Goal: Task Accomplishment & Management: Use online tool/utility

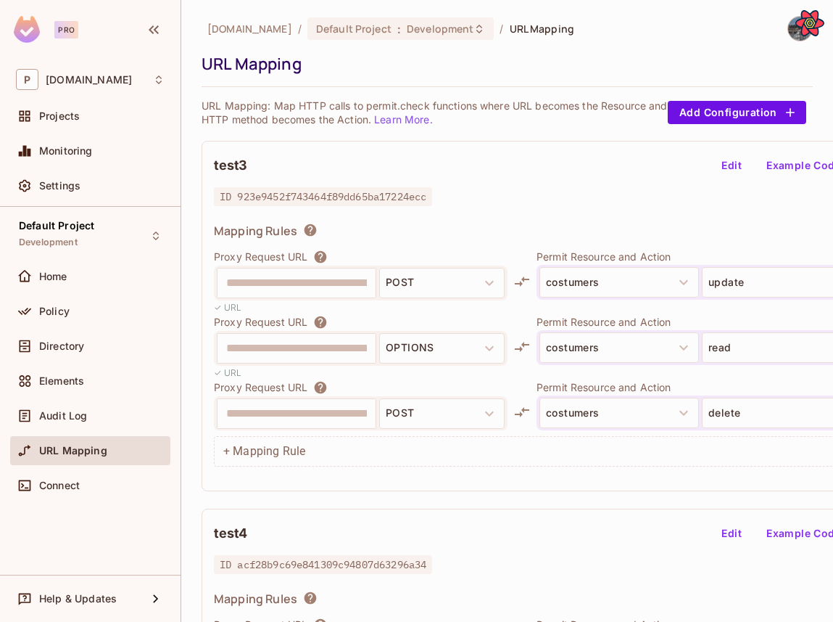
click at [722, 163] on button "Edit" at bounding box center [732, 165] width 46 height 23
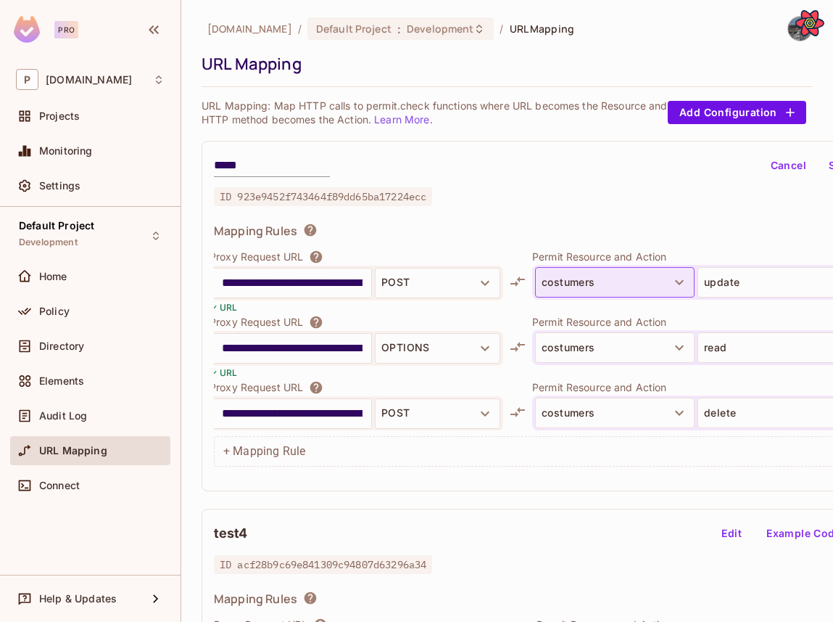
scroll to position [0, 74]
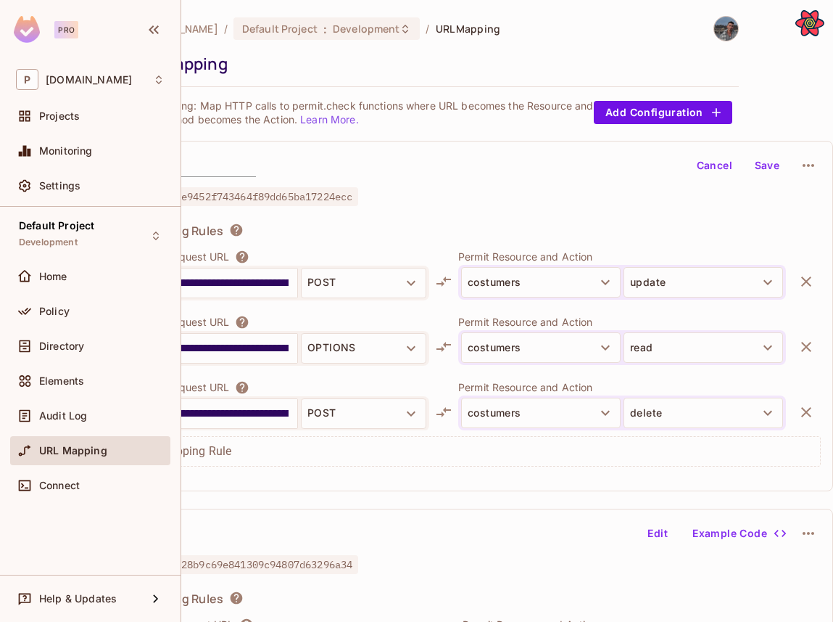
click at [796, 281] on button "button" at bounding box center [806, 281] width 29 height 29
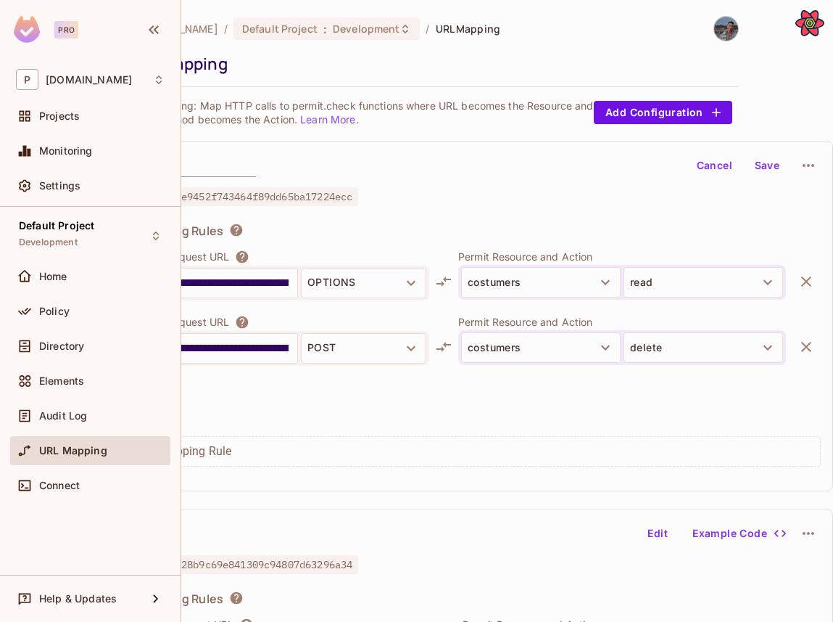
click at [800, 281] on icon "button" at bounding box center [806, 281] width 17 height 17
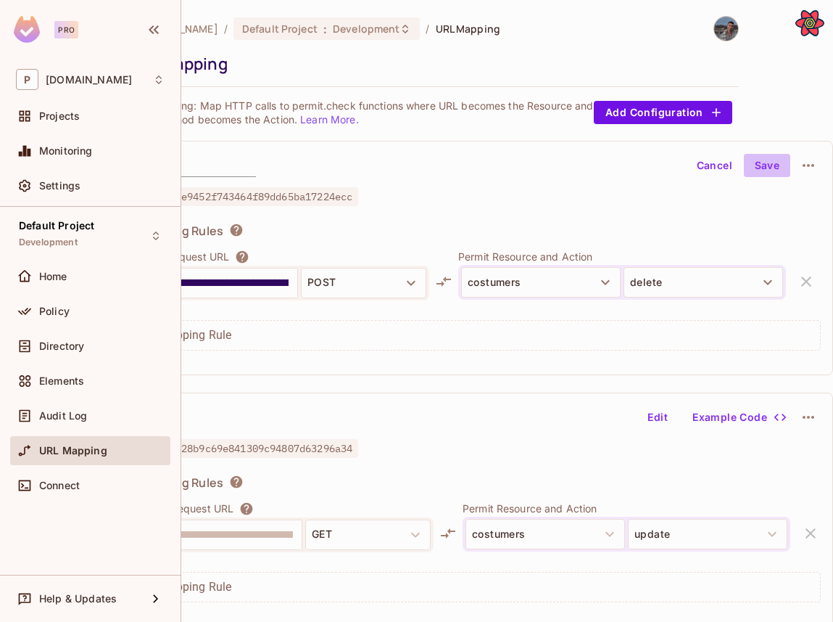
click at [767, 172] on button "Save" at bounding box center [767, 165] width 46 height 23
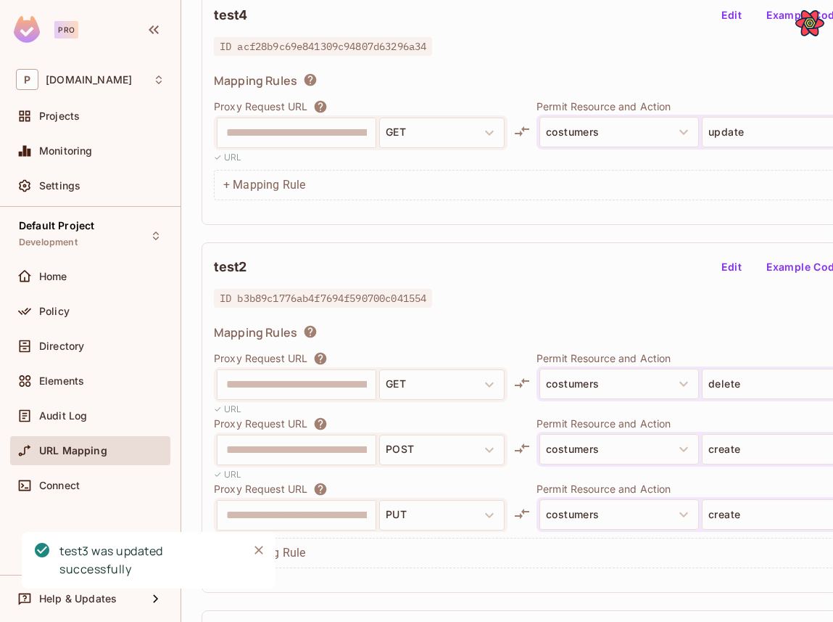
scroll to position [518, 74]
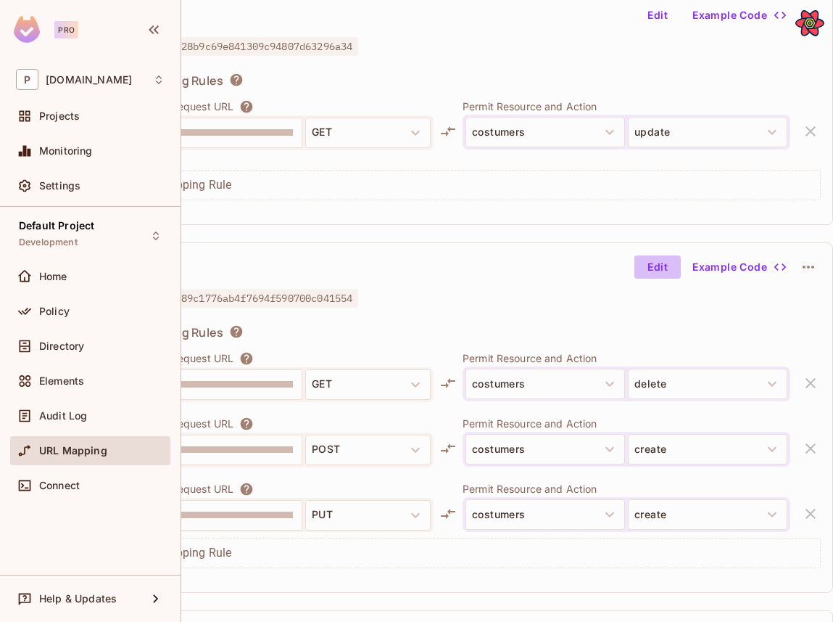
click at [658, 265] on button "Edit" at bounding box center [658, 266] width 46 height 23
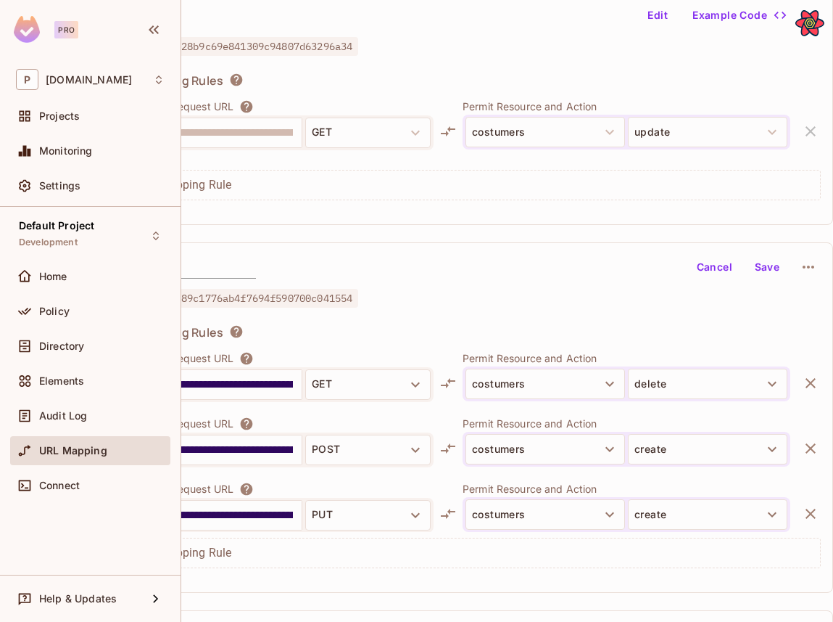
click at [809, 368] on button "button" at bounding box center [810, 382] width 29 height 29
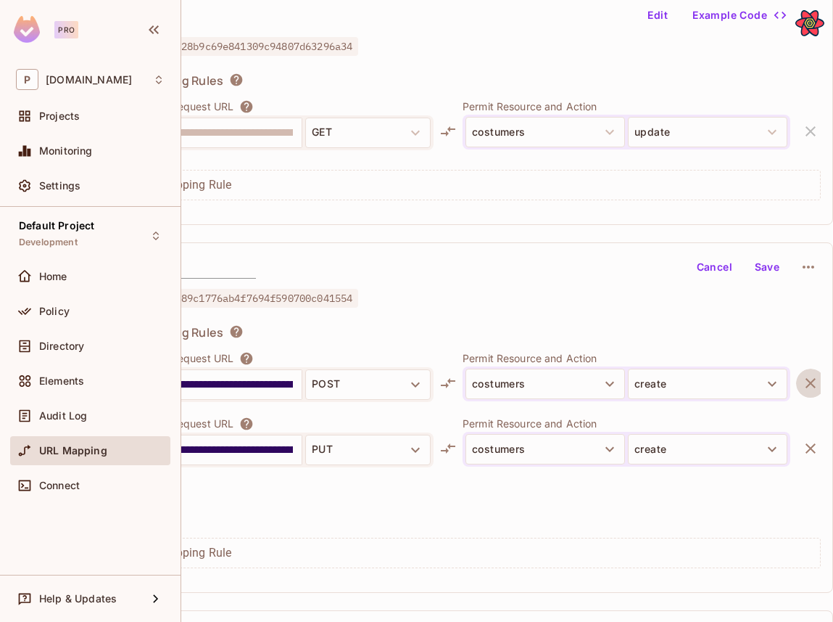
click at [809, 368] on button "button" at bounding box center [810, 382] width 29 height 29
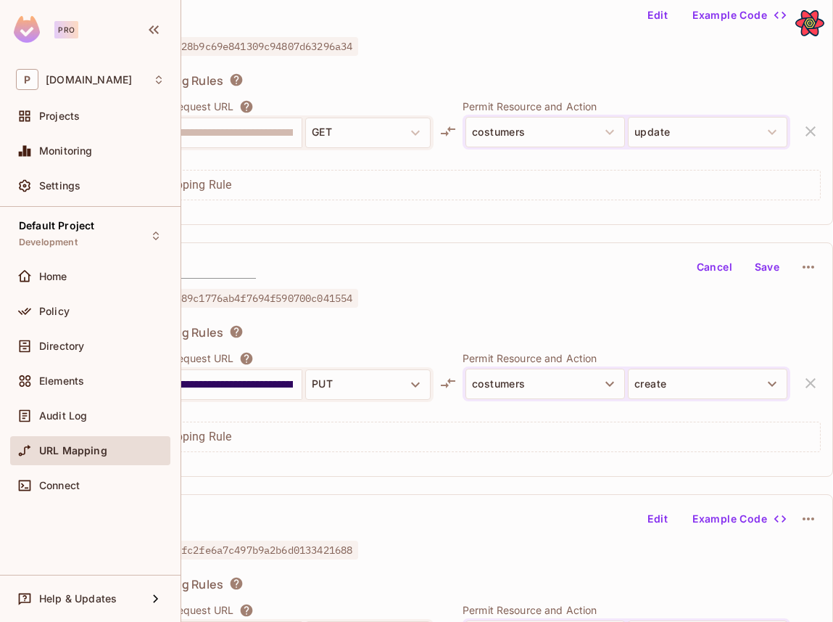
click at [764, 266] on button "Save" at bounding box center [767, 266] width 46 height 23
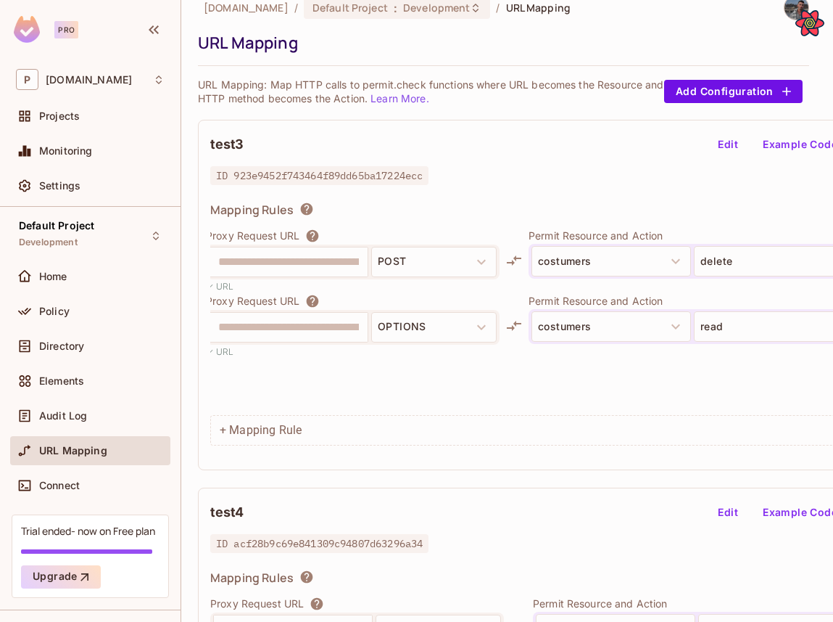
scroll to position [0, 4]
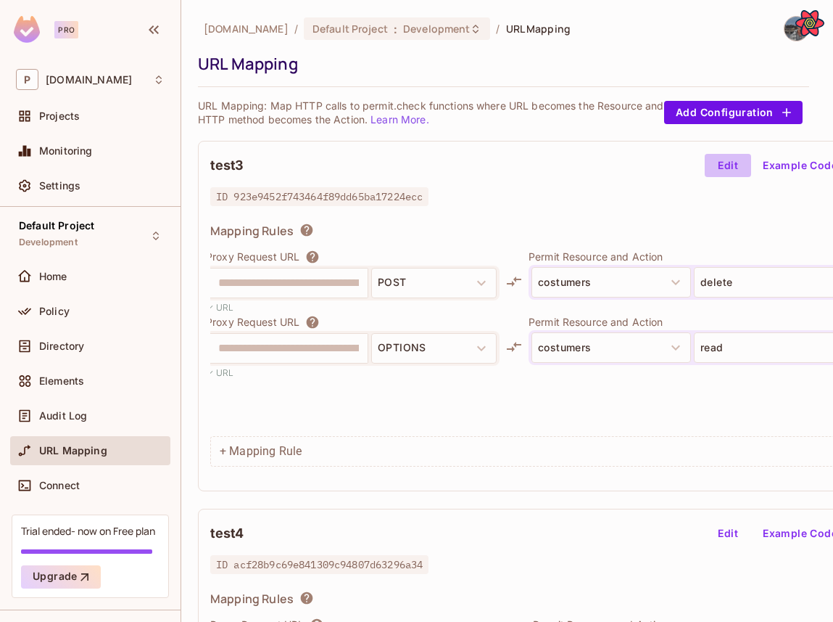
click at [725, 169] on button "Edit" at bounding box center [728, 165] width 46 height 23
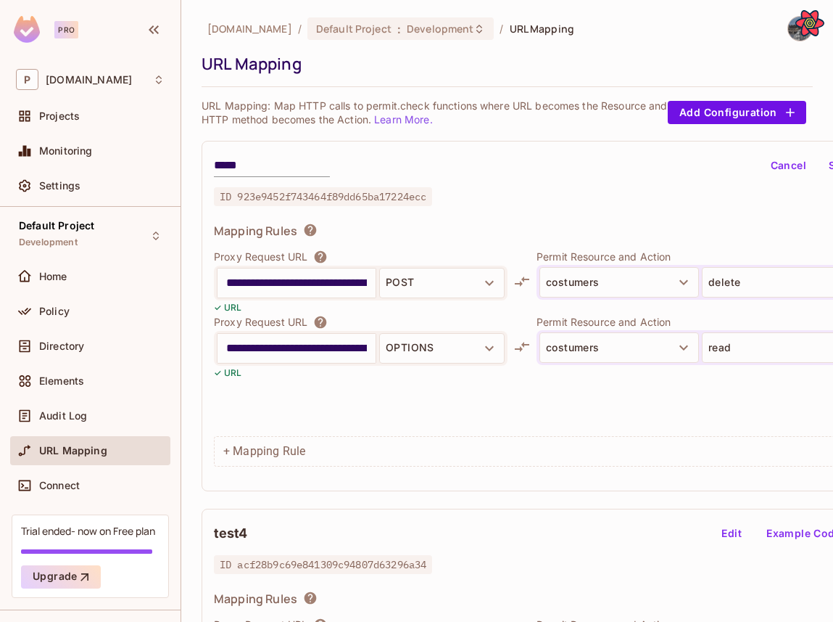
scroll to position [0, 4]
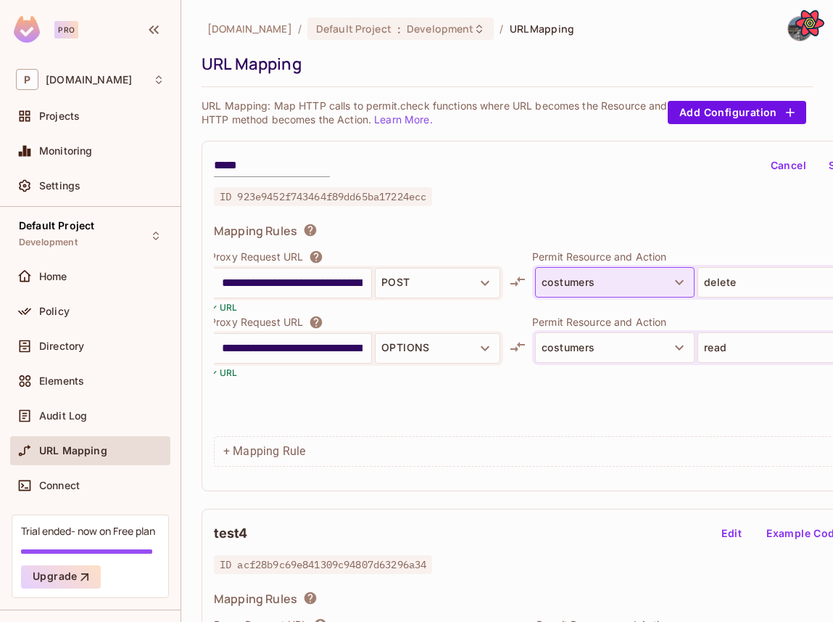
click at [653, 275] on button "costumers" at bounding box center [615, 282] width 160 height 30
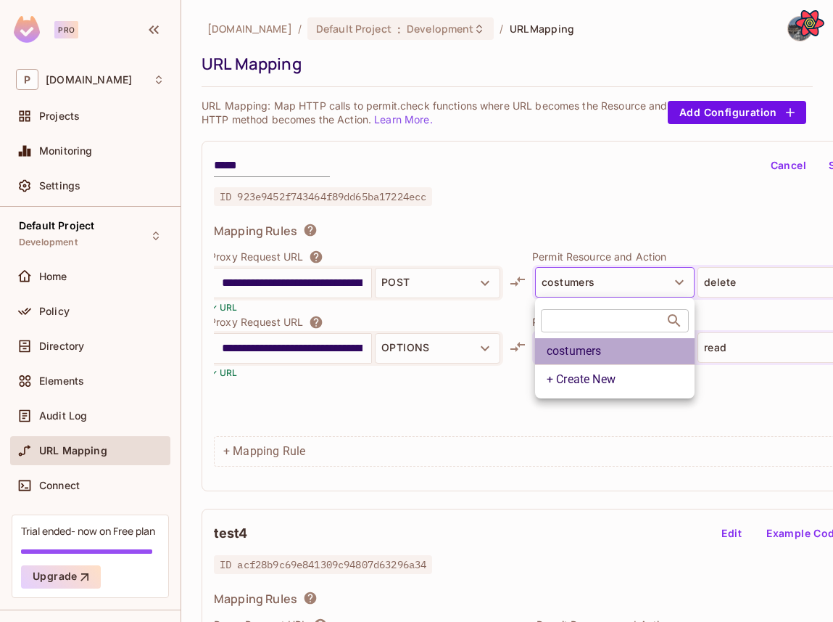
click at [575, 358] on li "costumers" at bounding box center [615, 351] width 160 height 26
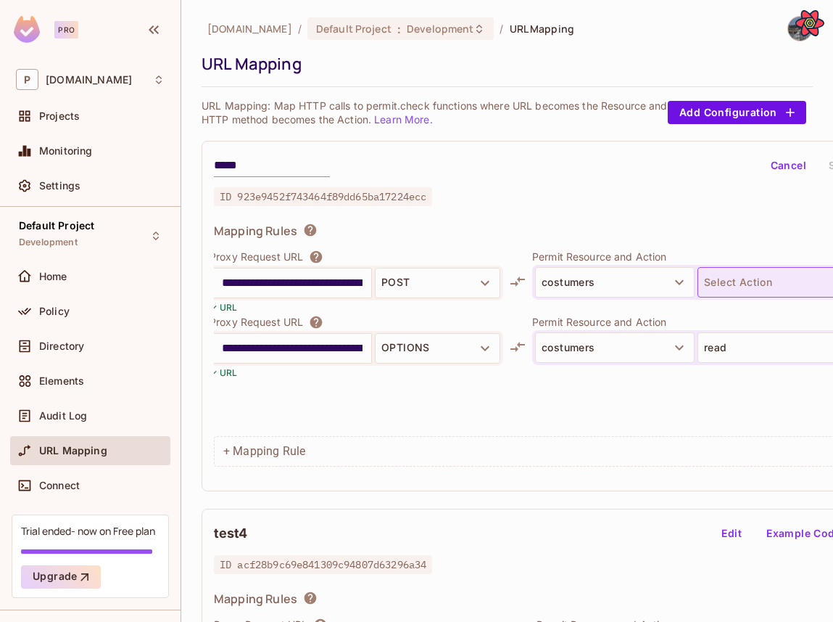
click at [724, 290] on button "Select Action" at bounding box center [778, 282] width 160 height 30
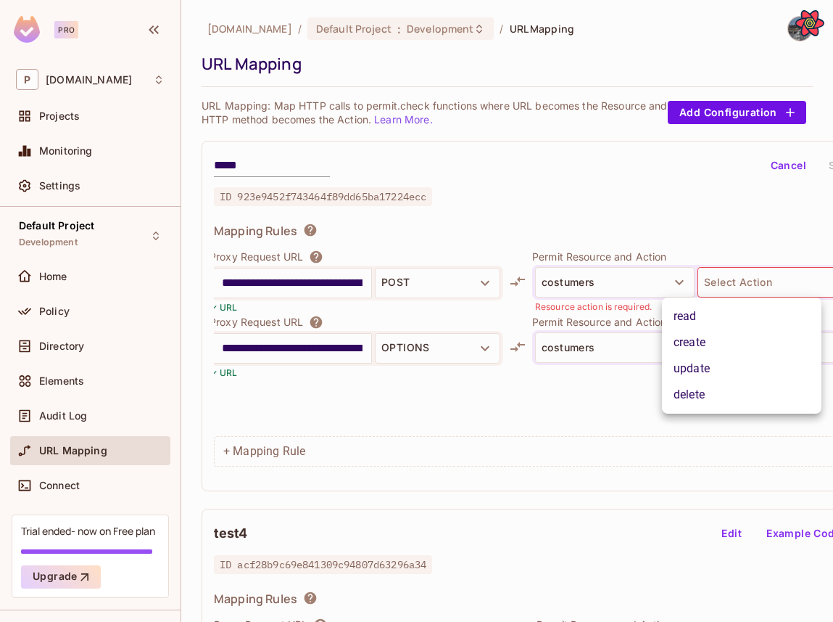
click at [719, 222] on div at bounding box center [416, 311] width 833 height 622
click at [719, 223] on div "Mapping Rules" at bounding box center [554, 233] width 681 height 20
click at [794, 148] on div "**********" at bounding box center [555, 316] width 706 height 350
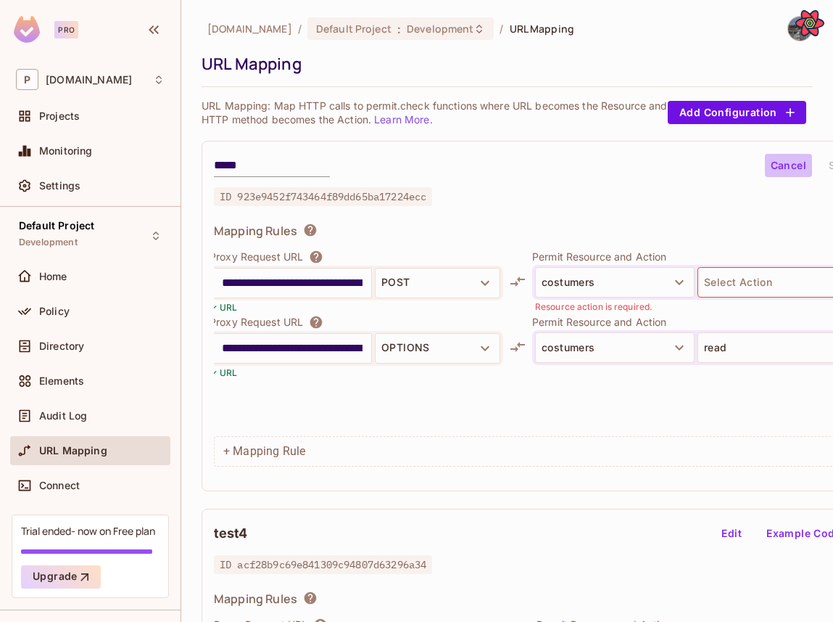
click at [791, 176] on button "Cancel" at bounding box center [788, 165] width 47 height 23
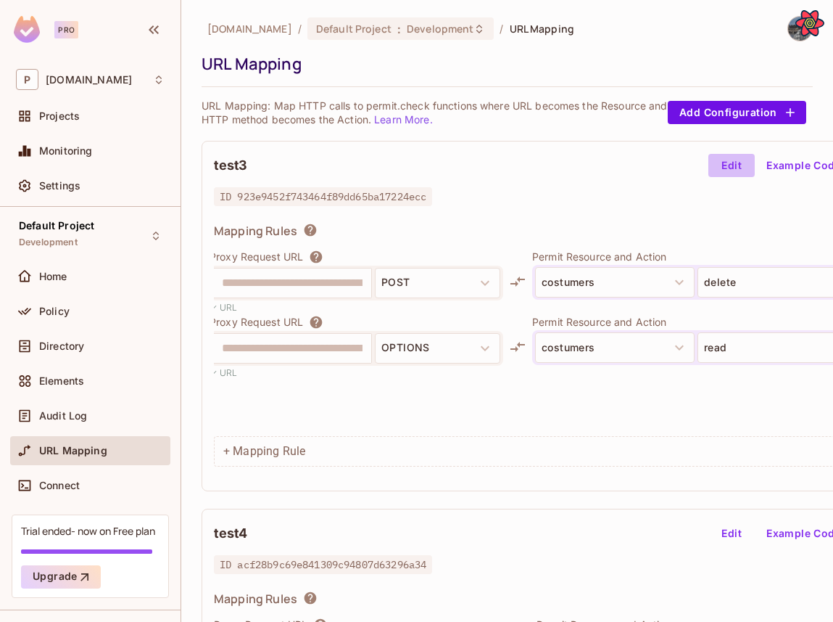
click at [739, 165] on button "Edit" at bounding box center [732, 165] width 46 height 23
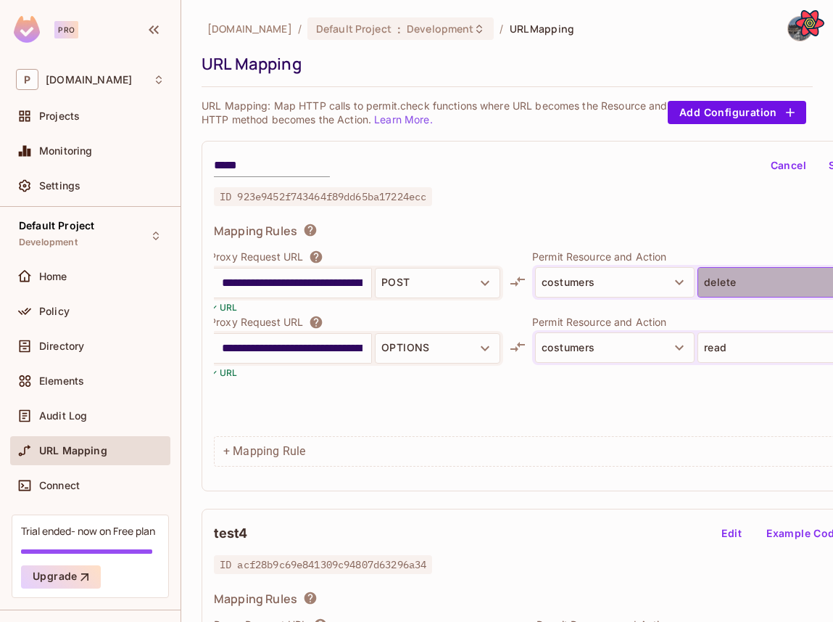
click at [725, 273] on button "delete" at bounding box center [778, 282] width 160 height 30
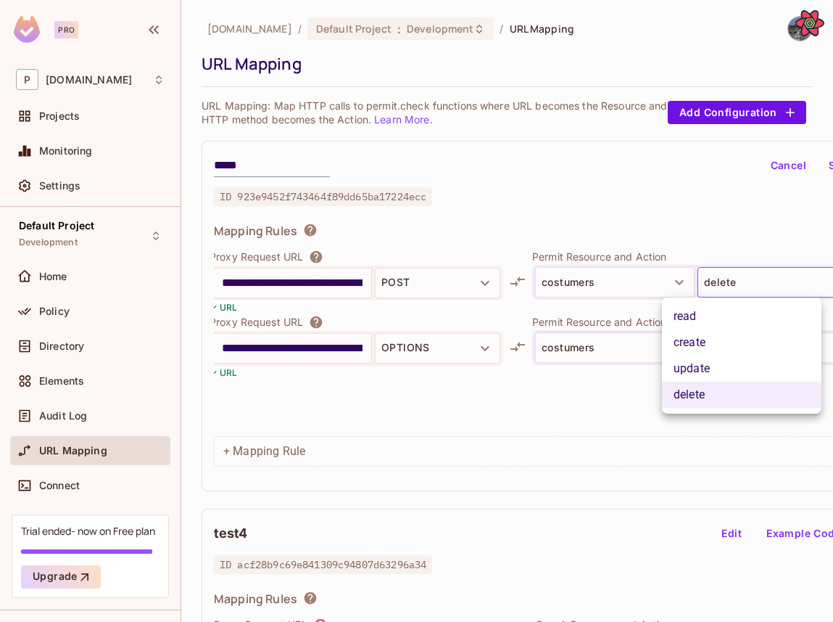
click at [730, 321] on li "read" at bounding box center [742, 316] width 160 height 26
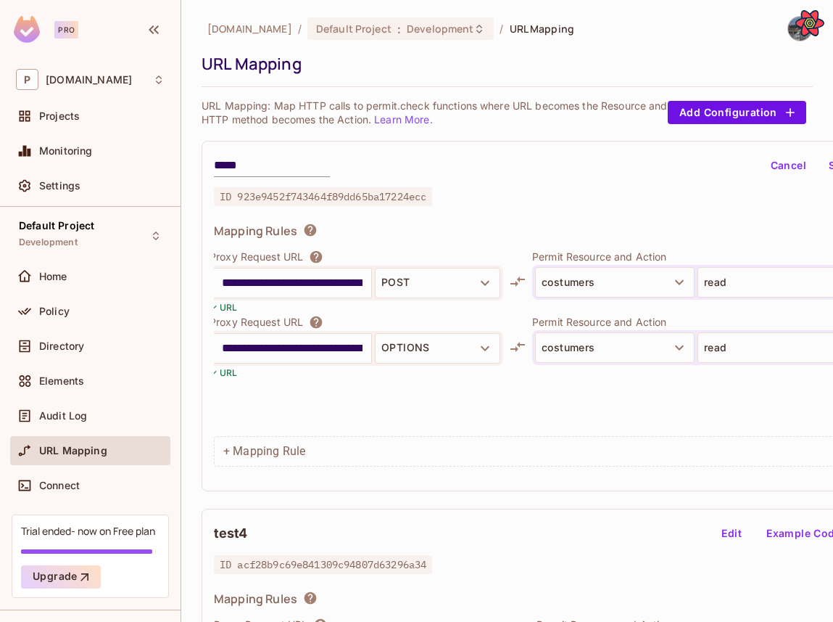
scroll to position [0, 74]
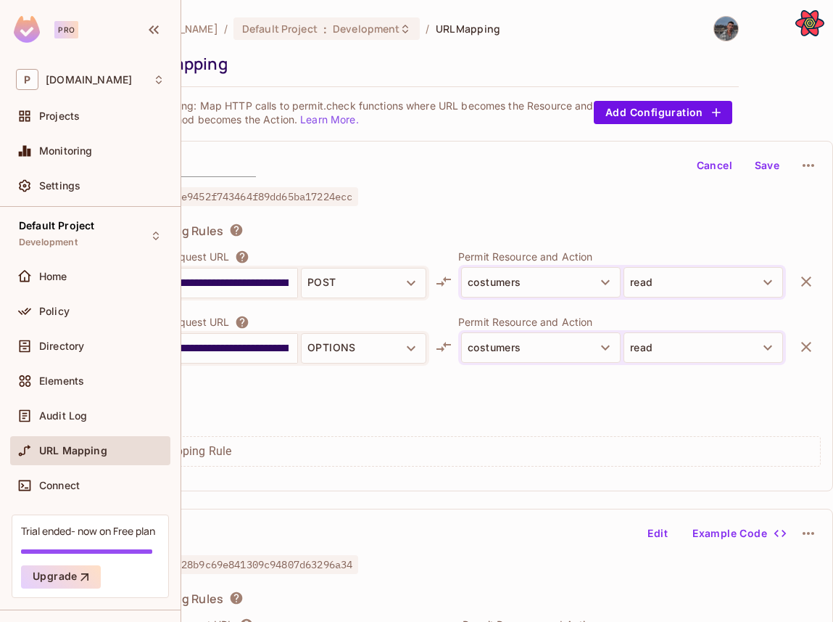
click at [770, 157] on button "Save" at bounding box center [767, 165] width 46 height 23
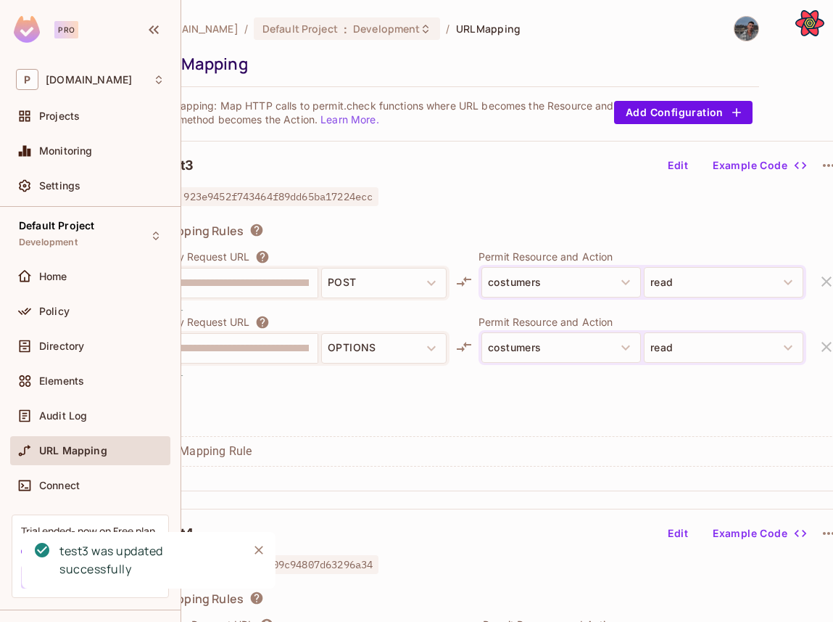
scroll to position [0, 54]
click at [682, 168] on button "Edit" at bounding box center [677, 165] width 46 height 23
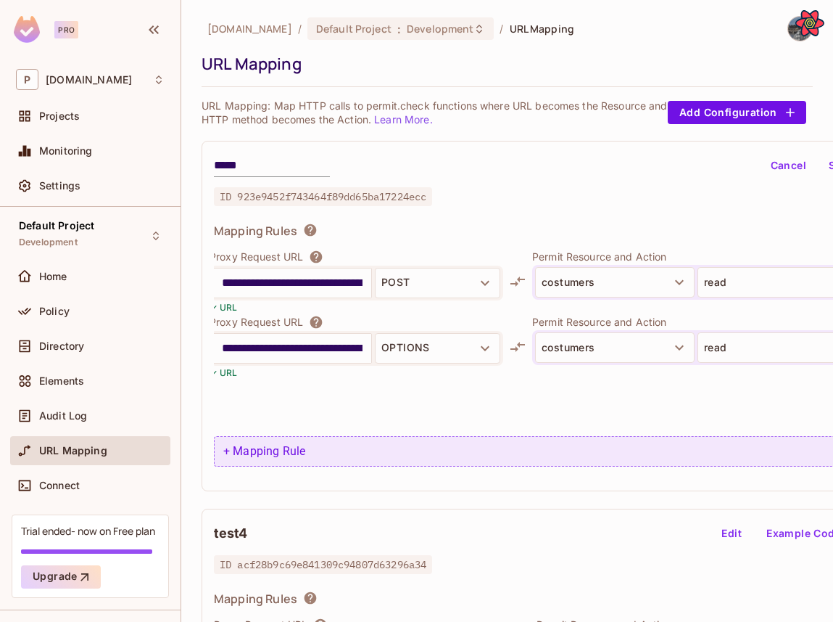
click at [275, 436] on div "+ Mapping Rule" at bounding box center [554, 451] width 681 height 30
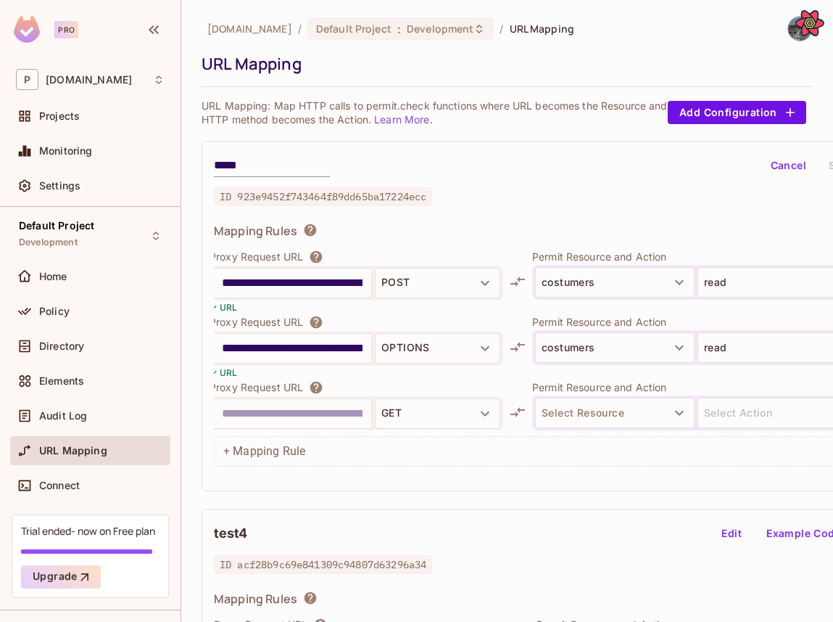
click at [310, 417] on input "text" at bounding box center [292, 413] width 141 height 23
type input "**********"
click at [413, 418] on button "GET" at bounding box center [437, 413] width 125 height 30
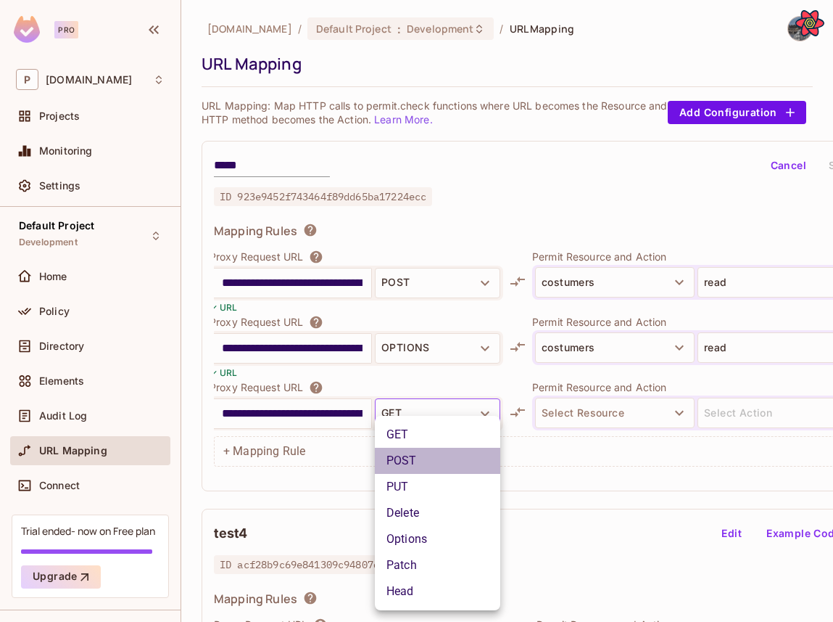
click at [416, 454] on li "POST" at bounding box center [437, 460] width 125 height 26
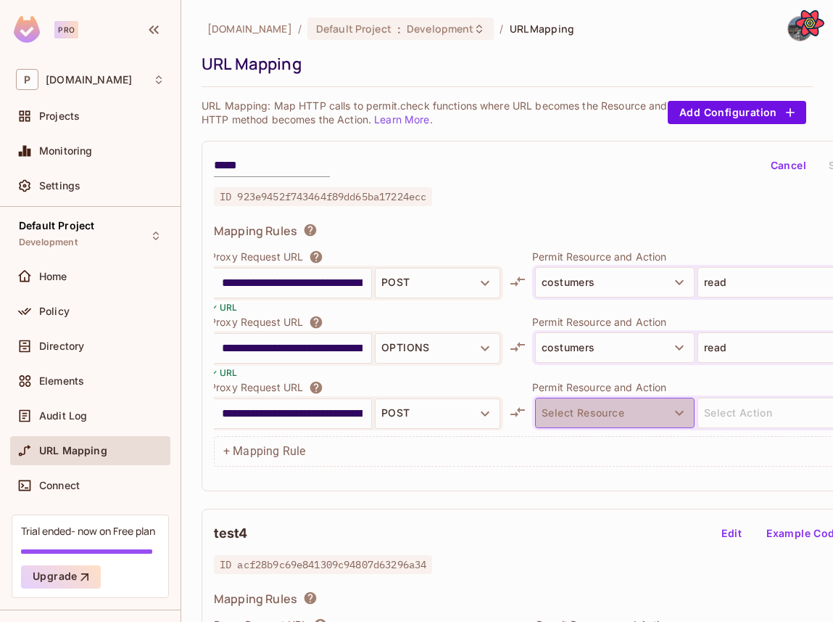
click at [565, 408] on button "Select Resource" at bounding box center [615, 412] width 160 height 30
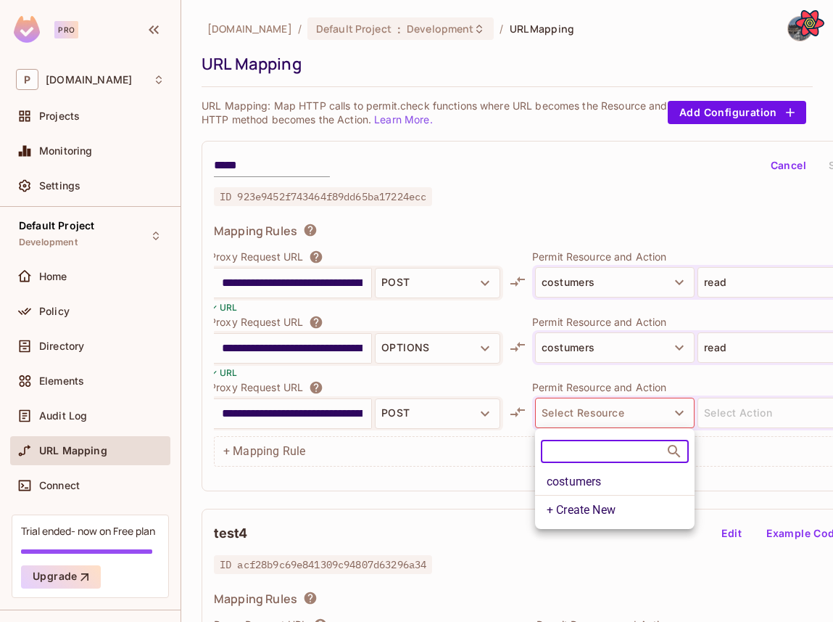
click at [578, 482] on li "costumers" at bounding box center [615, 482] width 160 height 26
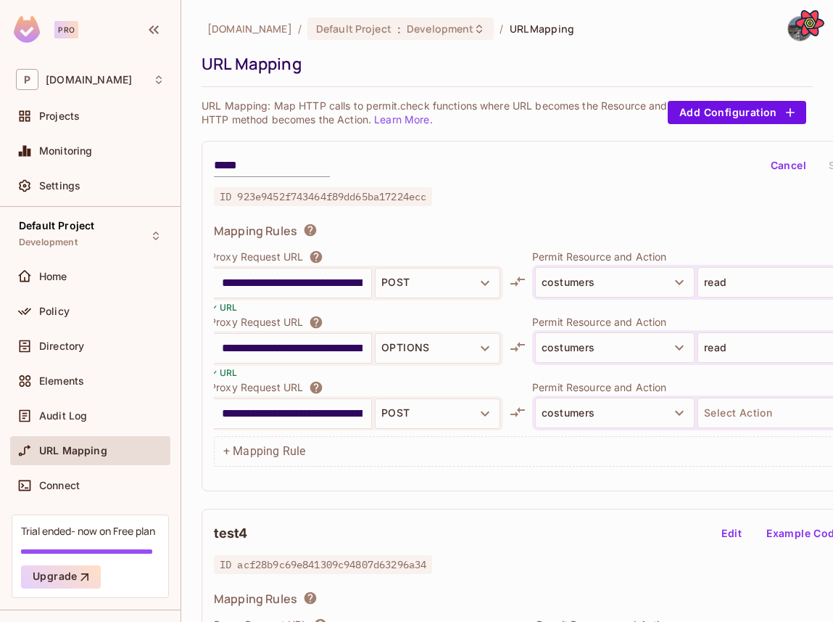
click at [735, 429] on div "costumers Select Action" at bounding box center [696, 412] width 328 height 35
click at [725, 417] on button "Select Action" at bounding box center [778, 412] width 160 height 30
click at [706, 474] on li "create" at bounding box center [742, 473] width 160 height 26
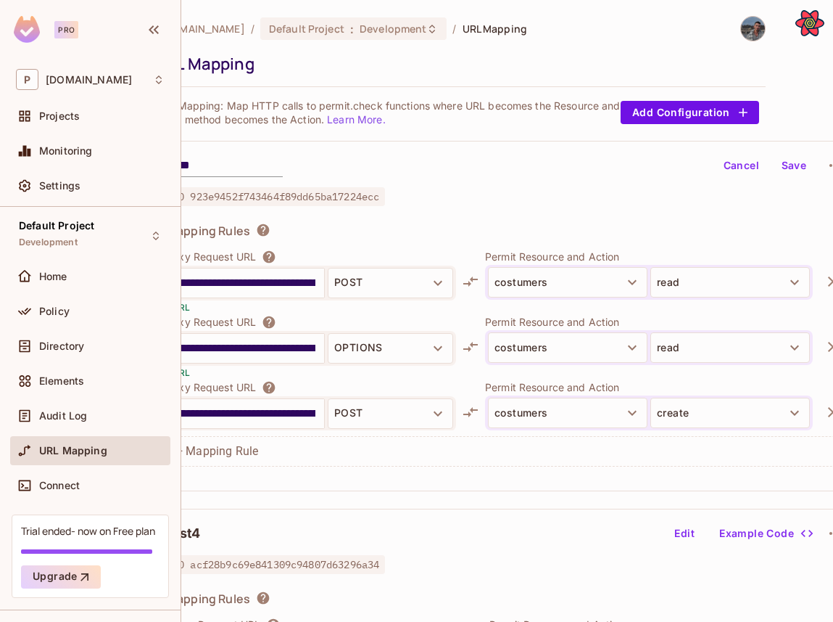
scroll to position [1, 60]
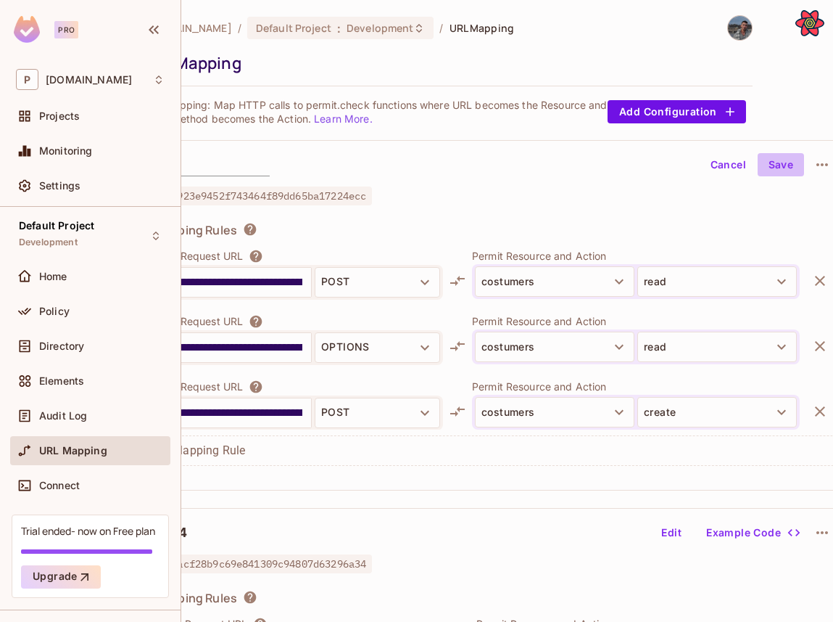
click at [783, 166] on button "Save" at bounding box center [781, 164] width 46 height 23
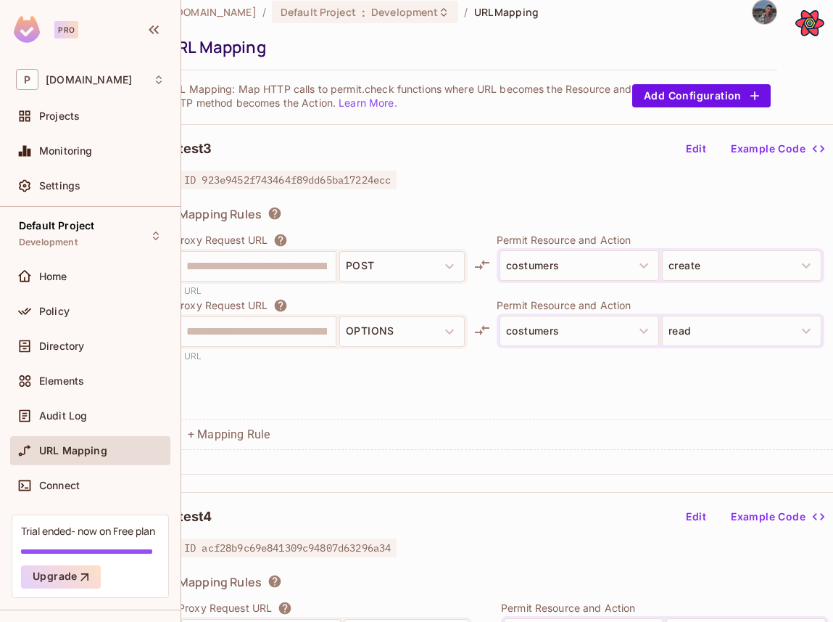
scroll to position [17, 33]
click at [260, 247] on div "**********" at bounding box center [323, 265] width 294 height 65
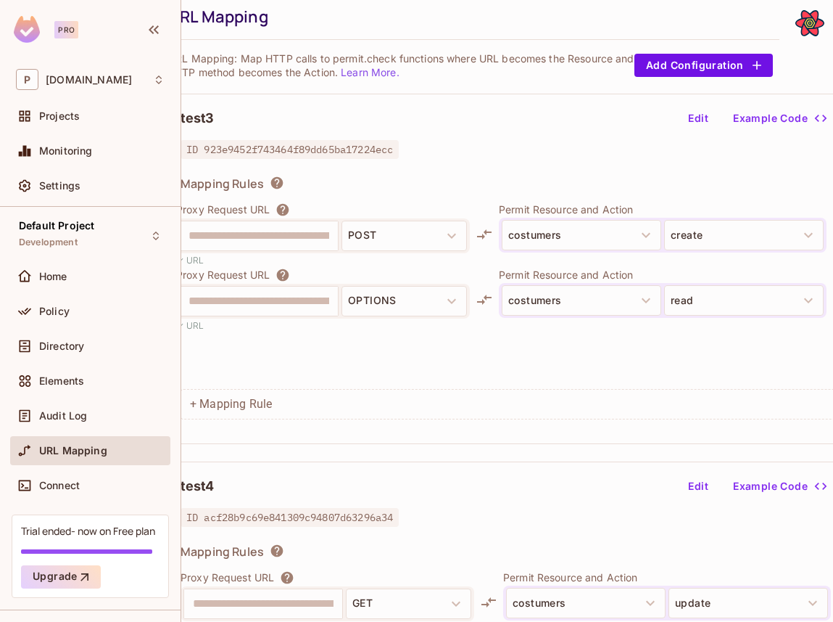
scroll to position [49, 33]
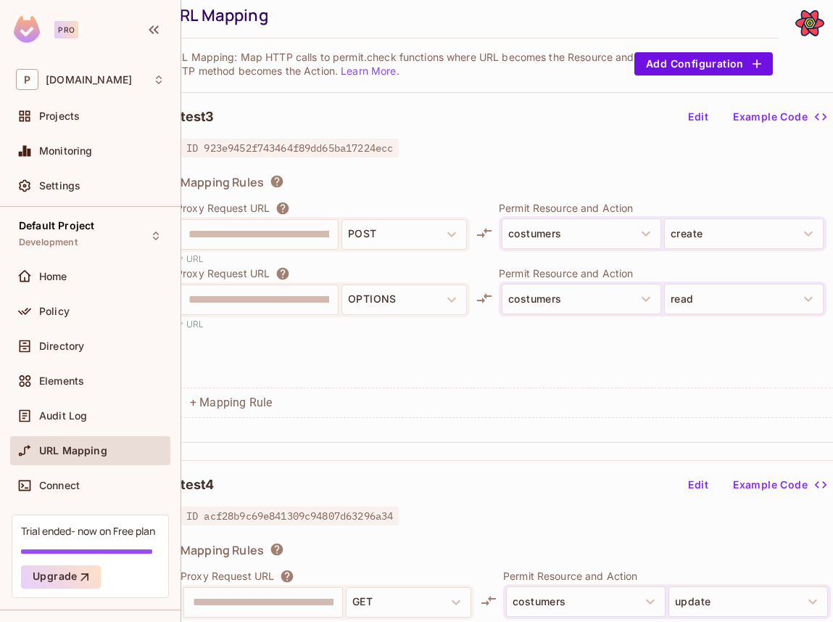
click at [709, 113] on button "Edit" at bounding box center [698, 116] width 46 height 23
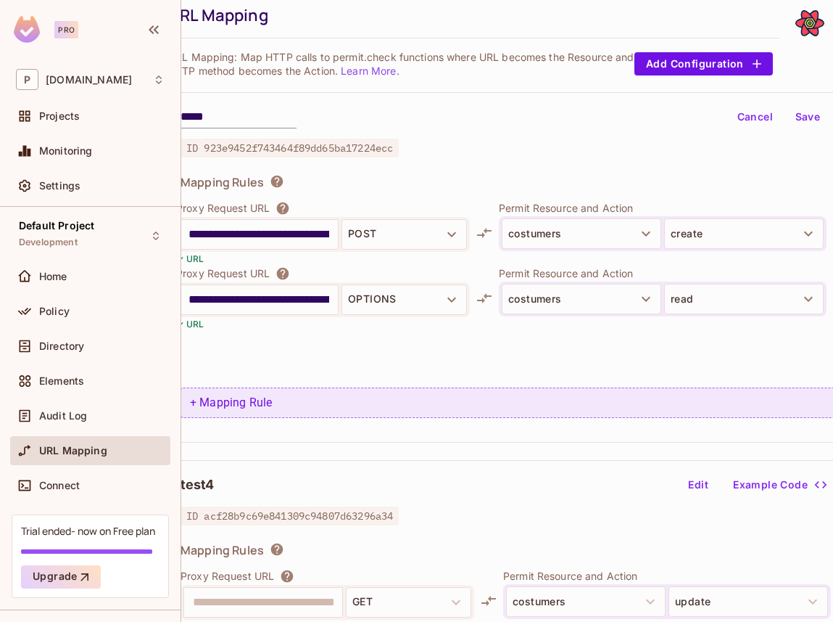
click at [221, 414] on div "+ Mapping Rule" at bounding box center [521, 402] width 681 height 30
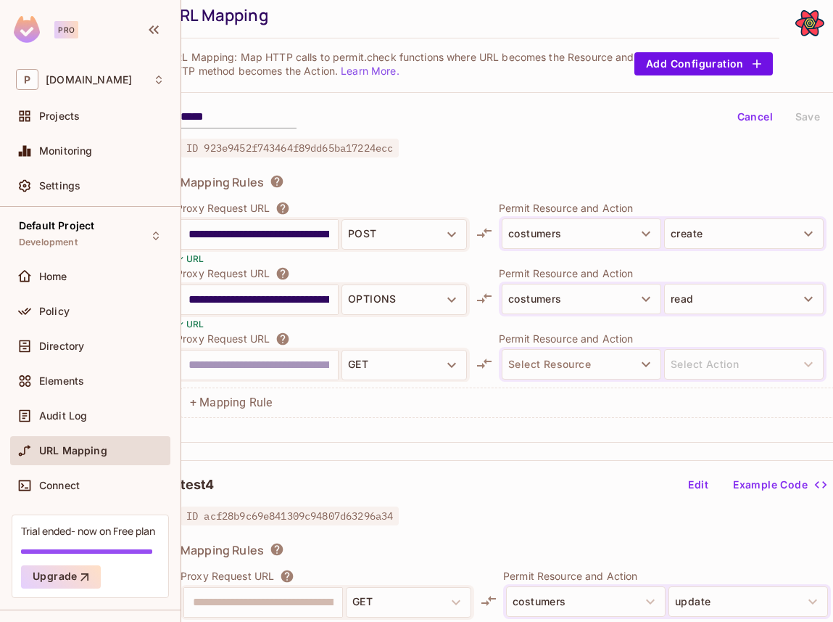
click at [271, 358] on input "text" at bounding box center [259, 364] width 141 height 23
type input "**********"
click at [373, 370] on button "GET" at bounding box center [404, 365] width 125 height 30
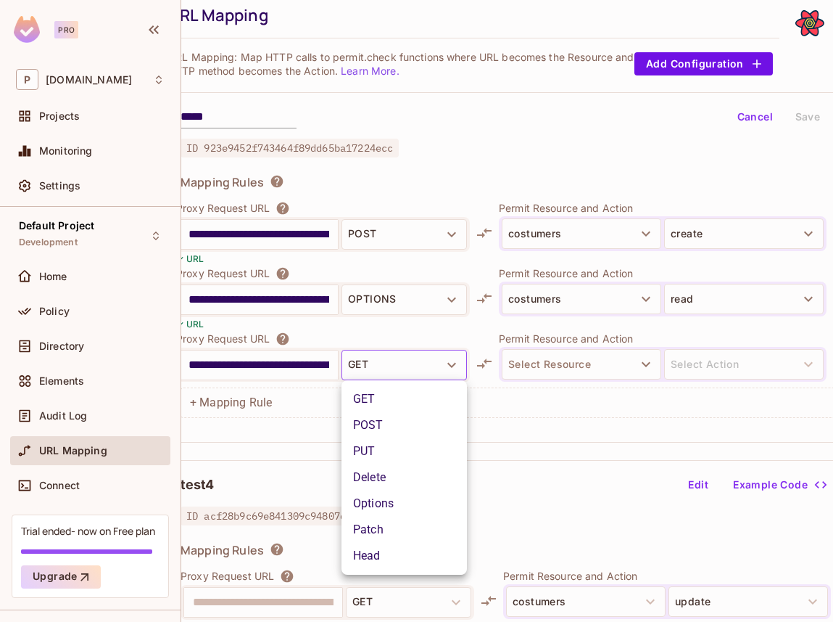
click at [388, 397] on li "GET" at bounding box center [404, 399] width 125 height 26
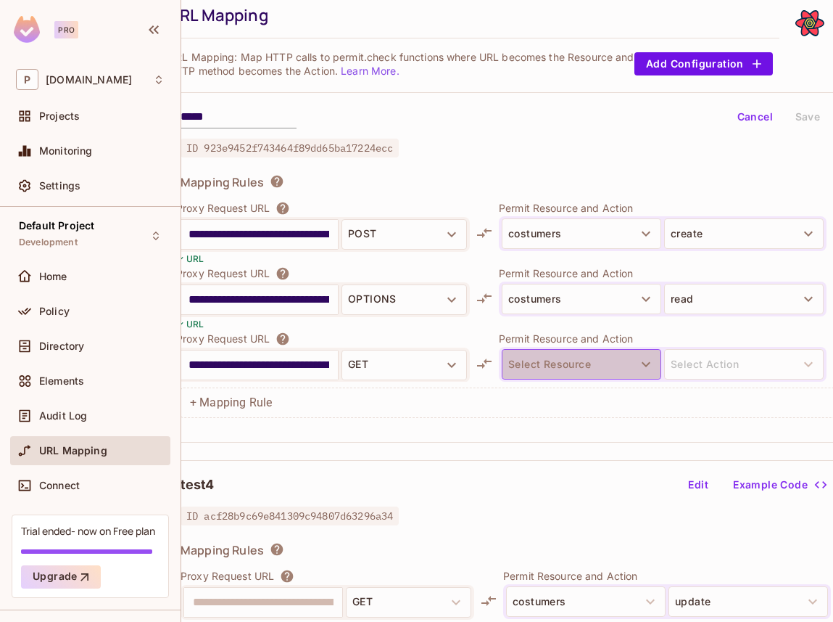
click at [608, 355] on button "Select Resource" at bounding box center [582, 364] width 160 height 30
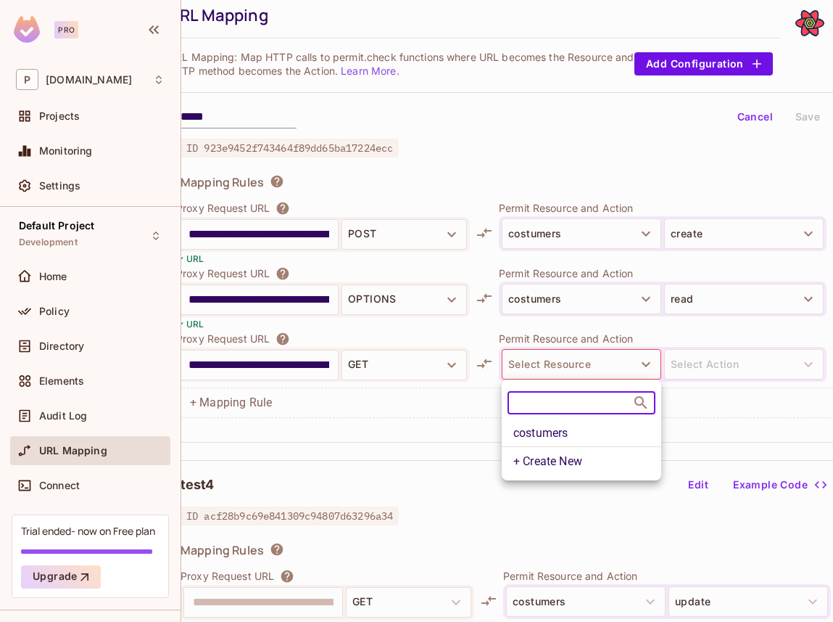
click at [558, 431] on li "costumers" at bounding box center [582, 433] width 160 height 26
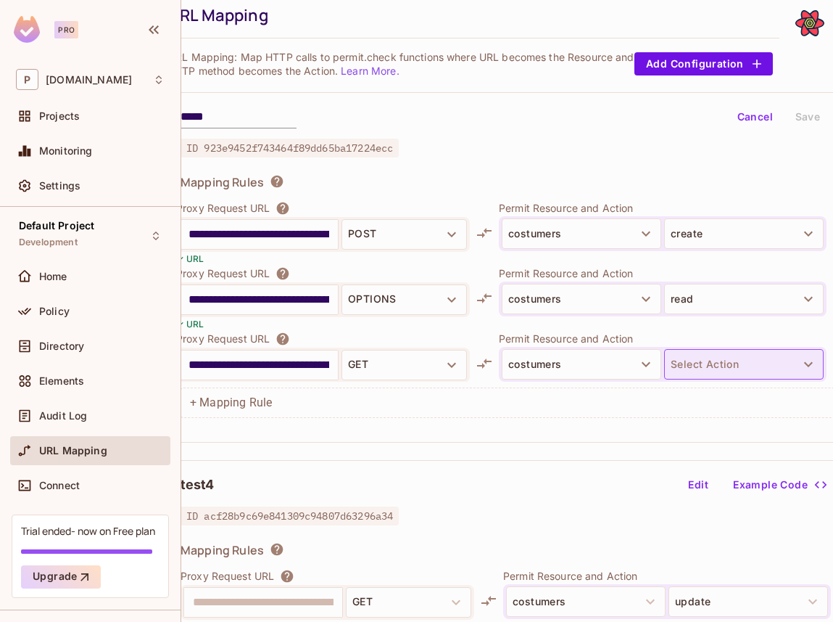
click at [711, 379] on div "costumers Select Action" at bounding box center [663, 364] width 328 height 35
click at [711, 379] on button "Select Action" at bounding box center [744, 364] width 160 height 30
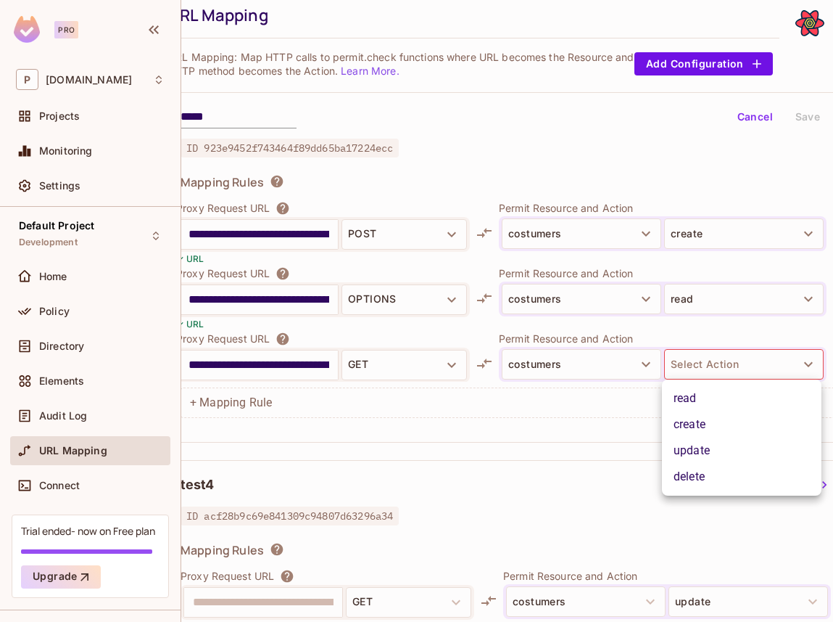
click at [705, 476] on li "delete" at bounding box center [742, 476] width 160 height 26
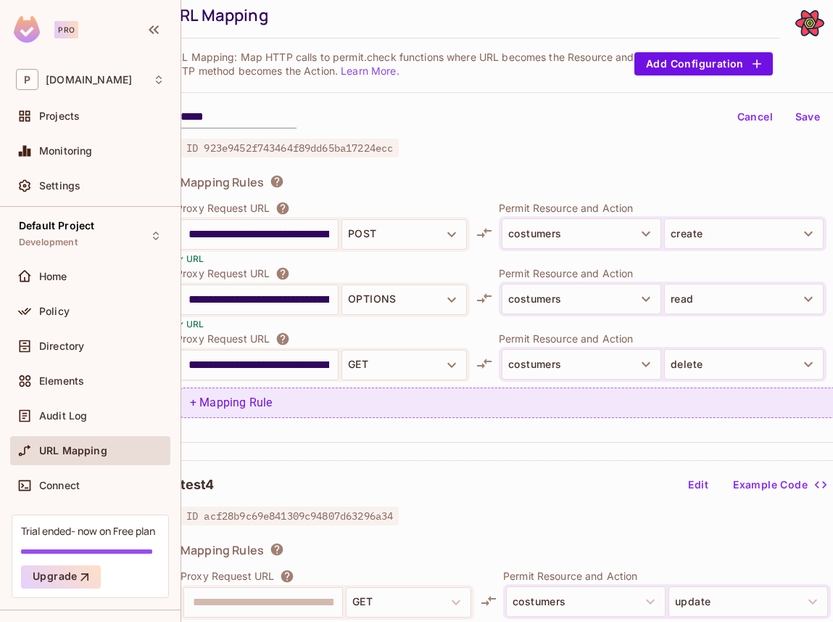
scroll to position [49, 74]
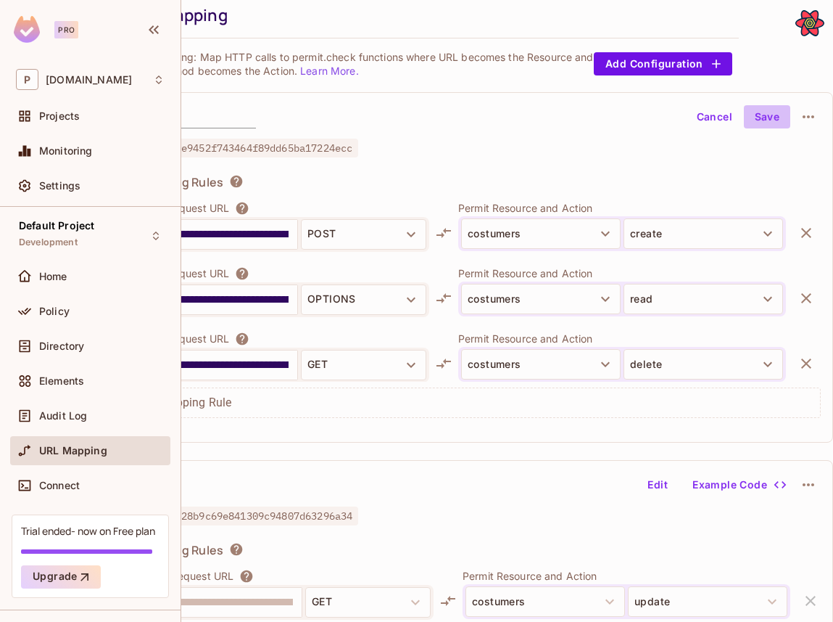
click at [778, 123] on button "Save" at bounding box center [767, 116] width 46 height 23
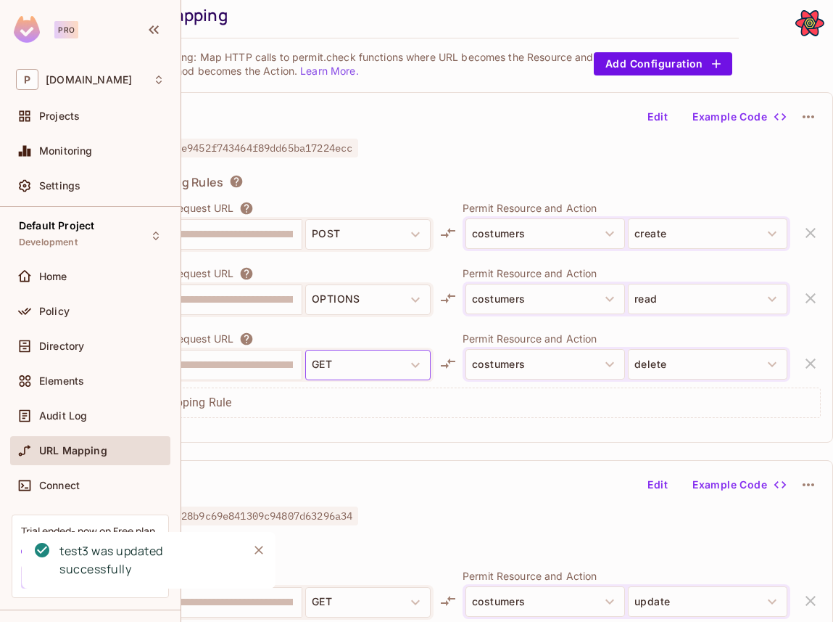
click at [333, 368] on button "GET" at bounding box center [367, 365] width 125 height 30
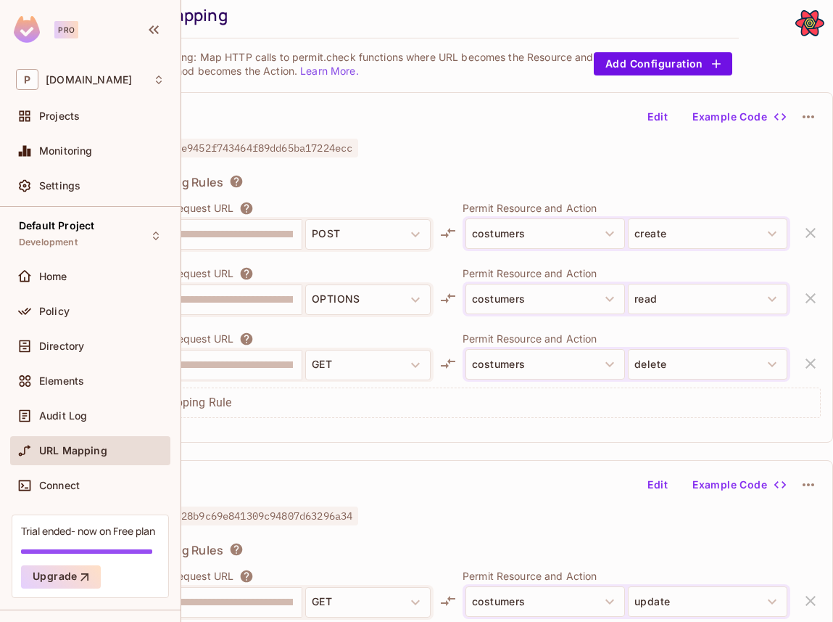
click at [662, 102] on div "**********" at bounding box center [481, 267] width 706 height 350
click at [659, 115] on button "Edit" at bounding box center [658, 116] width 46 height 23
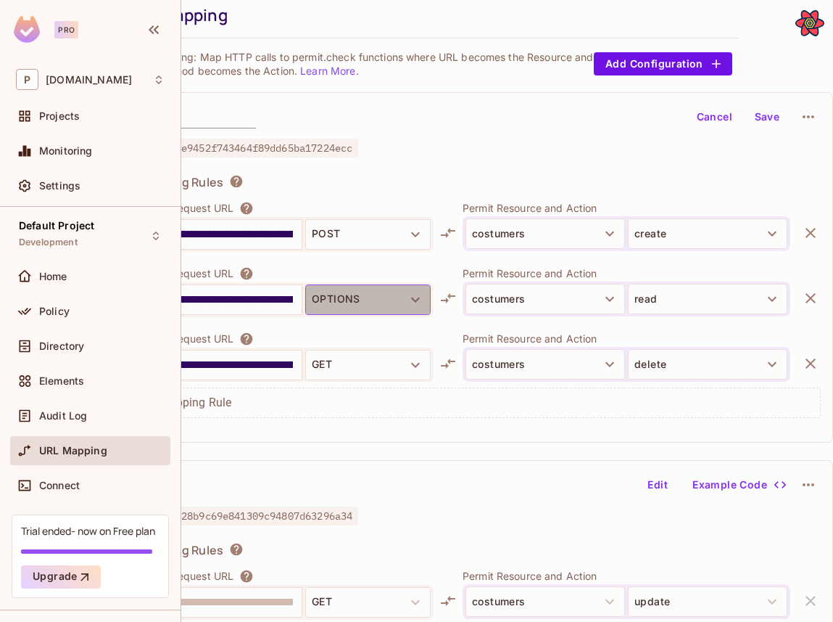
click at [341, 294] on button "OPTIONS" at bounding box center [367, 299] width 125 height 30
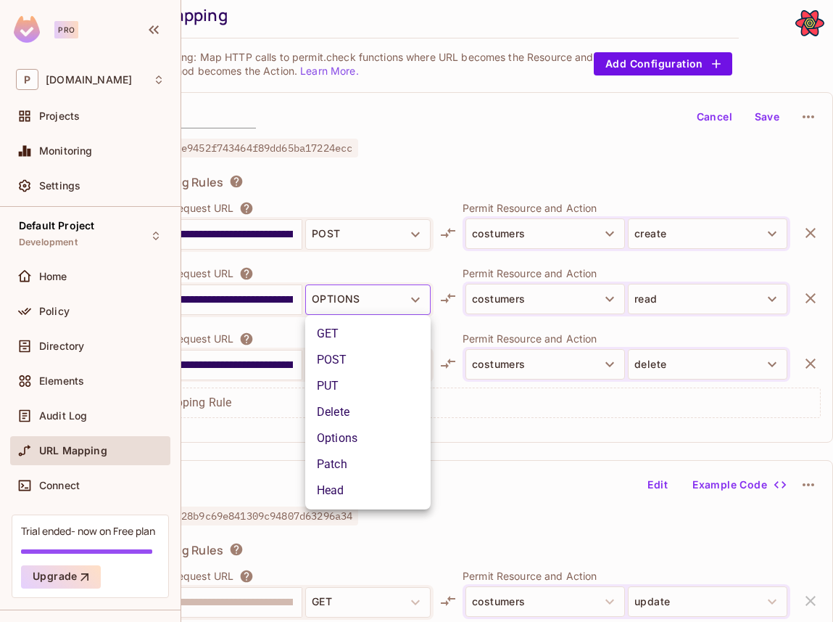
click at [342, 360] on li "POST" at bounding box center [367, 360] width 125 height 26
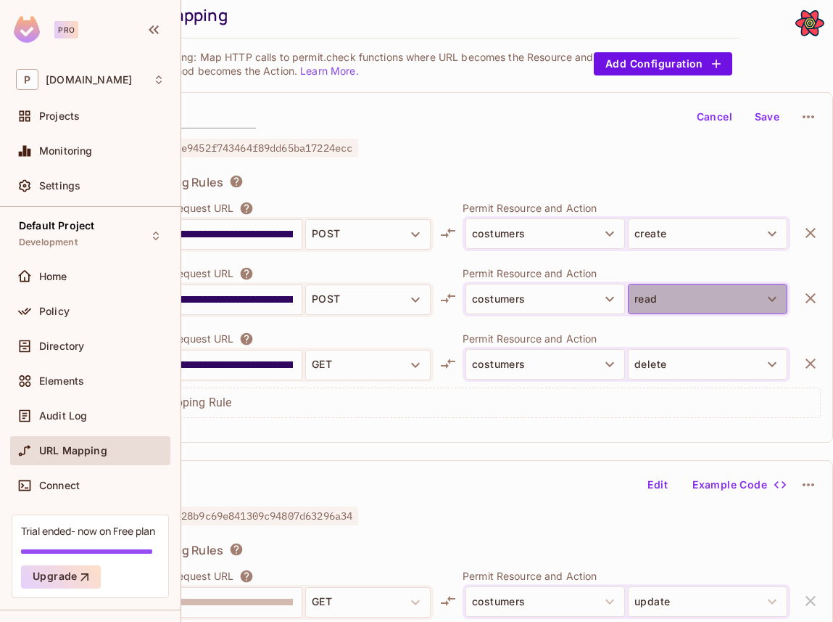
click at [669, 295] on button "read" at bounding box center [708, 299] width 160 height 30
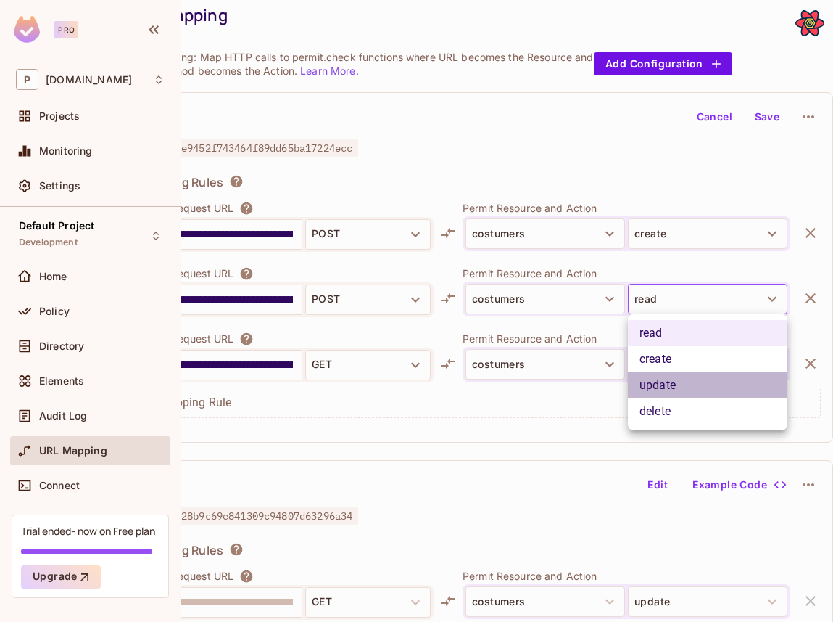
click at [672, 388] on li "update" at bounding box center [708, 385] width 160 height 26
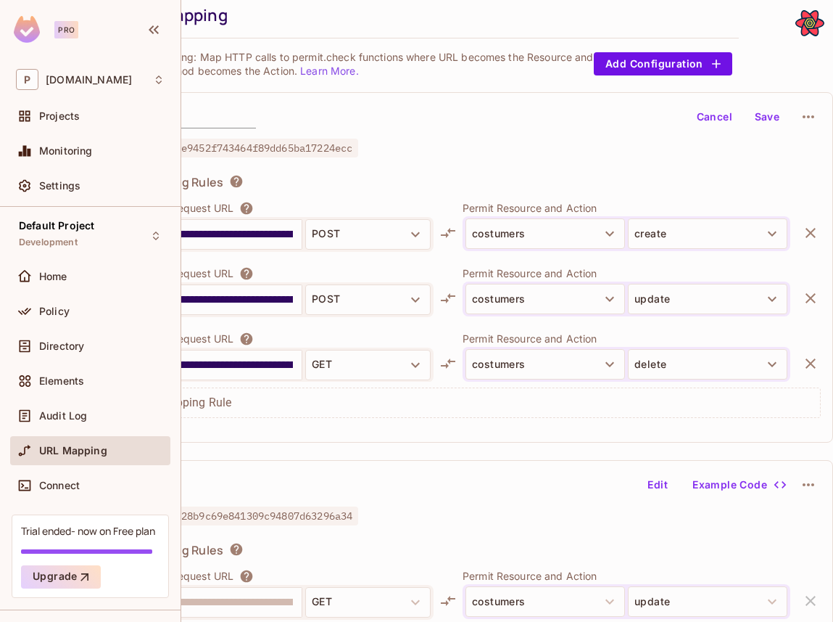
click at [775, 120] on button "Save" at bounding box center [767, 116] width 46 height 23
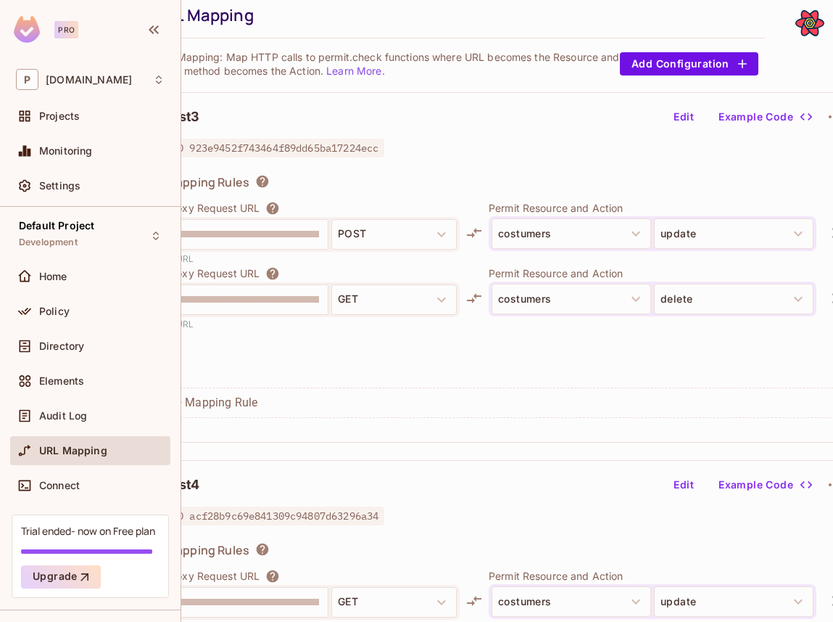
scroll to position [49, 58]
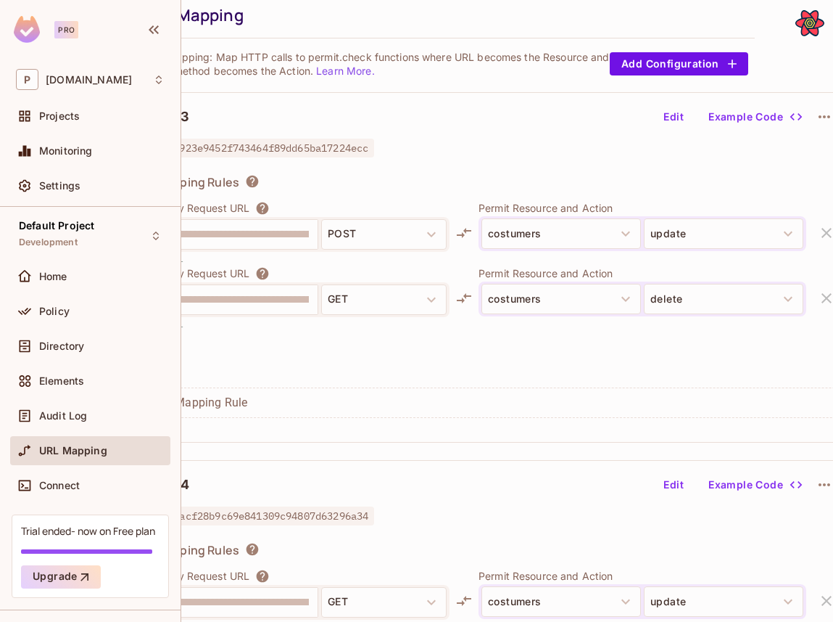
click at [680, 111] on button "Edit" at bounding box center [674, 116] width 46 height 23
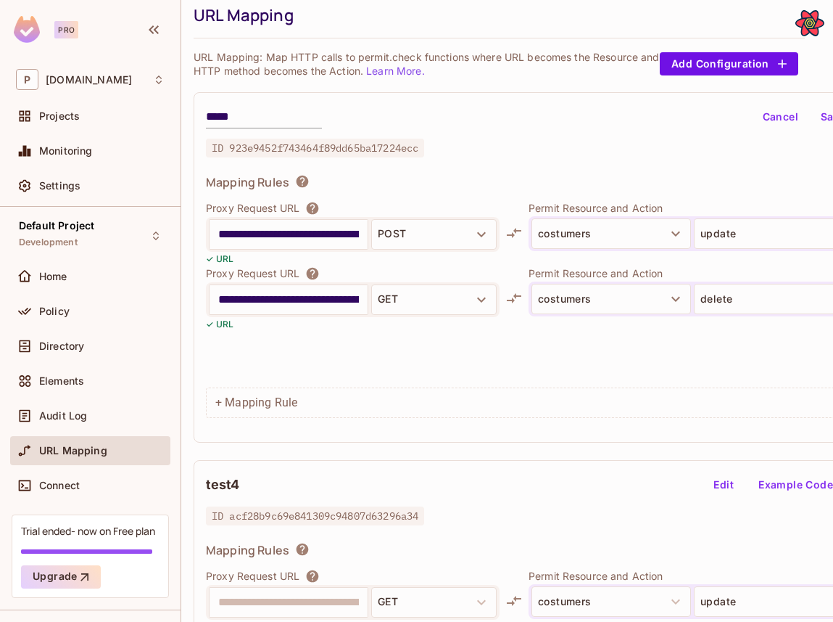
scroll to position [49, 4]
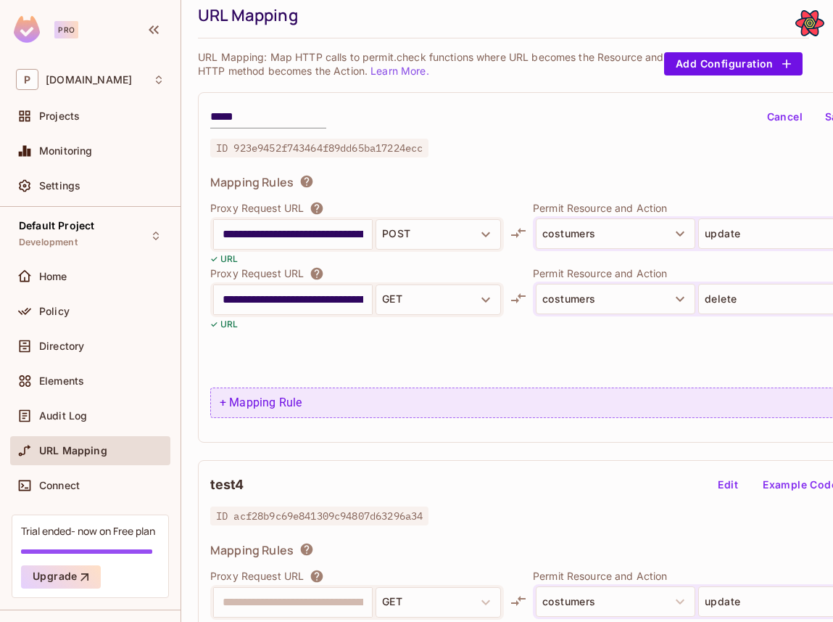
click at [247, 395] on div "+ Mapping Rule" at bounding box center [550, 402] width 681 height 30
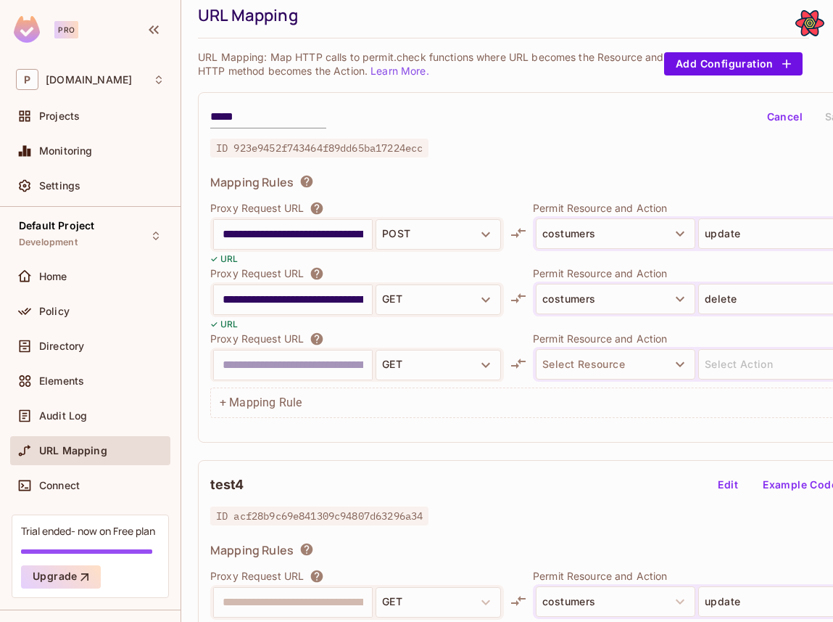
click at [341, 363] on input "text" at bounding box center [293, 364] width 141 height 23
type input "**********"
click at [424, 373] on button "GET" at bounding box center [438, 365] width 125 height 30
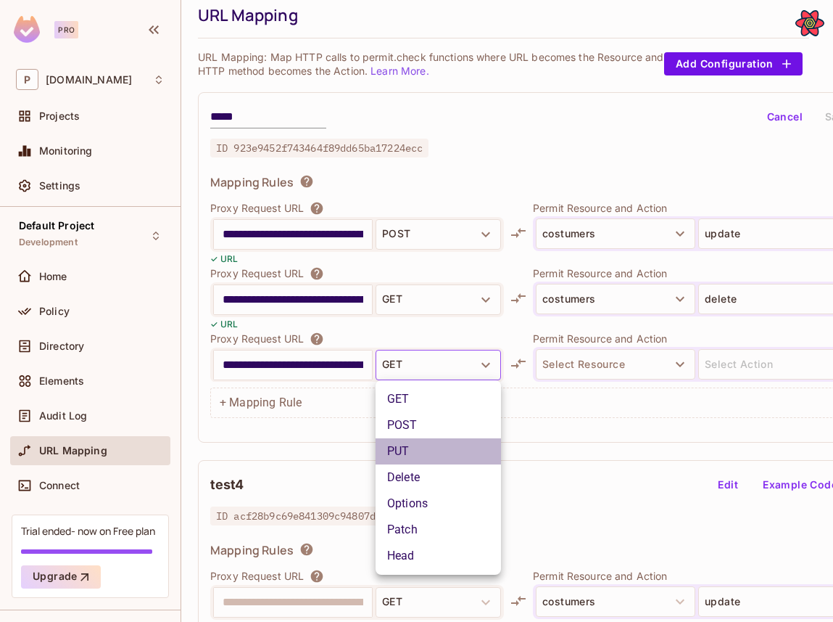
click at [415, 455] on li "PUT" at bounding box center [438, 451] width 125 height 26
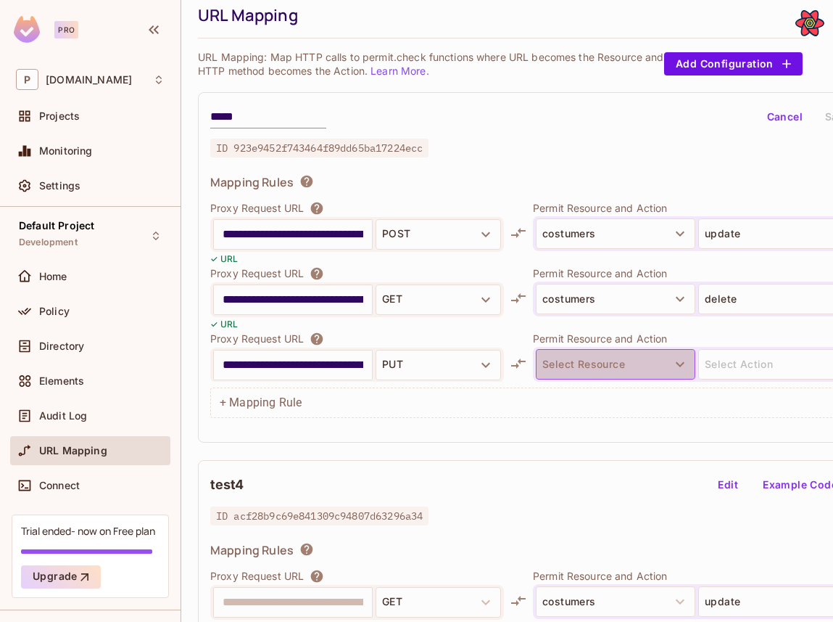
click at [576, 360] on button "Select Resource" at bounding box center [616, 364] width 160 height 30
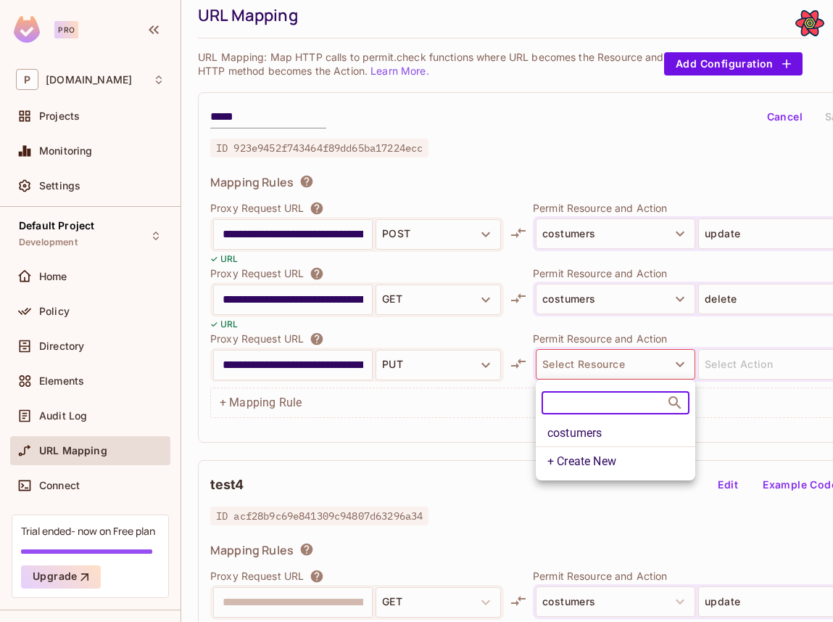
click at [584, 436] on li "costumers" at bounding box center [616, 433] width 160 height 26
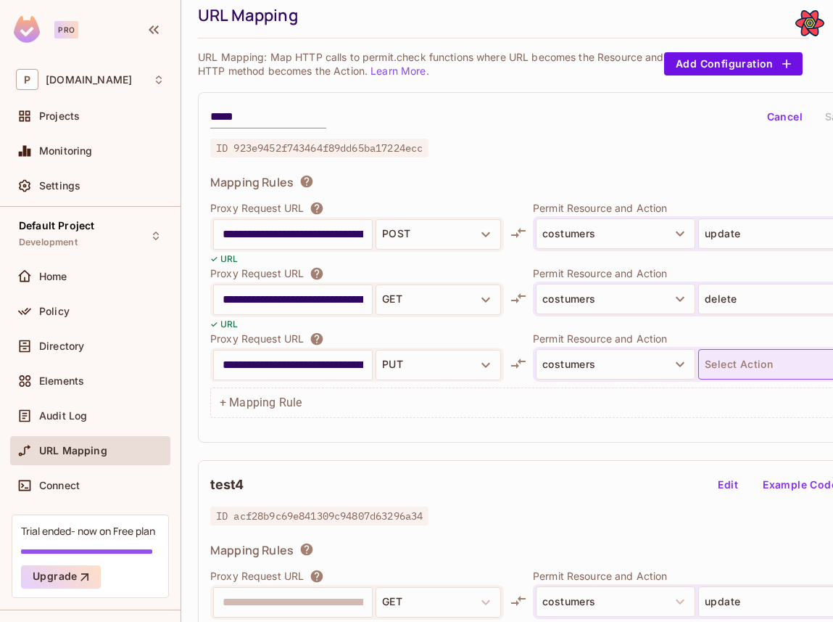
click at [737, 369] on button "Select Action" at bounding box center [778, 364] width 160 height 30
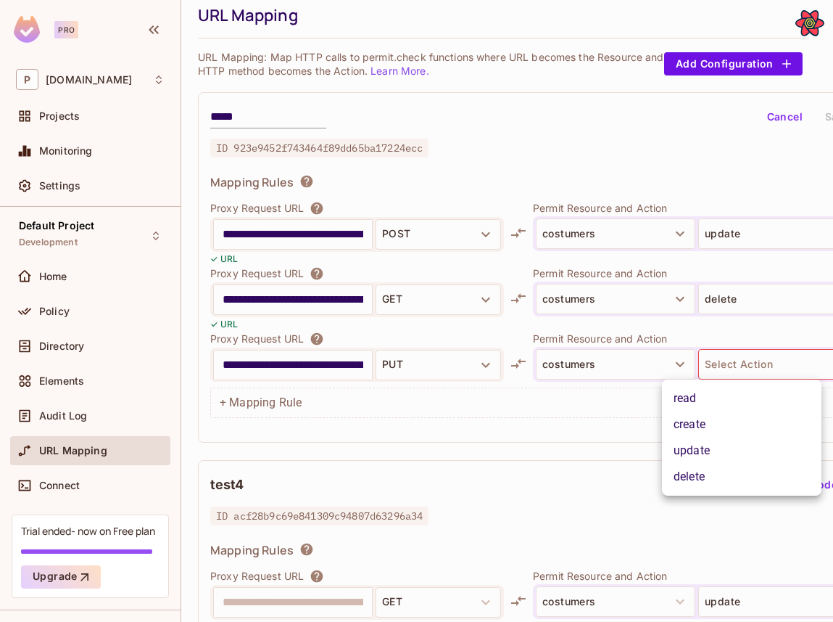
click at [700, 400] on li "read" at bounding box center [742, 398] width 160 height 26
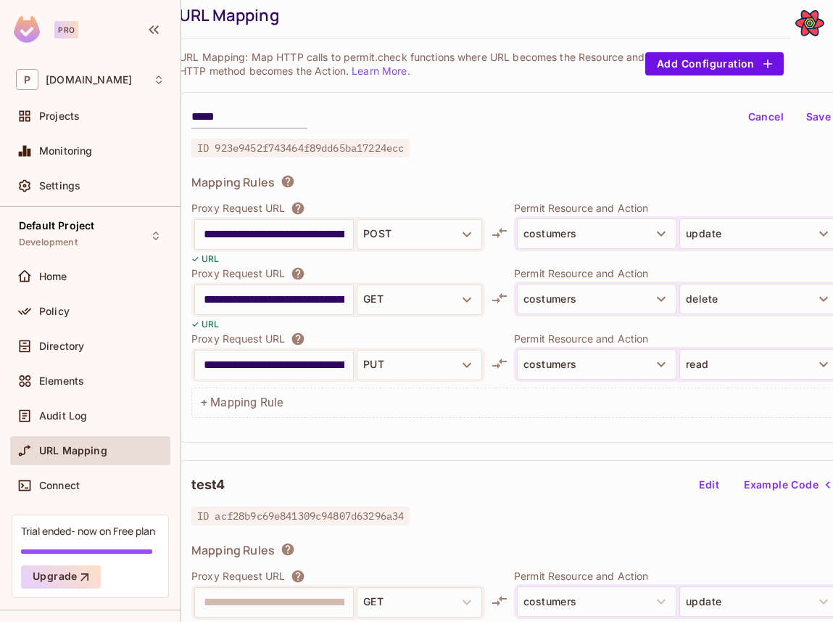
scroll to position [49, 74]
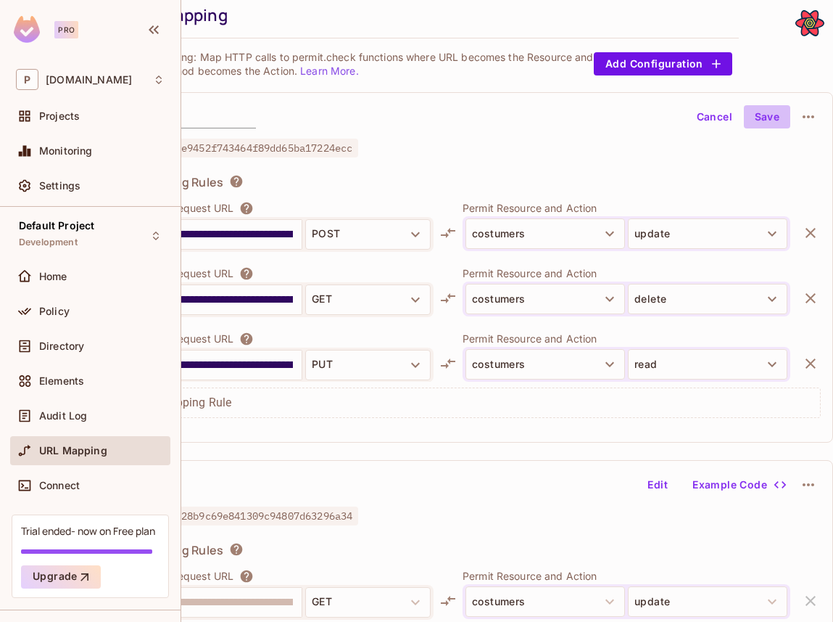
click at [764, 124] on button "Save" at bounding box center [767, 116] width 46 height 23
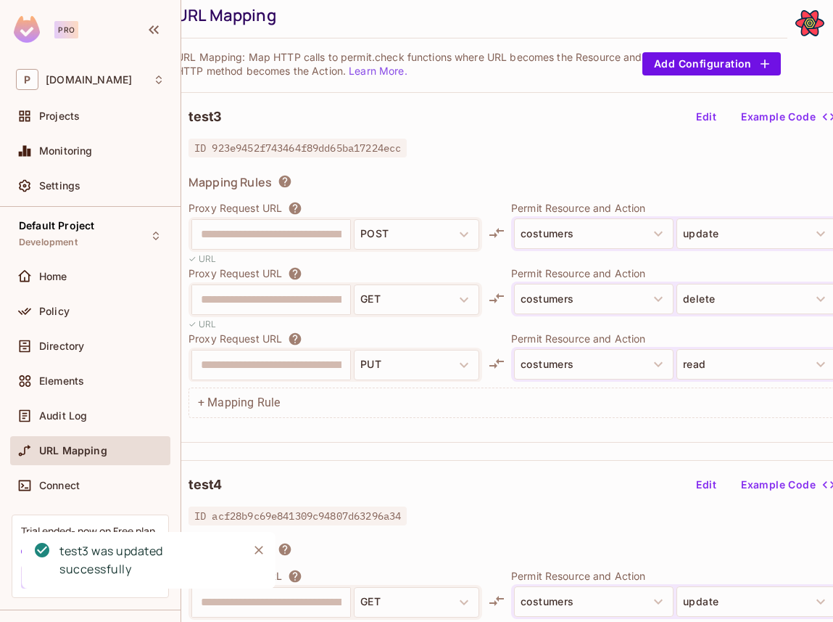
scroll to position [49, 20]
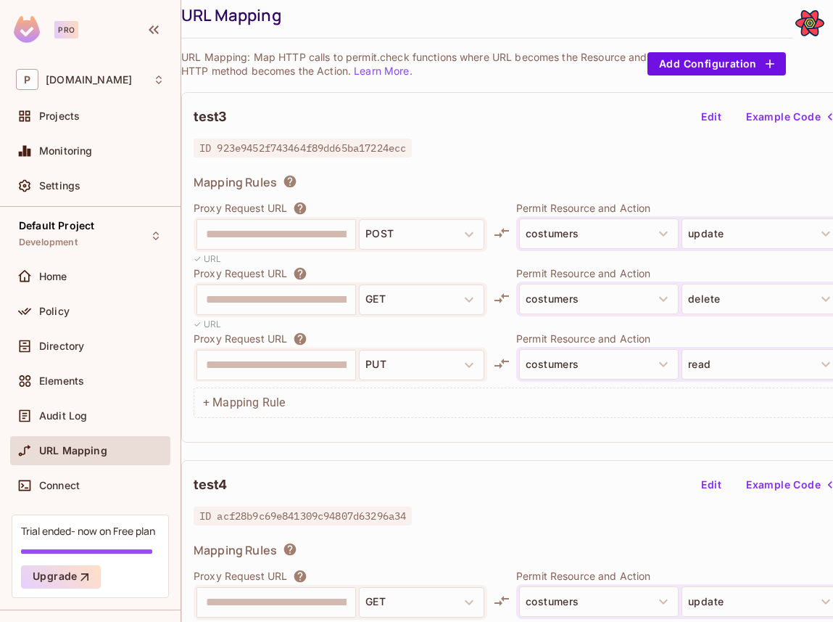
click at [719, 117] on button "Edit" at bounding box center [711, 116] width 46 height 23
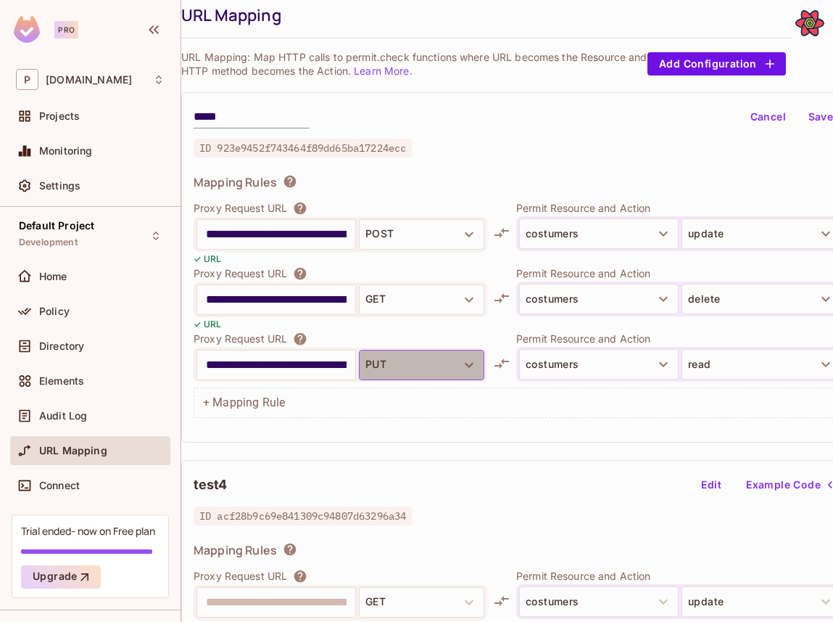
click at [395, 364] on button "PUT" at bounding box center [421, 365] width 125 height 30
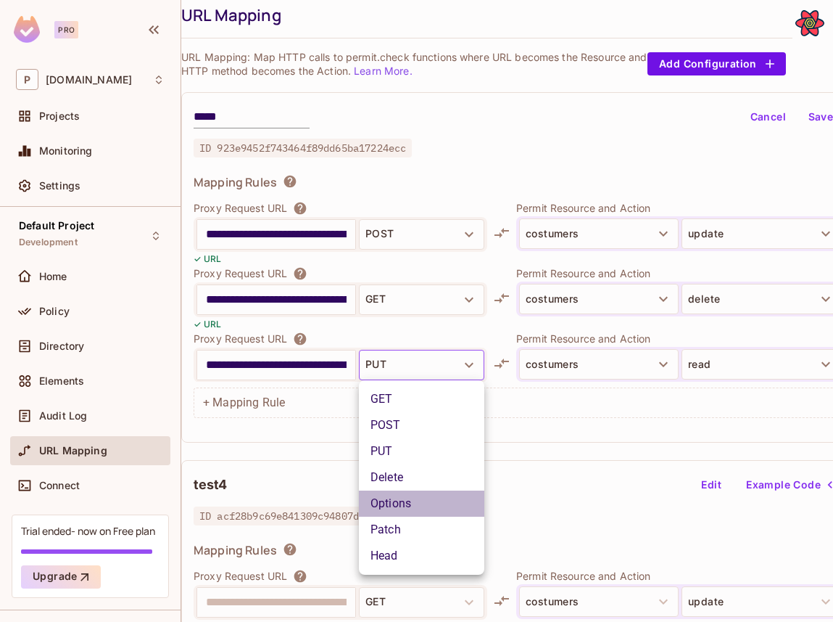
click at [400, 501] on li "Options" at bounding box center [421, 503] width 125 height 26
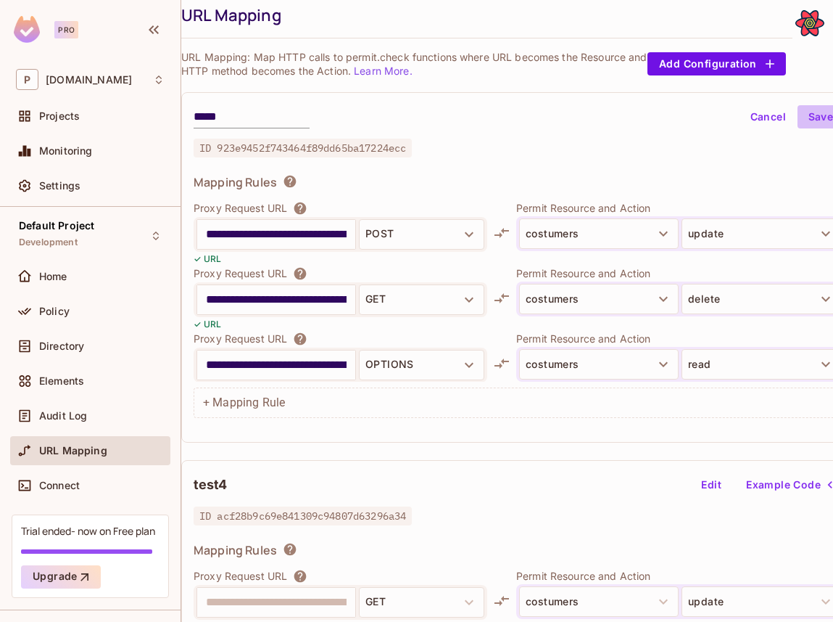
click at [820, 112] on button "Save" at bounding box center [821, 116] width 46 height 23
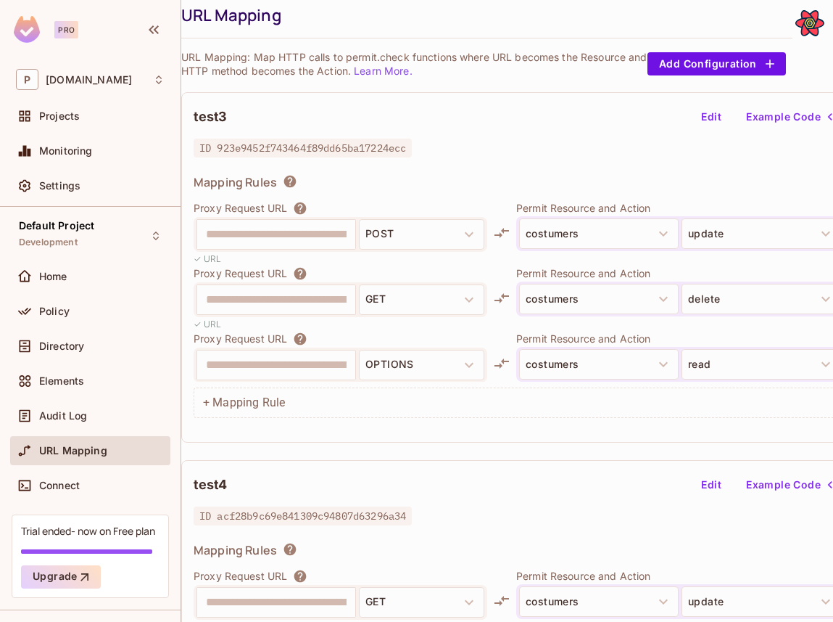
click at [709, 112] on button "Edit" at bounding box center [711, 116] width 46 height 23
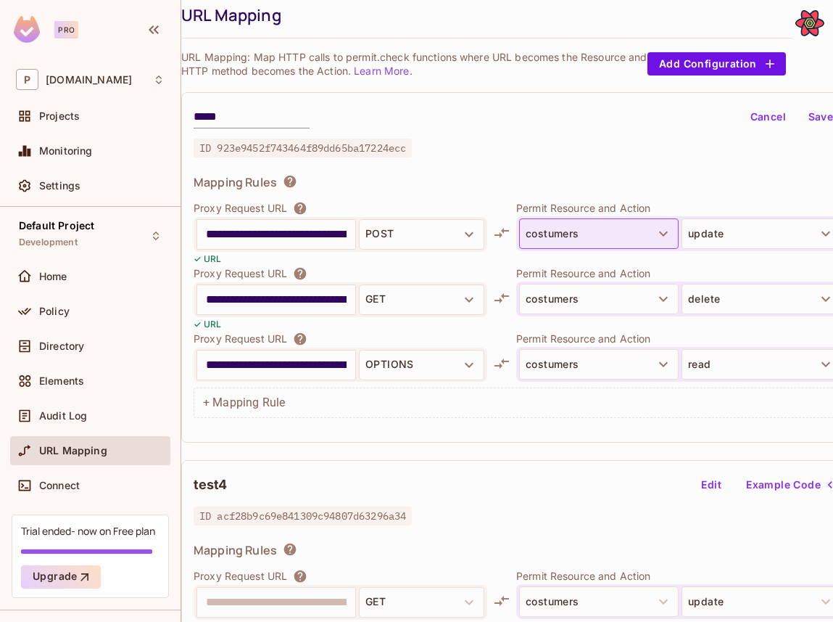
click at [589, 239] on button "costumers" at bounding box center [599, 233] width 160 height 30
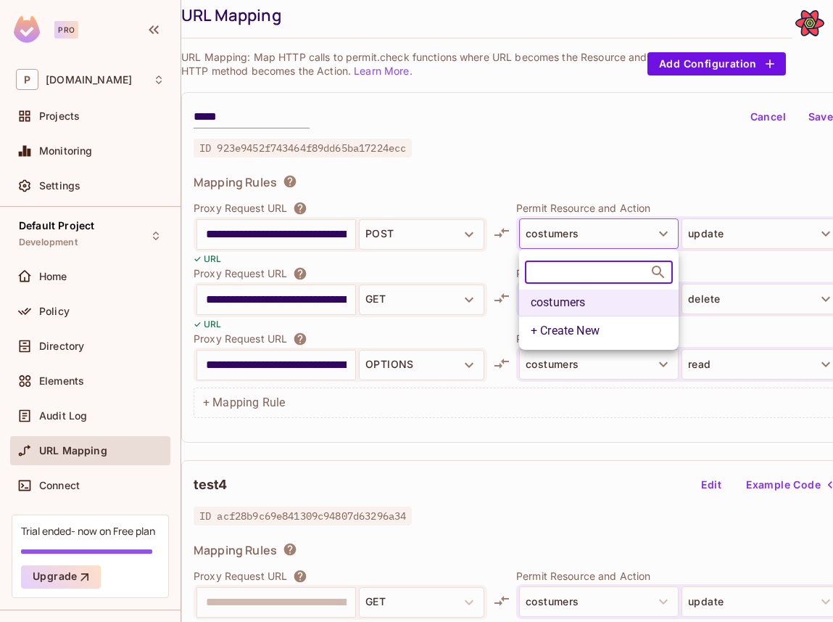
click at [571, 332] on li "+ Create New" at bounding box center [599, 329] width 160 height 28
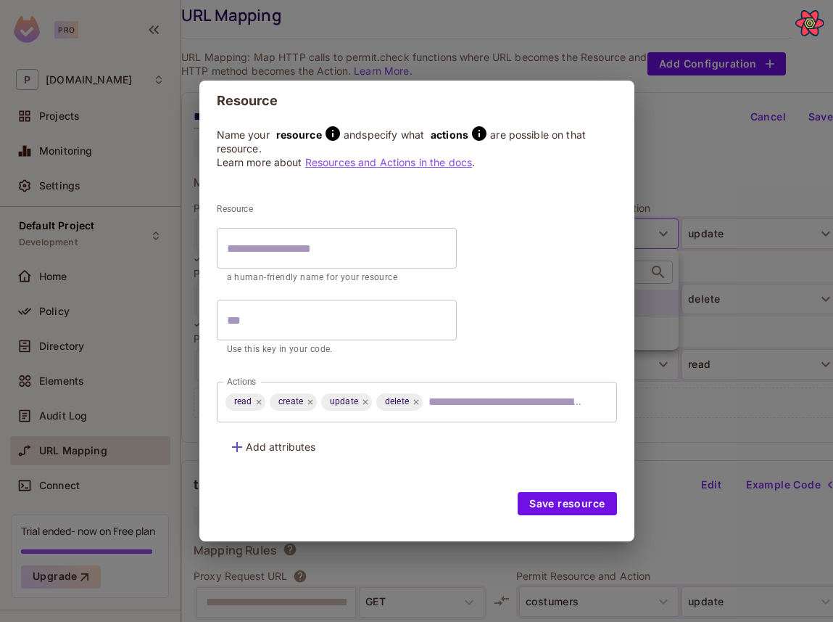
click at [315, 244] on input "text" at bounding box center [337, 248] width 240 height 41
type input "*"
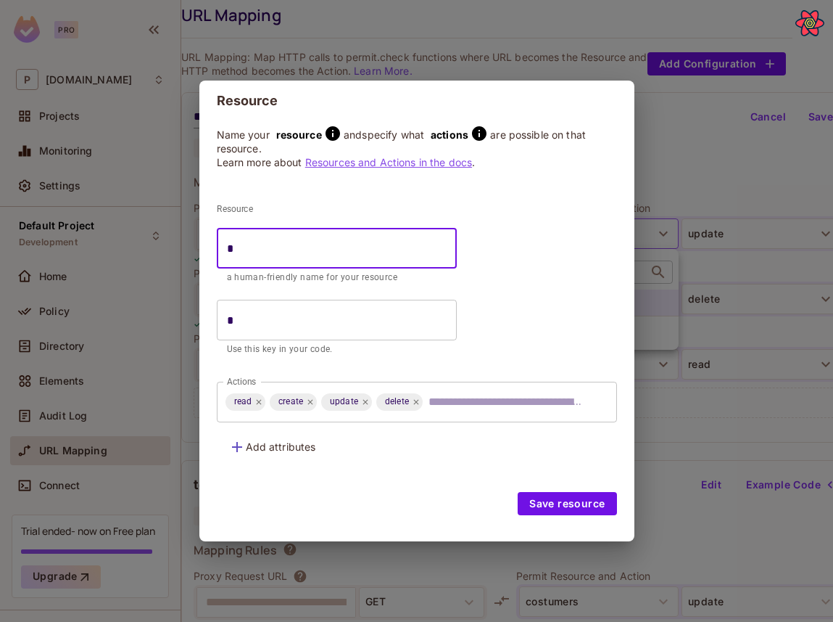
type input "**"
type input "***"
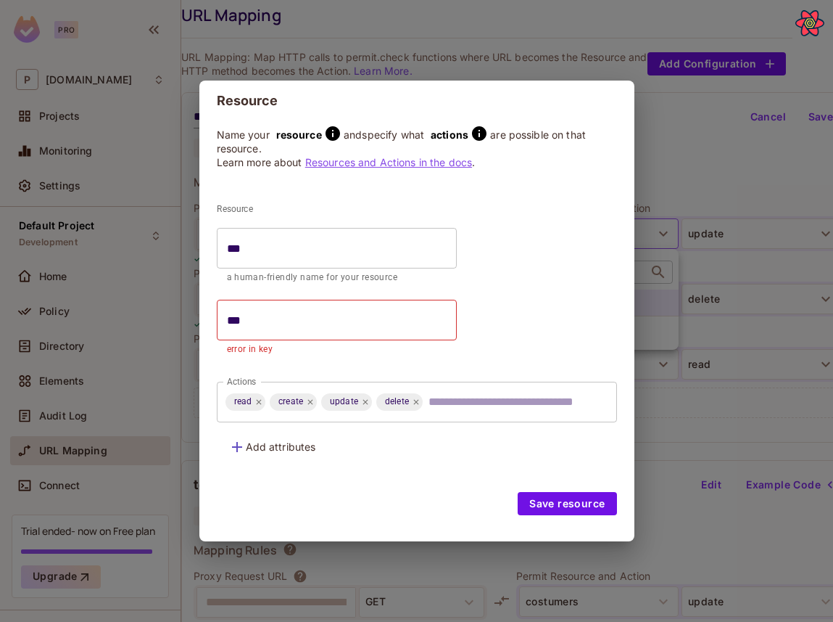
click at [673, 351] on div "Resource Name your resource and specify what actions are possible on that resou…" at bounding box center [416, 311] width 833 height 622
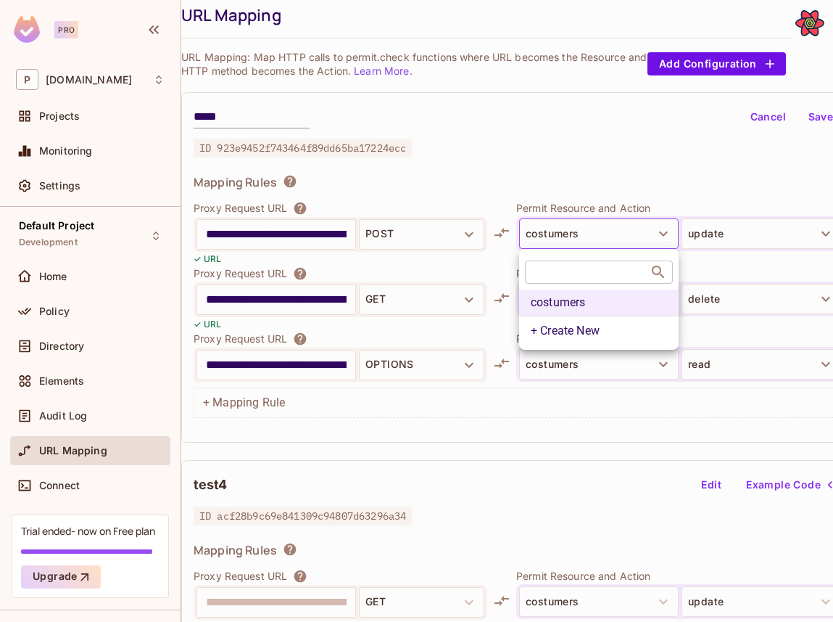
click at [756, 234] on div at bounding box center [416, 311] width 833 height 622
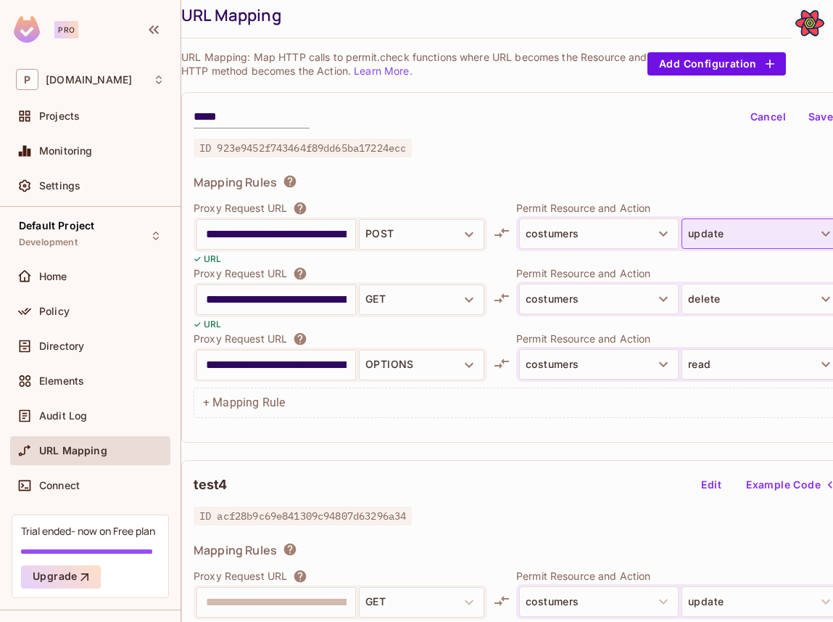
click at [704, 236] on button "update" at bounding box center [762, 233] width 160 height 30
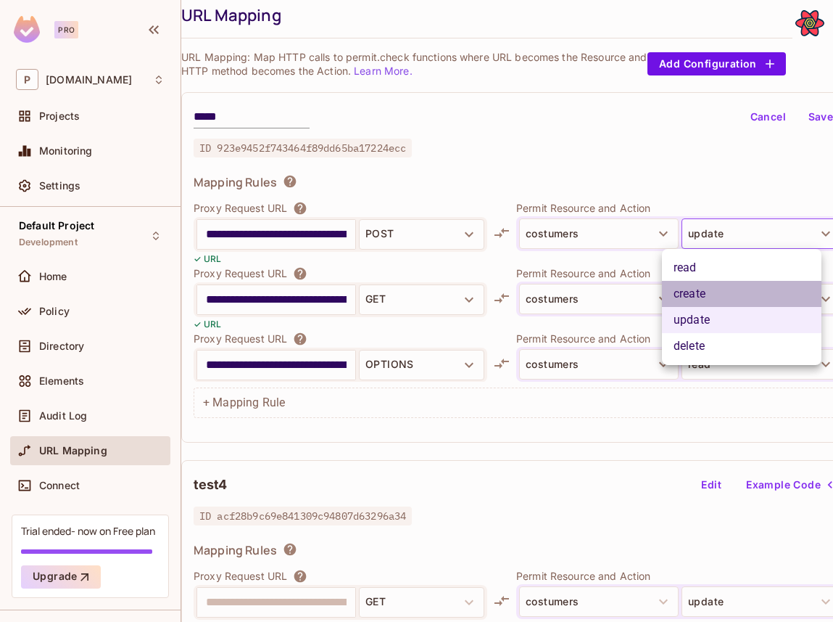
click at [746, 298] on li "create" at bounding box center [742, 294] width 160 height 26
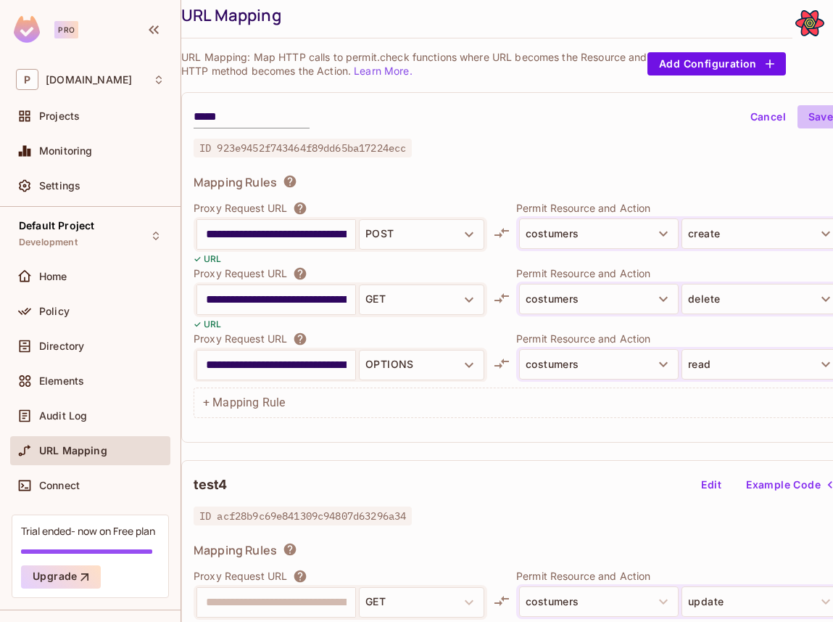
click at [820, 117] on button "Save" at bounding box center [821, 116] width 46 height 23
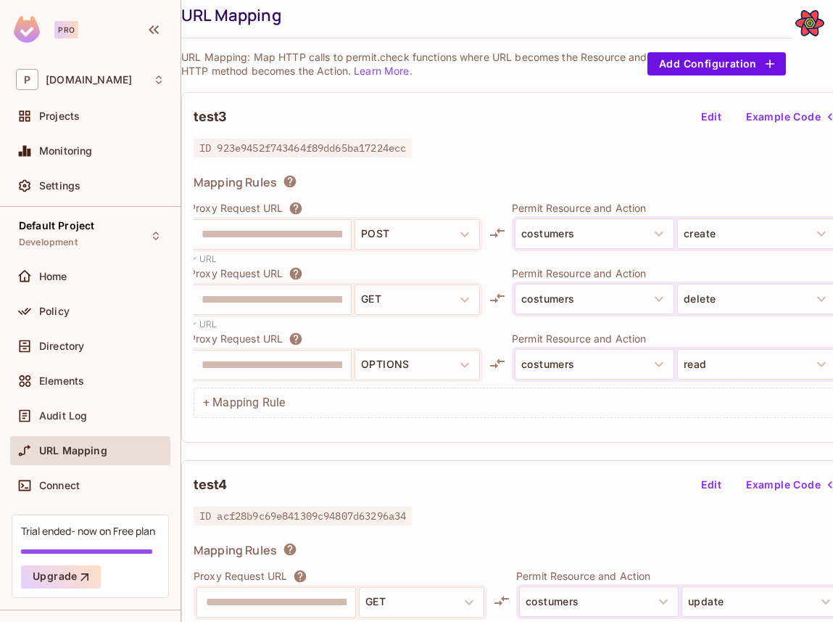
scroll to position [0, 0]
click at [710, 112] on button "Edit" at bounding box center [711, 116] width 46 height 23
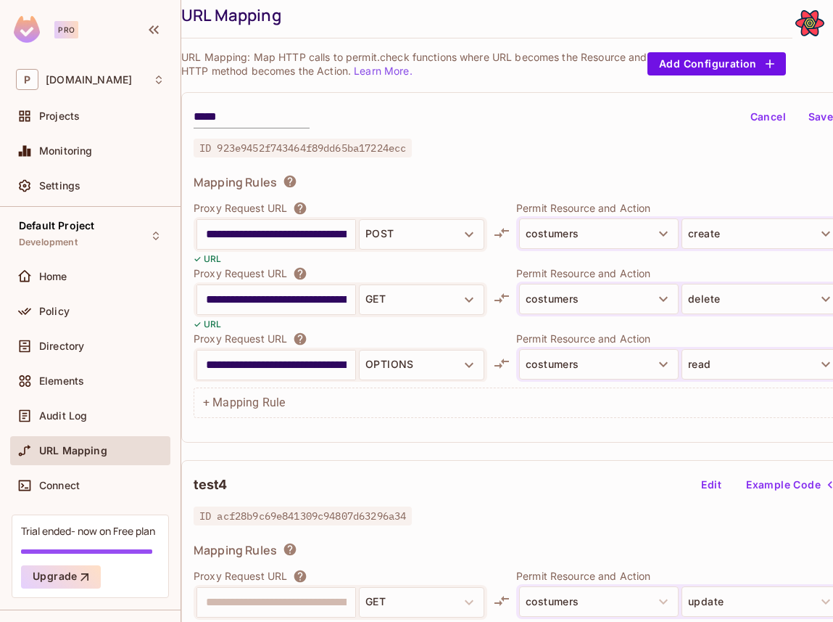
click at [278, 373] on input "**********" at bounding box center [276, 364] width 141 height 23
click at [279, 367] on input "**********" at bounding box center [276, 364] width 141 height 23
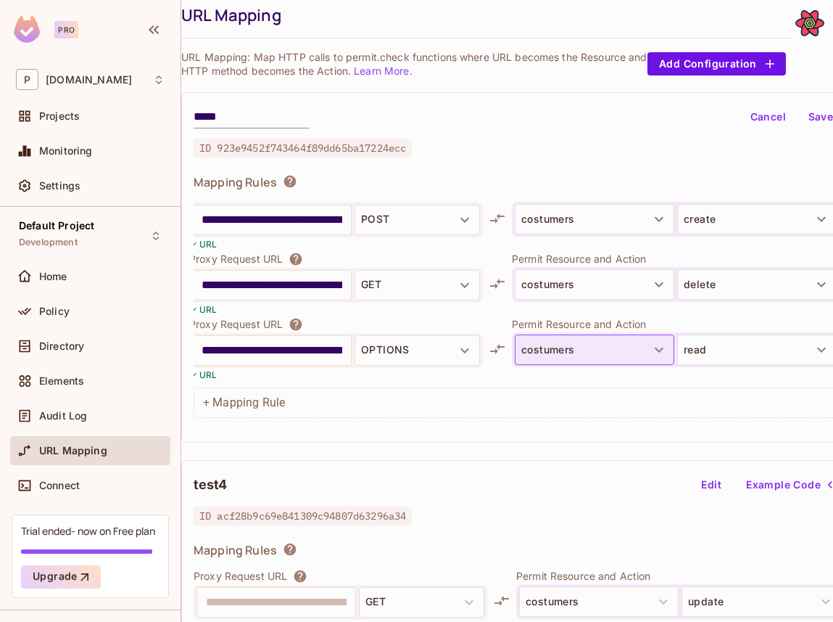
scroll to position [15, 0]
type input "**********"
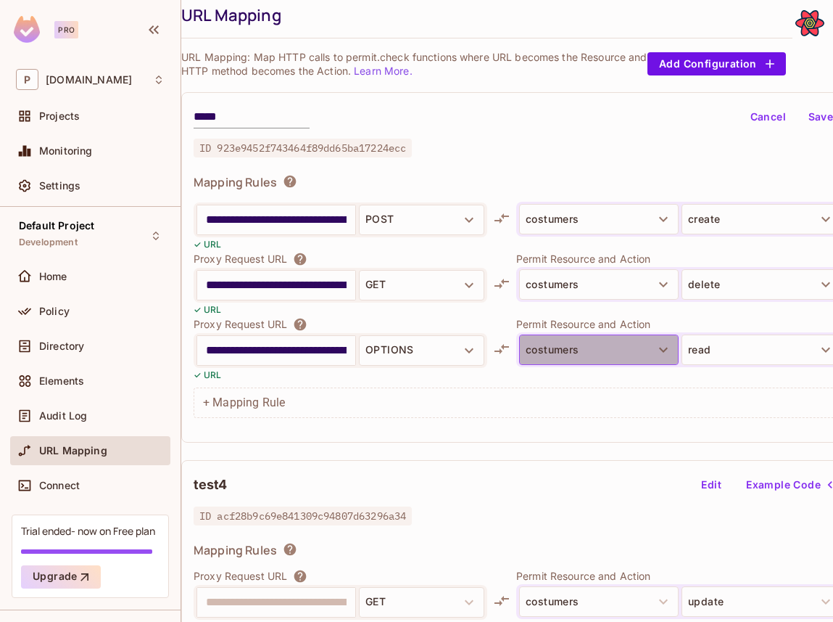
click at [610, 355] on button "costumers" at bounding box center [599, 349] width 160 height 30
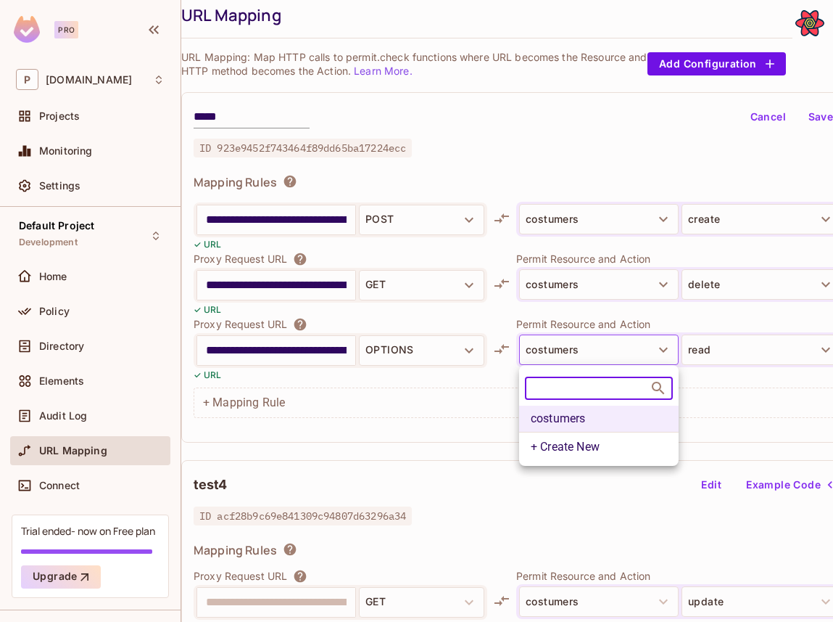
click at [611, 341] on div at bounding box center [416, 311] width 833 height 622
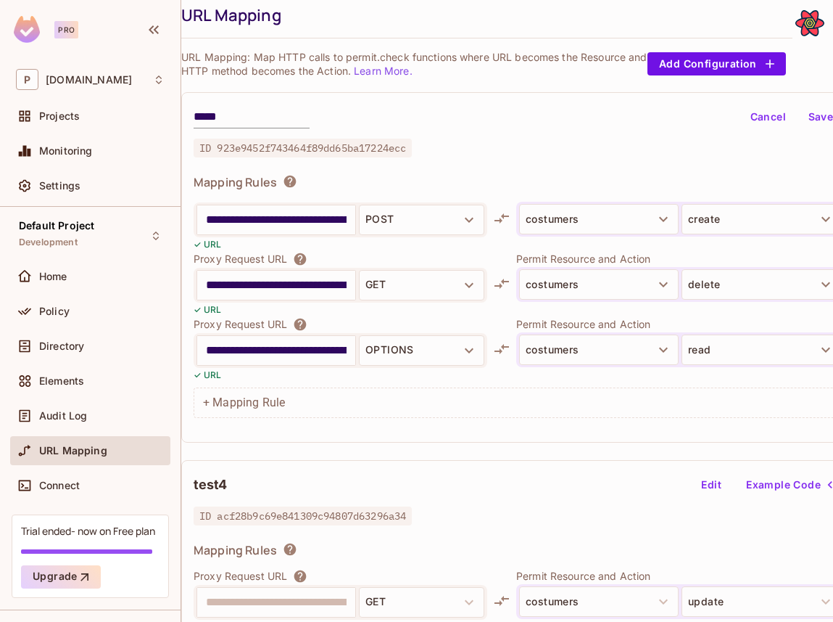
click at [820, 123] on button "Save" at bounding box center [821, 116] width 46 height 23
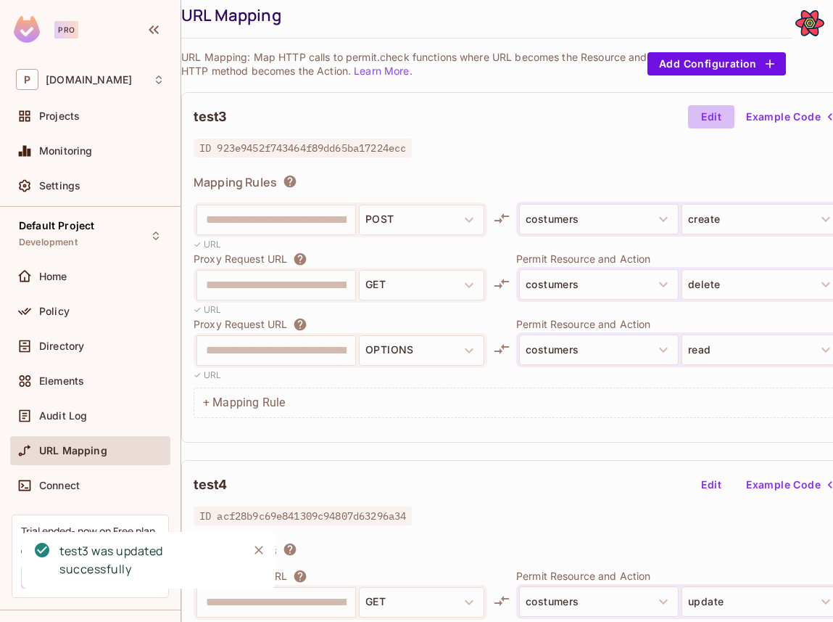
click at [714, 117] on button "Edit" at bounding box center [711, 116] width 46 height 23
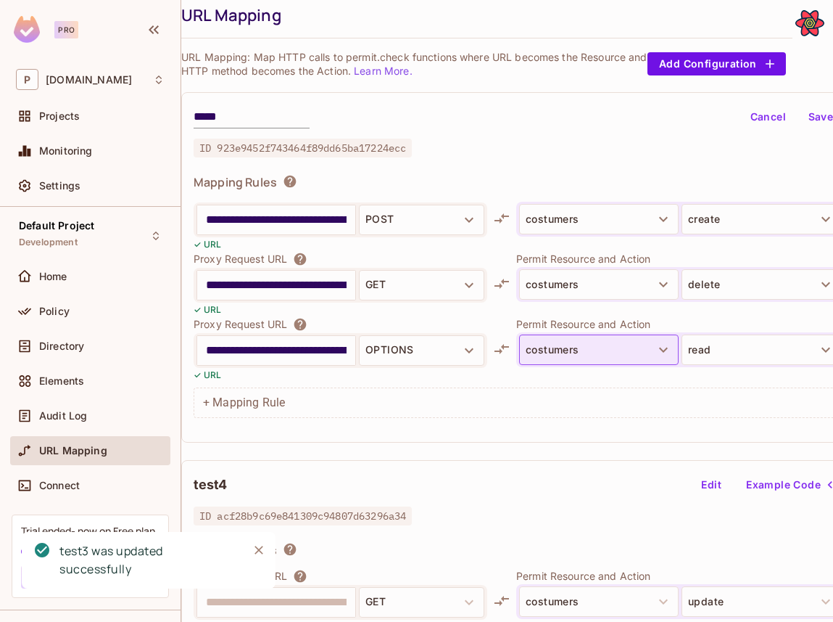
click at [577, 355] on button "costumers" at bounding box center [599, 349] width 160 height 30
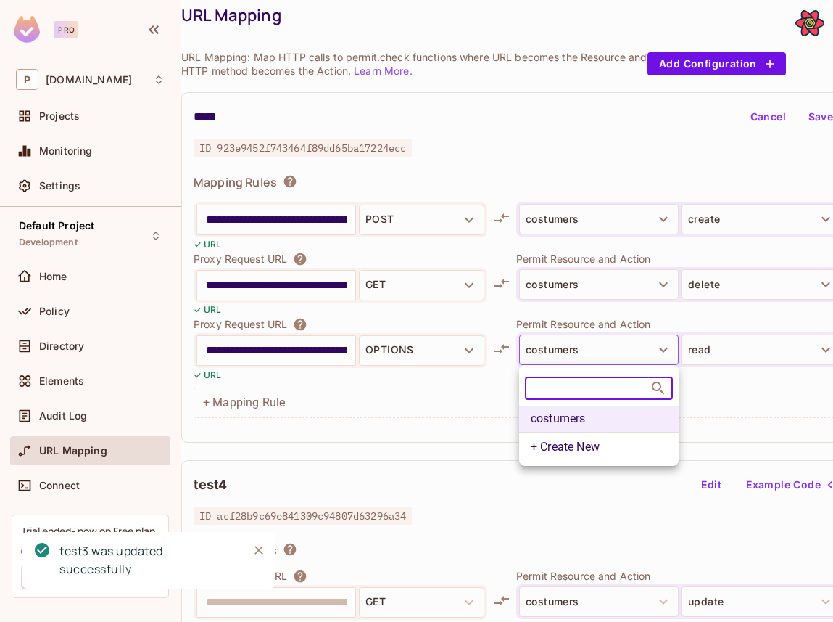
click at [579, 442] on li "+ Create New" at bounding box center [599, 446] width 160 height 28
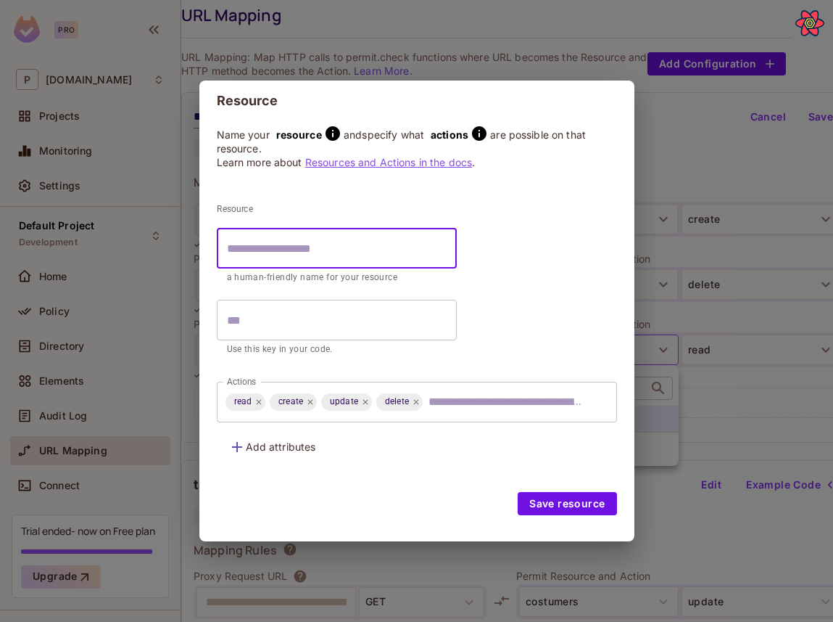
click at [365, 246] on input "text" at bounding box center [337, 248] width 240 height 41
type input "*"
type input "**"
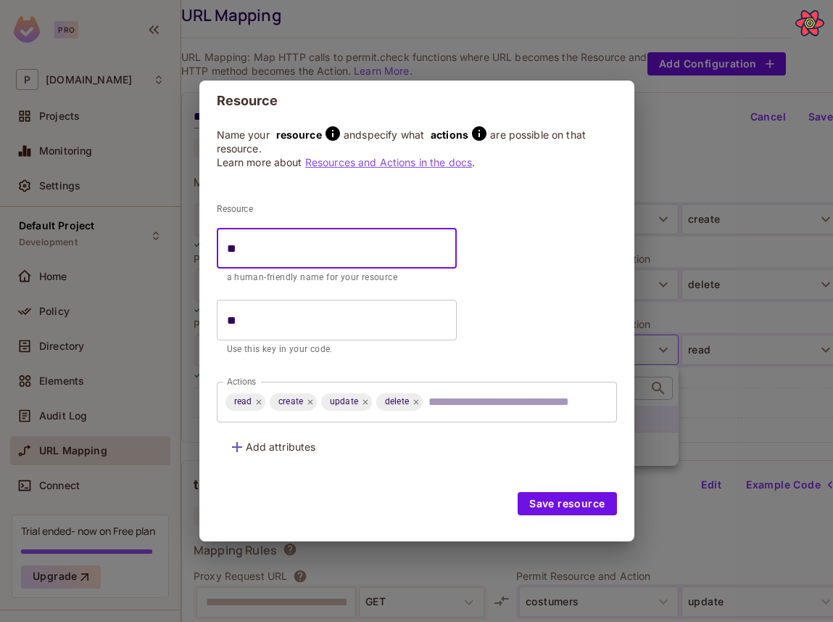
type input "***"
click at [556, 503] on button "Save resource" at bounding box center [567, 503] width 99 height 23
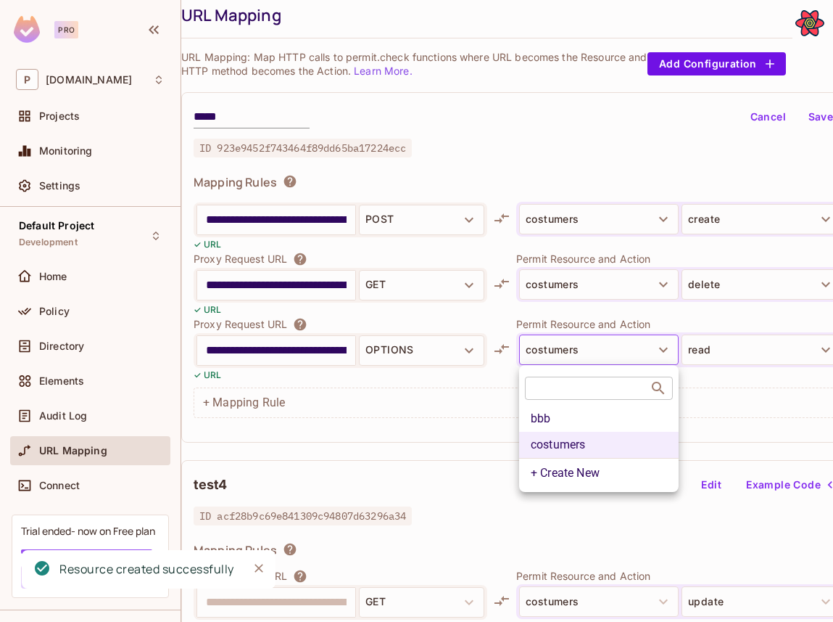
click at [580, 421] on li "bbb" at bounding box center [599, 418] width 160 height 26
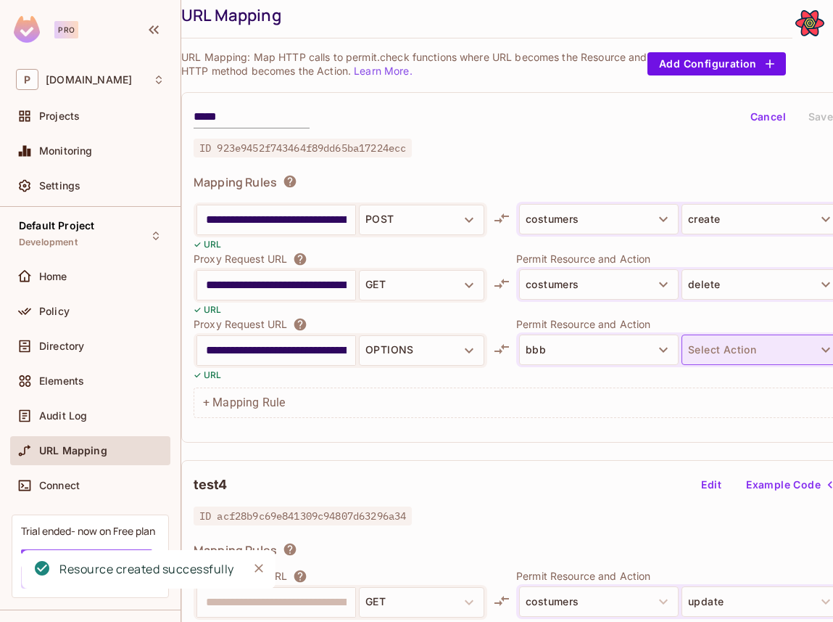
click at [727, 344] on button "Select Action" at bounding box center [762, 349] width 160 height 30
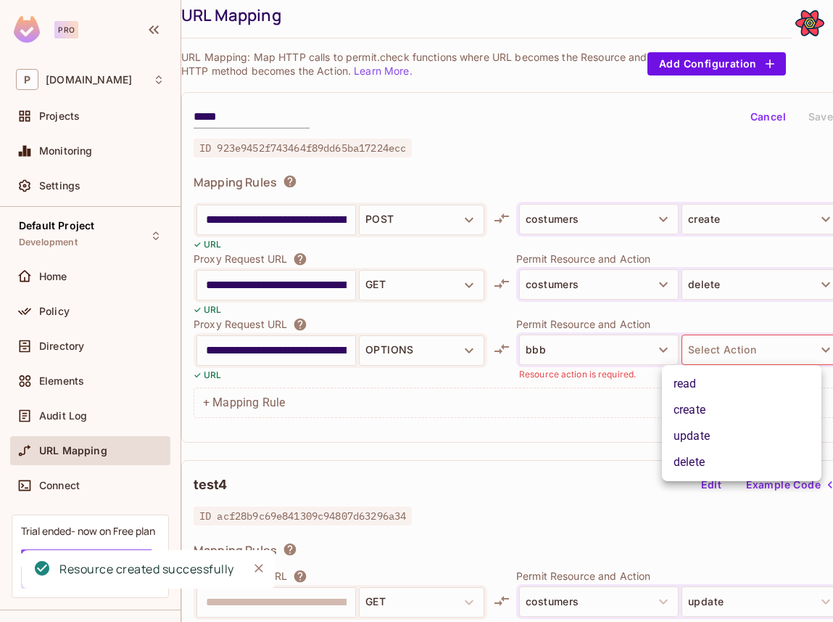
click at [725, 385] on li "read" at bounding box center [742, 384] width 160 height 26
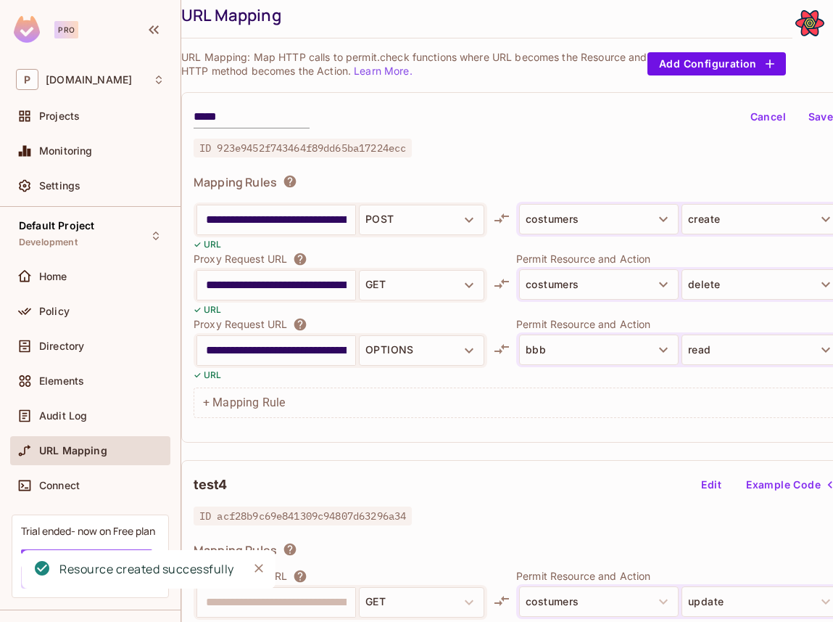
click at [814, 118] on button "Save" at bounding box center [821, 116] width 46 height 23
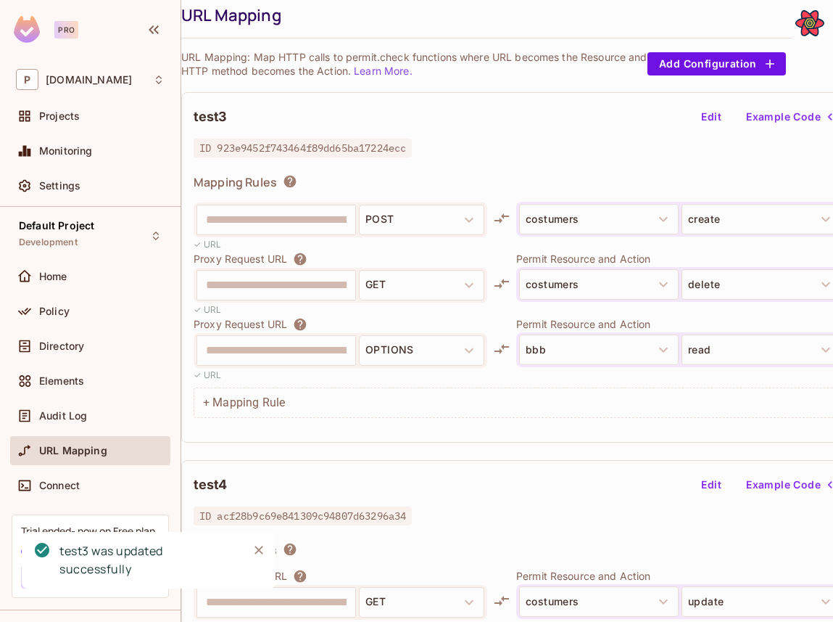
click at [709, 116] on button "Edit" at bounding box center [711, 116] width 46 height 23
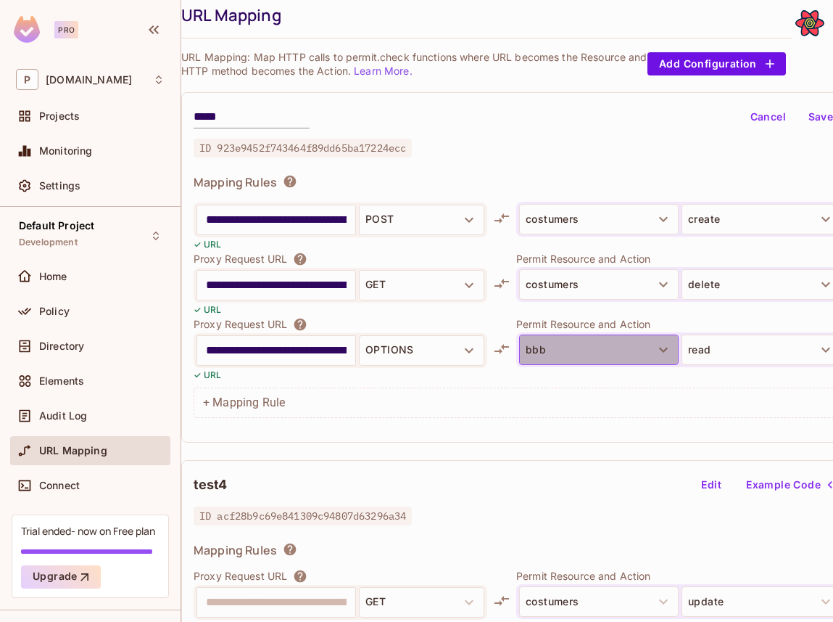
click at [560, 358] on button "bbb" at bounding box center [599, 349] width 160 height 30
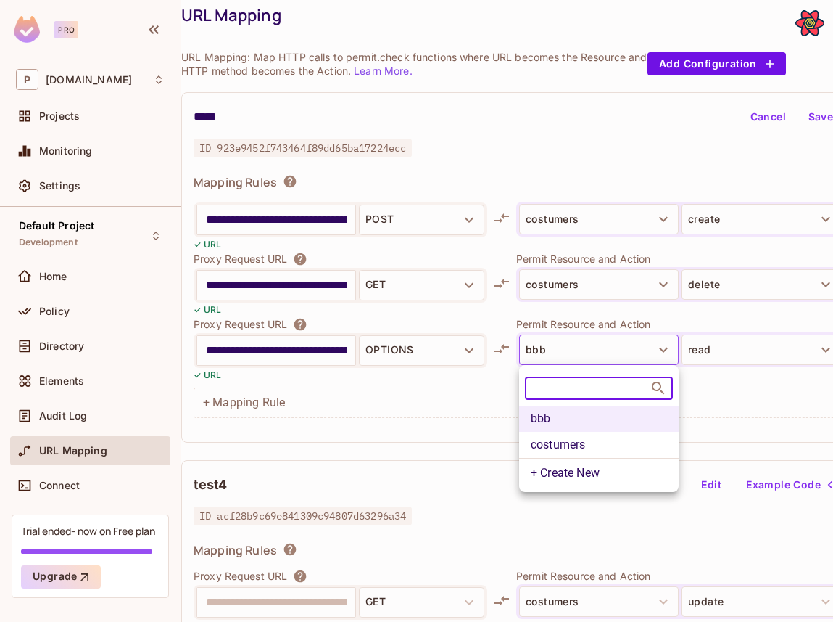
click at [636, 276] on div at bounding box center [416, 311] width 833 height 622
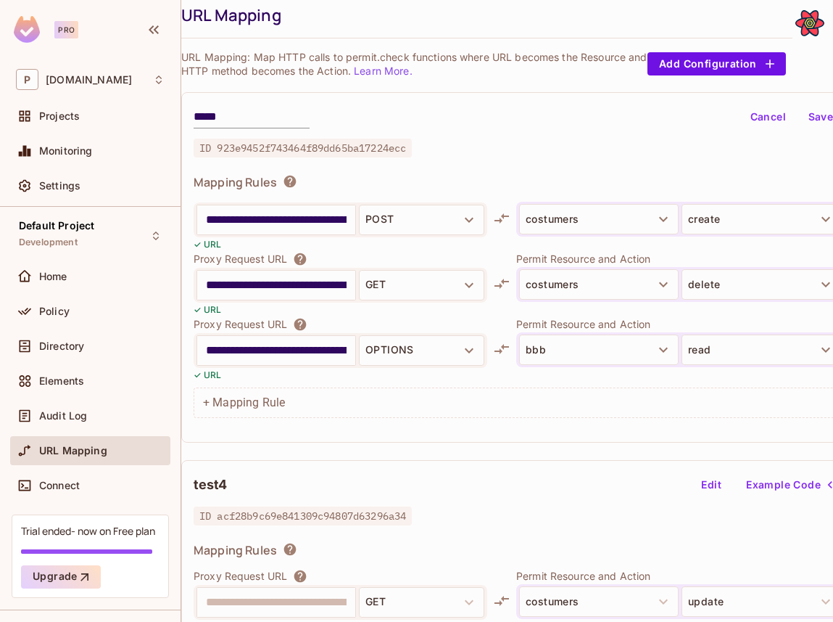
click at [636, 276] on body "**********" at bounding box center [416, 311] width 833 height 622
click at [636, 276] on button "costumers" at bounding box center [599, 284] width 160 height 30
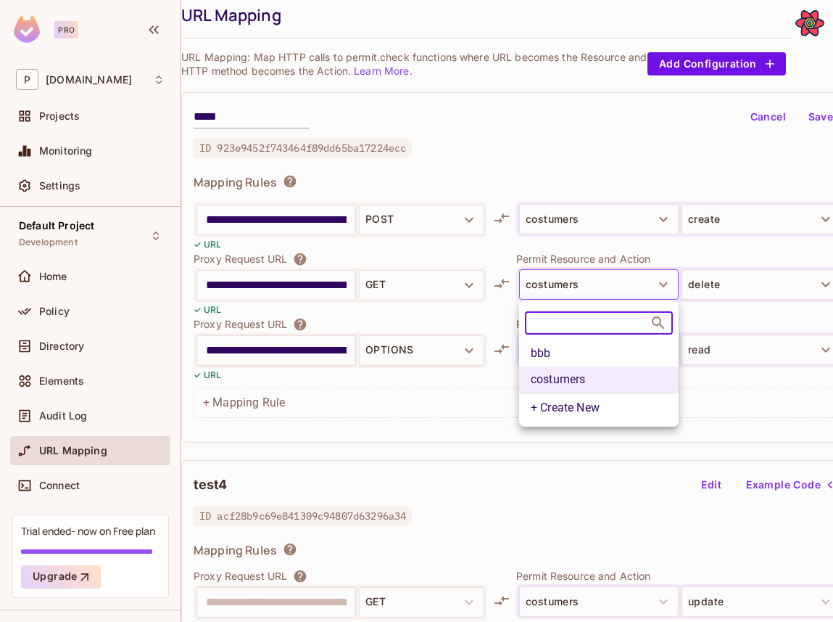
click at [548, 352] on li "bbb" at bounding box center [599, 353] width 160 height 26
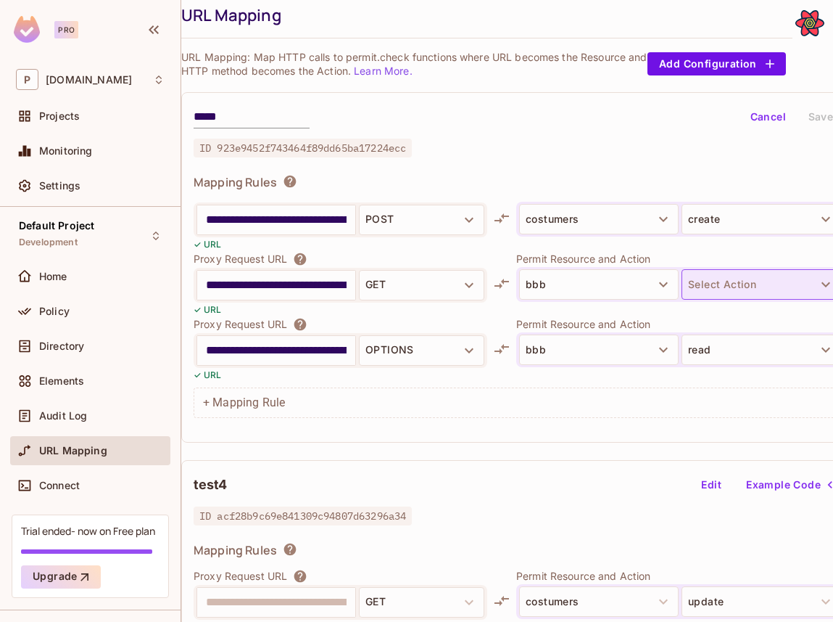
click at [745, 276] on button "Select Action" at bounding box center [762, 284] width 160 height 30
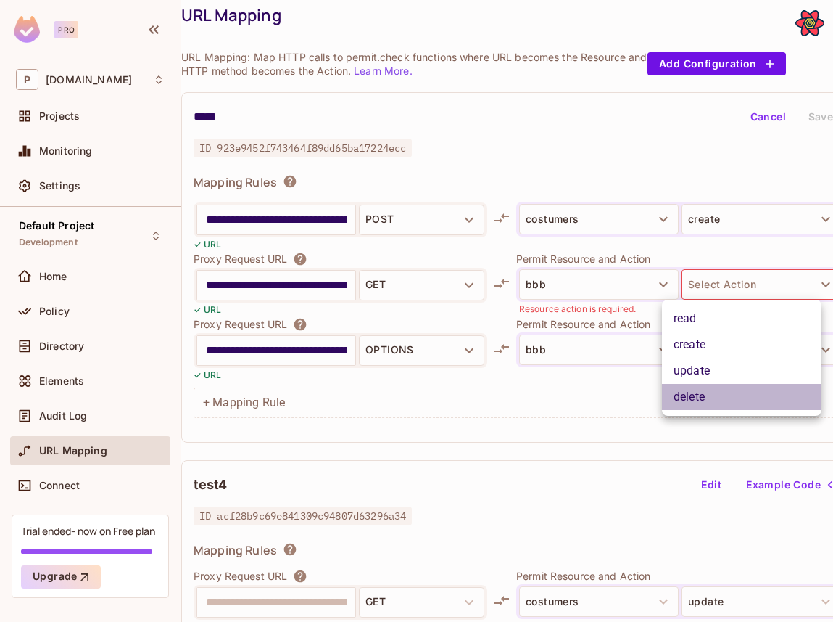
click at [722, 399] on li "delete" at bounding box center [742, 397] width 160 height 26
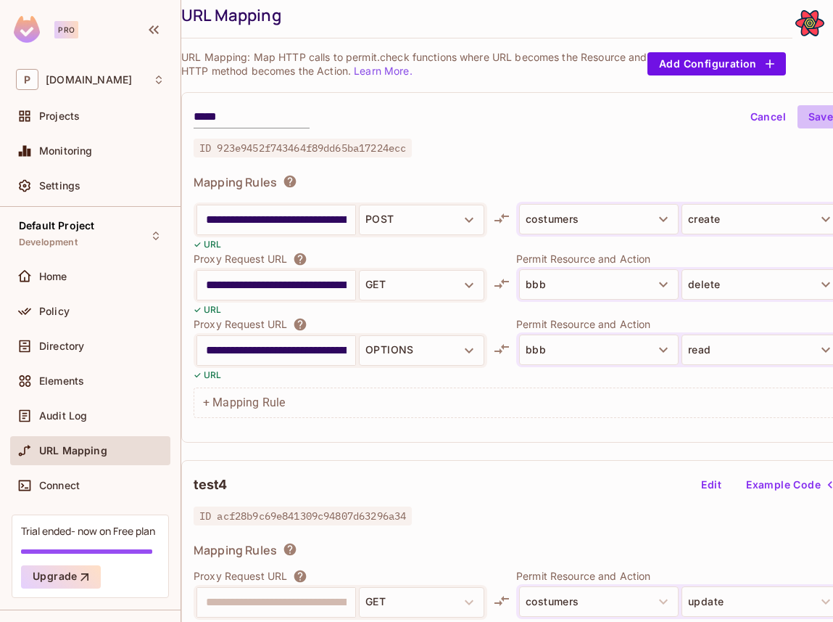
click at [809, 110] on button "Save" at bounding box center [821, 116] width 46 height 23
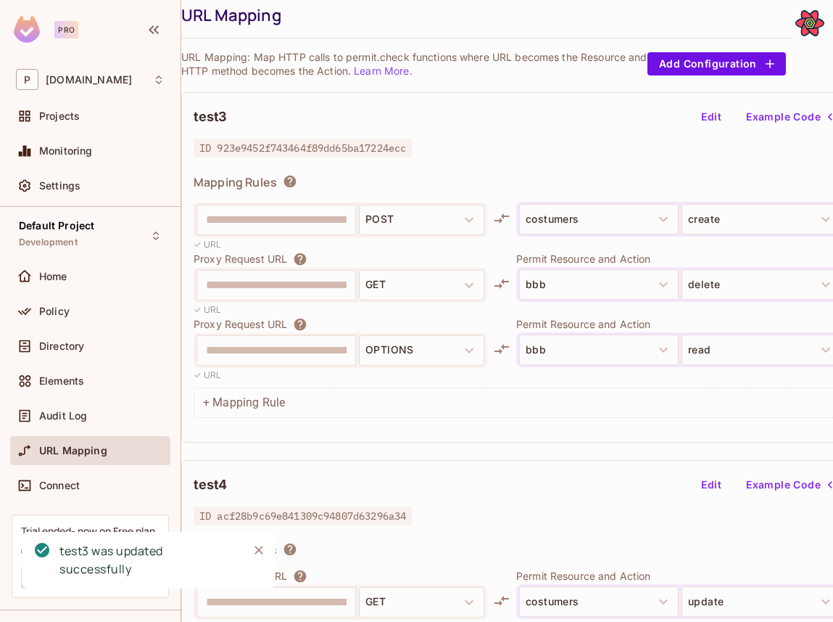
click at [697, 128] on div "Edit Example Code" at bounding box center [781, 116] width 186 height 25
click at [704, 115] on button "Edit" at bounding box center [711, 116] width 46 height 23
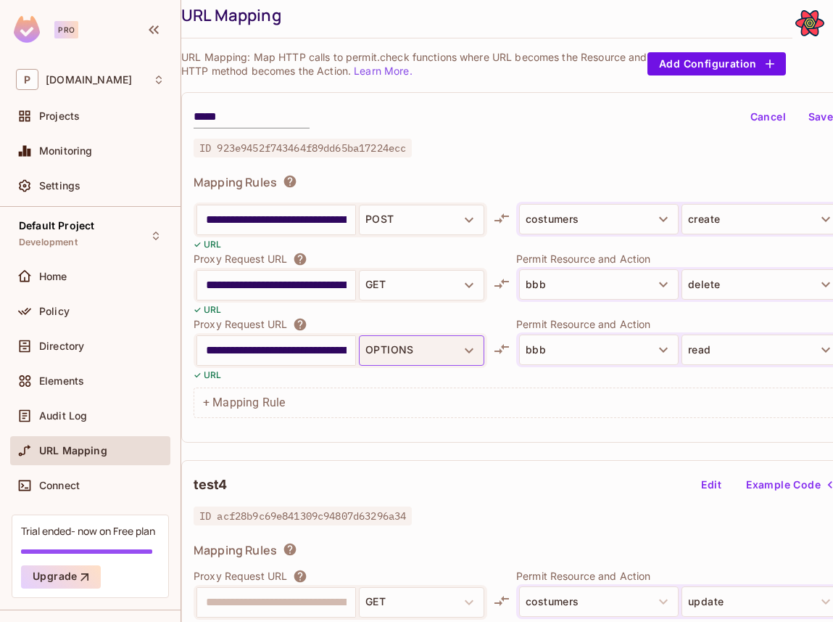
click at [401, 341] on button "OPTIONS" at bounding box center [421, 350] width 125 height 30
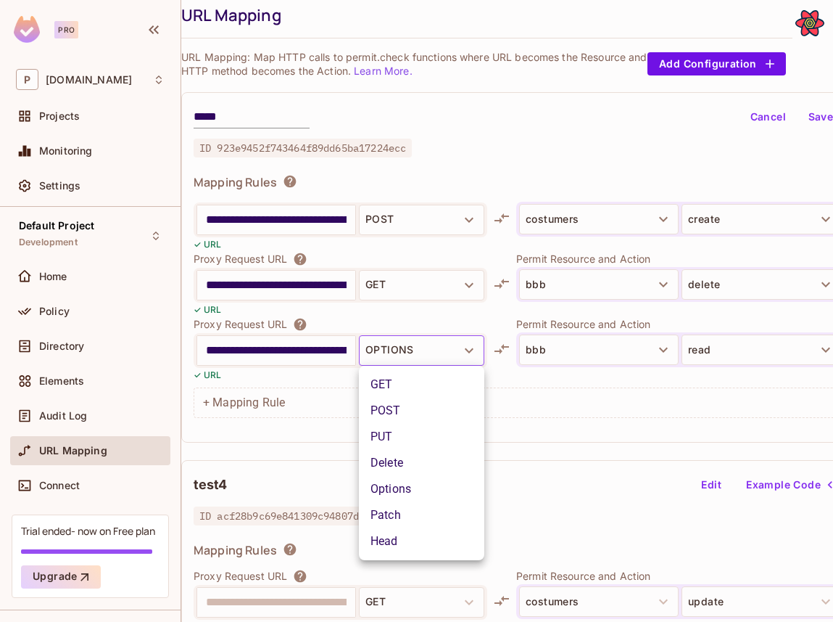
click at [516, 319] on div at bounding box center [416, 311] width 833 height 622
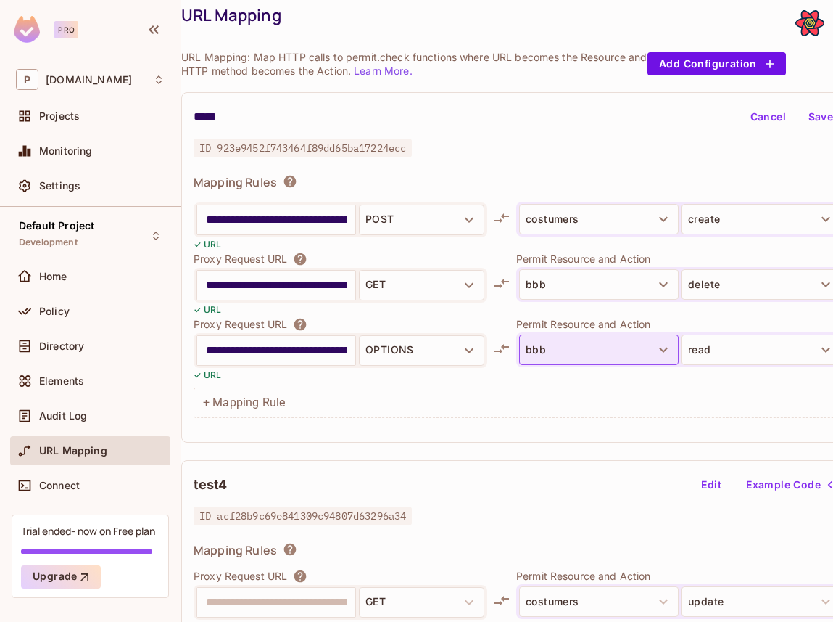
click at [577, 340] on button "bbb" at bounding box center [599, 349] width 160 height 30
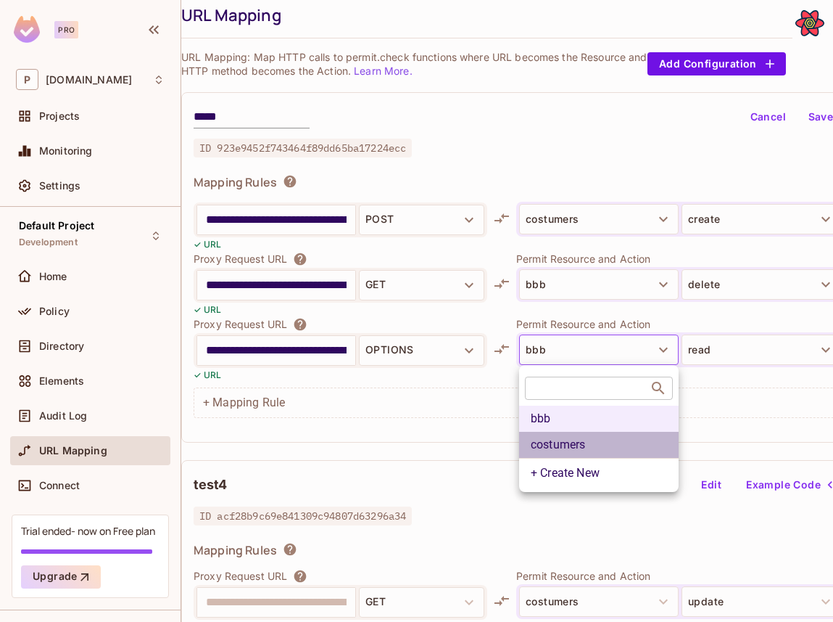
click at [571, 445] on li "costumers" at bounding box center [599, 445] width 160 height 26
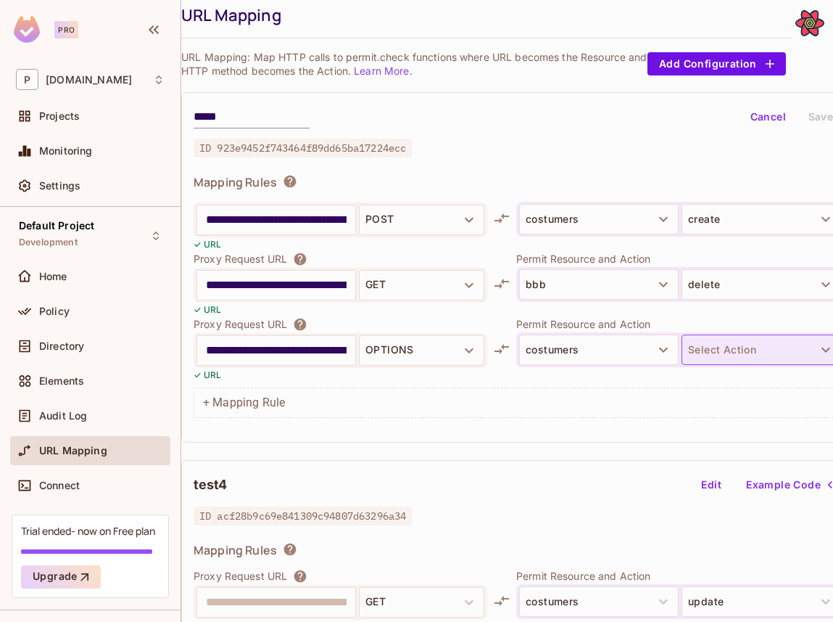
click at [709, 344] on button "Select Action" at bounding box center [762, 349] width 160 height 30
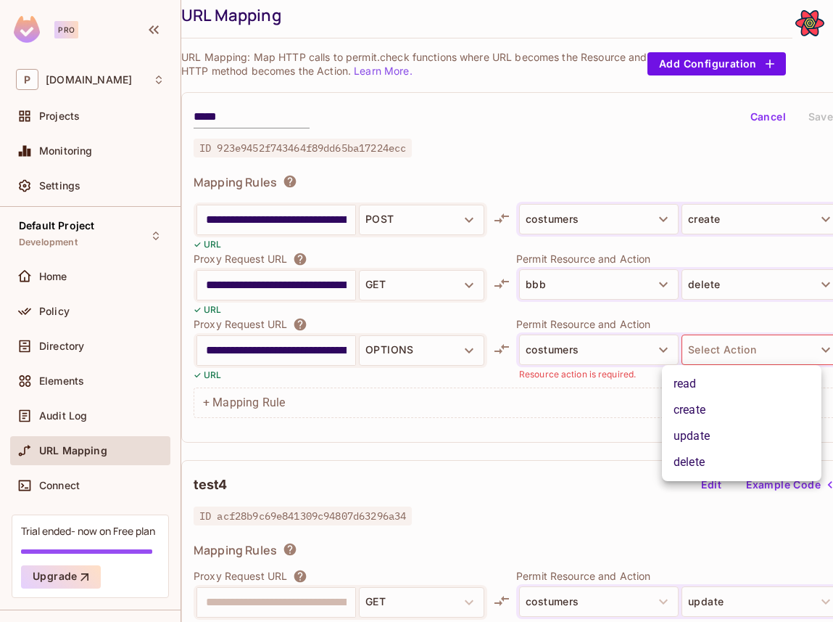
click at [685, 417] on li "create" at bounding box center [742, 410] width 160 height 26
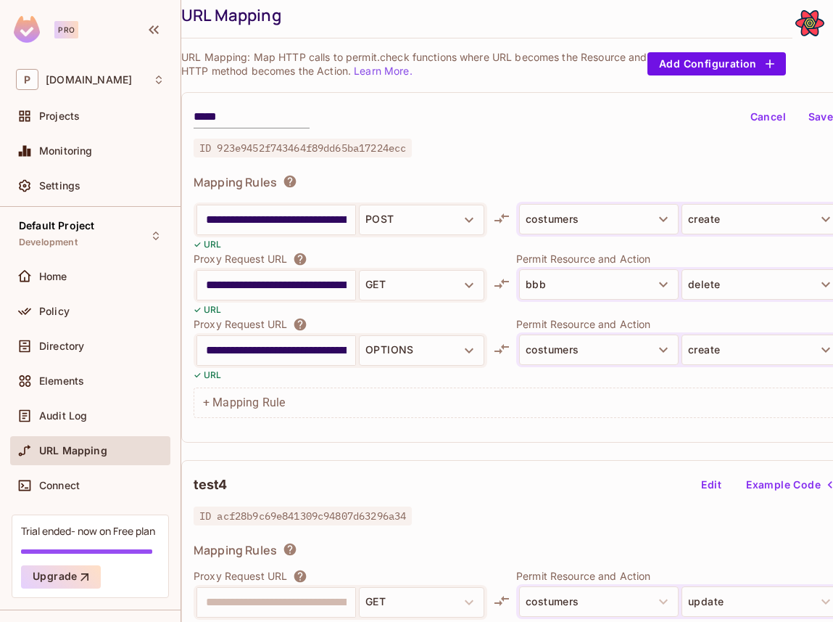
click at [827, 110] on button "Save" at bounding box center [821, 116] width 46 height 23
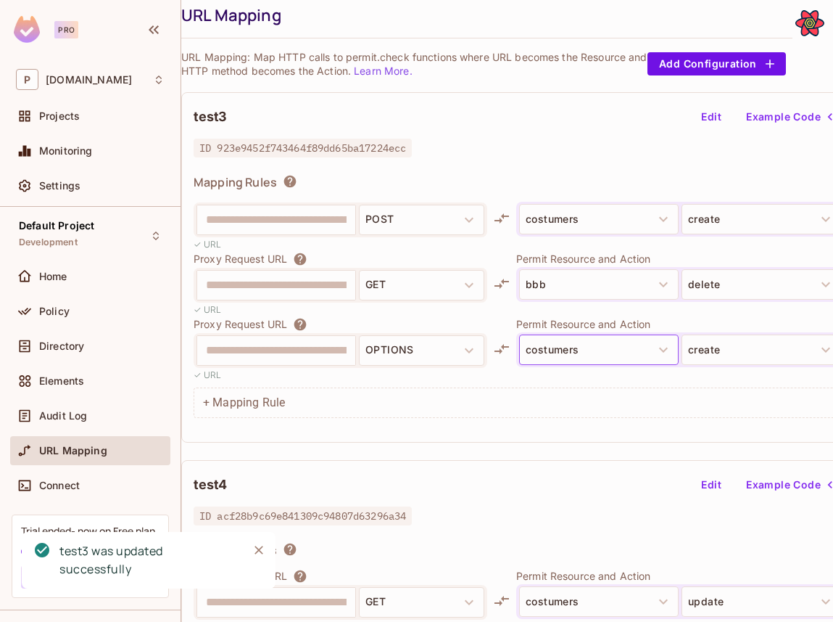
click at [632, 347] on button "costumers" at bounding box center [599, 349] width 160 height 30
click at [569, 377] on div at bounding box center [680, 374] width 328 height 14
click at [550, 360] on button "costumers" at bounding box center [599, 349] width 160 height 30
click at [442, 359] on button "OPTIONS" at bounding box center [421, 350] width 125 height 30
click at [703, 114] on button "Edit" at bounding box center [711, 116] width 46 height 23
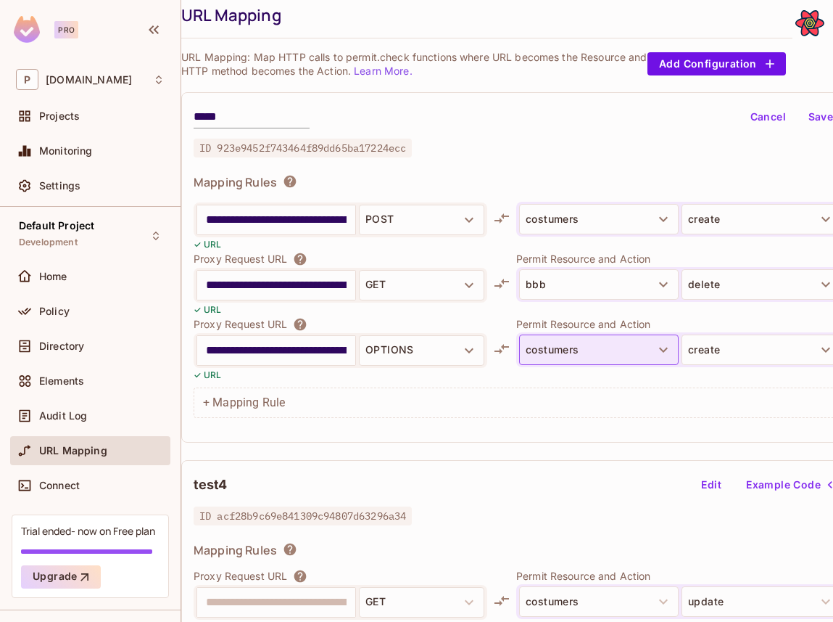
click at [588, 353] on button "costumers" at bounding box center [599, 349] width 160 height 30
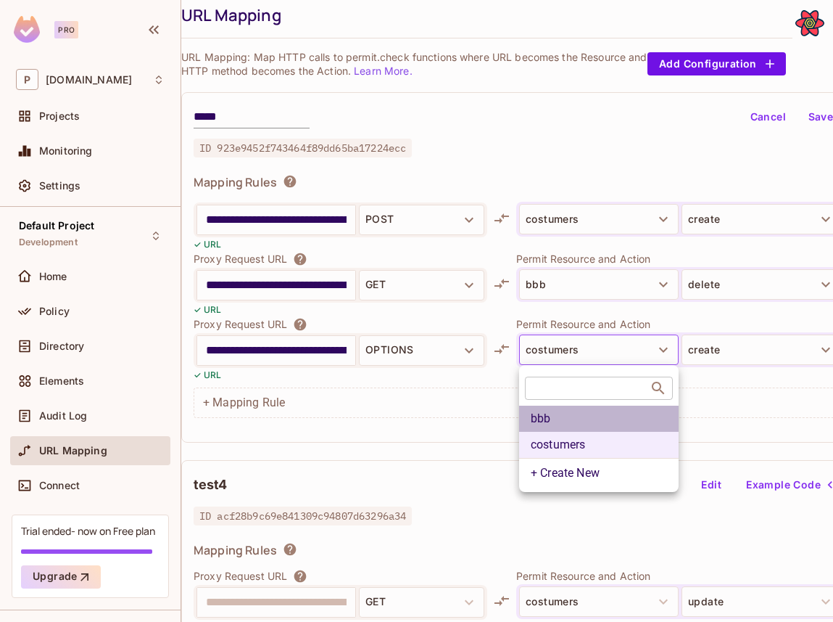
click at [587, 415] on li "bbb" at bounding box center [599, 418] width 160 height 26
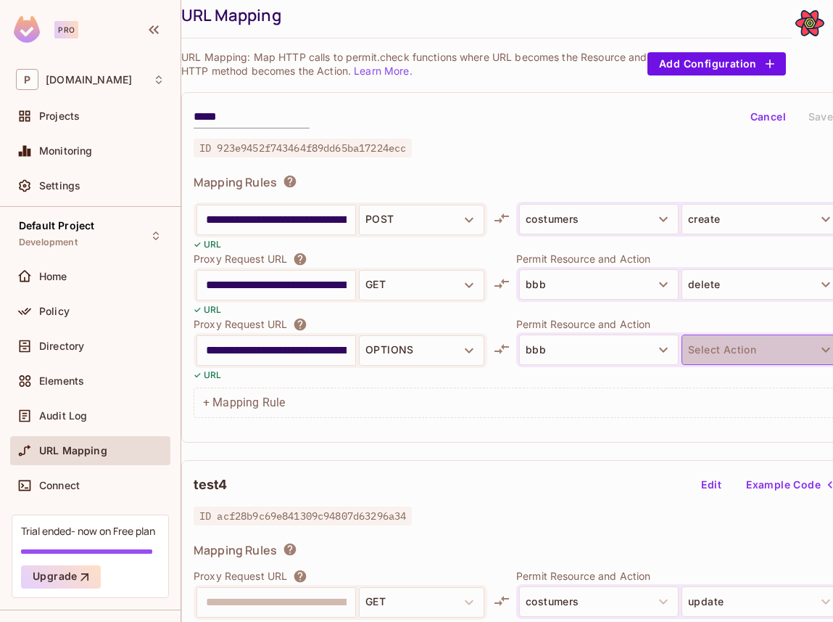
click at [696, 340] on button "Select Action" at bounding box center [762, 349] width 160 height 30
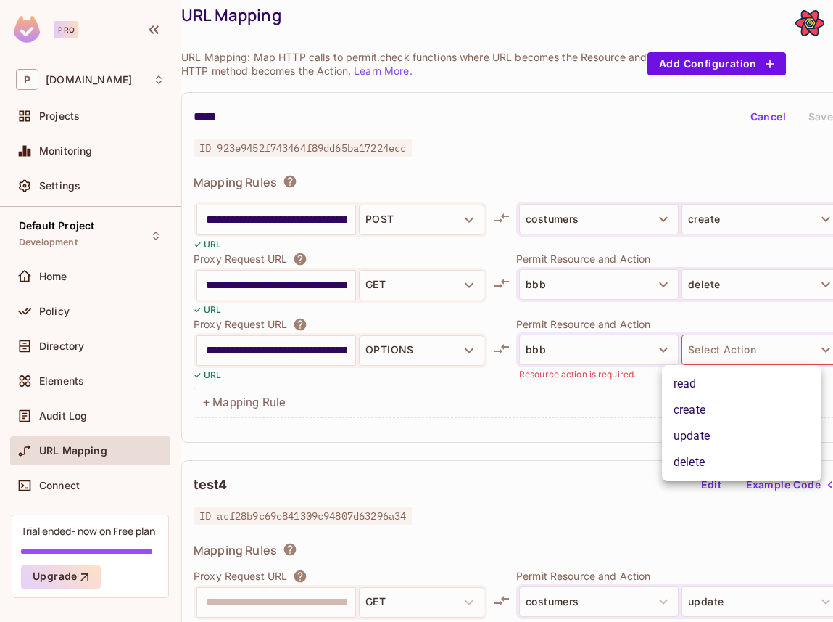
click at [697, 457] on li "delete" at bounding box center [742, 462] width 160 height 26
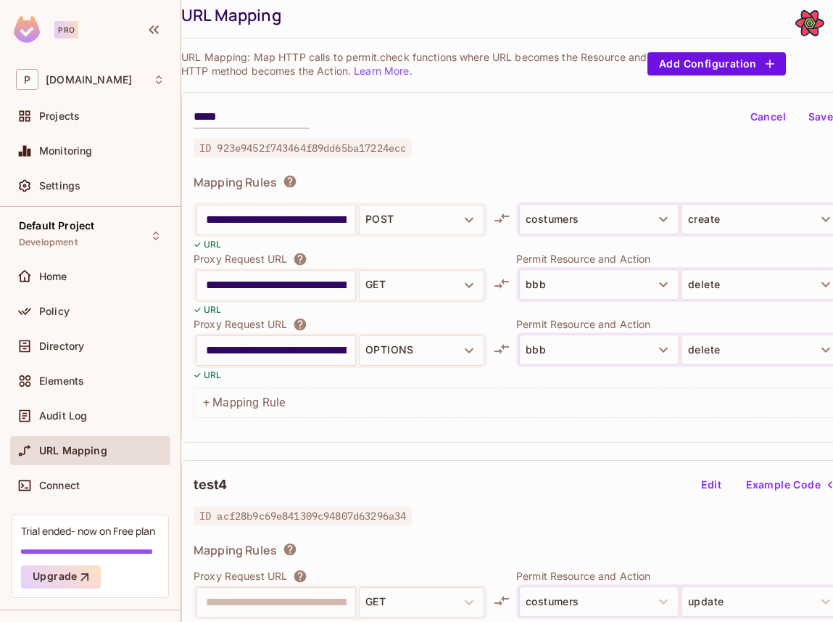
click at [807, 111] on button "Save" at bounding box center [821, 116] width 46 height 23
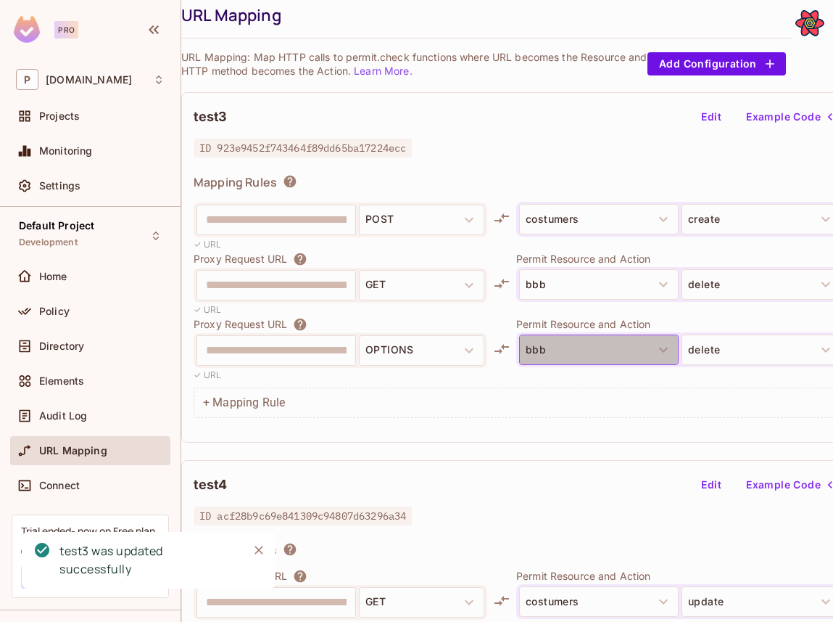
click at [590, 342] on button "bbb" at bounding box center [599, 349] width 160 height 30
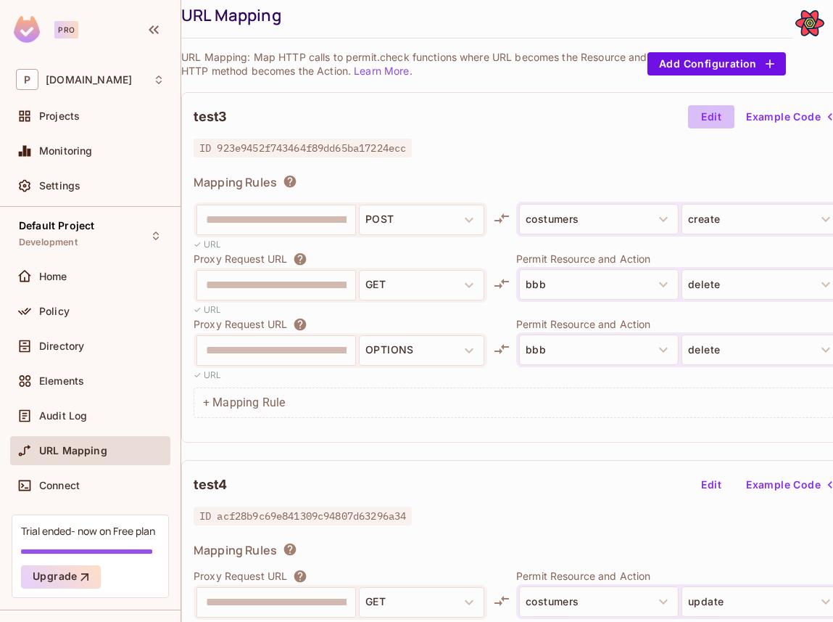
click at [709, 112] on button "Edit" at bounding box center [711, 116] width 46 height 23
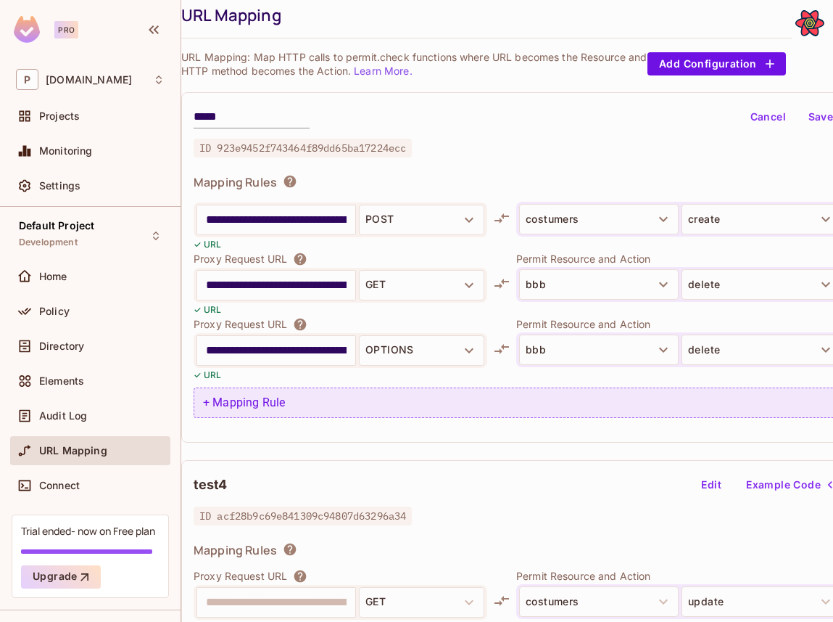
click at [299, 410] on div "+ Mapping Rule" at bounding box center [534, 402] width 681 height 30
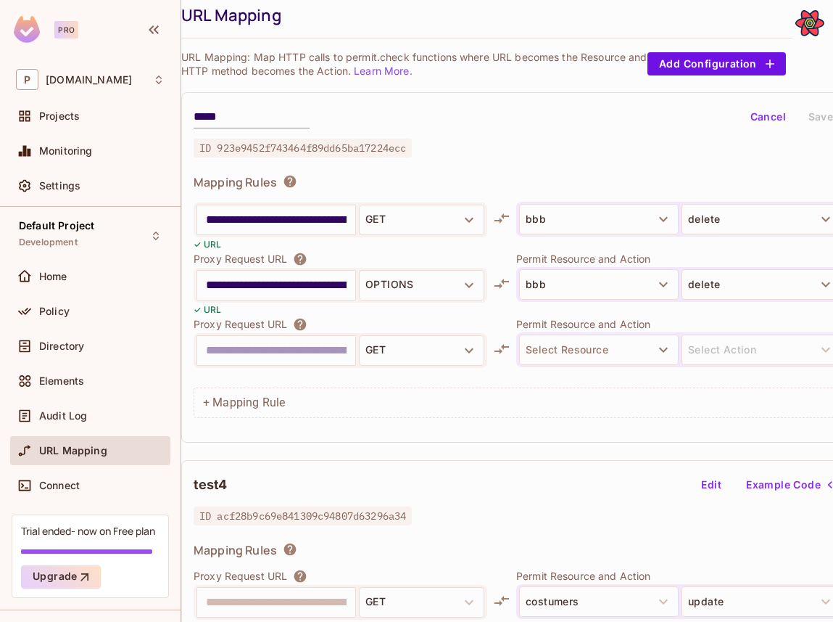
click at [257, 347] on input "text" at bounding box center [276, 350] width 141 height 23
click at [265, 352] on input "text" at bounding box center [276, 350] width 141 height 23
click at [266, 285] on input "**********" at bounding box center [276, 284] width 141 height 23
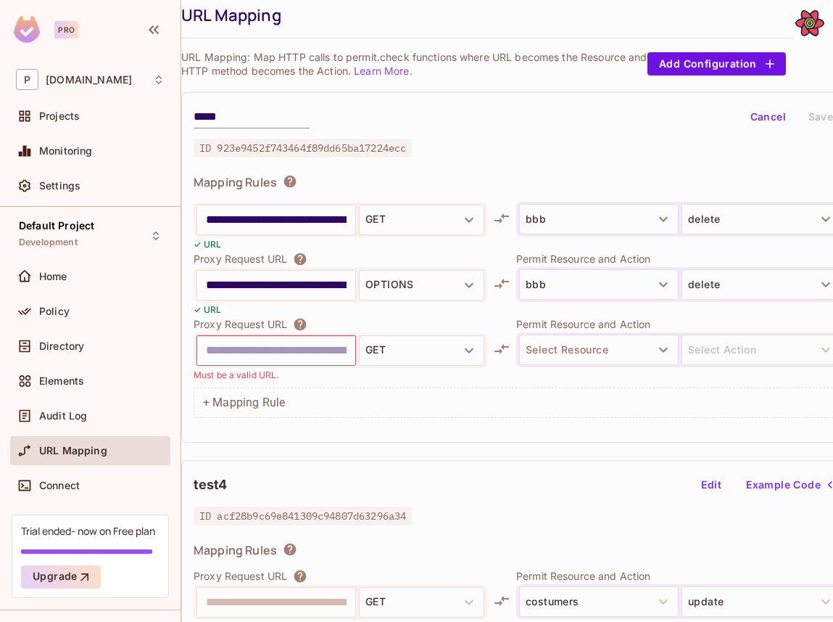
click at [266, 285] on input "**********" at bounding box center [276, 284] width 141 height 23
click at [286, 337] on div at bounding box center [276, 350] width 158 height 29
paste input "**********"
click at [312, 352] on input "**********" at bounding box center [276, 350] width 141 height 23
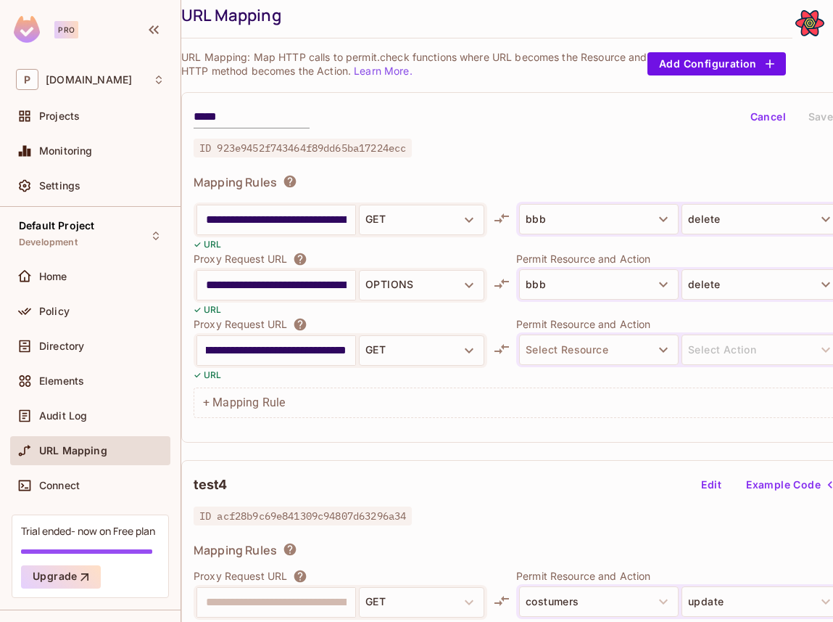
click at [233, 351] on input "**********" at bounding box center [276, 350] width 141 height 23
type input "**********"
click at [569, 343] on button "Select Resource" at bounding box center [599, 349] width 160 height 30
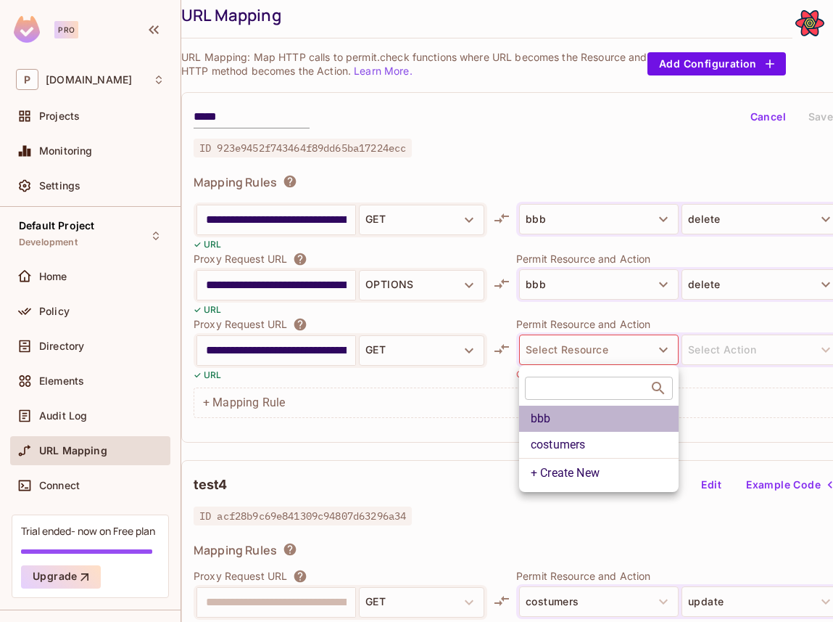
click at [585, 420] on li "bbb" at bounding box center [599, 418] width 160 height 26
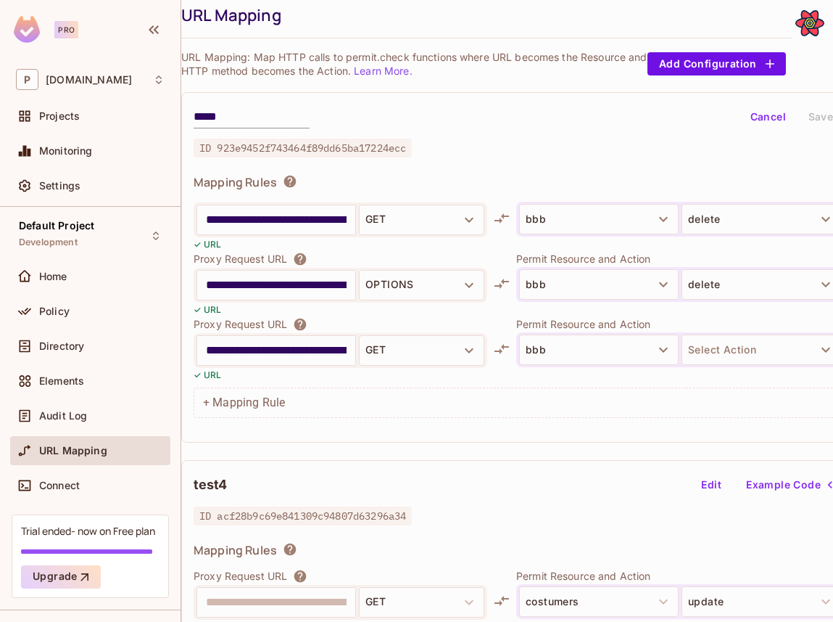
click at [727, 331] on div "Permit Resource and Action bbb Select Action" at bounding box center [680, 349] width 328 height 64
click at [728, 342] on button "Select Action" at bounding box center [762, 349] width 160 height 30
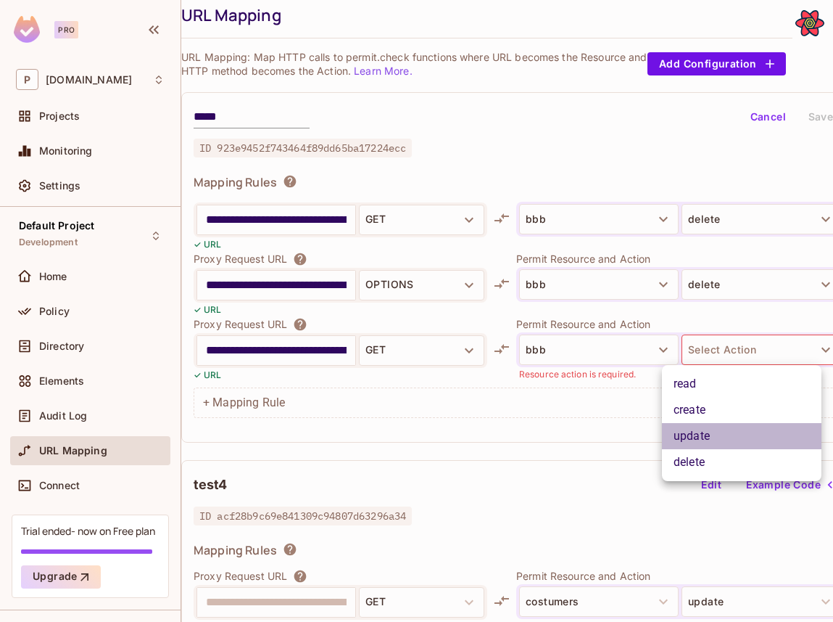
click at [707, 430] on li "update" at bounding box center [742, 436] width 160 height 26
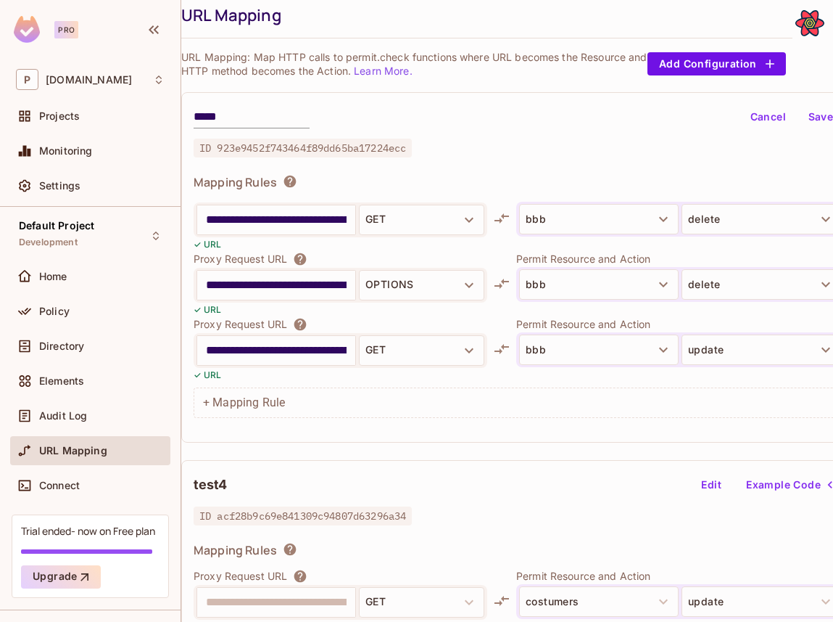
scroll to position [49, 74]
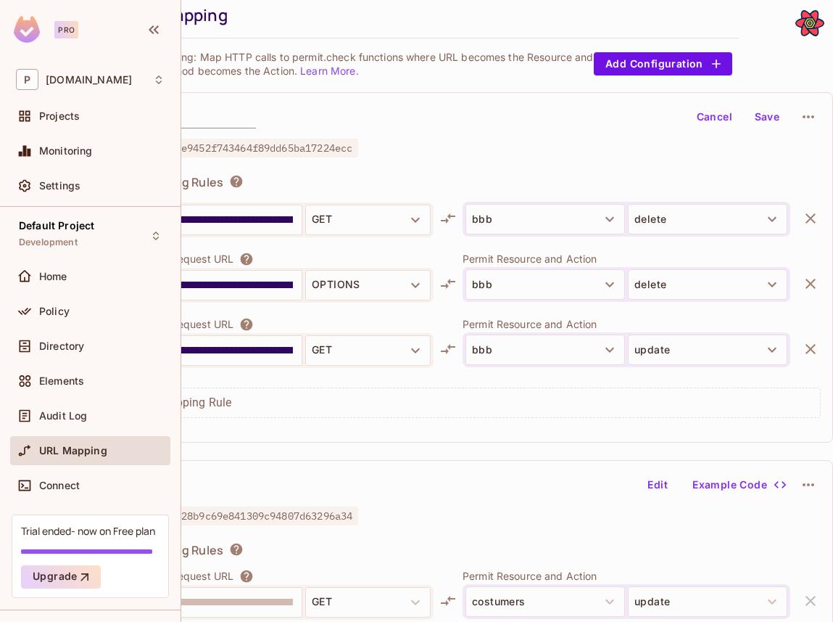
click at [763, 112] on button "Save" at bounding box center [767, 116] width 46 height 23
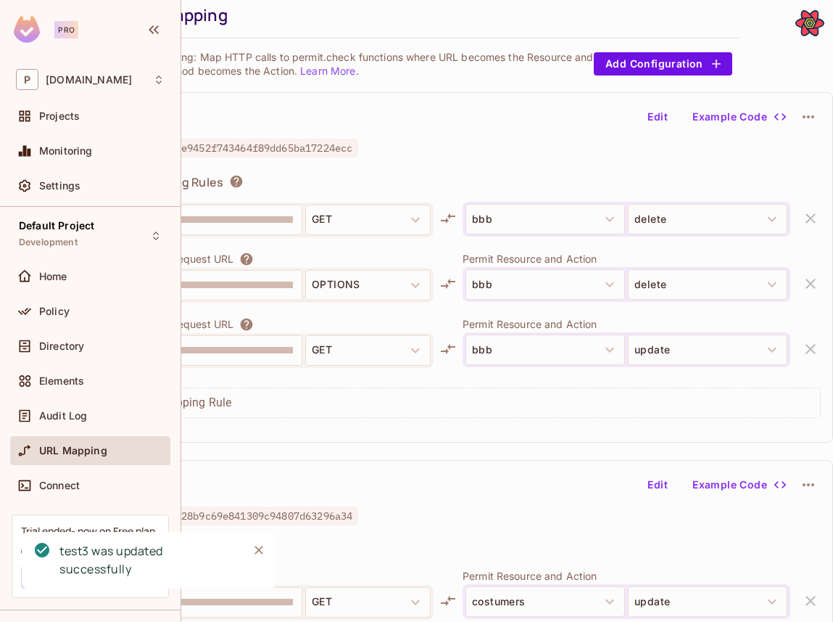
click at [667, 122] on button "Edit" at bounding box center [658, 116] width 46 height 23
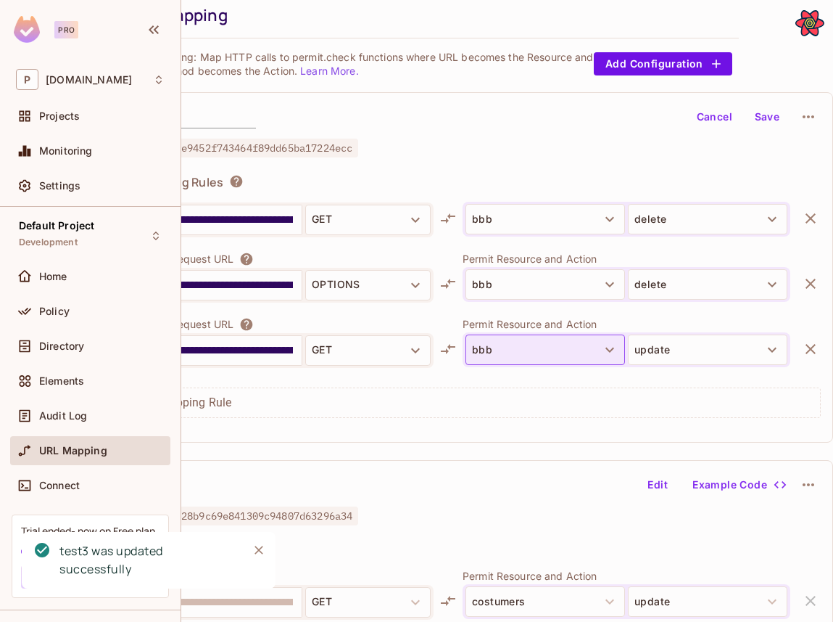
click at [524, 353] on button "bbb" at bounding box center [546, 349] width 160 height 30
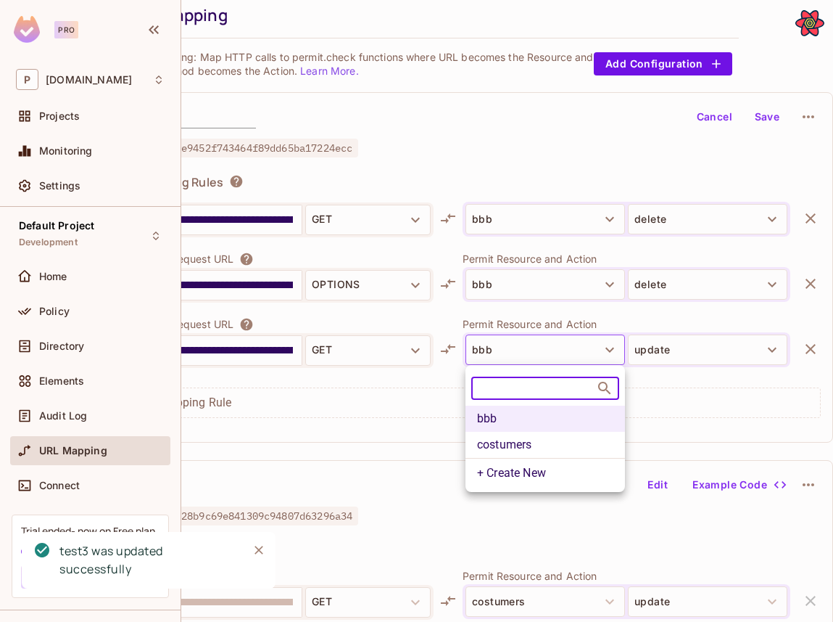
click at [512, 437] on li "costumers" at bounding box center [546, 445] width 160 height 26
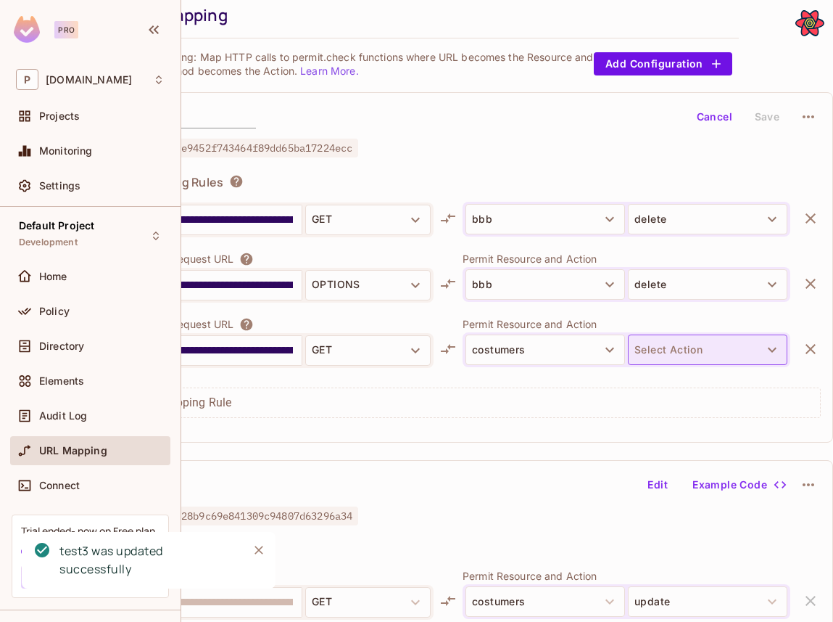
click at [661, 351] on button "Select Action" at bounding box center [708, 349] width 160 height 30
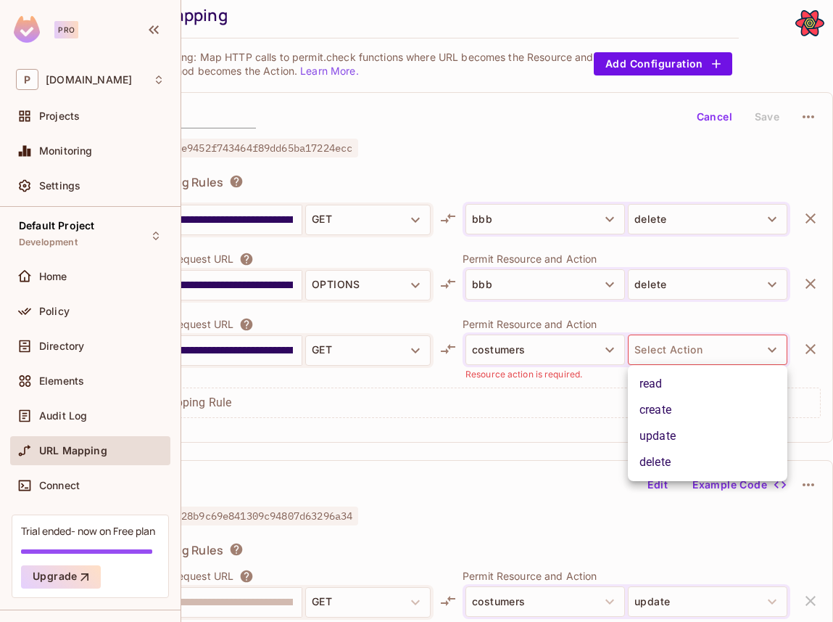
click at [676, 381] on li "read" at bounding box center [708, 384] width 160 height 26
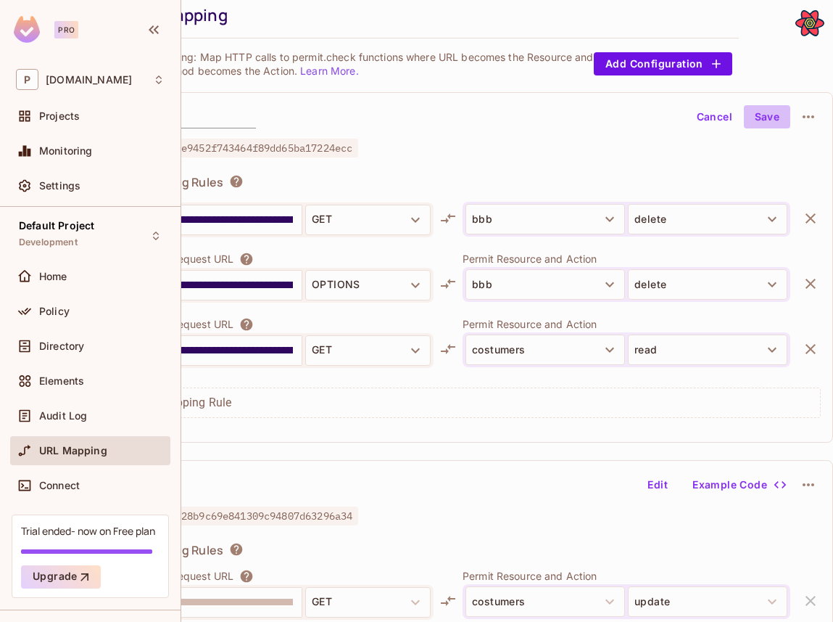
click at [759, 120] on button "Save" at bounding box center [767, 116] width 46 height 23
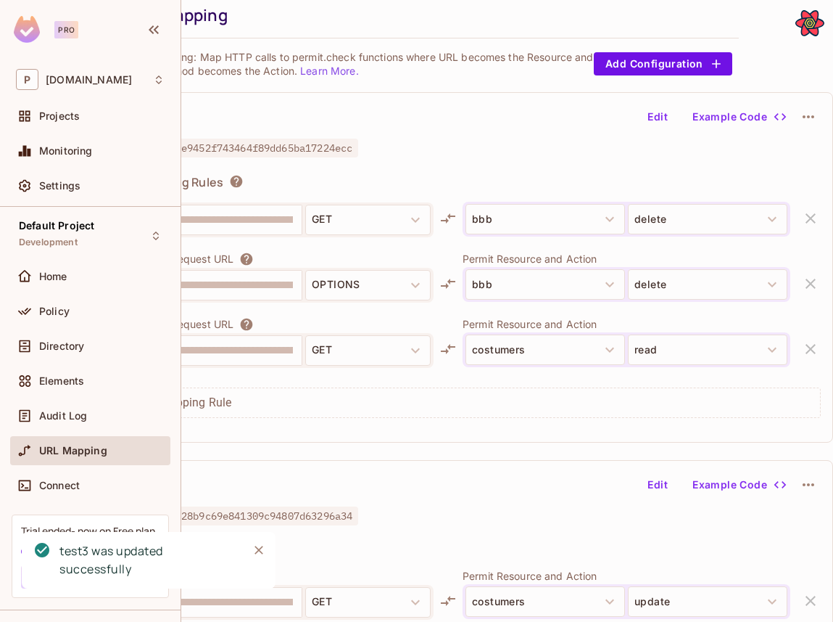
scroll to position [49, 0]
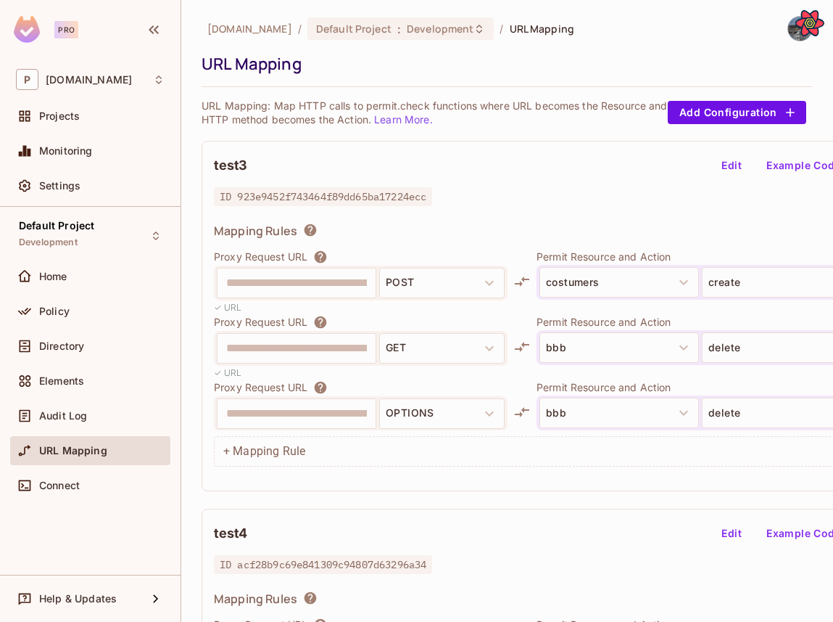
click at [732, 172] on button "Edit" at bounding box center [732, 165] width 46 height 23
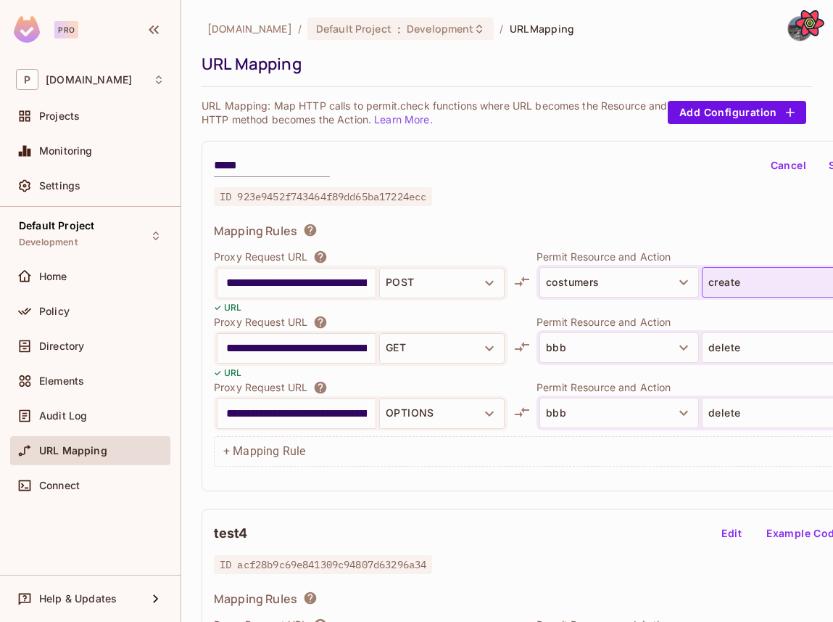
scroll to position [0, 4]
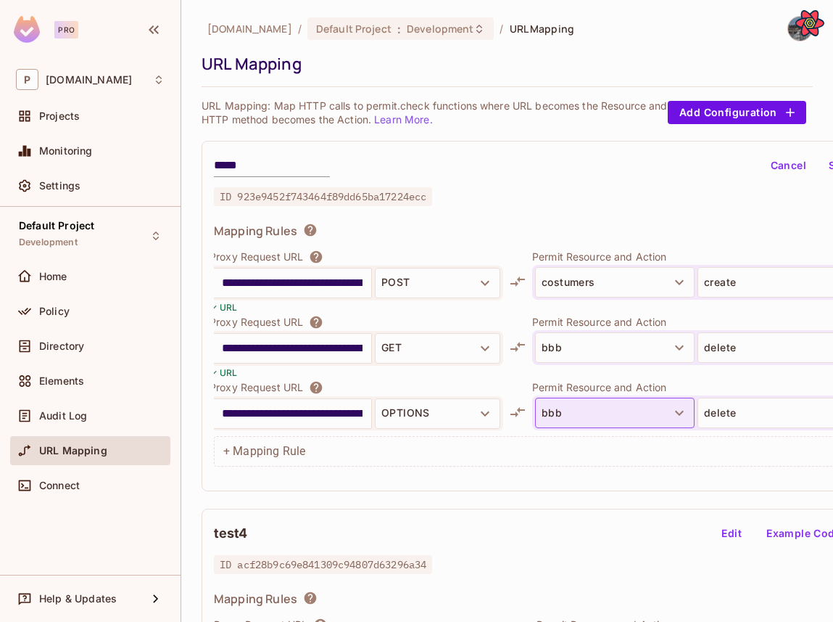
click at [574, 402] on button "bbb" at bounding box center [615, 412] width 160 height 30
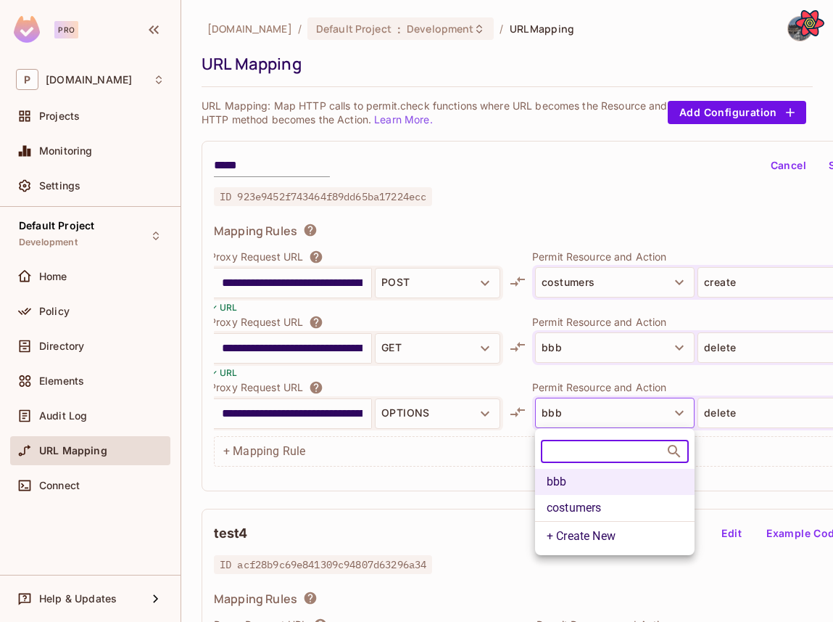
click at [572, 500] on li "costumers" at bounding box center [615, 508] width 160 height 26
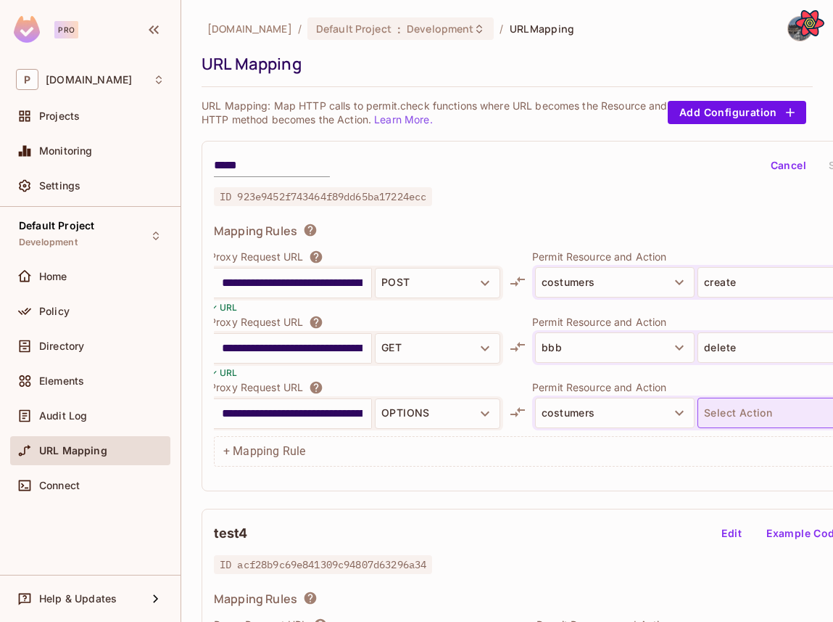
click at [732, 408] on button "Select Action" at bounding box center [778, 412] width 160 height 30
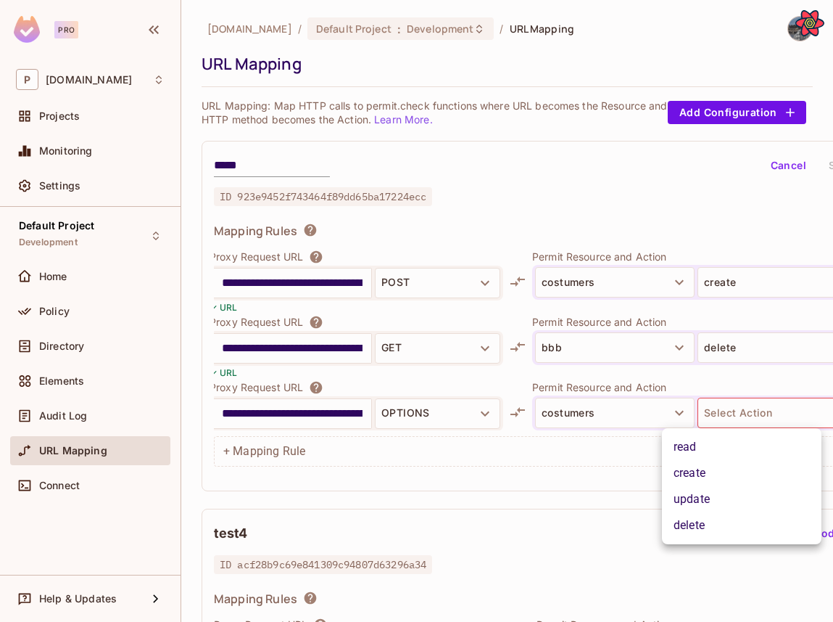
click at [726, 471] on li "create" at bounding box center [742, 473] width 160 height 26
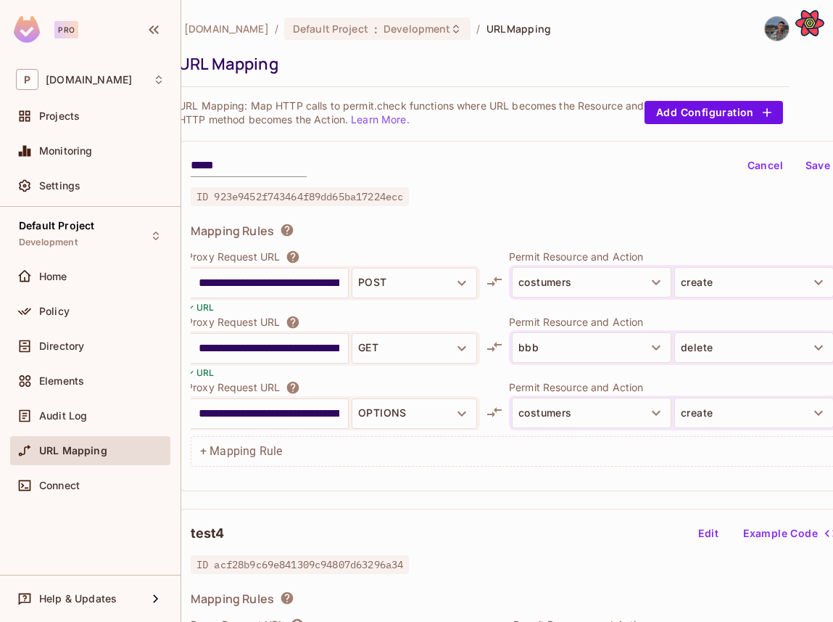
scroll to position [0, 74]
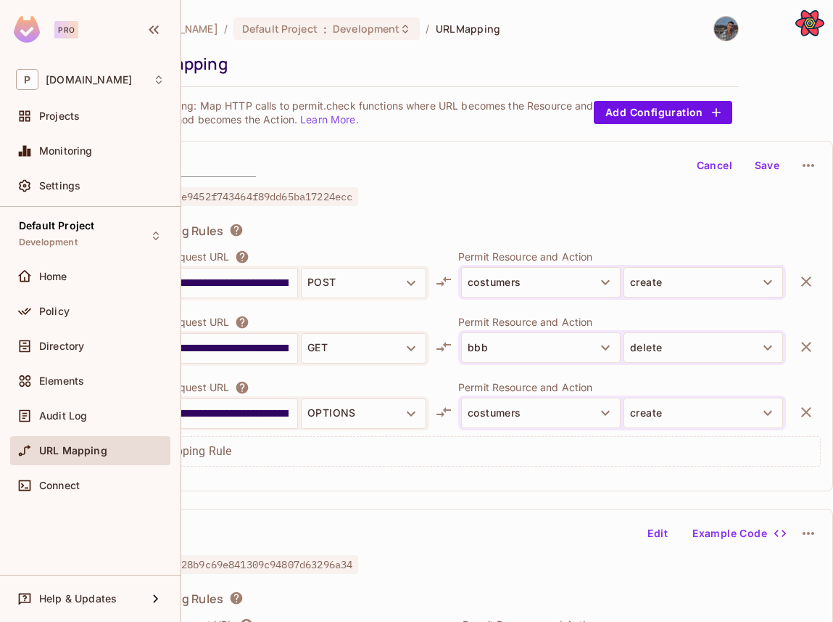
click at [765, 178] on div "**********" at bounding box center [481, 316] width 706 height 350
click at [764, 166] on button "Save" at bounding box center [767, 165] width 46 height 23
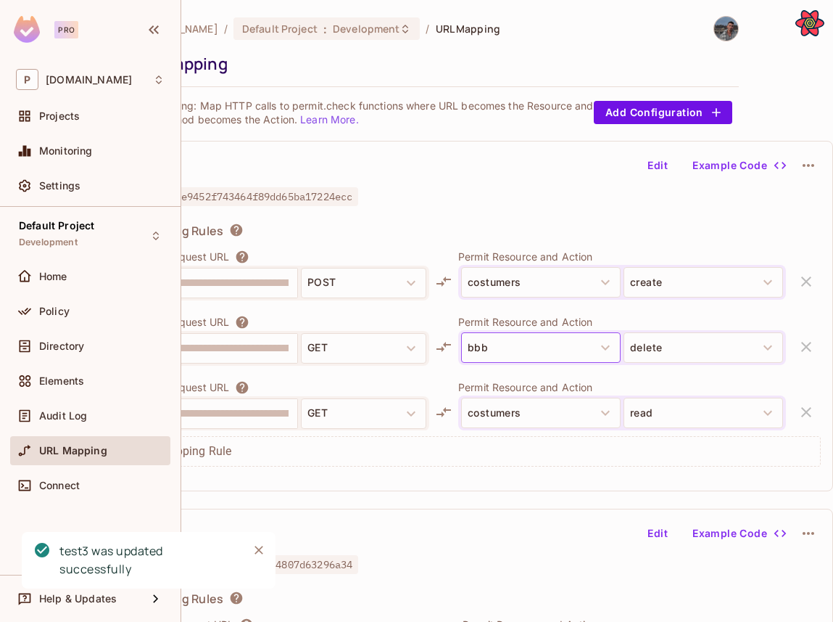
scroll to position [0, 0]
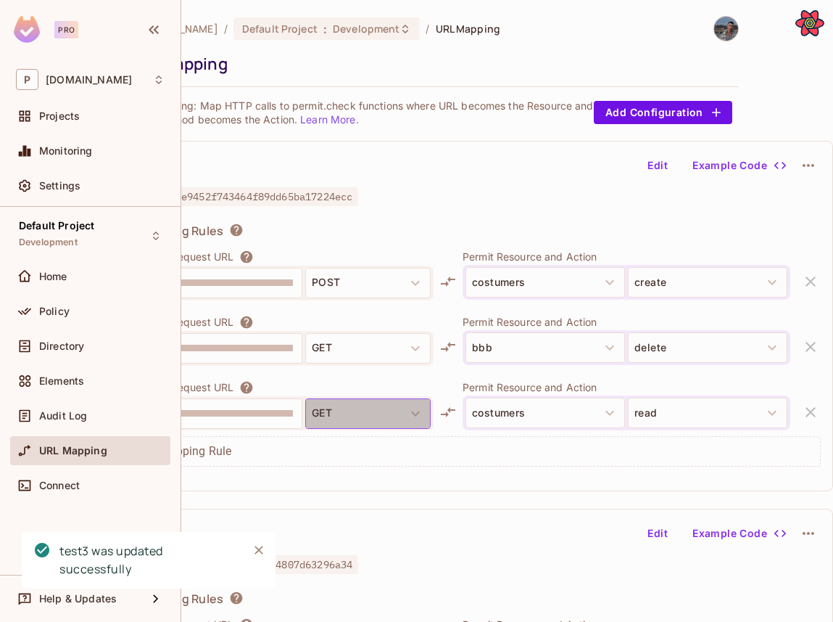
click at [373, 412] on button "GET" at bounding box center [367, 413] width 125 height 30
click at [509, 425] on button "costumers" at bounding box center [546, 412] width 160 height 30
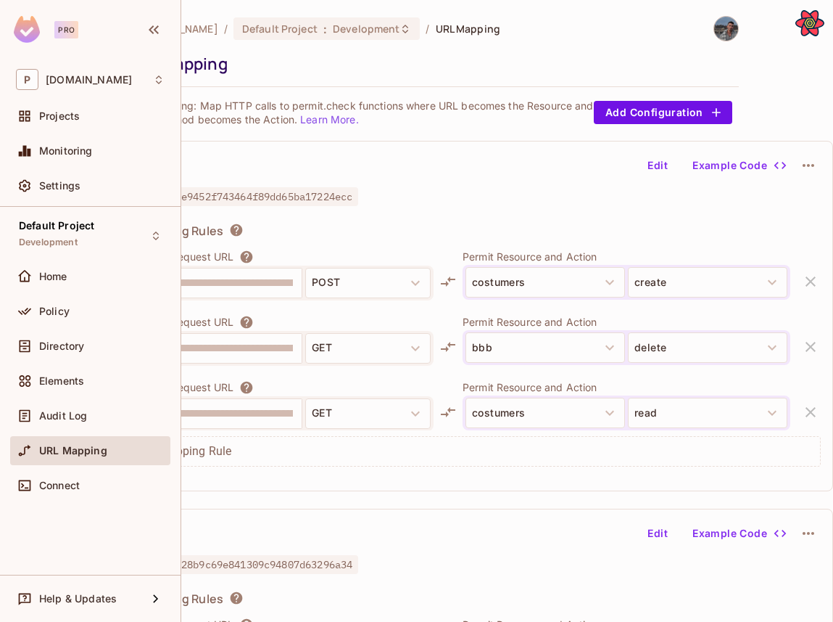
click at [659, 160] on button "Edit" at bounding box center [658, 165] width 46 height 23
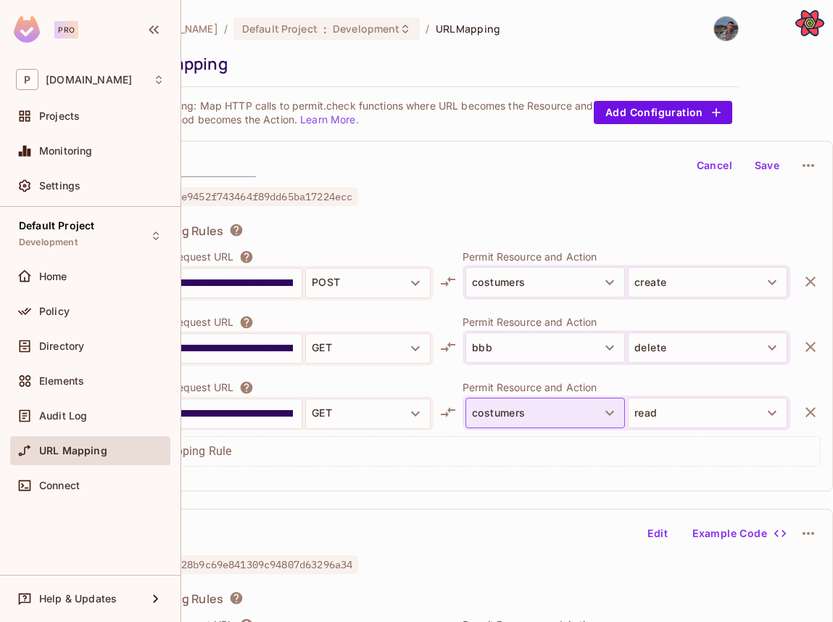
click at [544, 409] on button "costumers" at bounding box center [546, 412] width 160 height 30
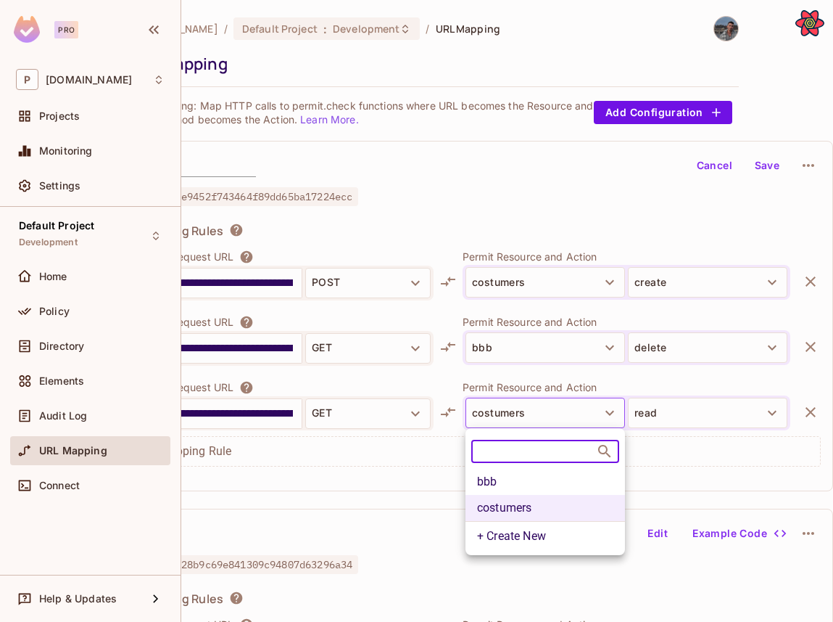
click at [546, 487] on li "bbb" at bounding box center [546, 482] width 160 height 26
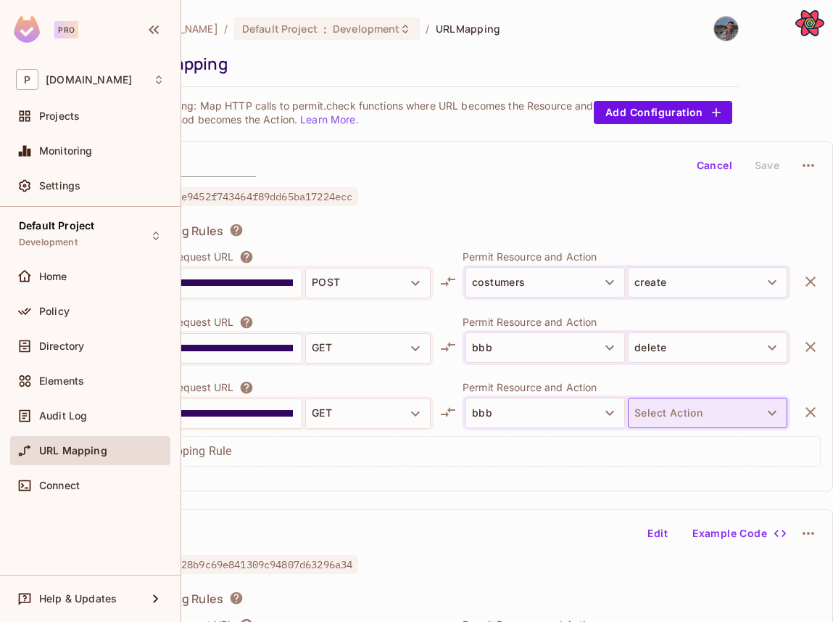
click at [674, 400] on button "Select Action" at bounding box center [708, 412] width 160 height 30
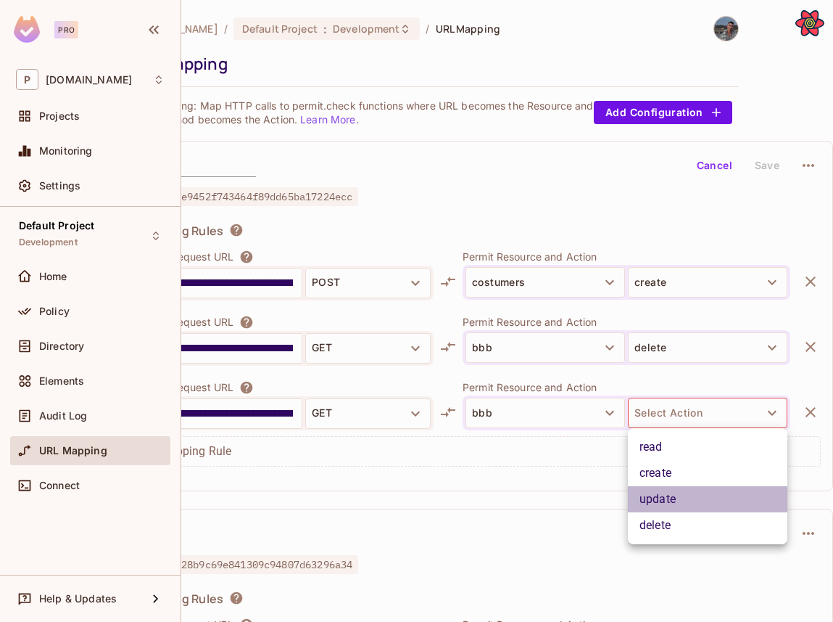
click at [670, 500] on li "update" at bounding box center [708, 499] width 160 height 26
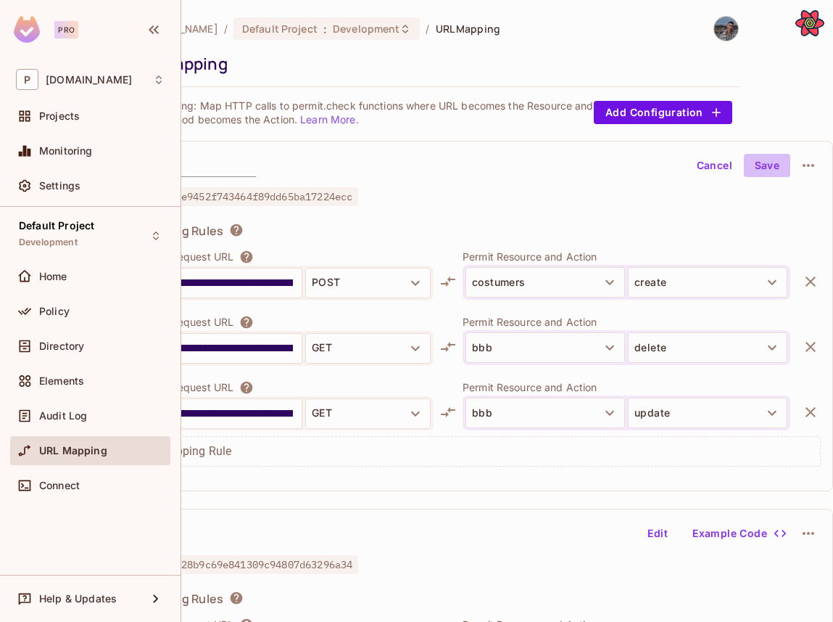
click at [763, 173] on button "Save" at bounding box center [767, 165] width 46 height 23
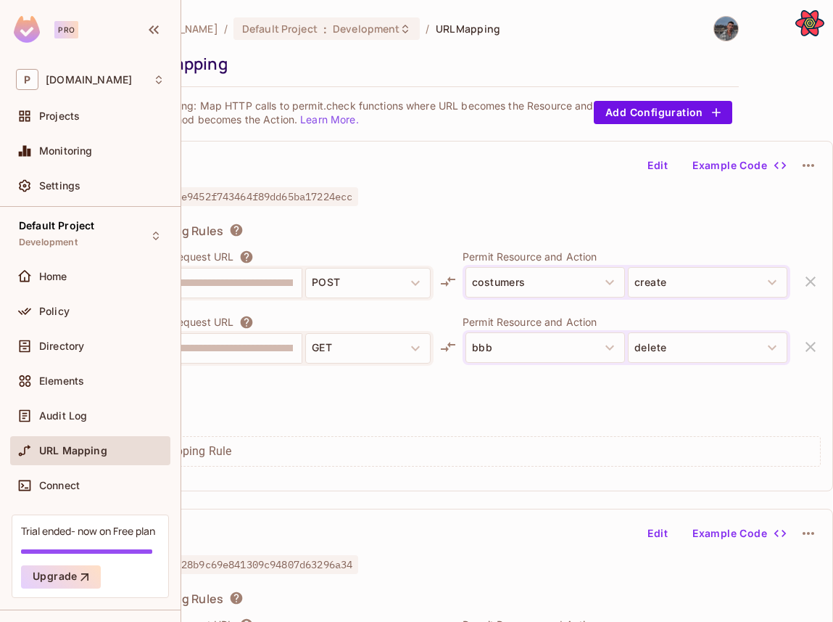
click at [666, 168] on button "Edit" at bounding box center [658, 165] width 46 height 23
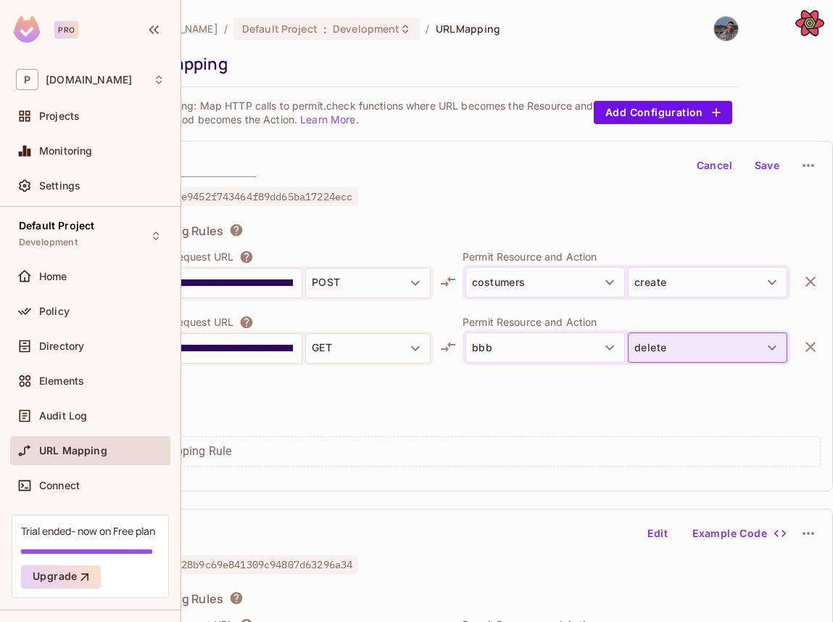
click at [661, 349] on button "delete" at bounding box center [708, 347] width 160 height 30
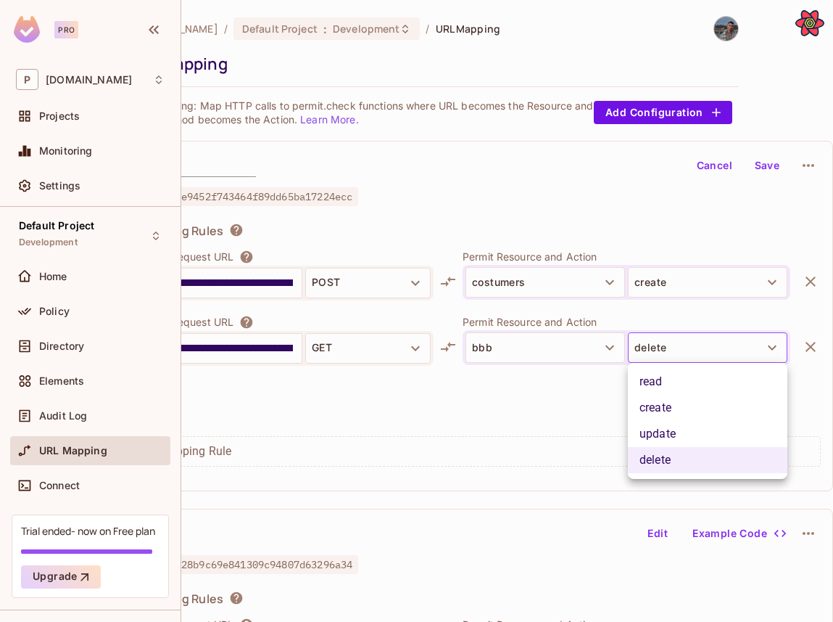
click at [664, 418] on li "create" at bounding box center [708, 408] width 160 height 26
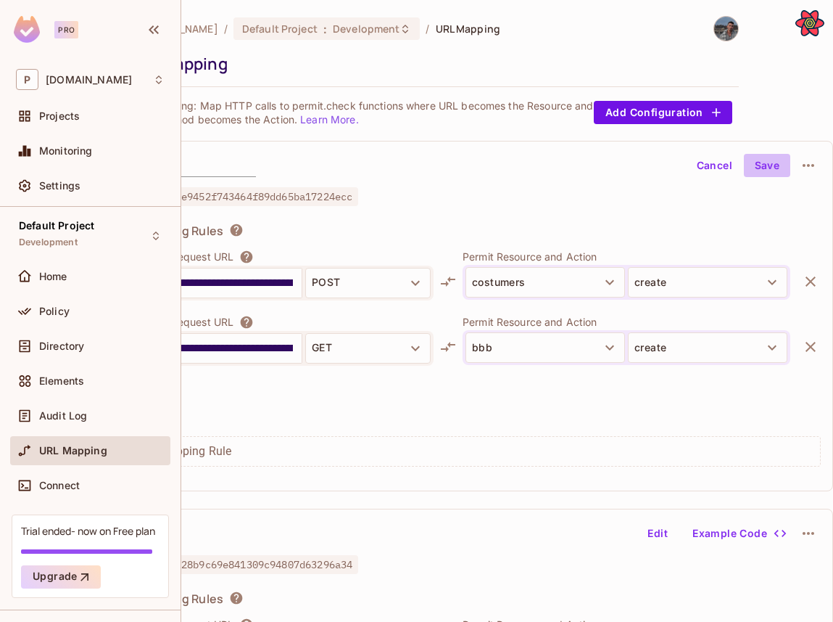
click at [760, 173] on button "Save" at bounding box center [767, 165] width 46 height 23
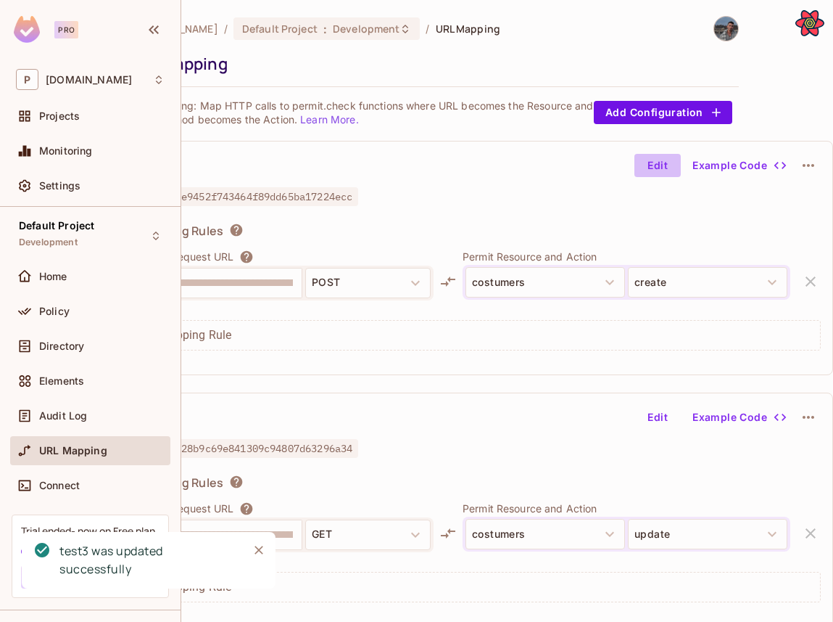
click at [664, 168] on button "Edit" at bounding box center [658, 165] width 46 height 23
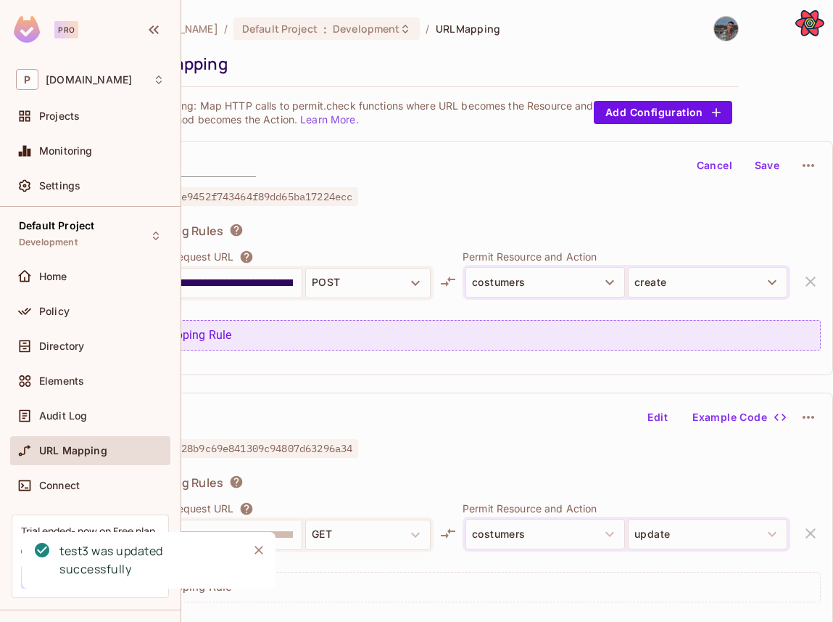
click at [447, 337] on div "+ Mapping Rule" at bounding box center [480, 335] width 681 height 30
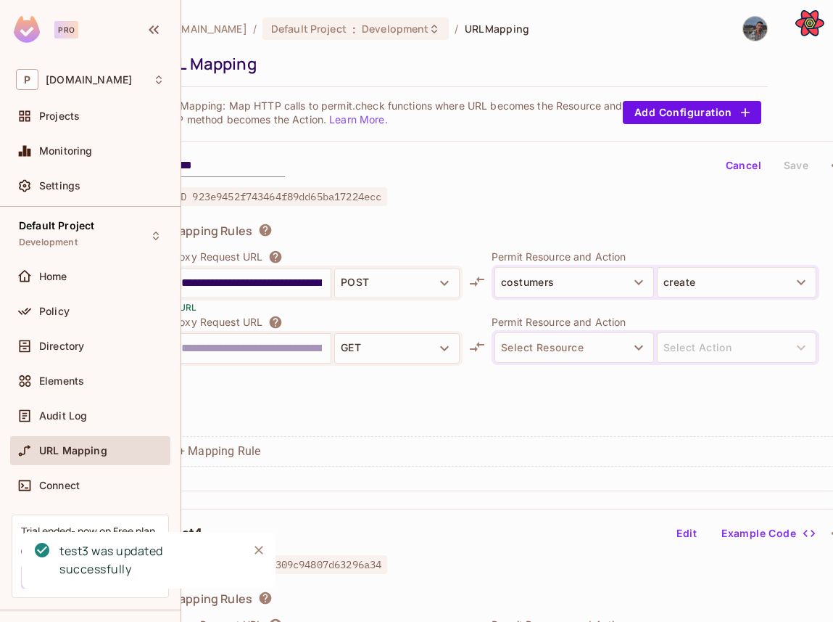
click at [235, 351] on input "text" at bounding box center [251, 348] width 141 height 23
type input "**********"
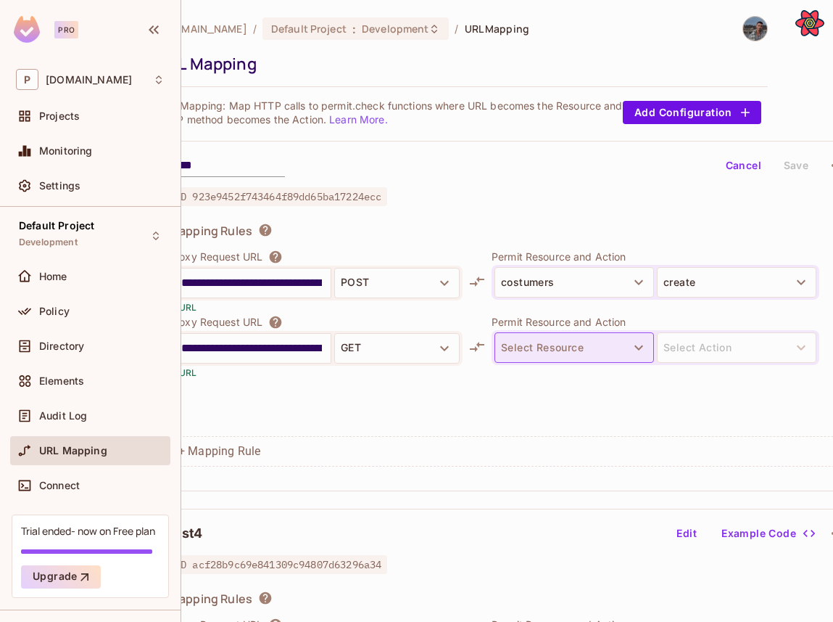
click at [540, 332] on button "Select Resource" at bounding box center [575, 347] width 160 height 30
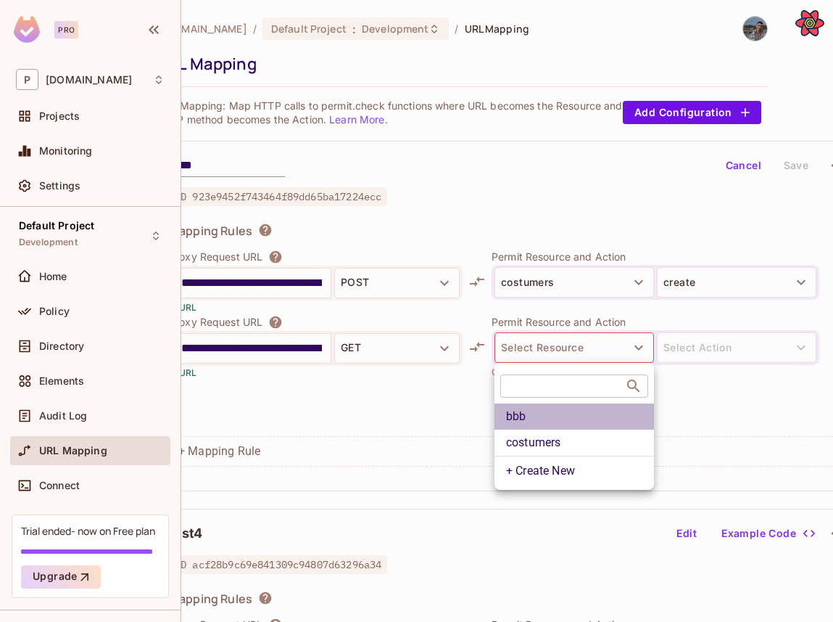
click at [558, 415] on li "bbb" at bounding box center [575, 416] width 160 height 26
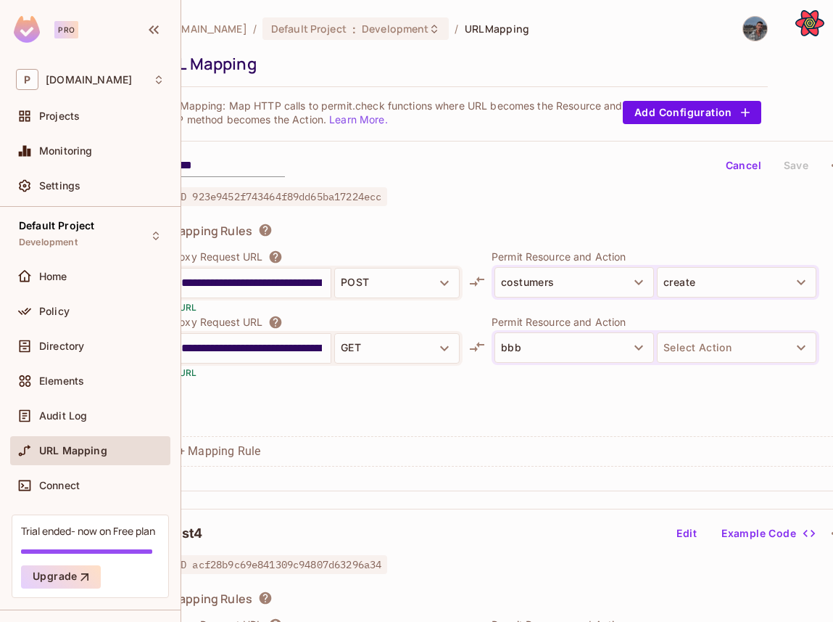
click at [682, 366] on div at bounding box center [656, 372] width 328 height 14
click at [682, 356] on button "Select Action" at bounding box center [737, 347] width 160 height 30
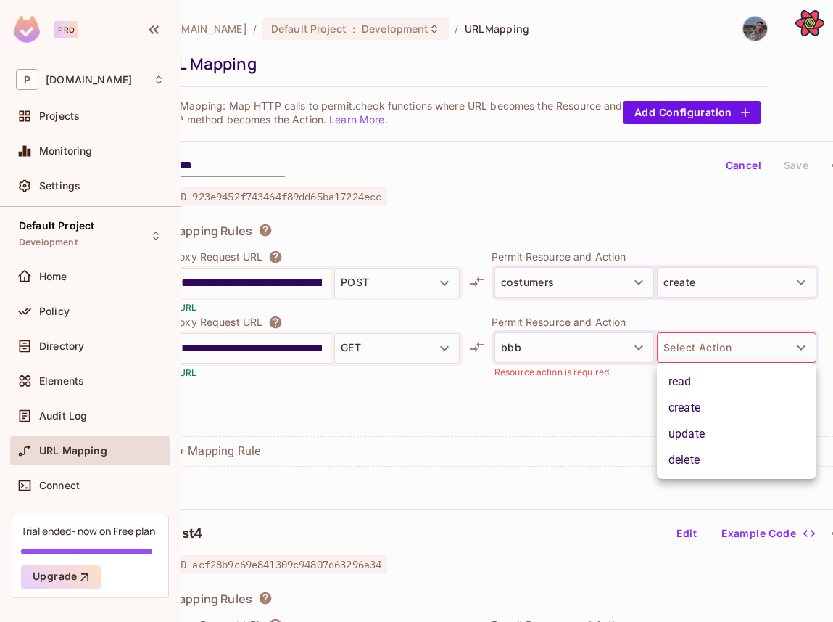
click at [683, 401] on li "create" at bounding box center [737, 408] width 160 height 26
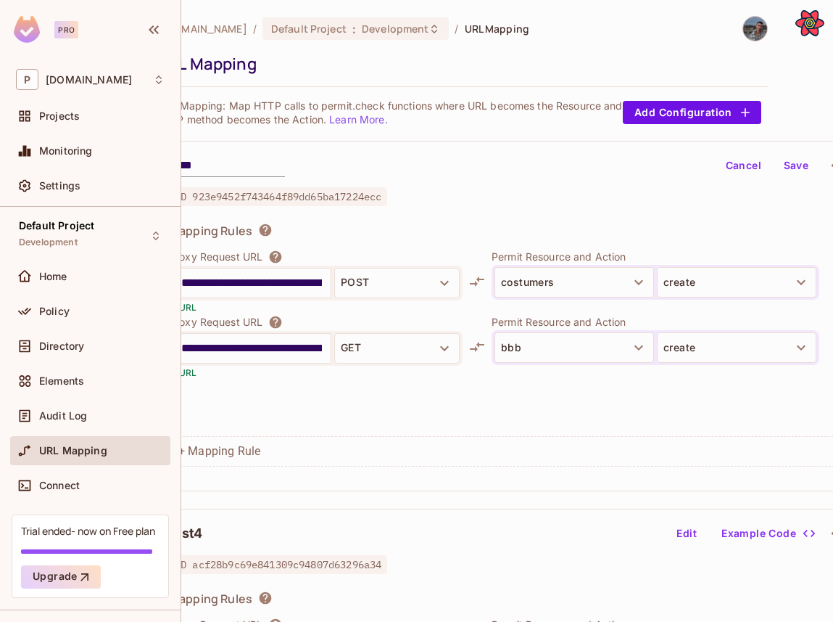
click at [791, 157] on button "Save" at bounding box center [796, 165] width 46 height 23
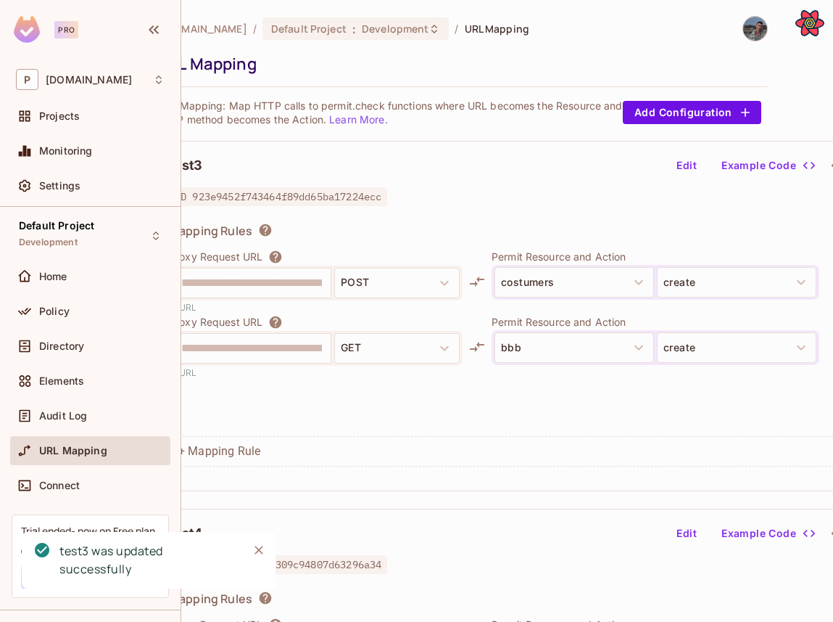
click at [683, 160] on button "Edit" at bounding box center [687, 165] width 46 height 23
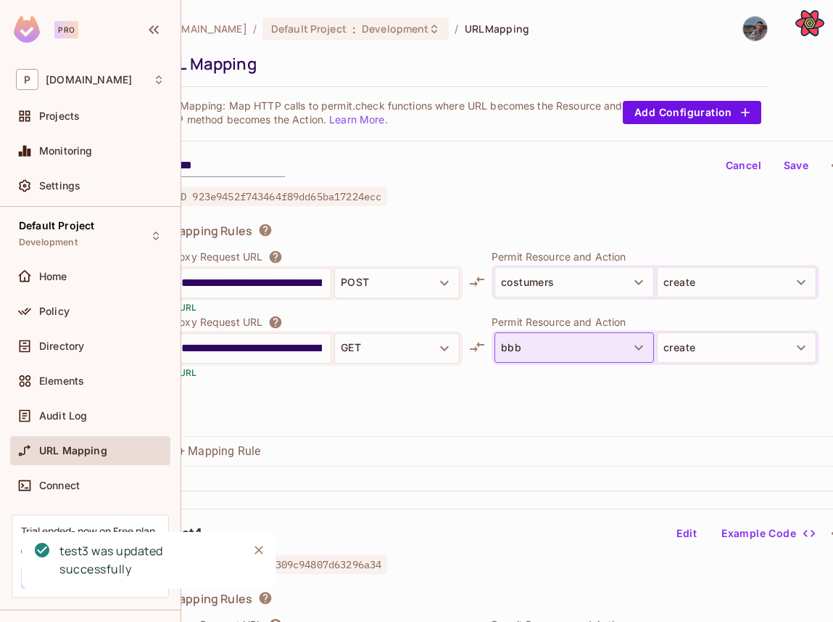
click at [543, 354] on button "bbb" at bounding box center [575, 347] width 160 height 30
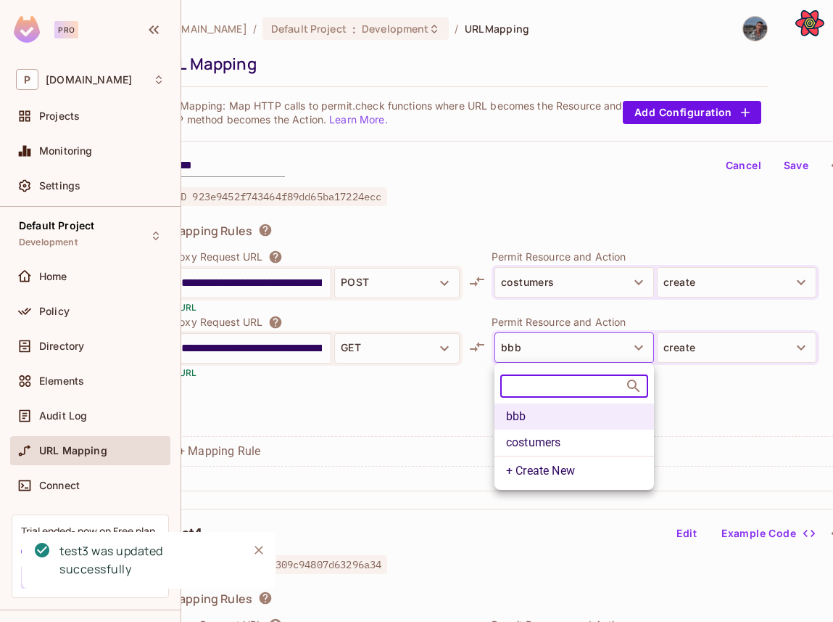
click at [551, 443] on li "costumers" at bounding box center [575, 442] width 160 height 26
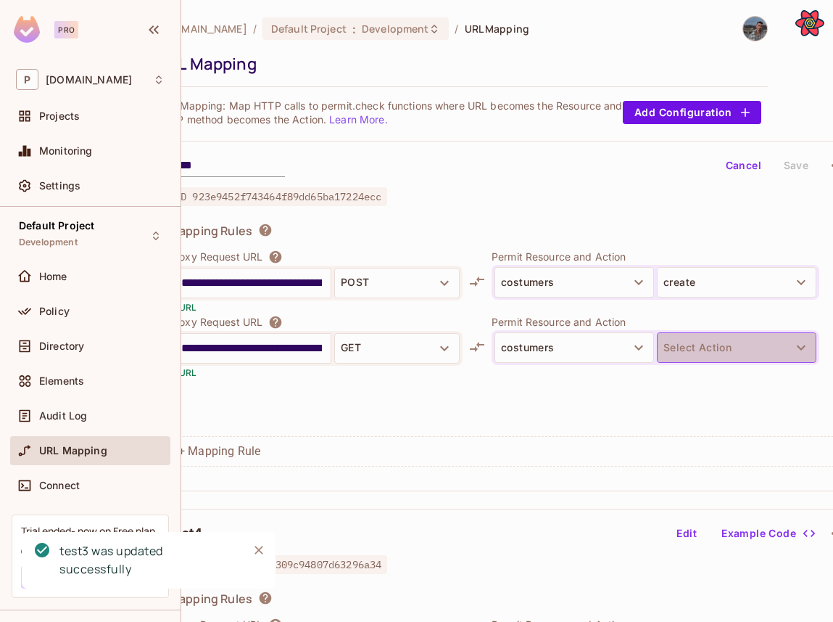
click at [727, 352] on button "Select Action" at bounding box center [737, 347] width 160 height 30
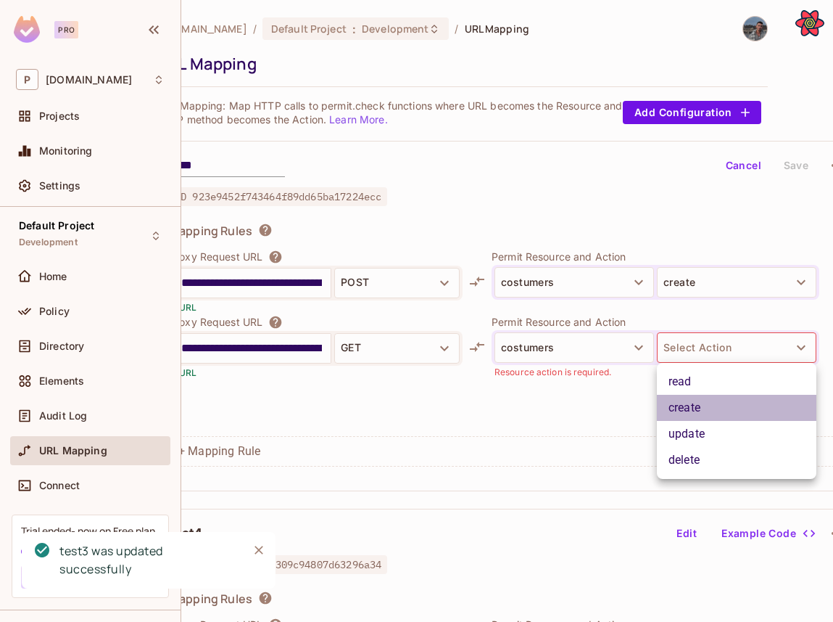
click at [718, 398] on li "create" at bounding box center [737, 408] width 160 height 26
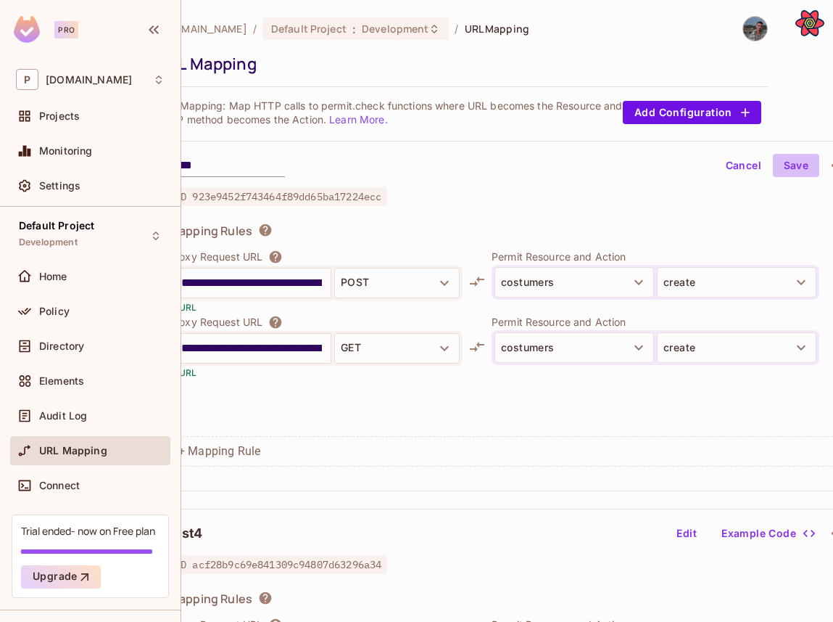
click at [796, 170] on button "Save" at bounding box center [796, 165] width 46 height 23
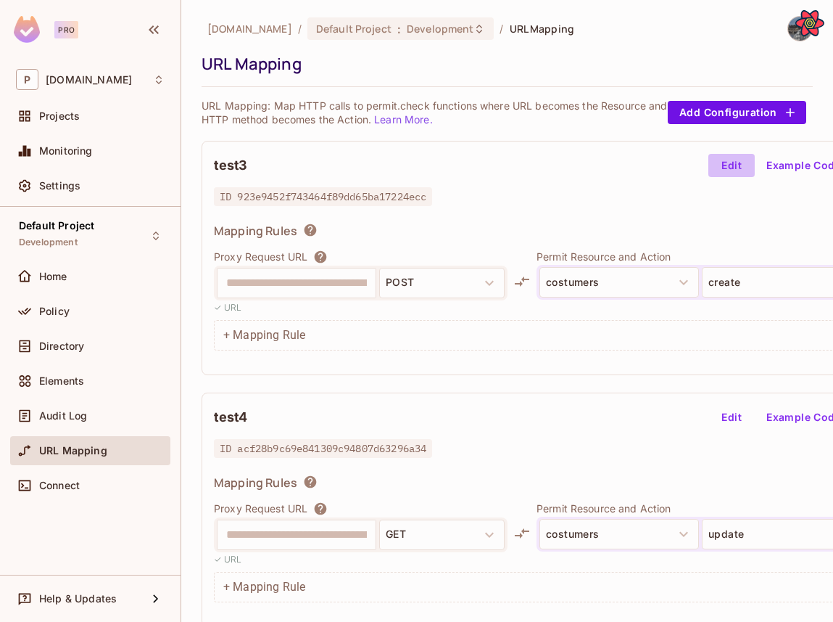
click at [726, 161] on button "Edit" at bounding box center [732, 165] width 46 height 23
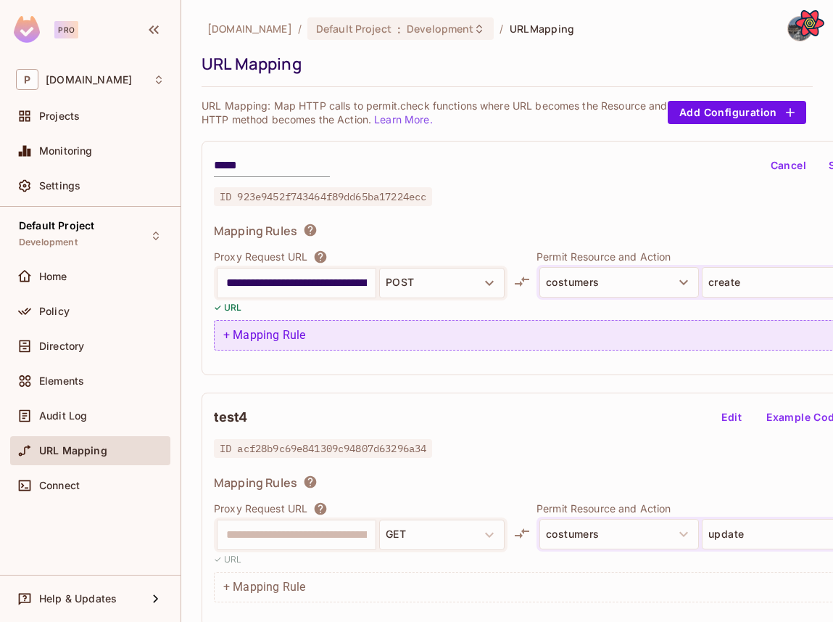
click at [283, 329] on div "+ Mapping Rule" at bounding box center [554, 335] width 681 height 30
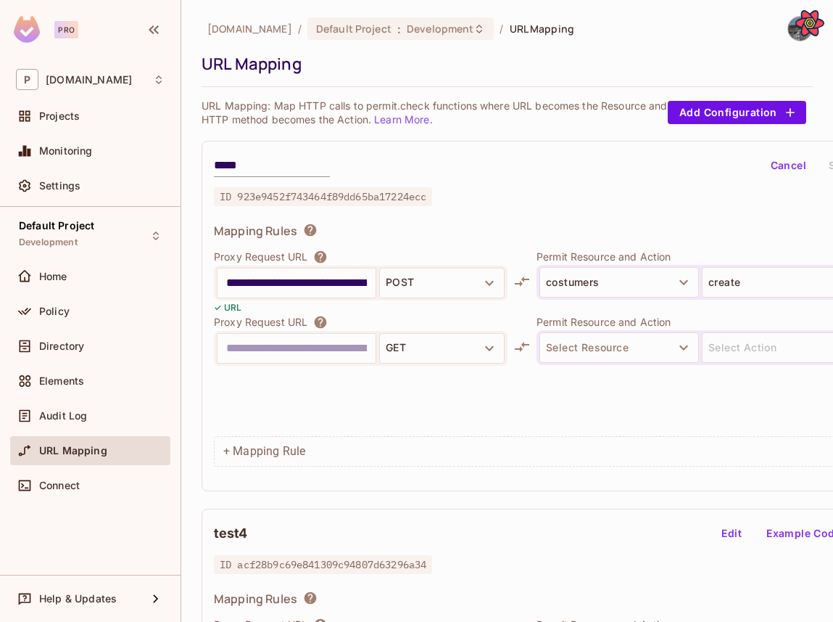
click at [282, 355] on input "text" at bounding box center [296, 348] width 141 height 23
type input "**********"
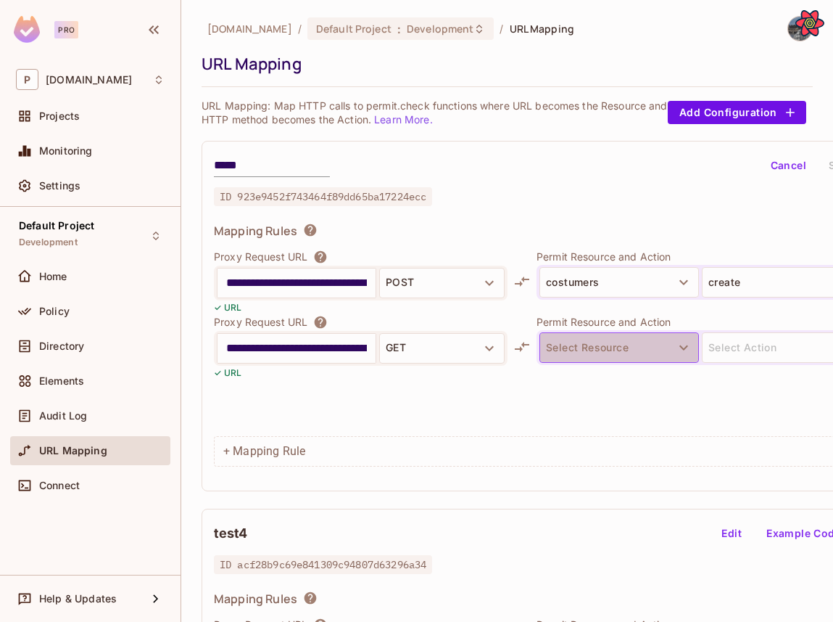
click at [558, 342] on button "Select Resource" at bounding box center [620, 347] width 160 height 30
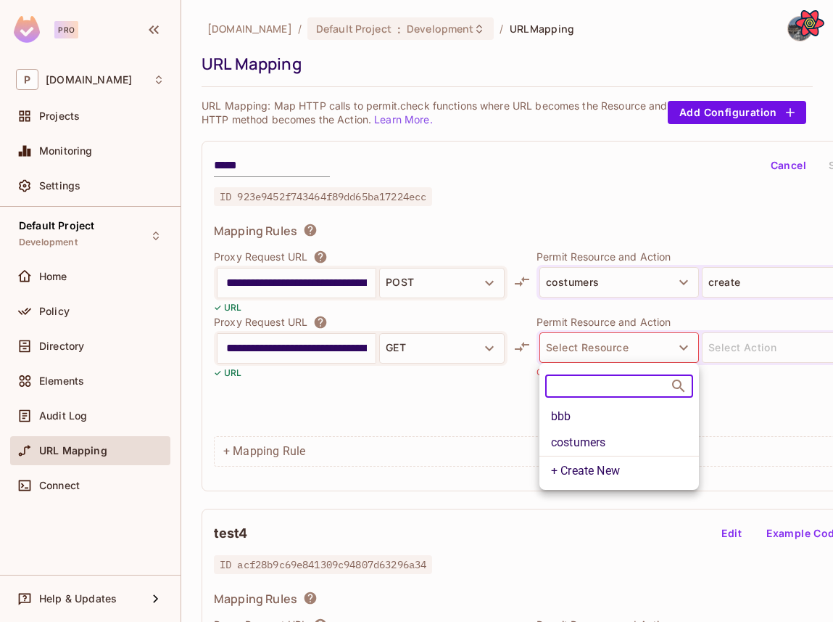
click at [589, 417] on li "bbb" at bounding box center [620, 416] width 160 height 26
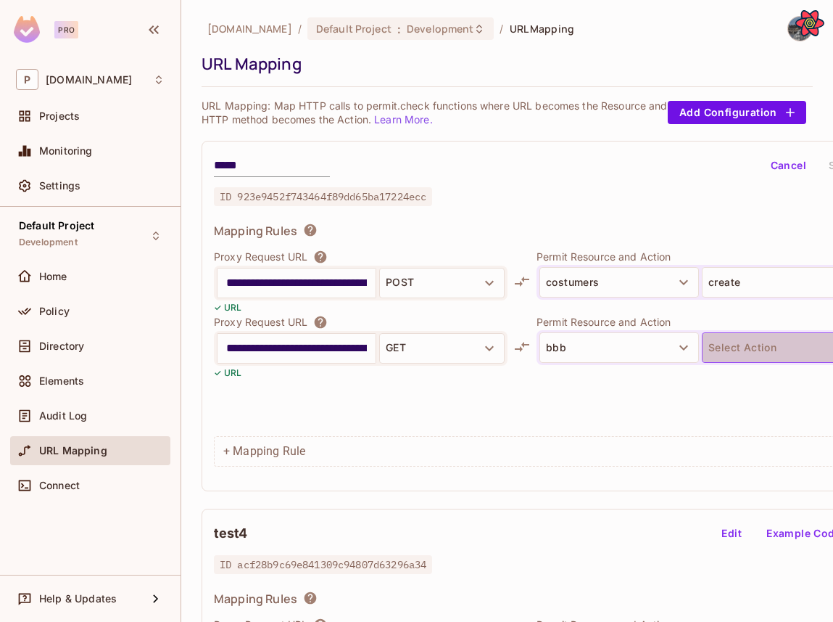
click at [759, 358] on button "Select Action" at bounding box center [782, 347] width 160 height 30
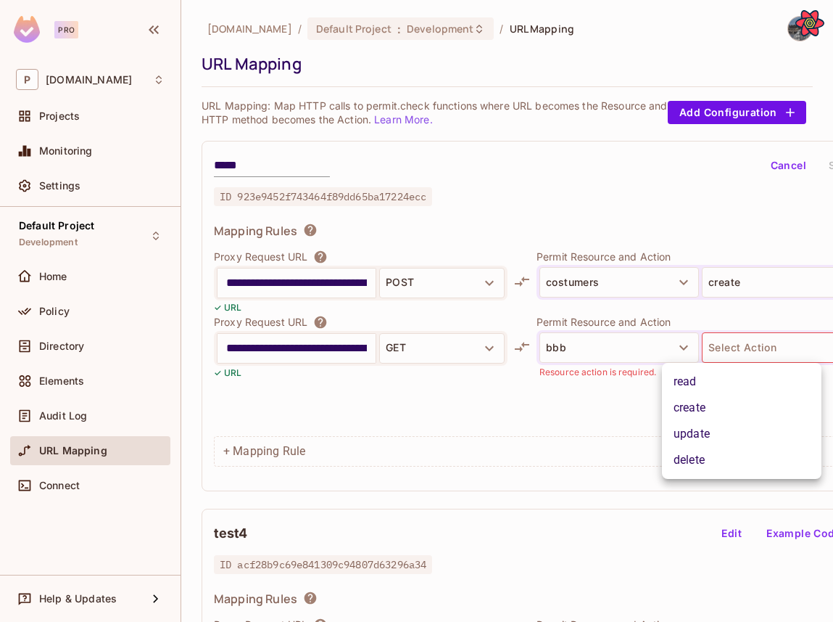
click at [722, 384] on li "read" at bounding box center [742, 381] width 160 height 26
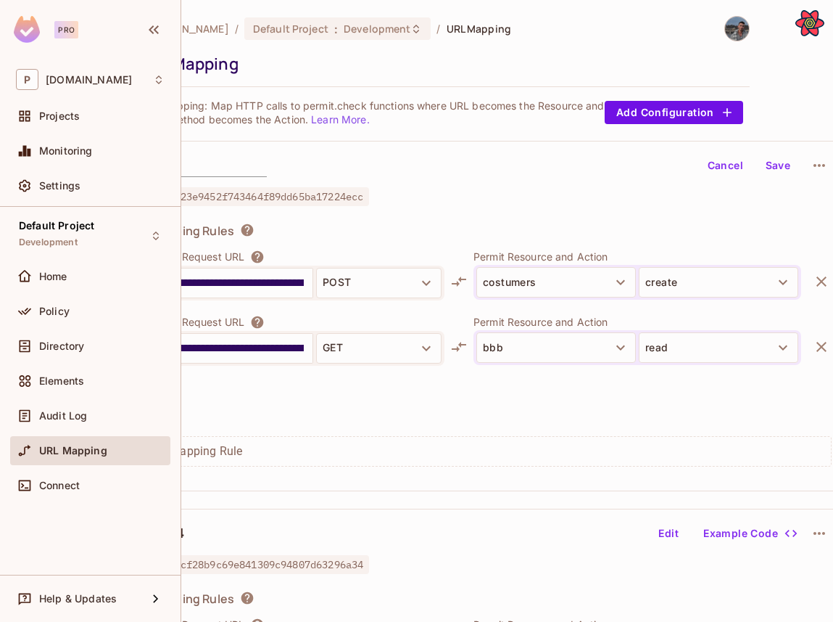
scroll to position [0, 67]
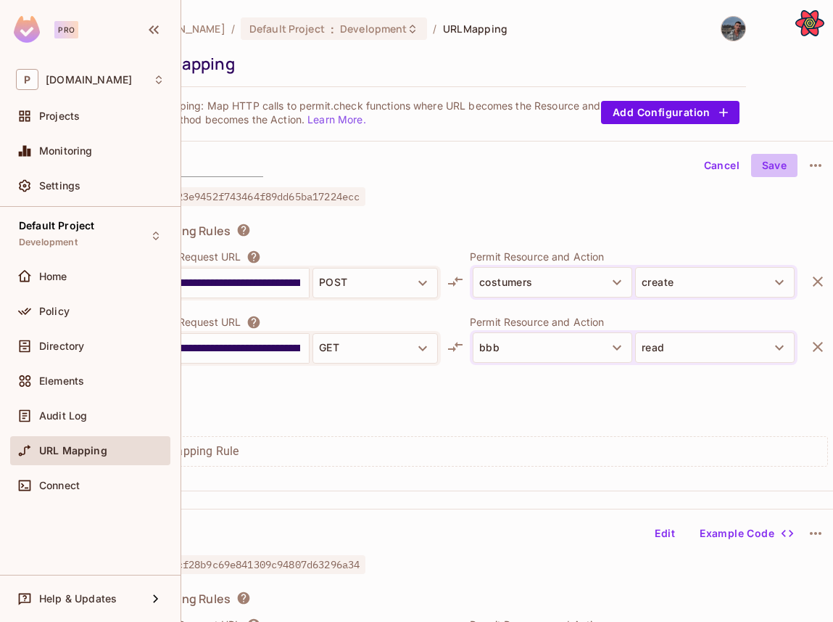
click at [769, 169] on button "Save" at bounding box center [774, 165] width 46 height 23
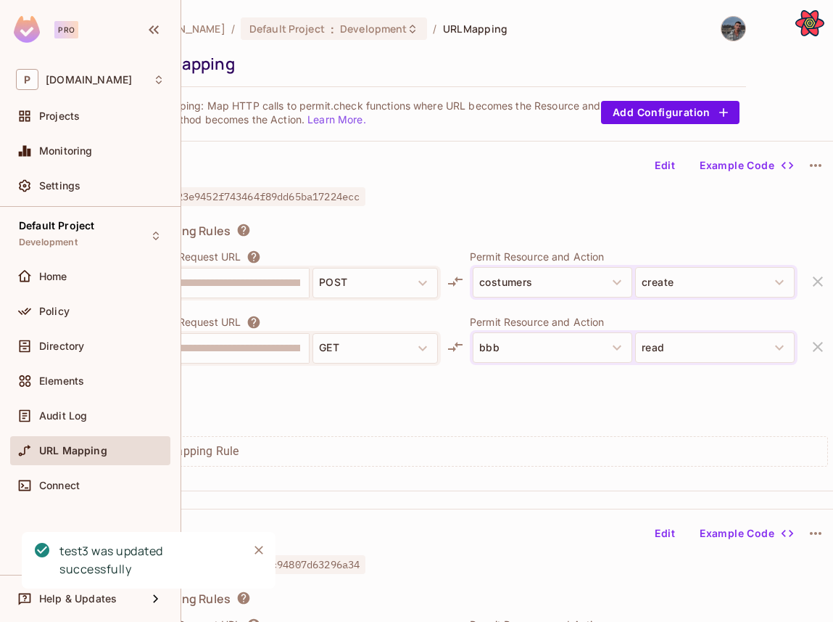
click at [660, 166] on button "Edit" at bounding box center [665, 165] width 46 height 23
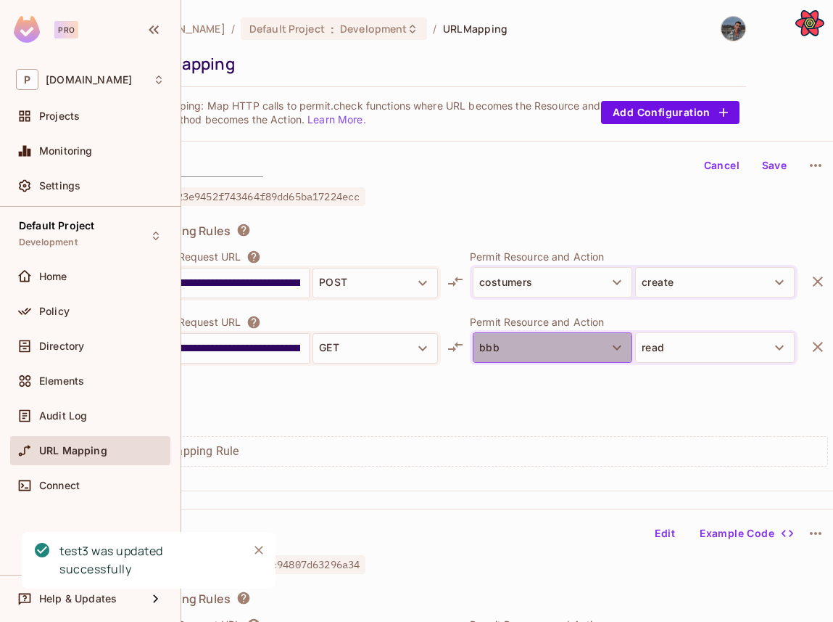
click at [553, 342] on button "bbb" at bounding box center [553, 347] width 160 height 30
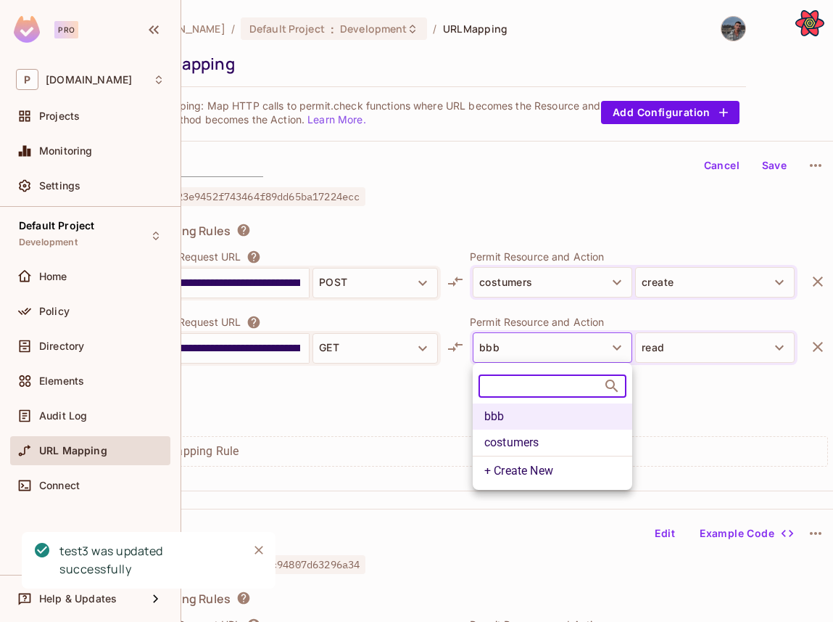
click at [529, 430] on li "costumers" at bounding box center [553, 442] width 160 height 26
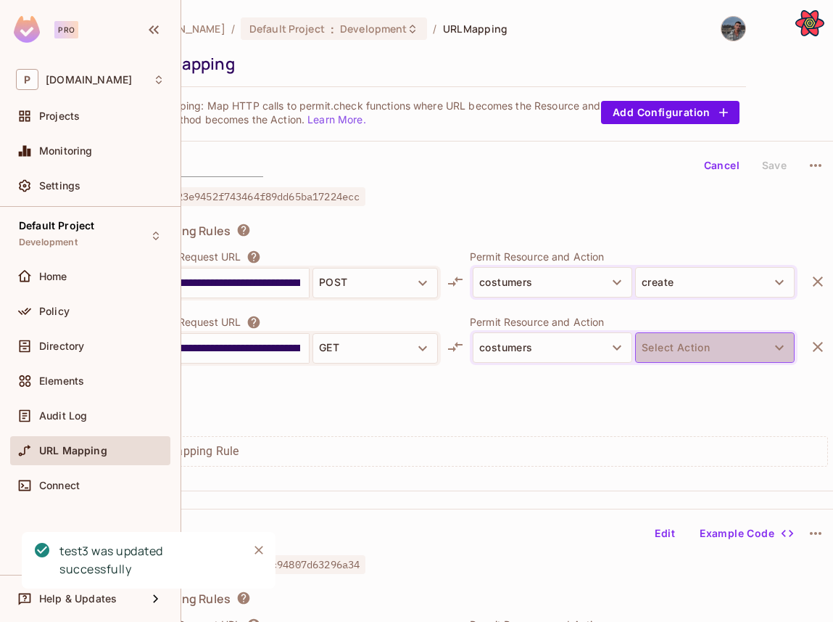
click at [683, 352] on button "Select Action" at bounding box center [715, 347] width 160 height 30
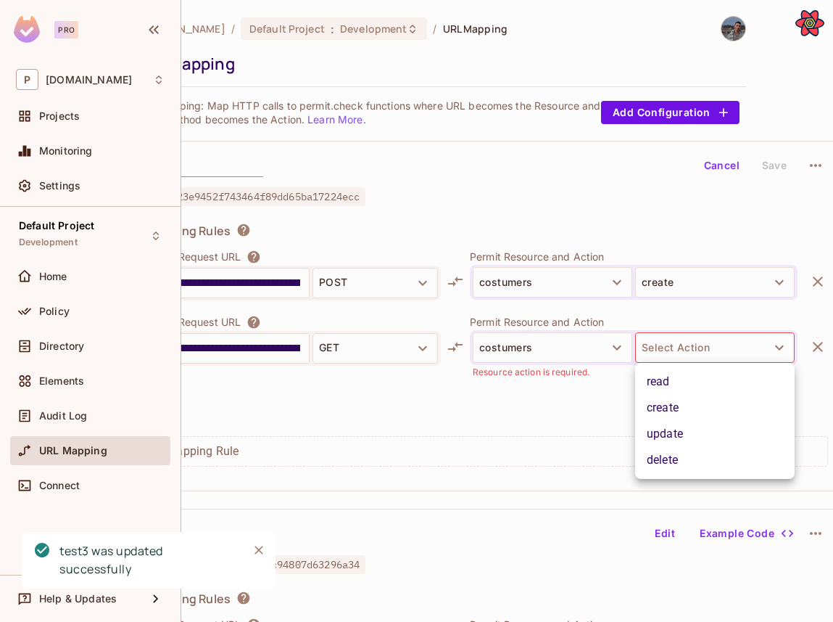
click at [659, 416] on li "create" at bounding box center [715, 408] width 160 height 26
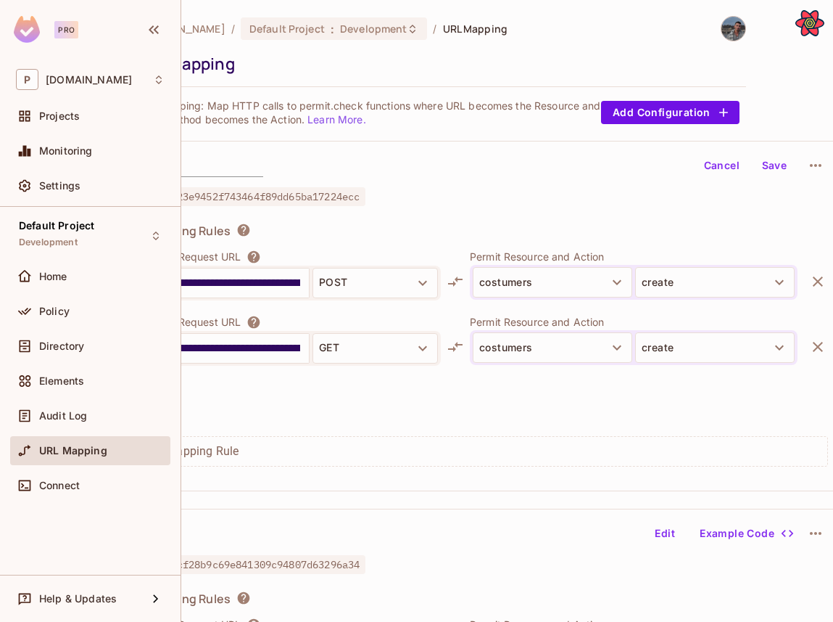
click at [676, 316] on p "Permit Resource and Action" at bounding box center [634, 322] width 328 height 14
click at [676, 342] on button "create" at bounding box center [715, 347] width 160 height 30
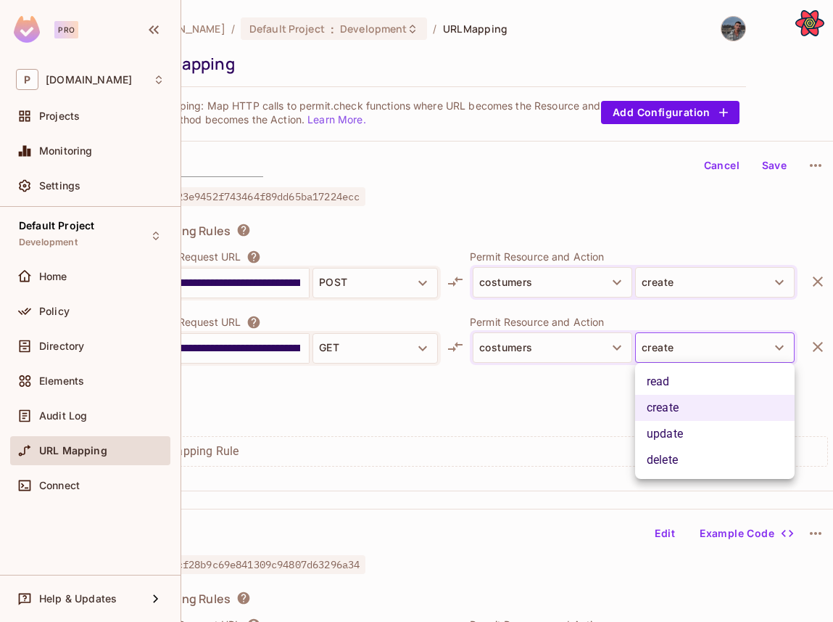
click at [671, 379] on li "read" at bounding box center [715, 381] width 160 height 26
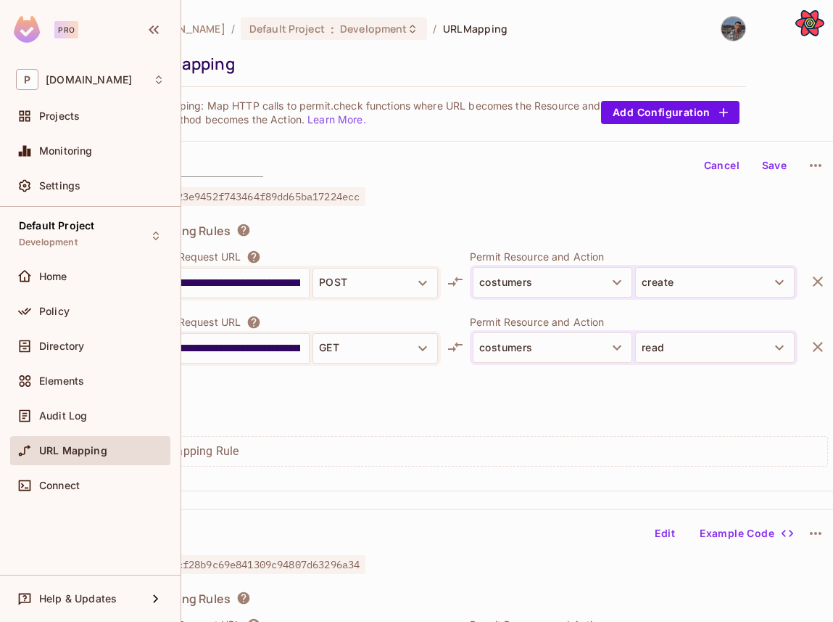
click at [767, 163] on button "Save" at bounding box center [774, 165] width 46 height 23
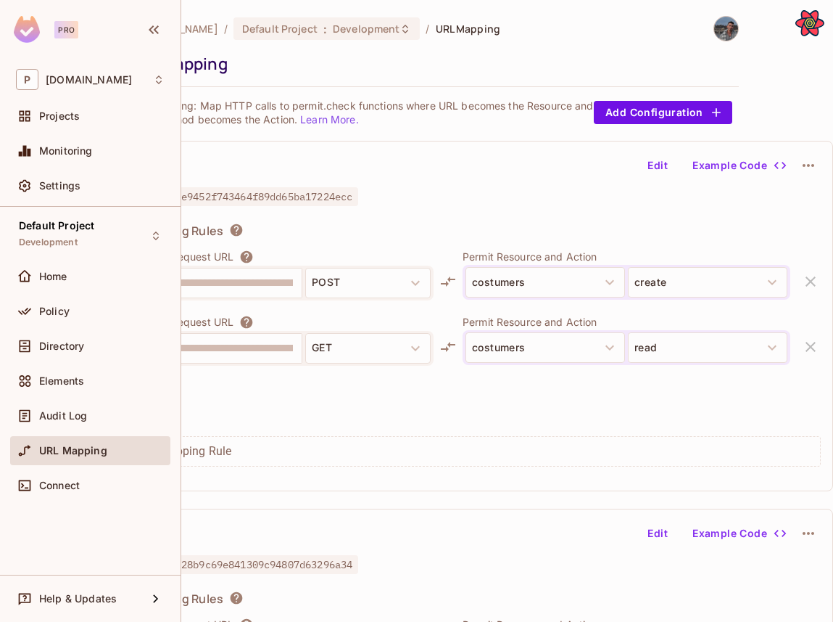
click at [658, 163] on button "Edit" at bounding box center [658, 165] width 46 height 23
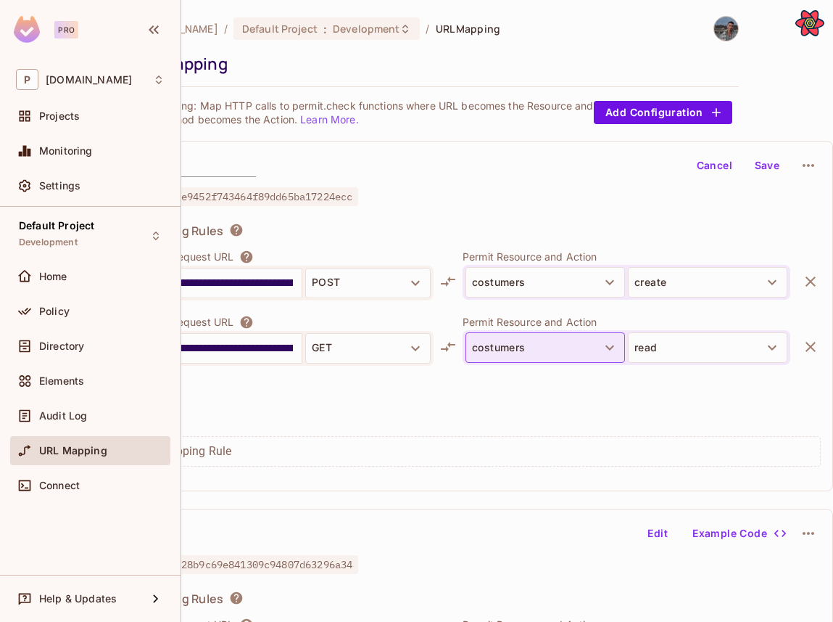
click at [530, 346] on button "costumers" at bounding box center [546, 347] width 160 height 30
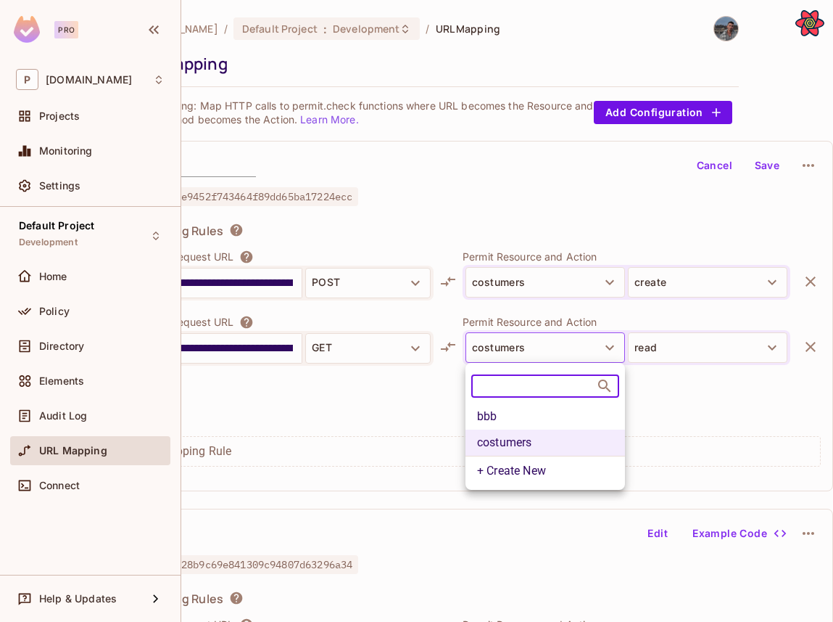
click at [524, 415] on li "bbb" at bounding box center [546, 416] width 160 height 26
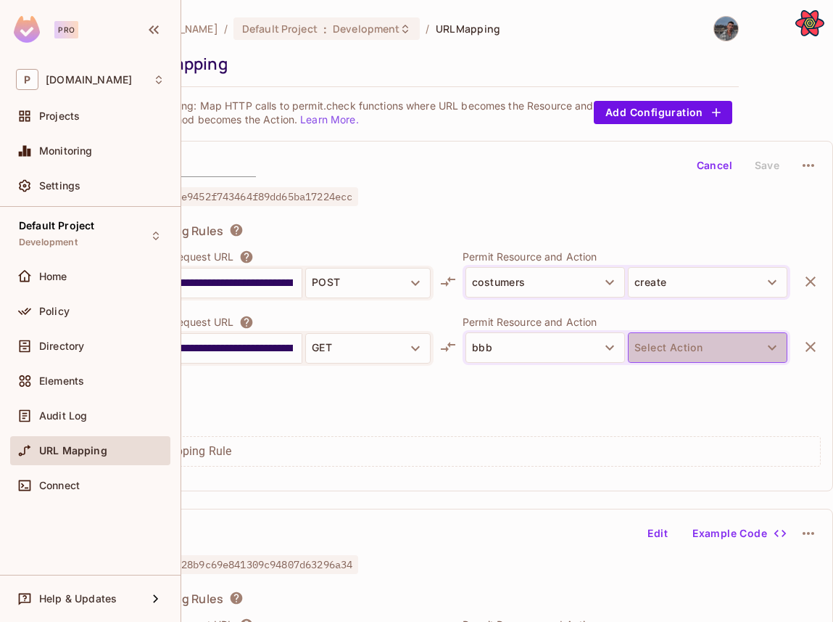
click at [657, 348] on button "Select Action" at bounding box center [708, 347] width 160 height 30
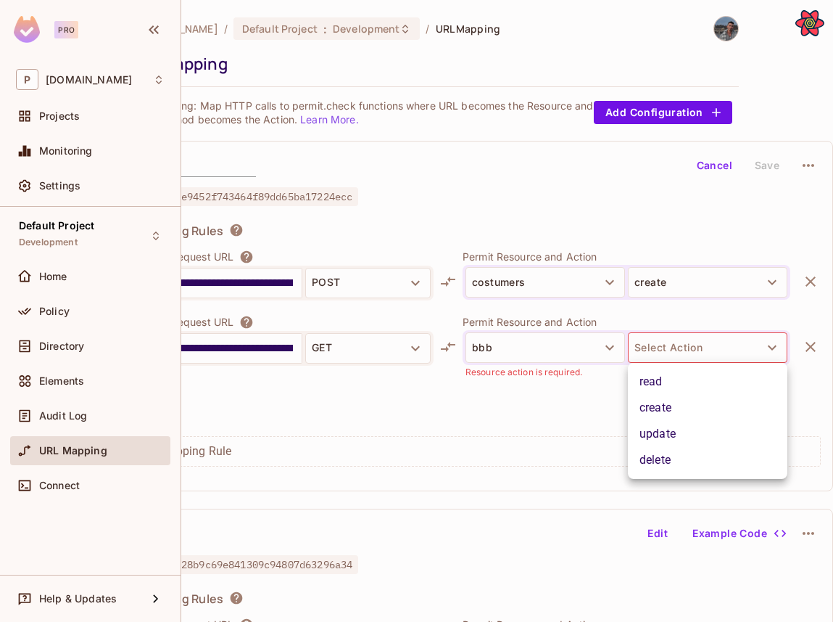
click at [648, 392] on li "read" at bounding box center [708, 381] width 160 height 26
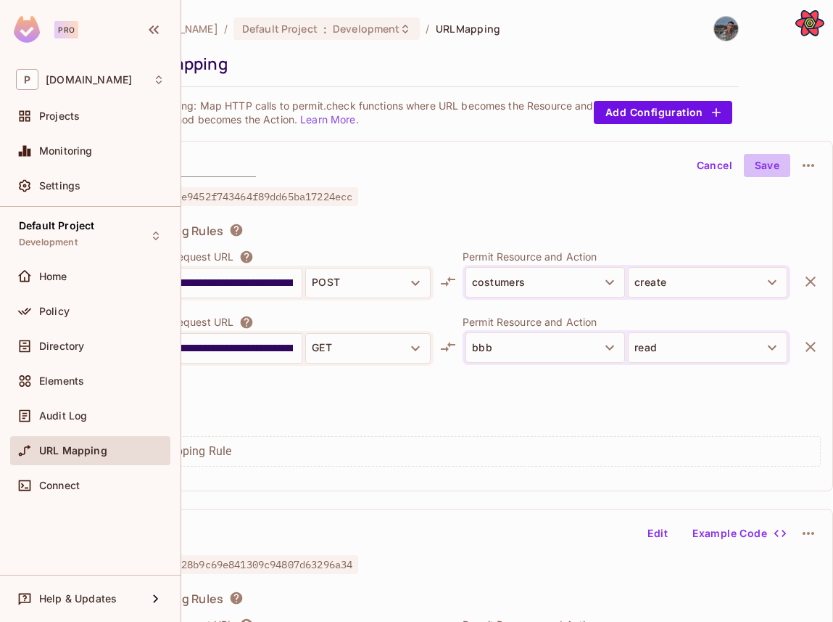
click at [753, 170] on button "Save" at bounding box center [767, 165] width 46 height 23
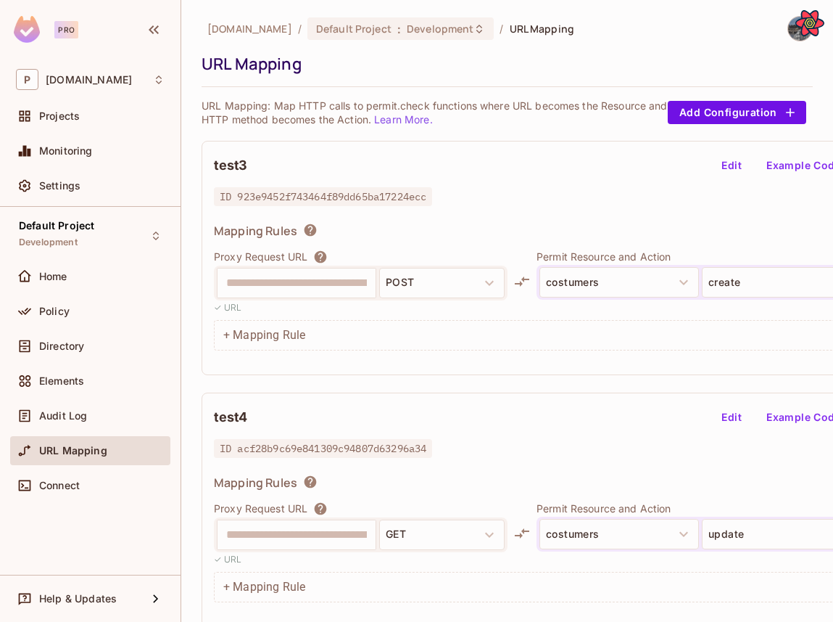
click at [364, 327] on div "+ Mapping Rule" at bounding box center [554, 335] width 681 height 30
click at [717, 168] on button "Edit" at bounding box center [732, 165] width 46 height 23
click at [394, 318] on div "**********" at bounding box center [554, 287] width 681 height 128
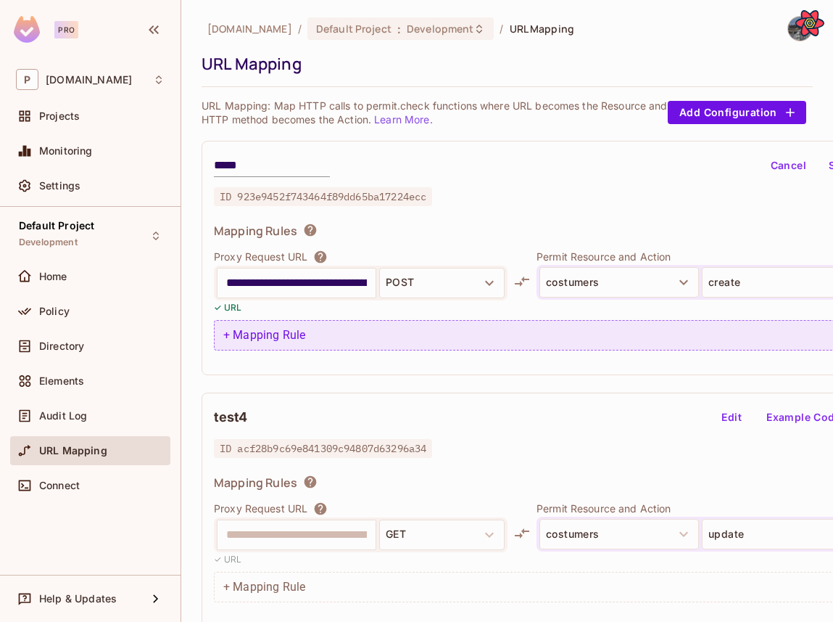
click at [388, 330] on div "+ Mapping Rule" at bounding box center [554, 335] width 681 height 30
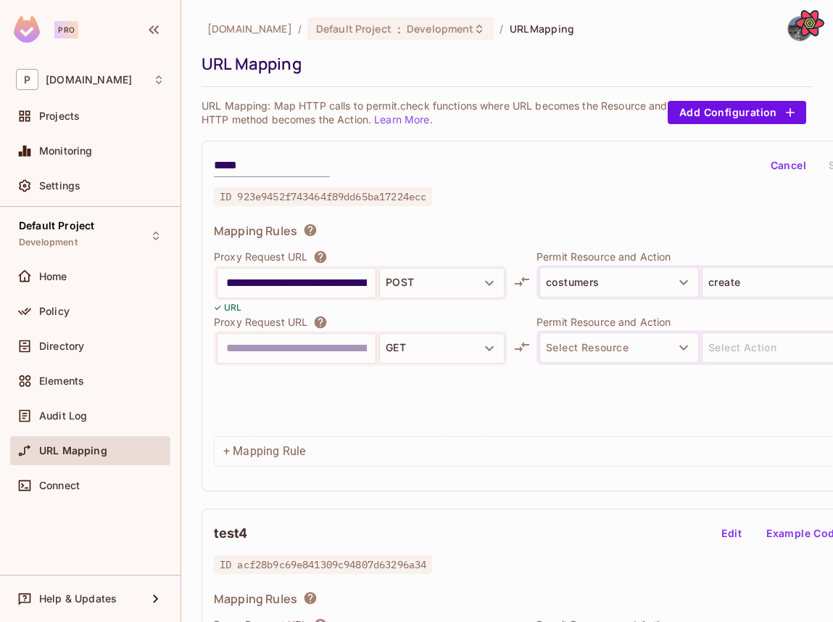
click at [298, 351] on input "text" at bounding box center [296, 348] width 141 height 23
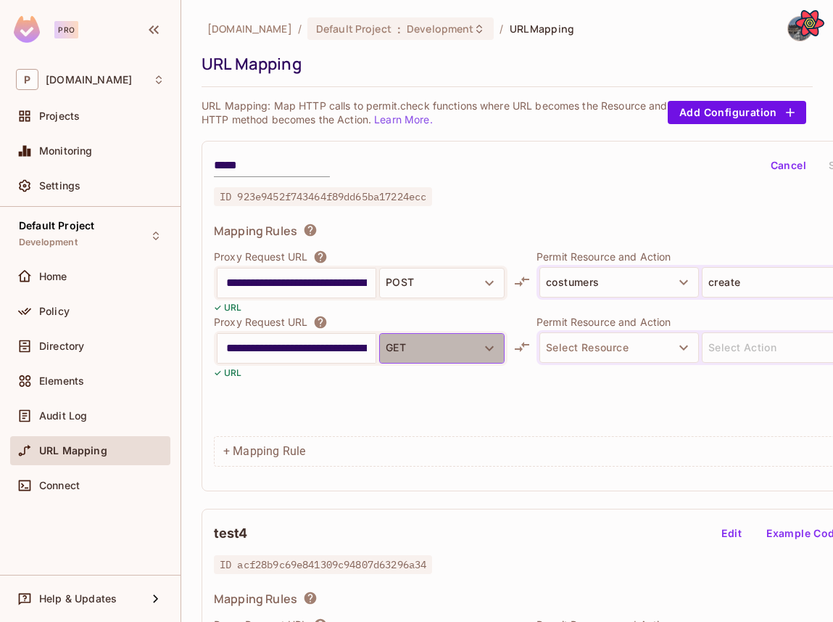
click at [417, 351] on button "GET" at bounding box center [441, 348] width 125 height 30
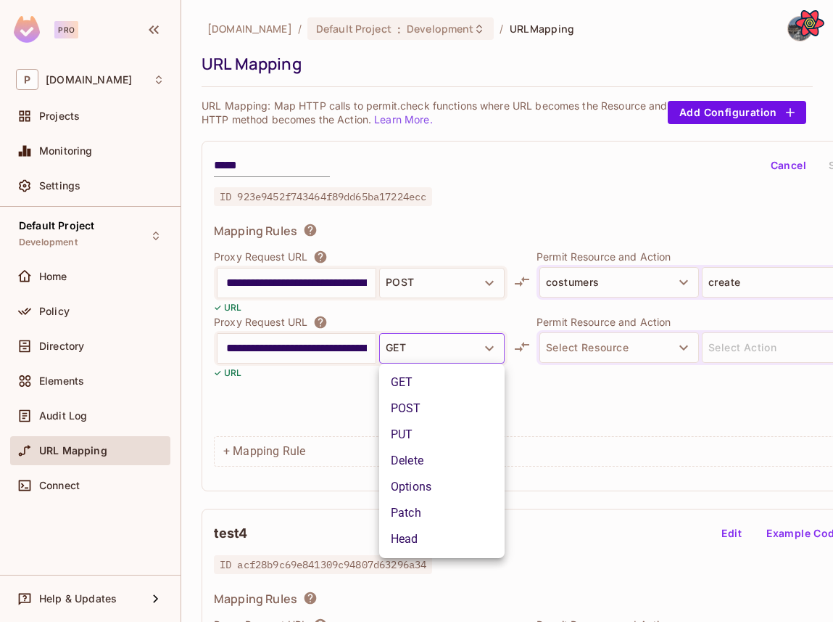
click at [426, 376] on li "GET" at bounding box center [441, 382] width 125 height 26
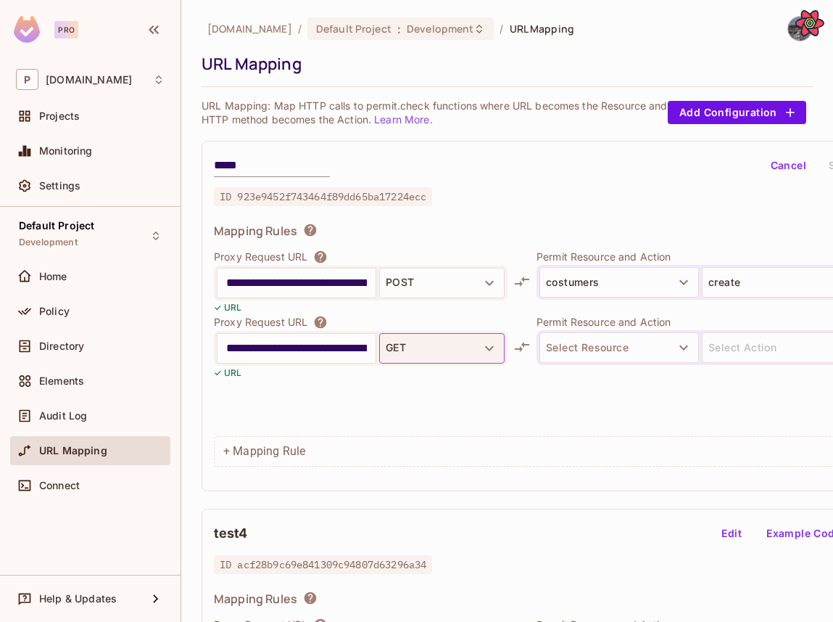
click at [419, 352] on button "GET" at bounding box center [441, 348] width 125 height 30
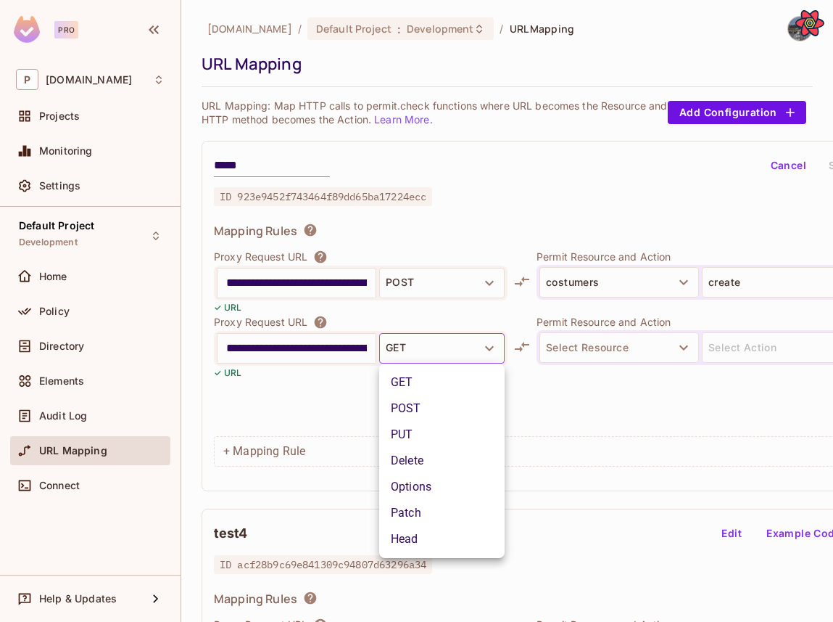
click at [419, 392] on li "GET" at bounding box center [441, 382] width 125 height 26
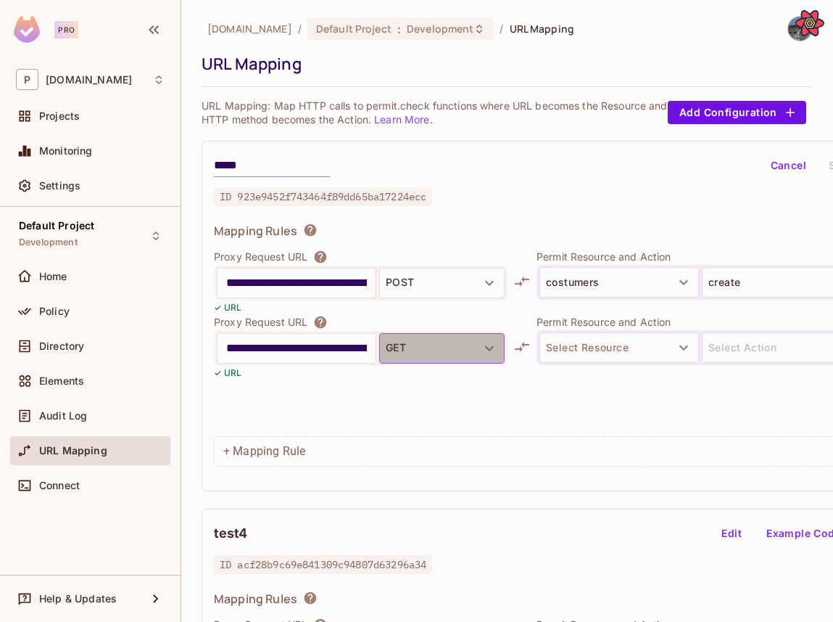
click at [417, 352] on button "GET" at bounding box center [441, 348] width 125 height 30
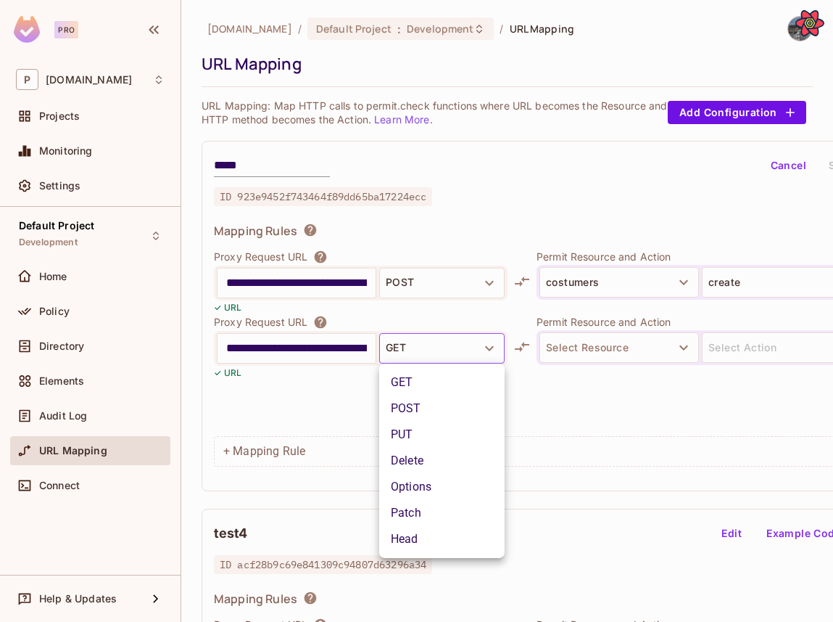
click at [411, 408] on li "POST" at bounding box center [441, 408] width 125 height 26
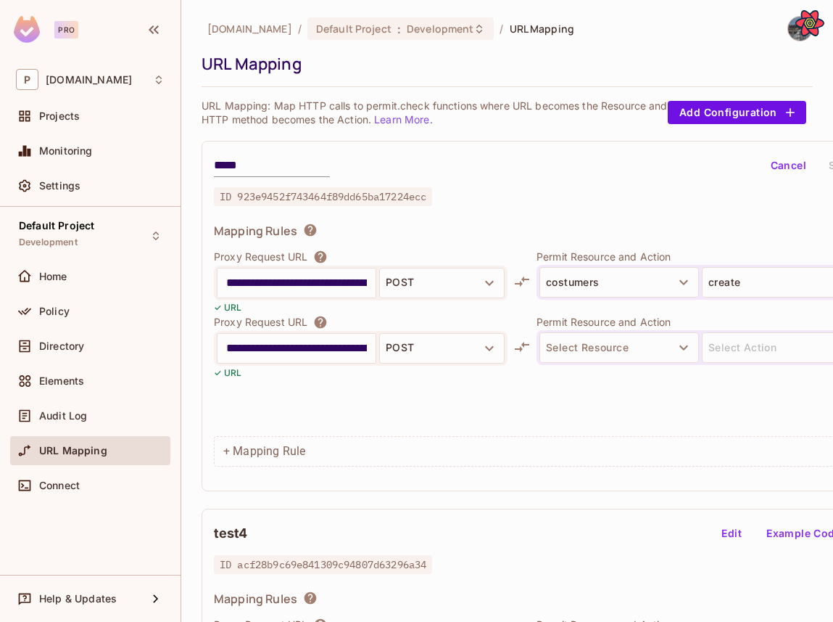
click at [284, 350] on input "**********" at bounding box center [296, 348] width 141 height 23
type input "**********"
click at [653, 354] on button "Select Resource" at bounding box center [620, 347] width 160 height 30
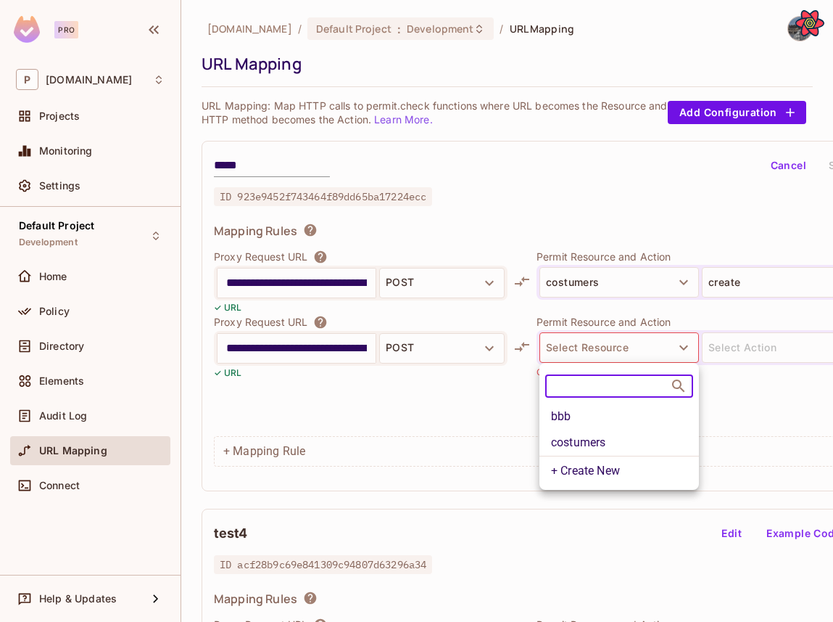
click at [640, 415] on li "bbb" at bounding box center [620, 416] width 160 height 26
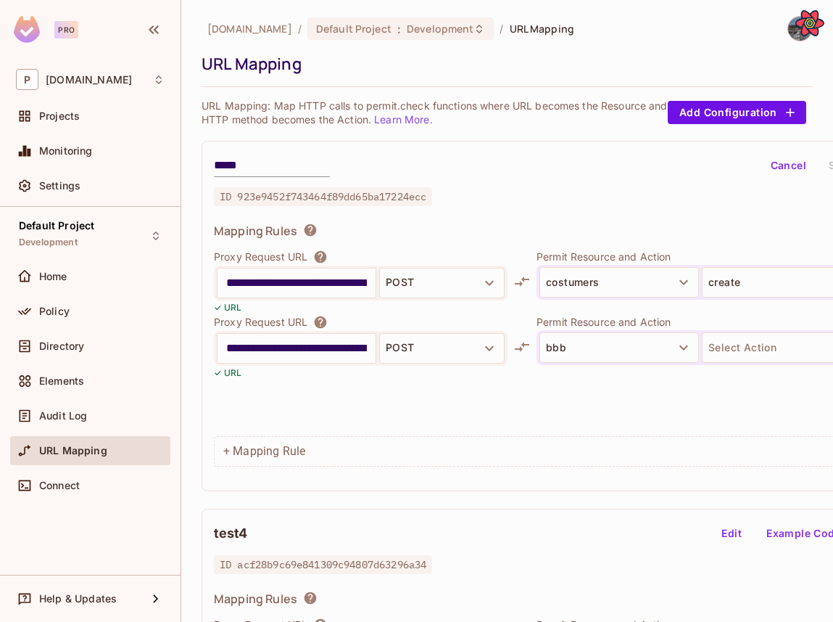
click at [738, 363] on div "bbb Select Action" at bounding box center [701, 347] width 328 height 35
click at [737, 358] on button "Select Action" at bounding box center [782, 347] width 160 height 30
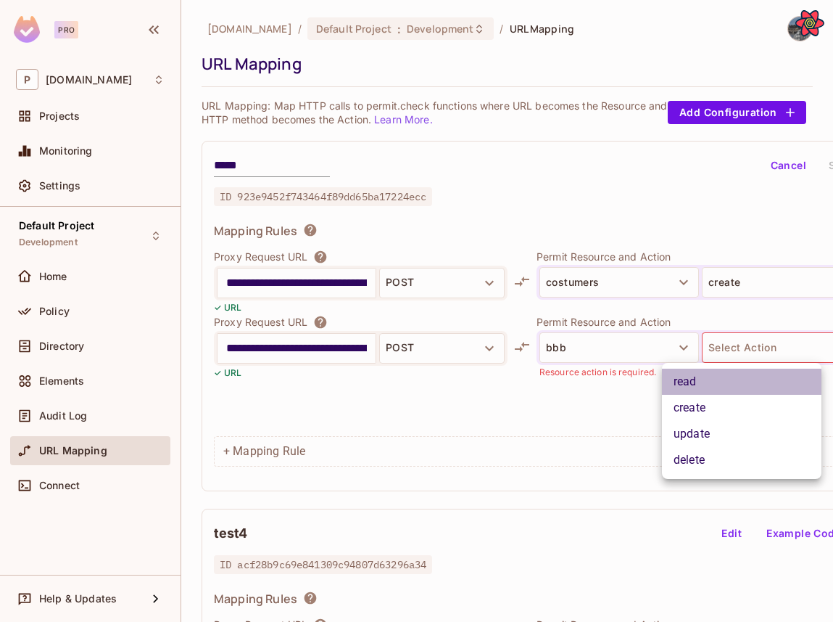
click at [726, 393] on li "read" at bounding box center [742, 381] width 160 height 26
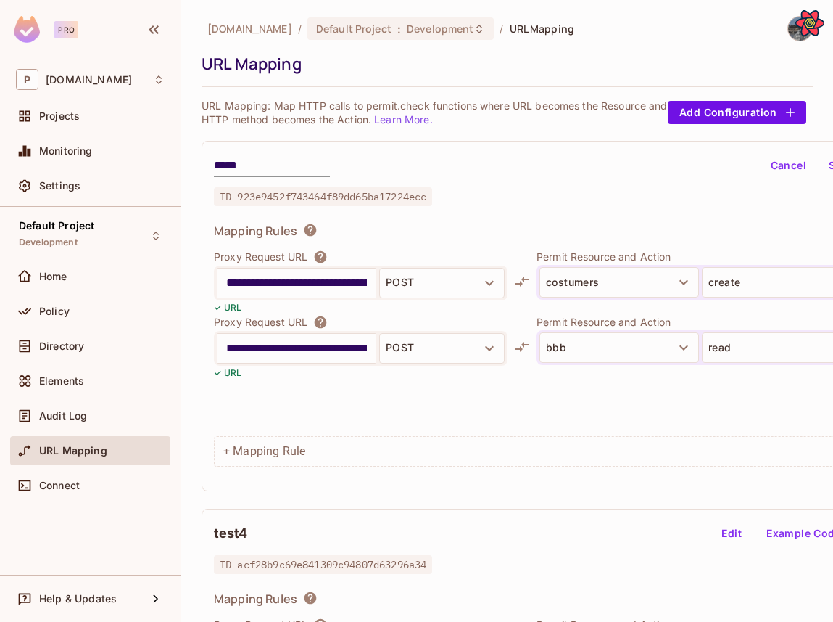
scroll to position [0, 74]
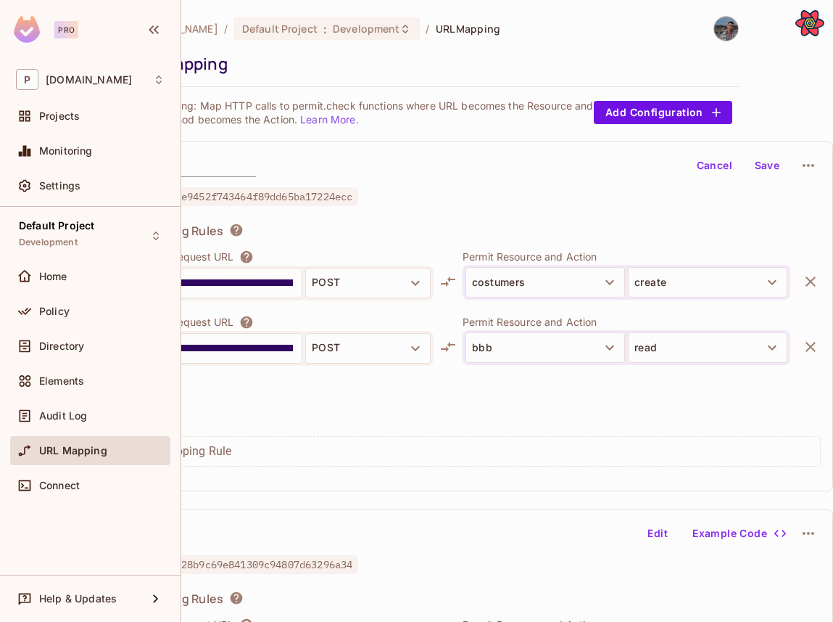
click at [770, 165] on button "Save" at bounding box center [767, 165] width 46 height 23
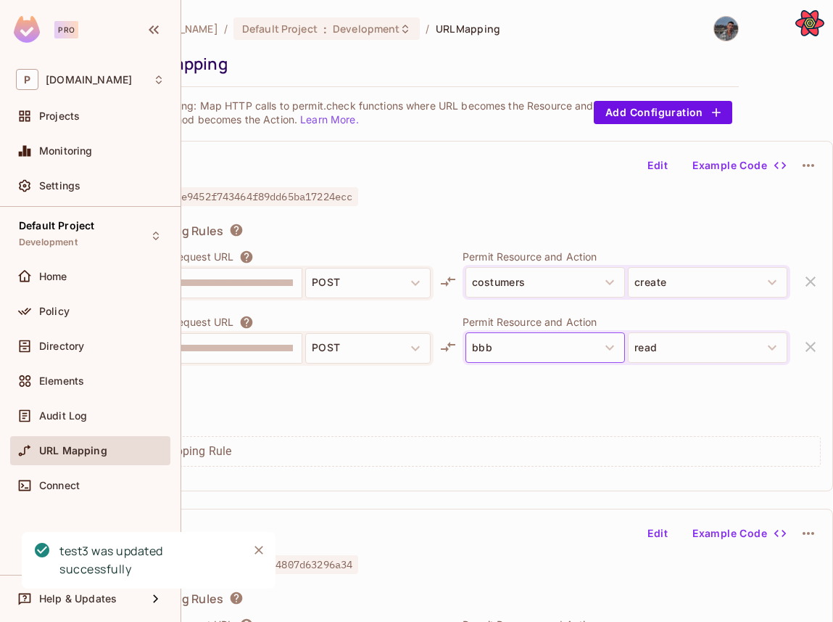
click at [542, 339] on button "bbb" at bounding box center [546, 347] width 160 height 30
click at [550, 337] on button "bbb" at bounding box center [546, 347] width 160 height 30
click at [664, 144] on div "**********" at bounding box center [481, 316] width 706 height 350
click at [664, 163] on button "Edit" at bounding box center [658, 165] width 46 height 23
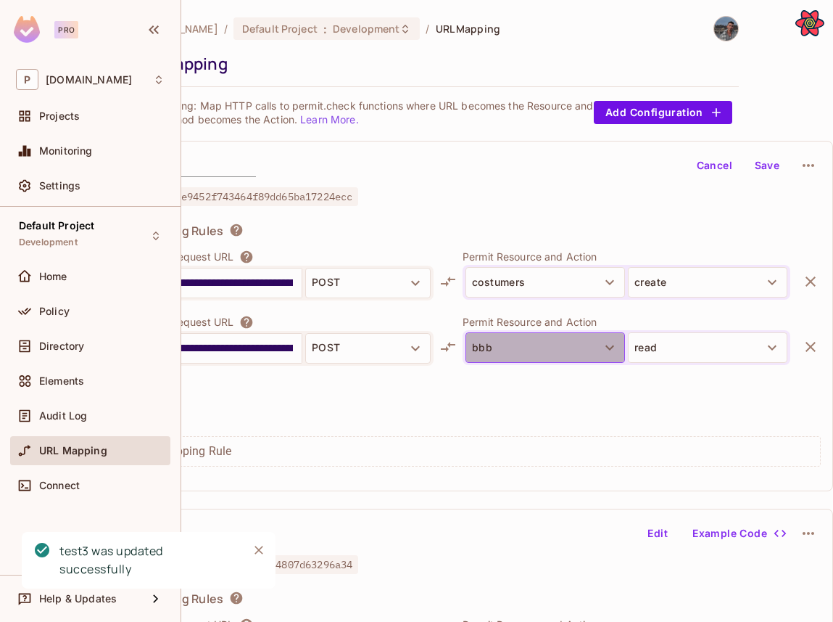
click at [568, 347] on button "bbb" at bounding box center [546, 347] width 160 height 30
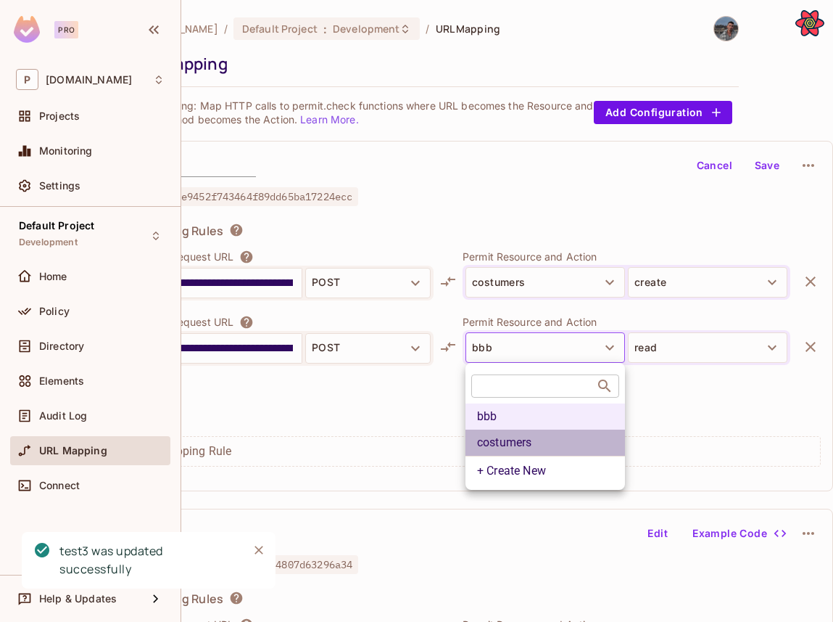
click at [529, 439] on li "costumers" at bounding box center [546, 442] width 160 height 26
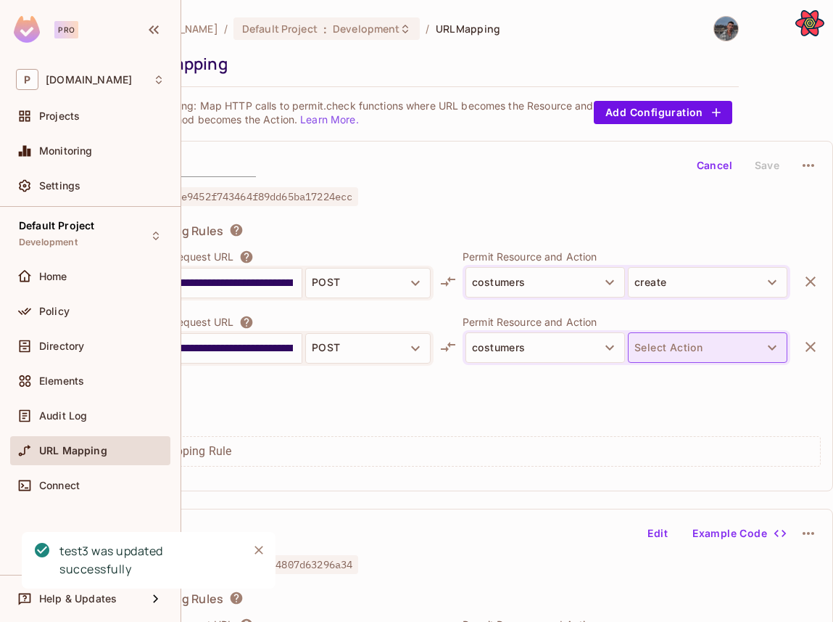
click at [657, 355] on button "Select Action" at bounding box center [708, 347] width 160 height 30
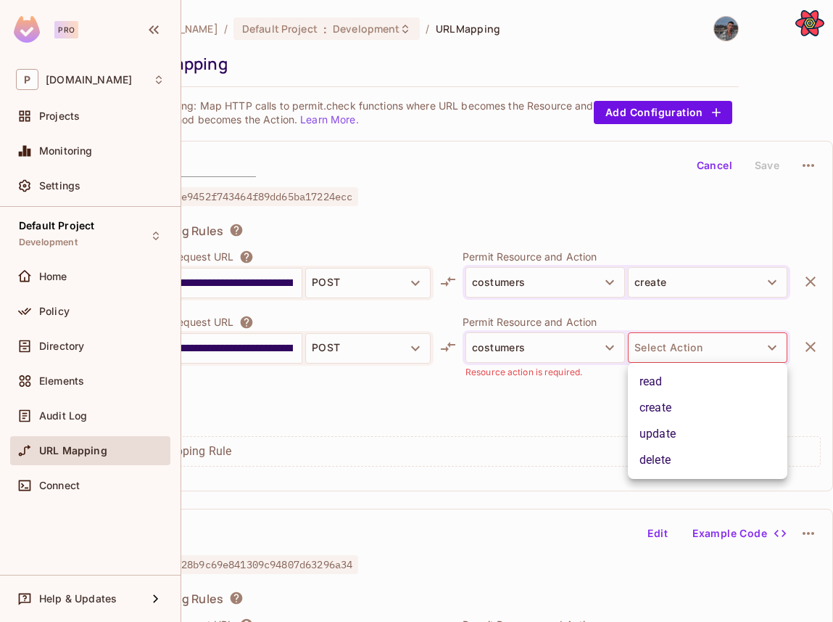
click at [659, 416] on li "create" at bounding box center [708, 408] width 160 height 26
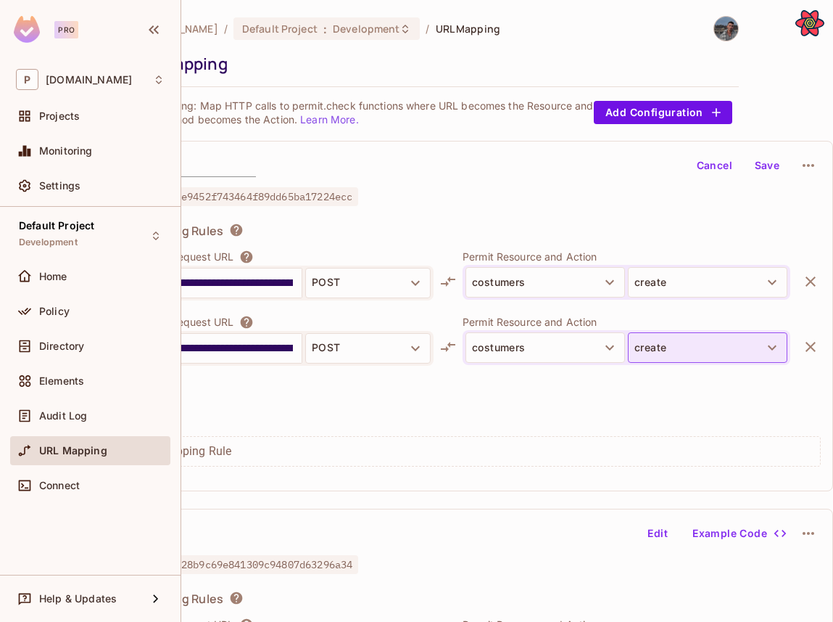
click at [682, 343] on button "create" at bounding box center [708, 347] width 160 height 30
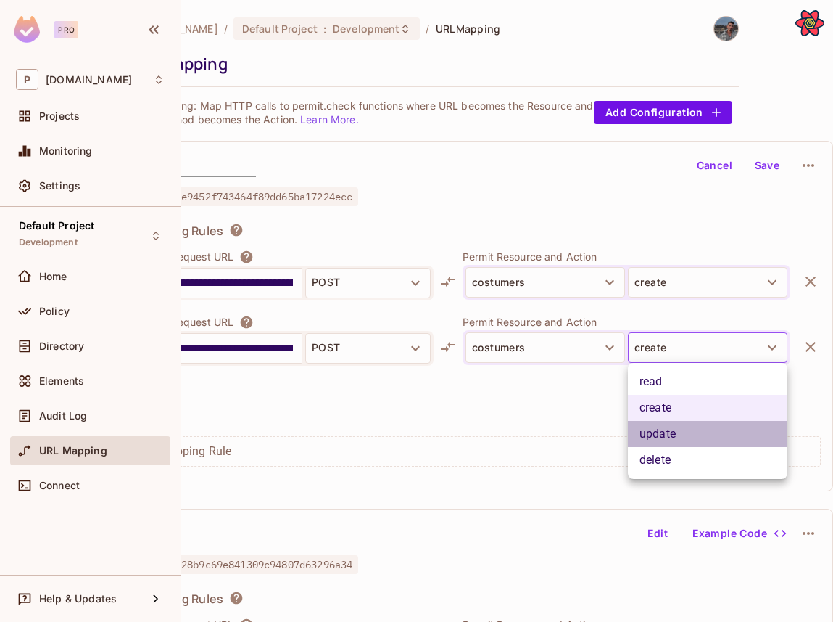
click at [674, 429] on li "update" at bounding box center [708, 434] width 160 height 26
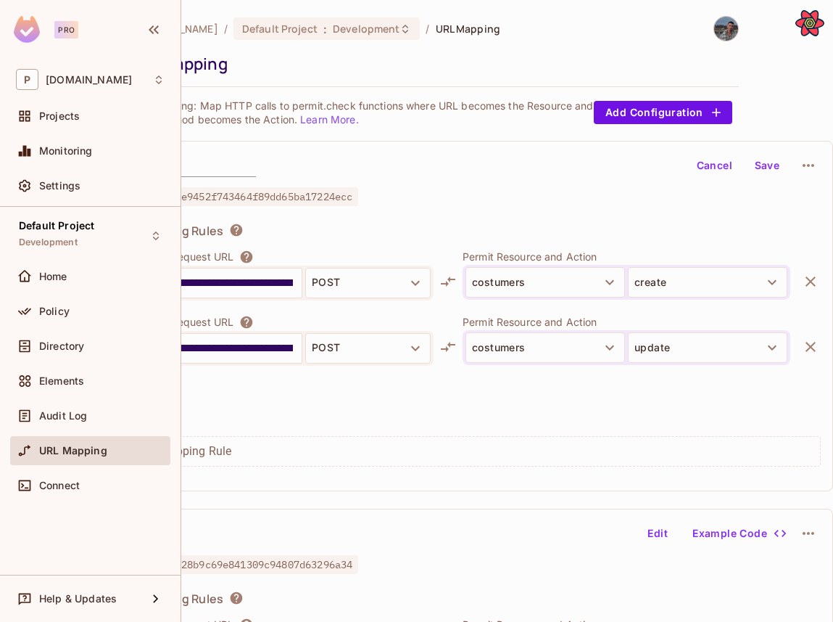
click at [760, 169] on button "Save" at bounding box center [767, 165] width 46 height 23
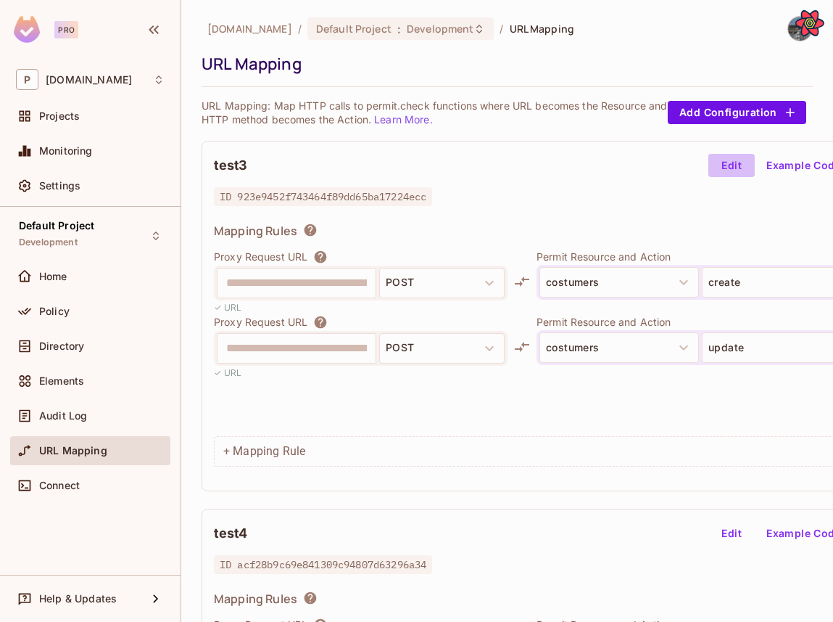
click at [722, 164] on button "Edit" at bounding box center [732, 165] width 46 height 23
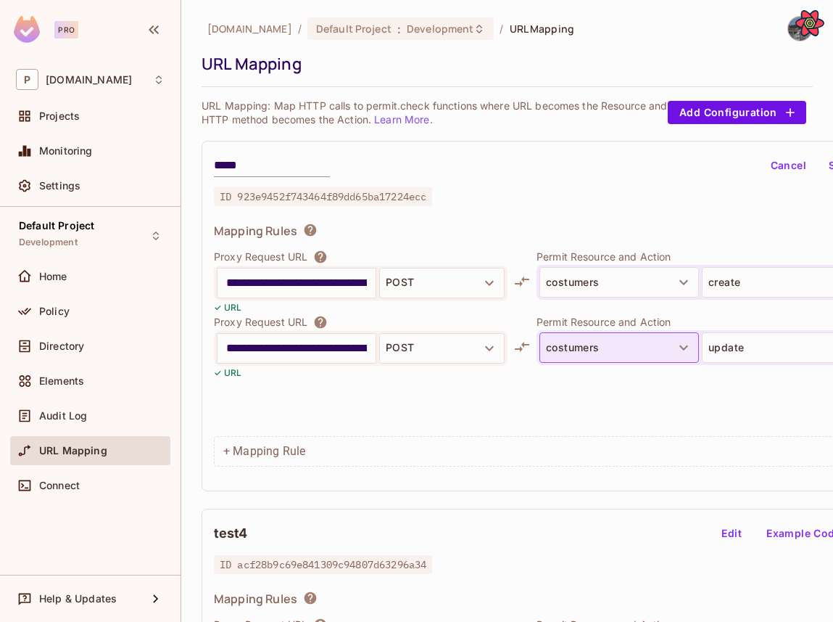
click at [599, 358] on button "costumers" at bounding box center [620, 347] width 160 height 30
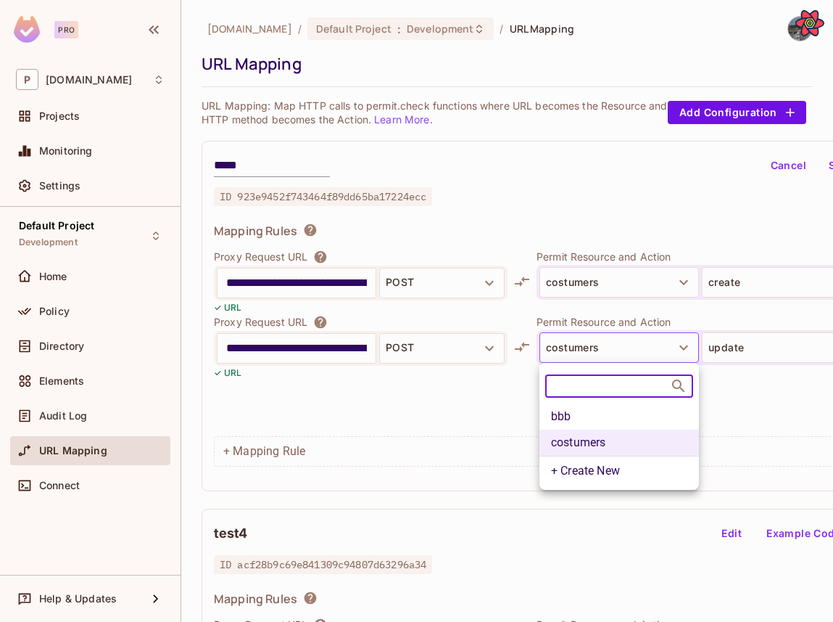
click at [591, 418] on li "bbb" at bounding box center [620, 416] width 160 height 26
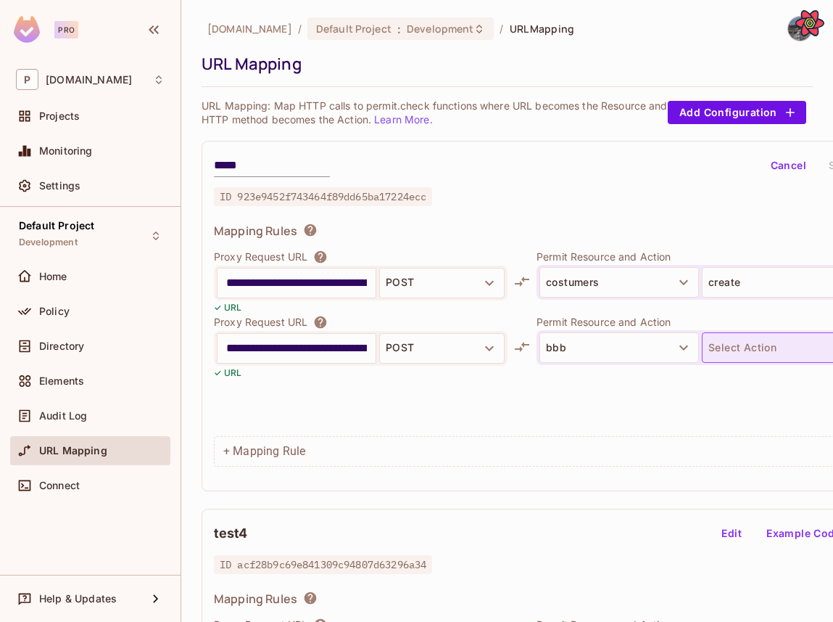
click at [725, 350] on button "Select Action" at bounding box center [782, 347] width 160 height 30
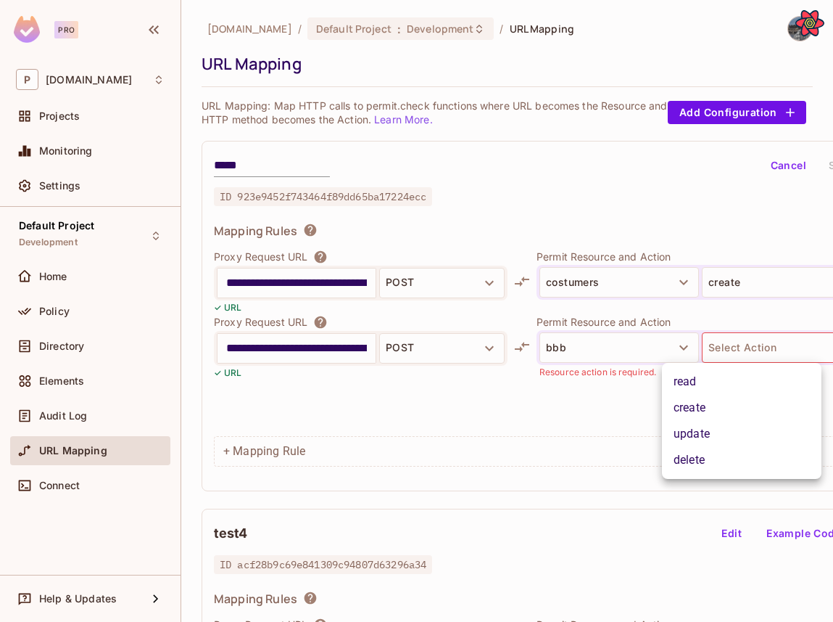
click at [706, 455] on li "delete" at bounding box center [742, 460] width 160 height 26
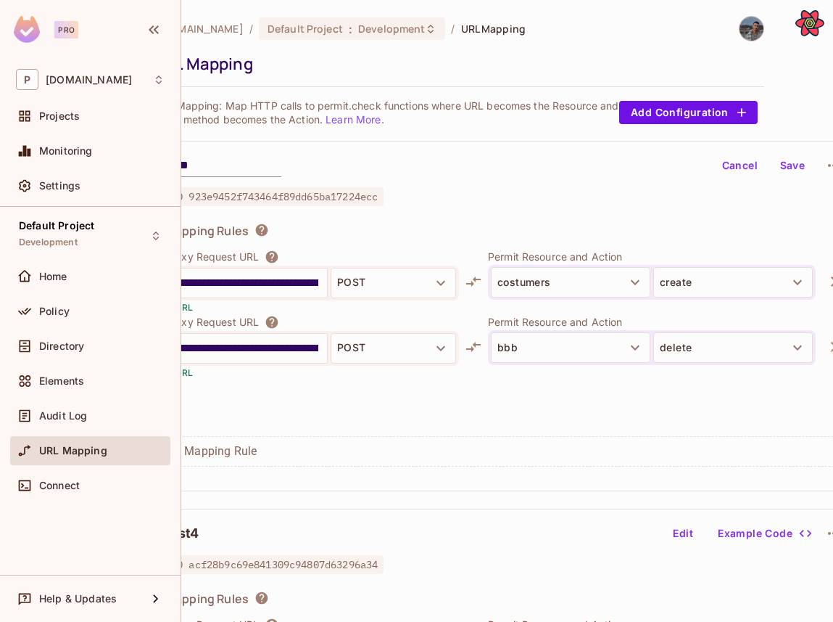
scroll to position [0, 52]
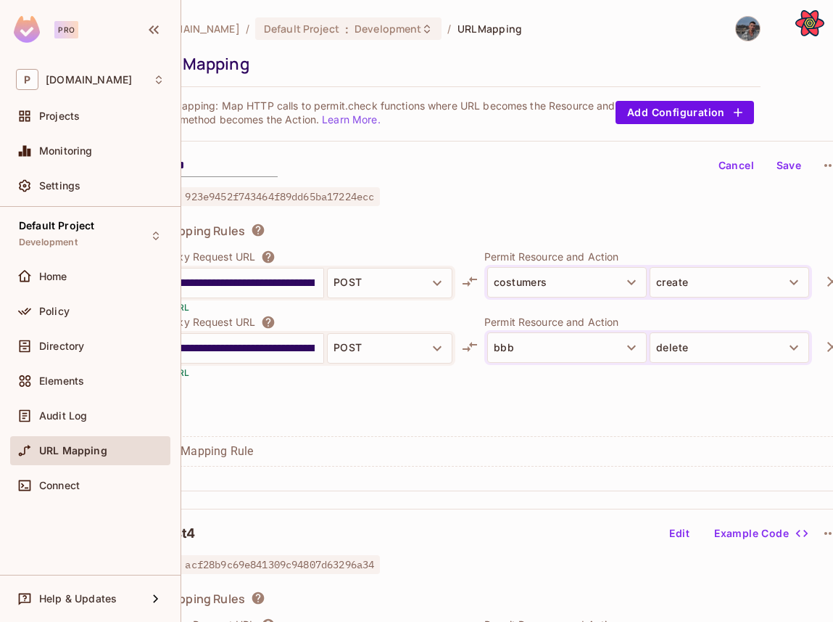
click at [783, 168] on button "Save" at bounding box center [789, 165] width 46 height 23
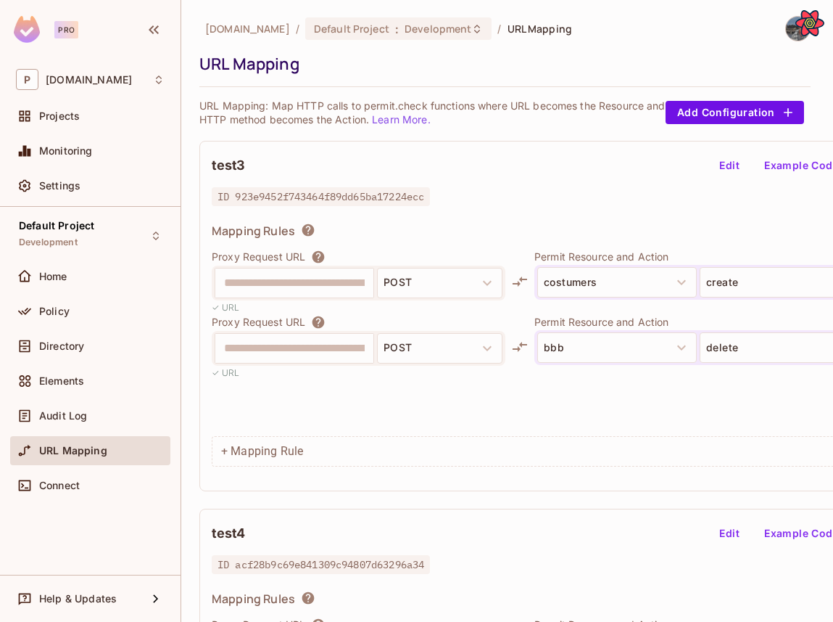
scroll to position [0, 0]
click at [731, 163] on button "Edit" at bounding box center [732, 165] width 46 height 23
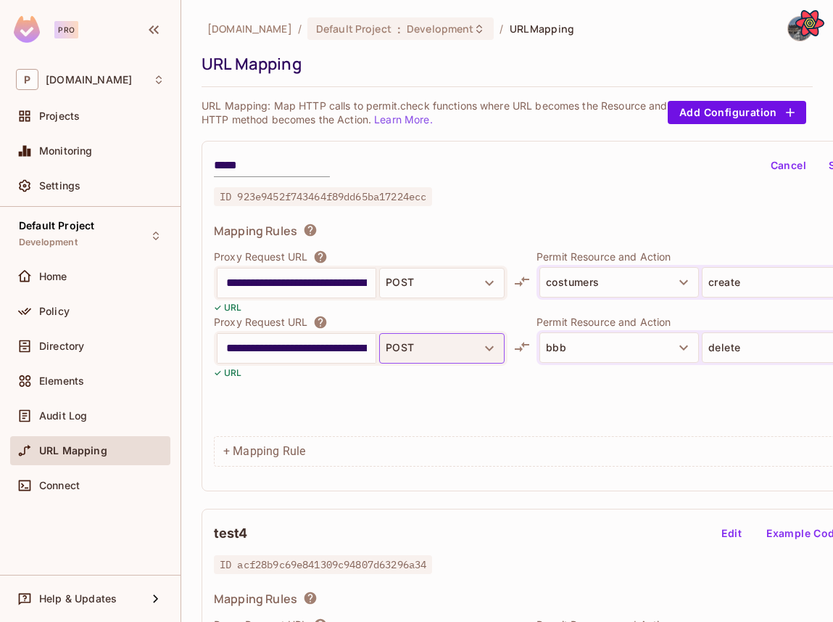
click at [431, 354] on button "POST" at bounding box center [441, 348] width 125 height 30
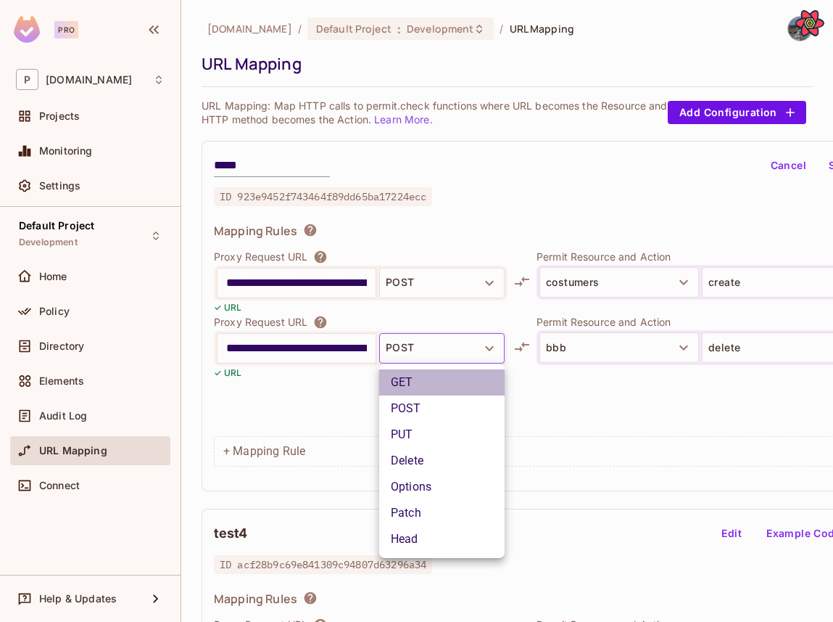
click at [429, 385] on li "GET" at bounding box center [441, 382] width 125 height 26
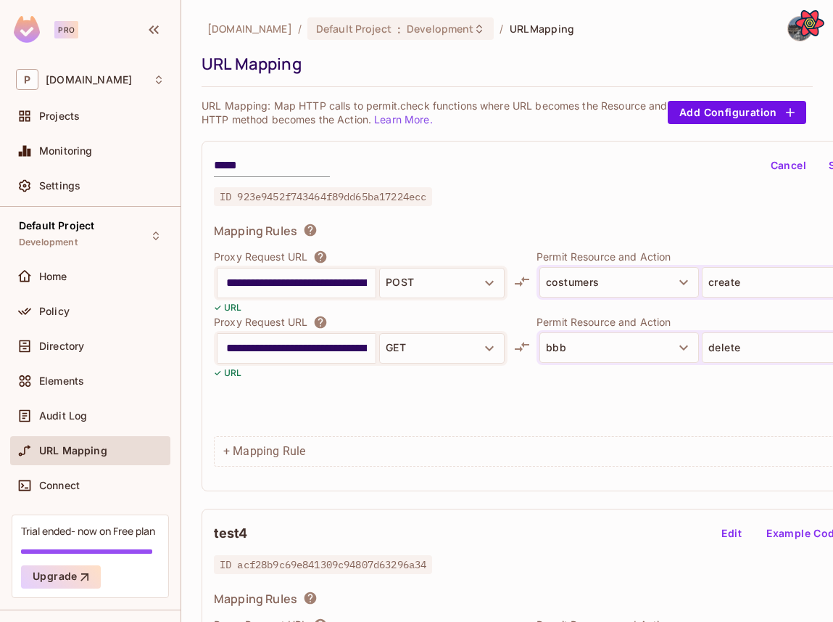
scroll to position [0, 74]
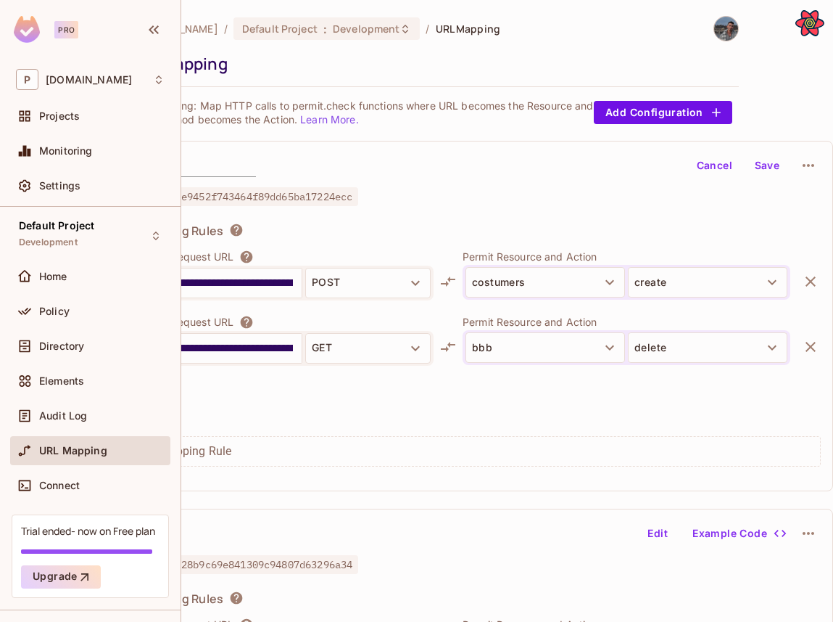
click at [764, 163] on button "Save" at bounding box center [767, 165] width 46 height 23
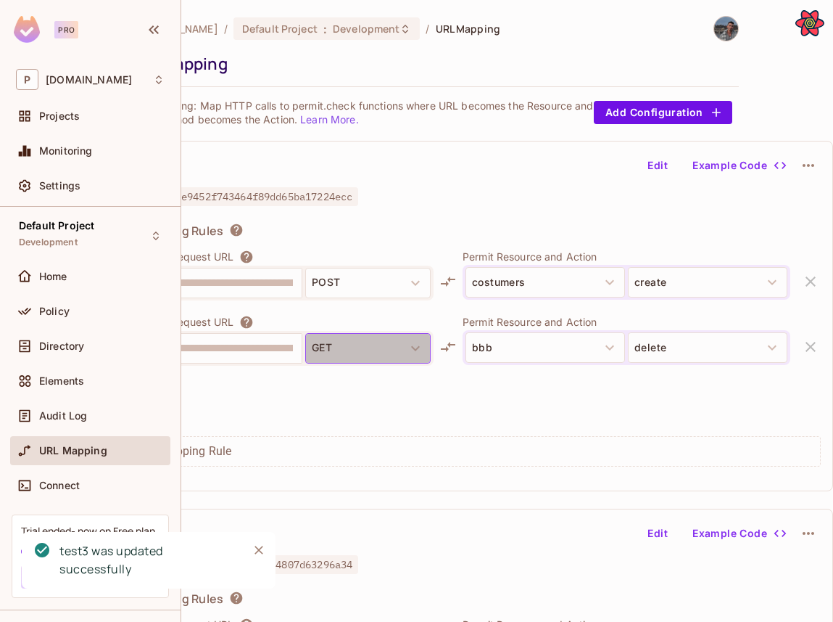
click at [405, 347] on button "GET" at bounding box center [367, 348] width 125 height 30
click at [653, 172] on button "Edit" at bounding box center [658, 165] width 46 height 23
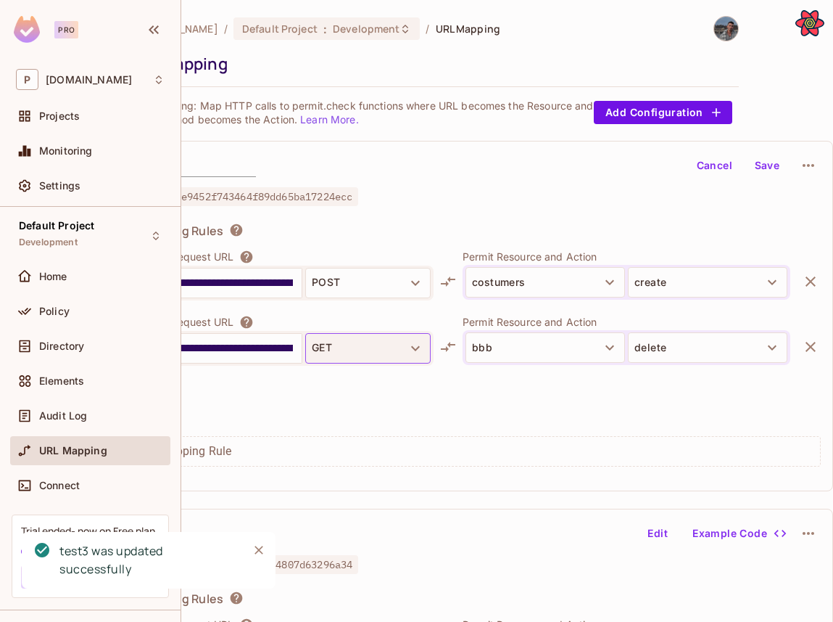
click at [406, 345] on button "GET" at bounding box center [367, 348] width 125 height 30
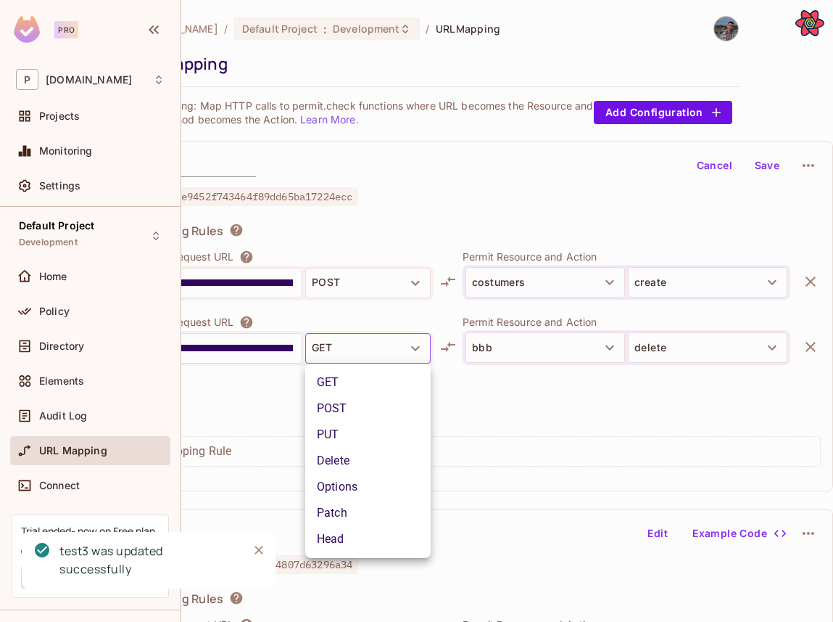
click at [352, 519] on li "Patch" at bounding box center [367, 513] width 125 height 26
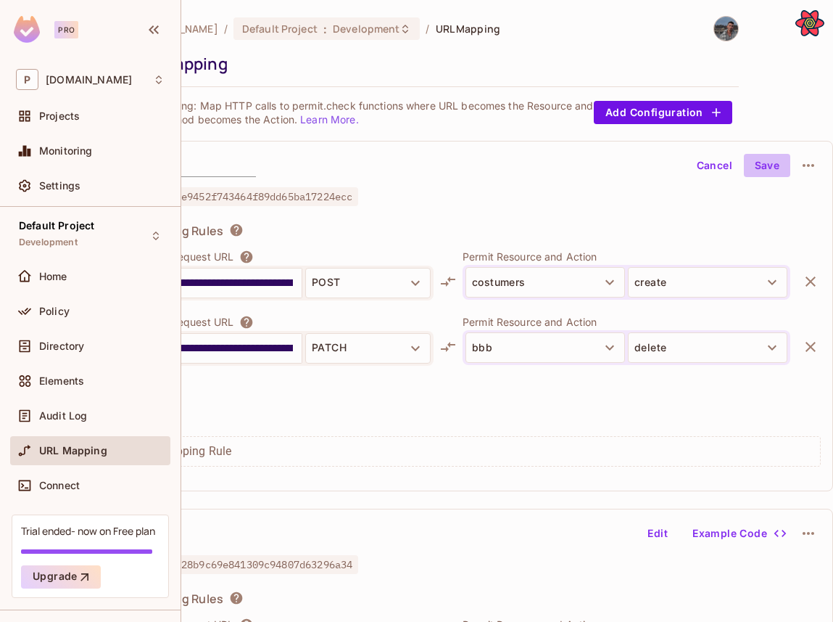
click at [769, 167] on button "Save" at bounding box center [767, 165] width 46 height 23
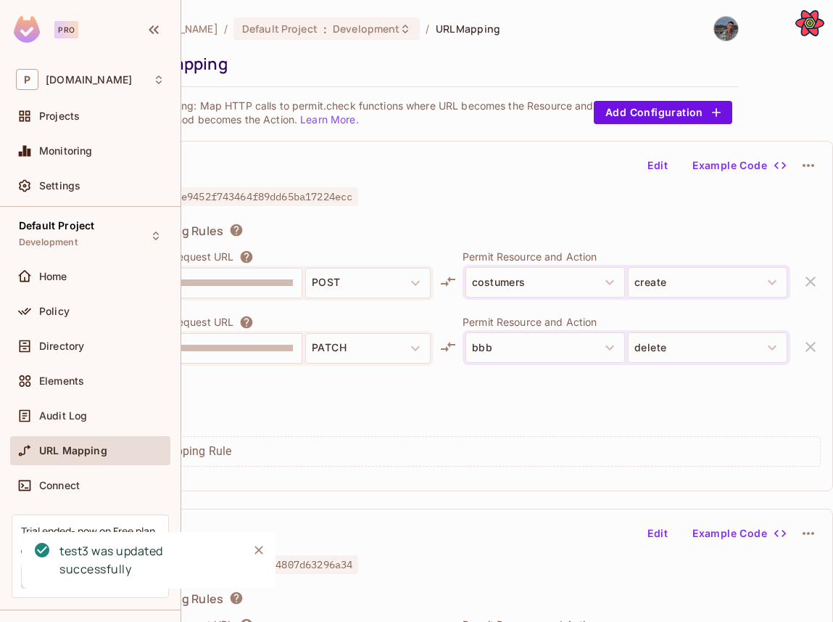
click at [649, 172] on button "Edit" at bounding box center [658, 165] width 46 height 23
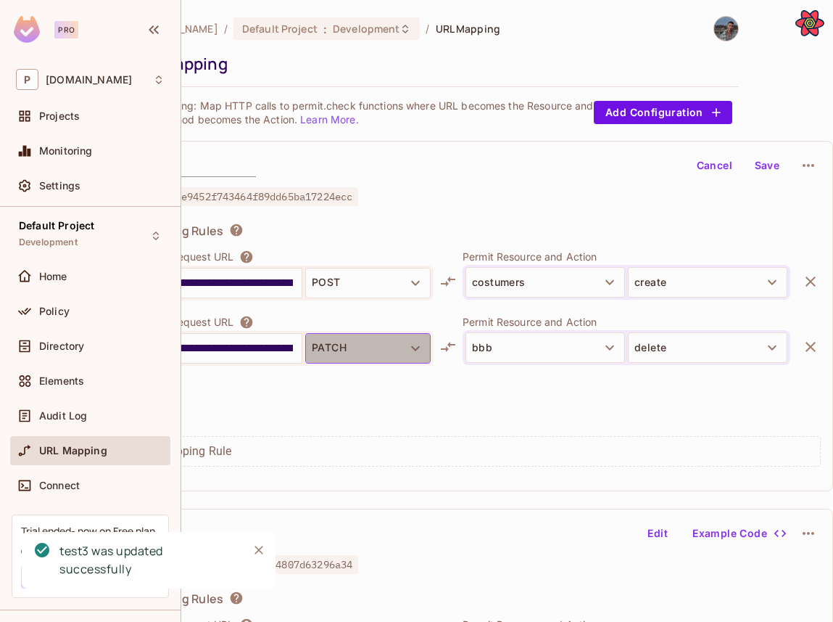
click at [339, 360] on button "PATCH" at bounding box center [367, 348] width 125 height 30
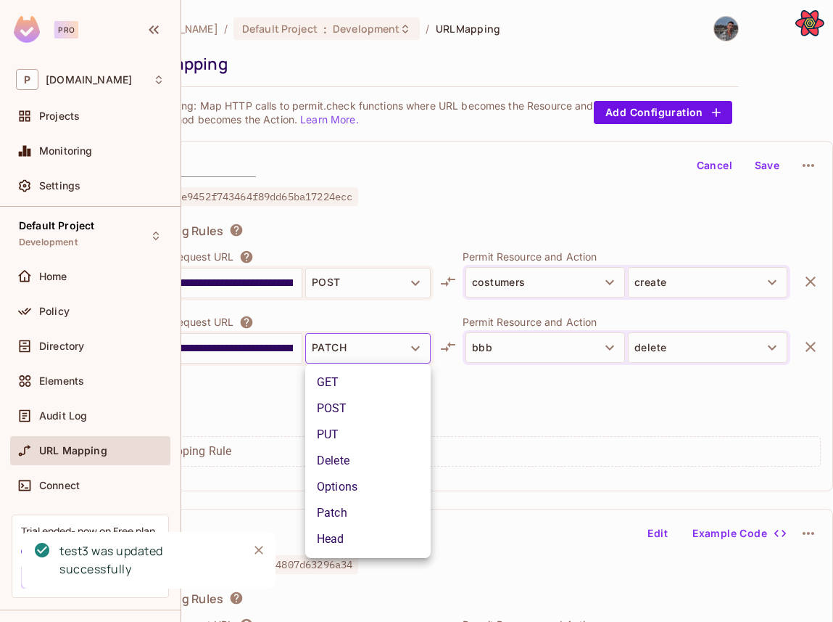
click at [490, 341] on div at bounding box center [416, 311] width 833 height 622
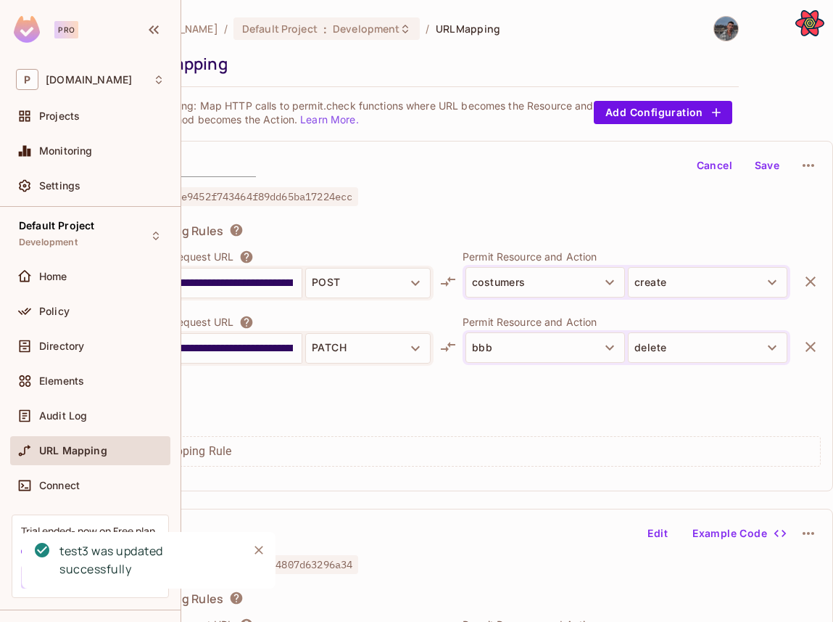
click at [490, 341] on button "bbb" at bounding box center [546, 347] width 160 height 30
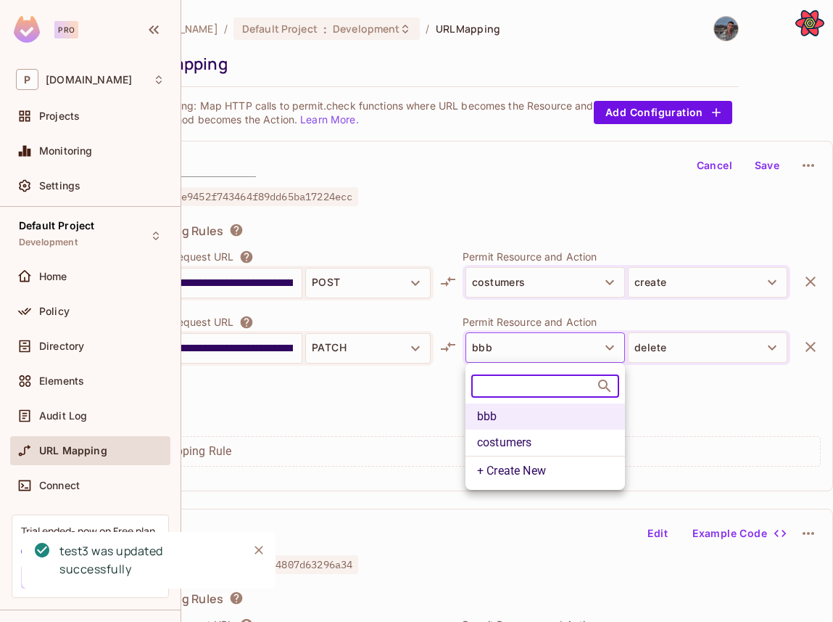
click at [513, 439] on li "costumers" at bounding box center [546, 442] width 160 height 26
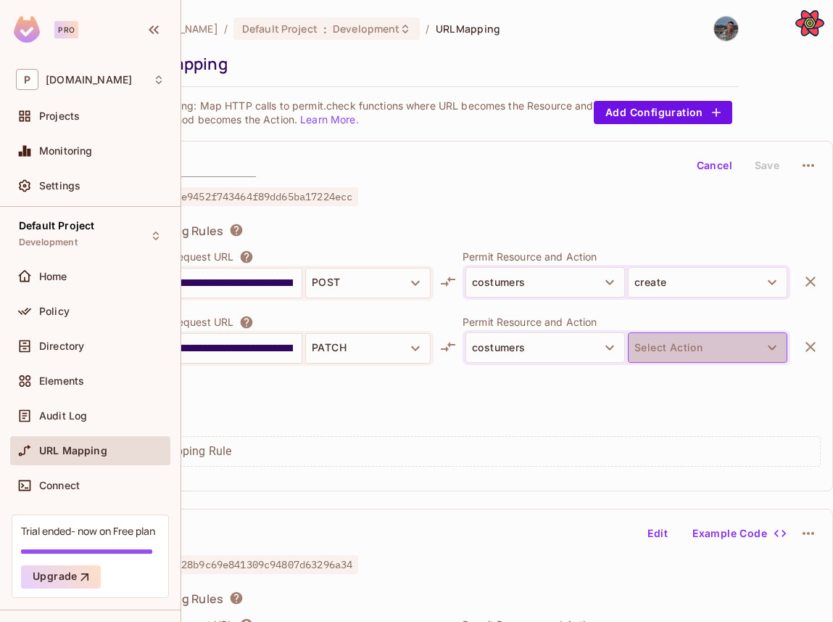
click at [669, 351] on button "Select Action" at bounding box center [708, 347] width 160 height 30
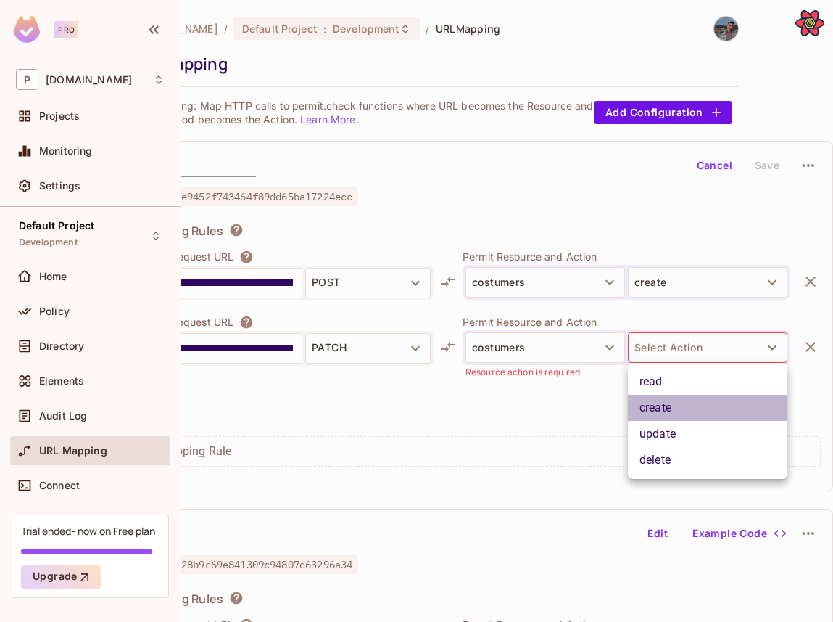
click at [669, 409] on li "create" at bounding box center [708, 408] width 160 height 26
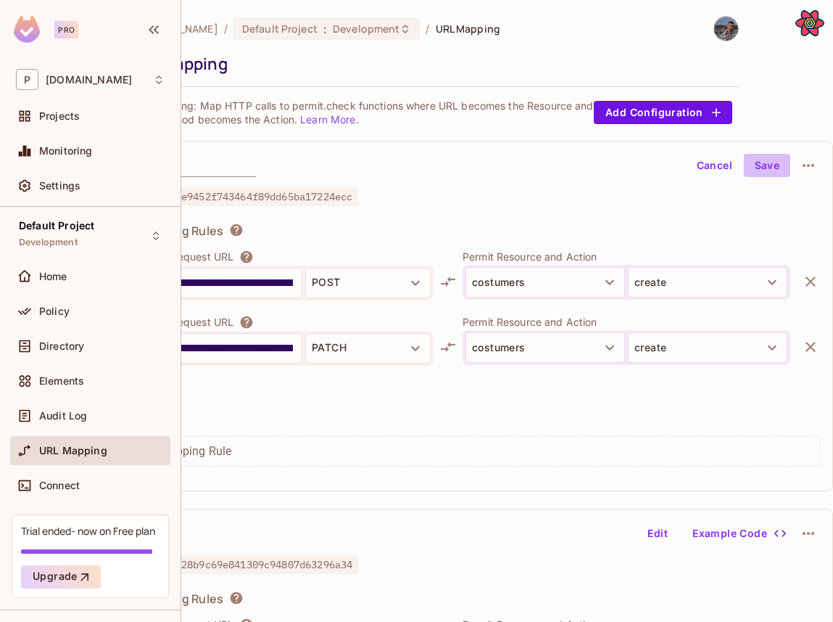
click at [772, 160] on button "Save" at bounding box center [767, 165] width 46 height 23
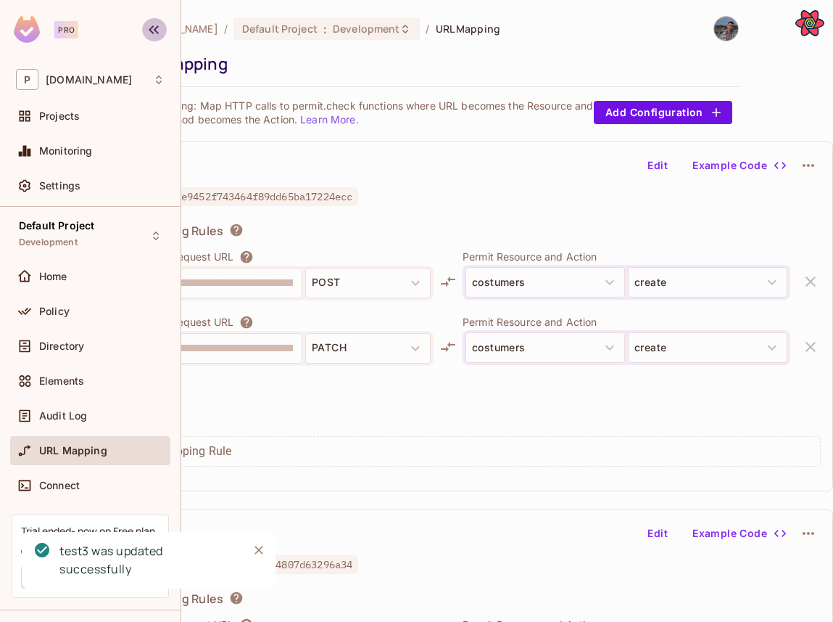
click at [158, 29] on icon "button" at bounding box center [153, 29] width 17 height 17
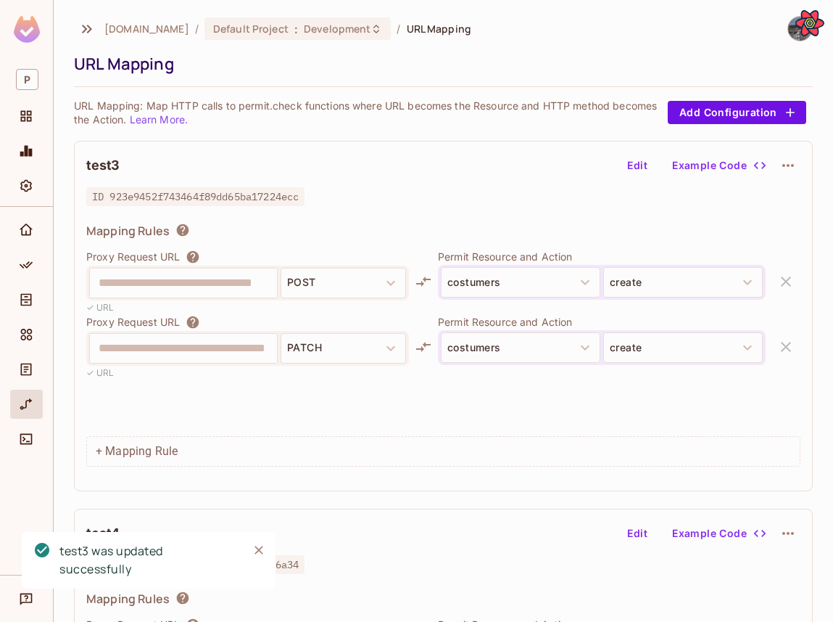
scroll to position [0, 0]
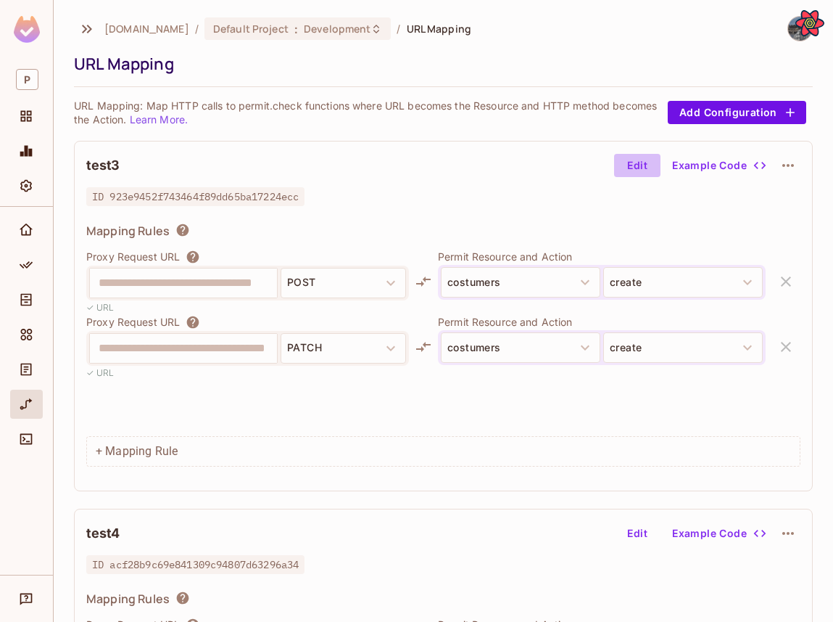
click at [634, 162] on button "Edit" at bounding box center [637, 165] width 46 height 23
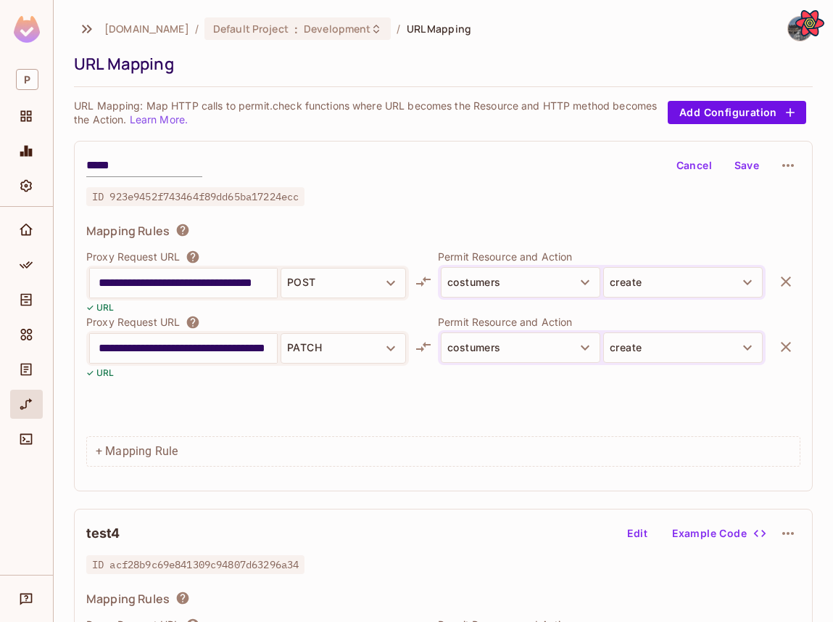
click at [177, 347] on input "**********" at bounding box center [184, 348] width 170 height 23
type input "**********"
click at [745, 156] on button "Save" at bounding box center [747, 165] width 46 height 23
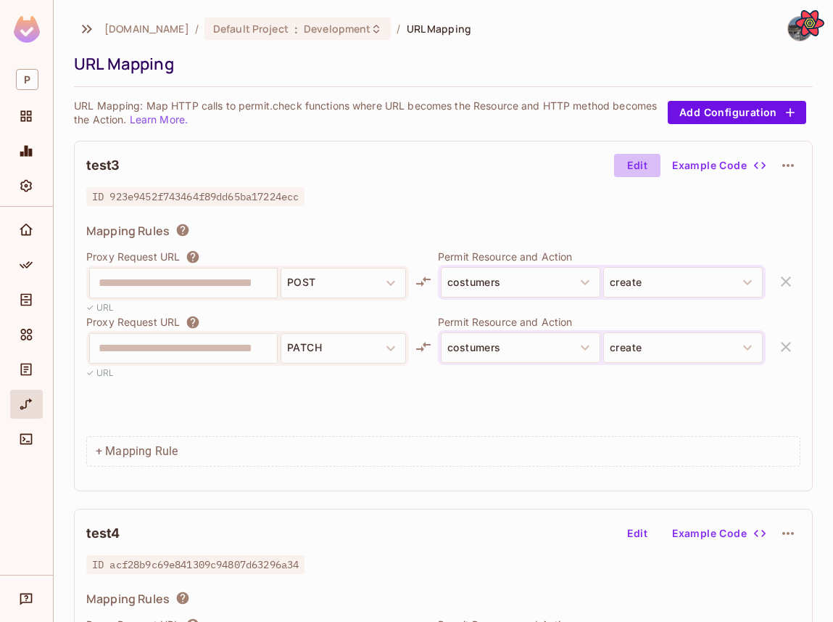
click at [643, 168] on button "Edit" at bounding box center [637, 165] width 46 height 23
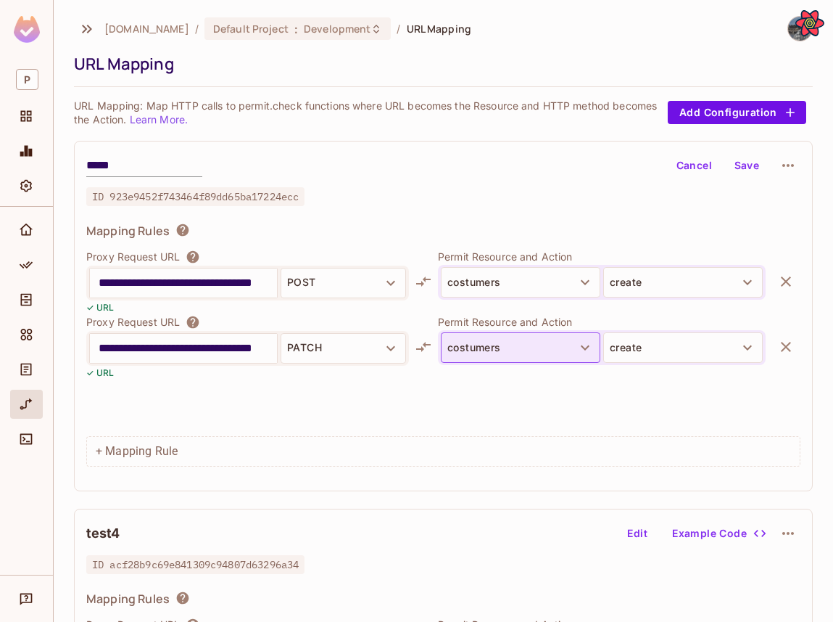
click at [490, 356] on button "costumers" at bounding box center [521, 347] width 160 height 30
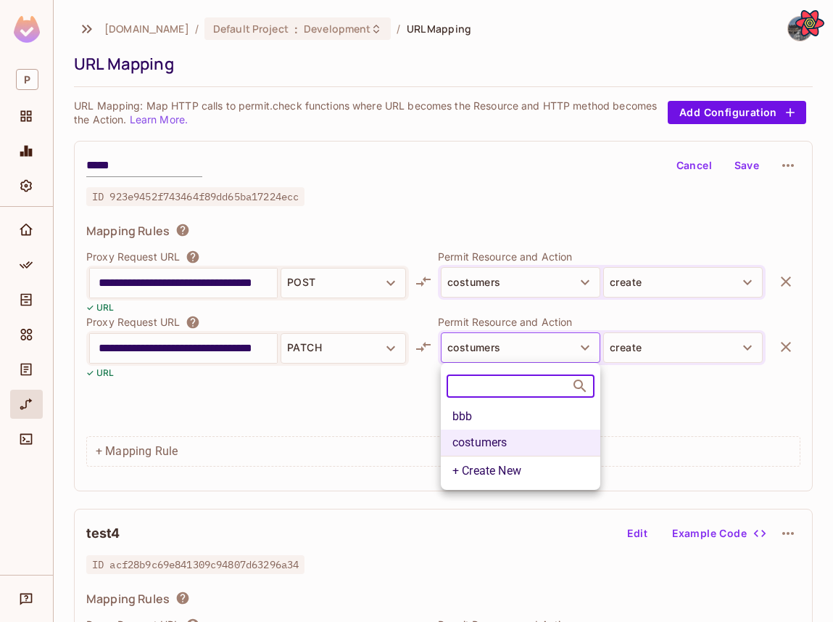
click at [476, 413] on li "bbb" at bounding box center [521, 416] width 160 height 26
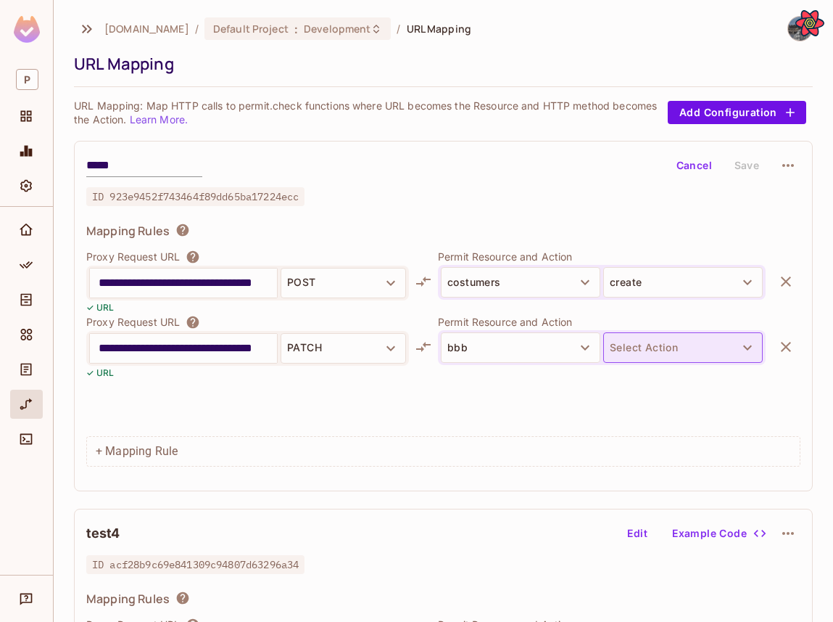
click at [689, 332] on button "Select Action" at bounding box center [683, 347] width 160 height 30
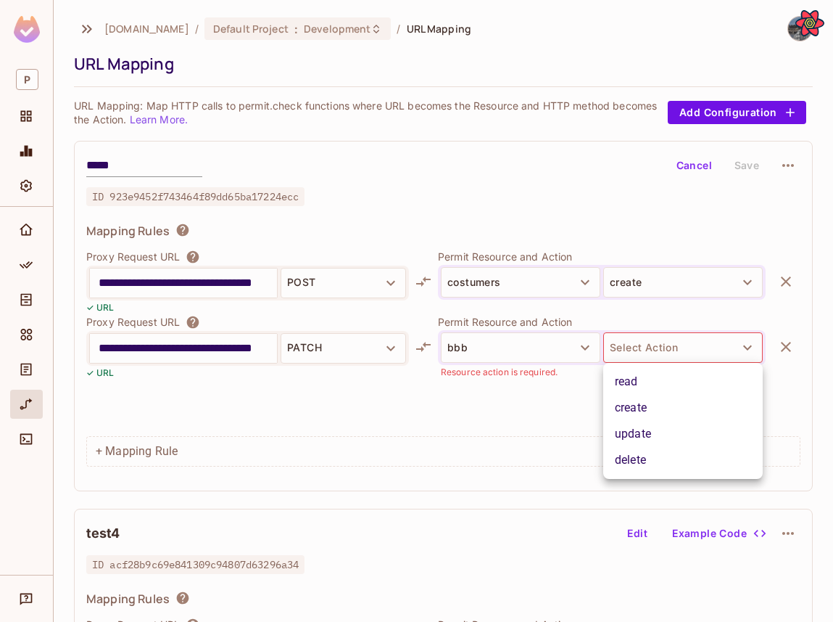
click at [632, 442] on li "update" at bounding box center [683, 434] width 160 height 26
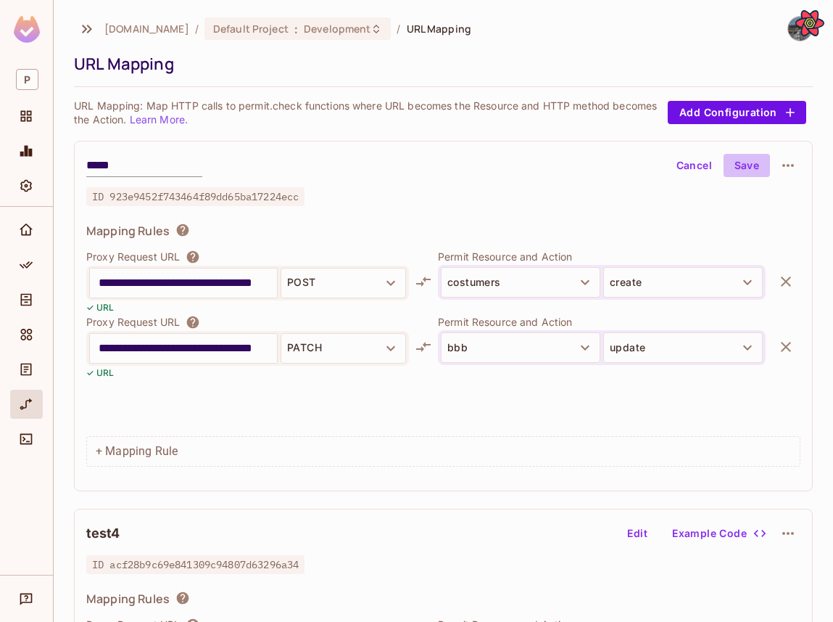
click at [742, 167] on button "Save" at bounding box center [747, 165] width 46 height 23
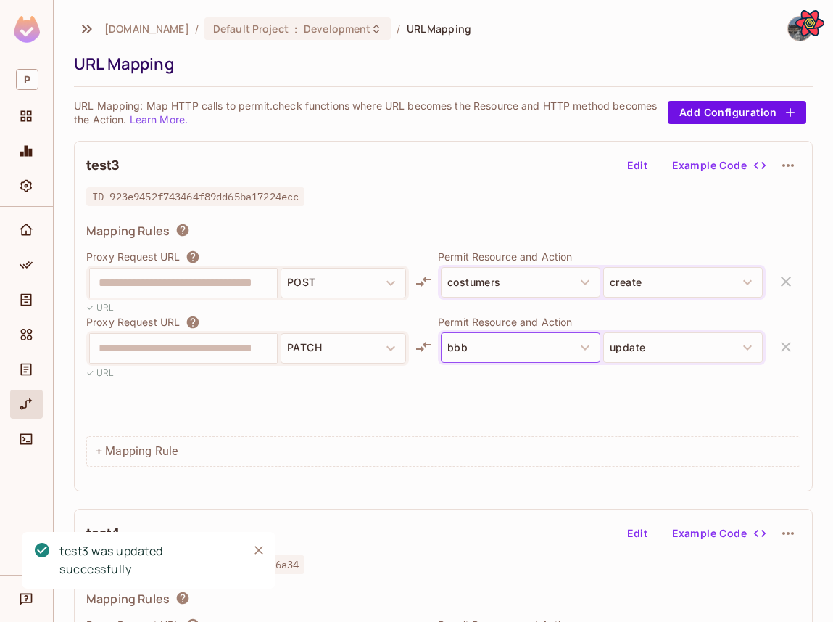
click at [466, 355] on button "bbb" at bounding box center [521, 347] width 160 height 30
click at [644, 173] on button "Edit" at bounding box center [637, 165] width 46 height 23
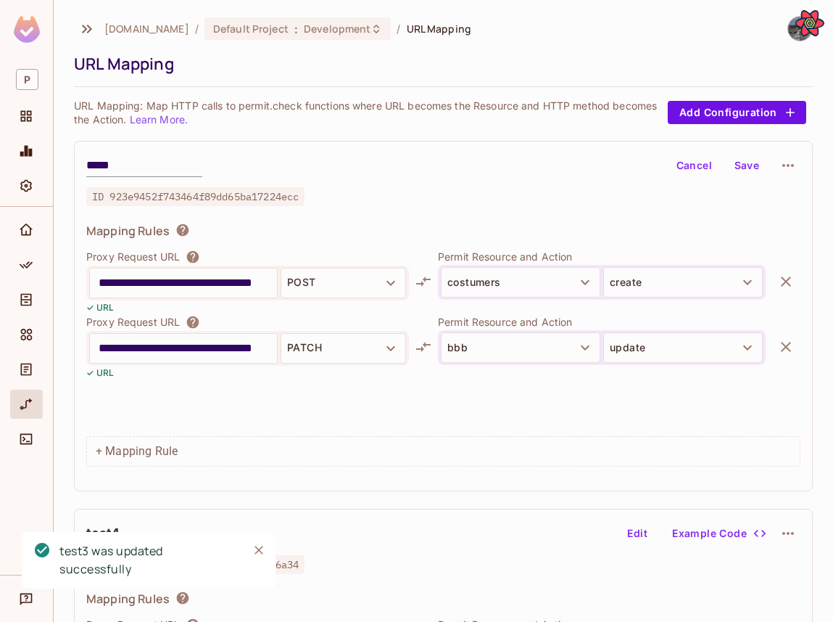
click at [484, 338] on button "bbb" at bounding box center [521, 347] width 160 height 30
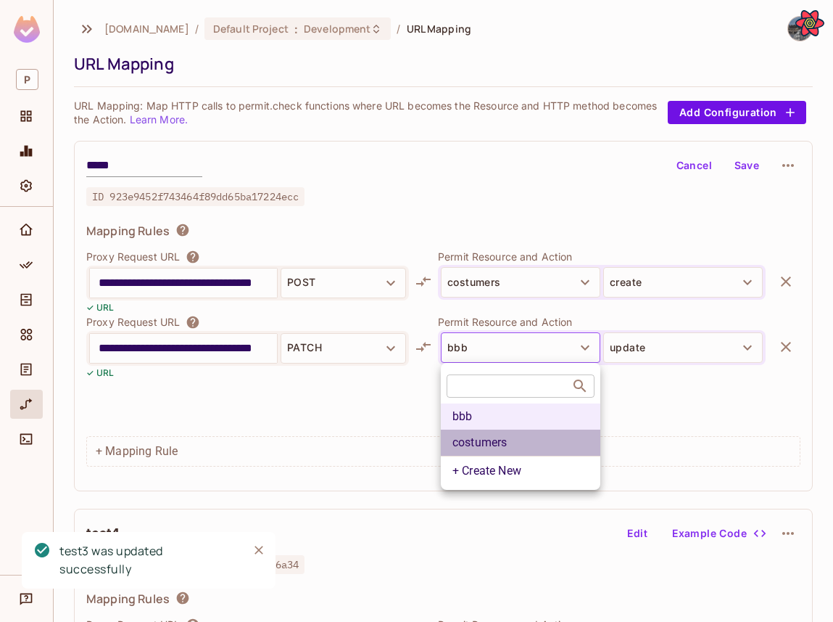
click at [462, 447] on li "costumers" at bounding box center [521, 442] width 160 height 26
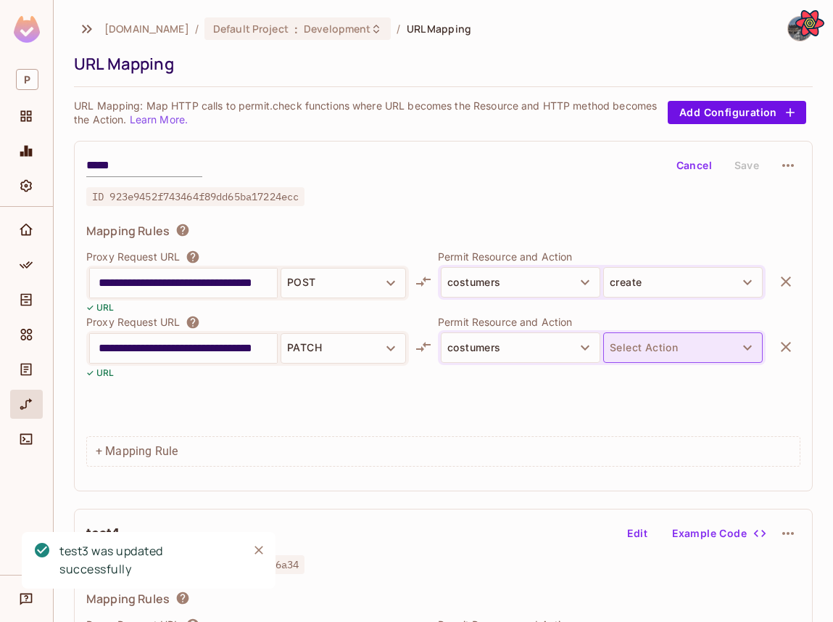
click at [656, 338] on button "Select Action" at bounding box center [683, 347] width 160 height 30
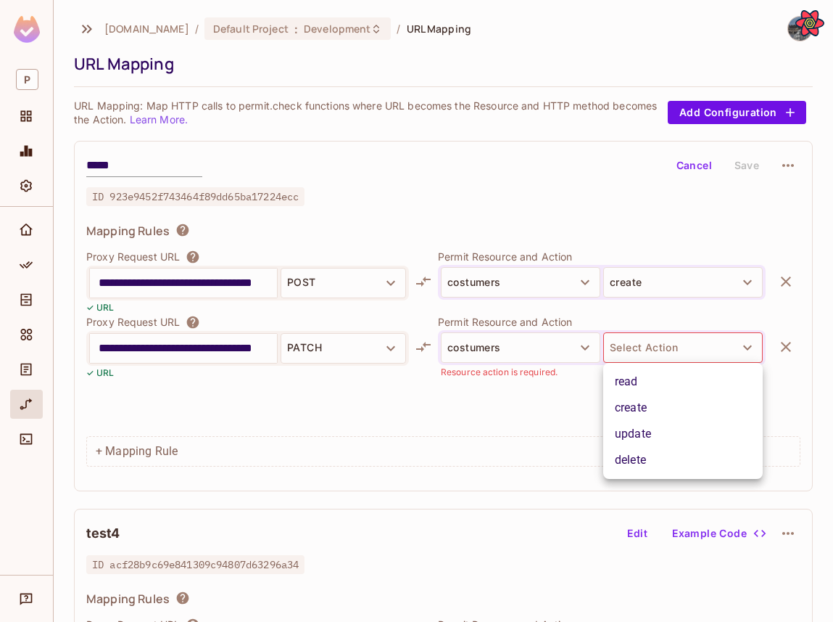
click at [645, 449] on li "delete" at bounding box center [683, 460] width 160 height 26
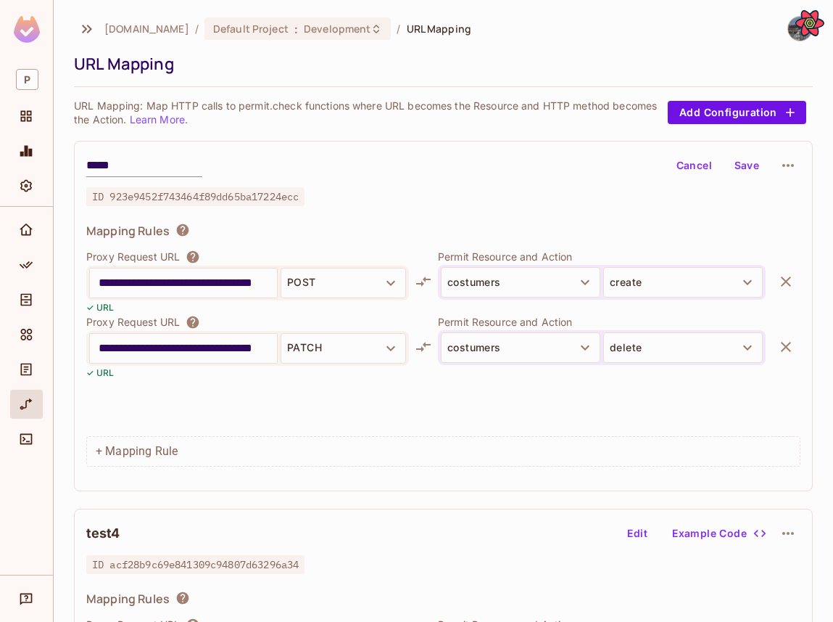
click at [743, 174] on button "Save" at bounding box center [747, 165] width 46 height 23
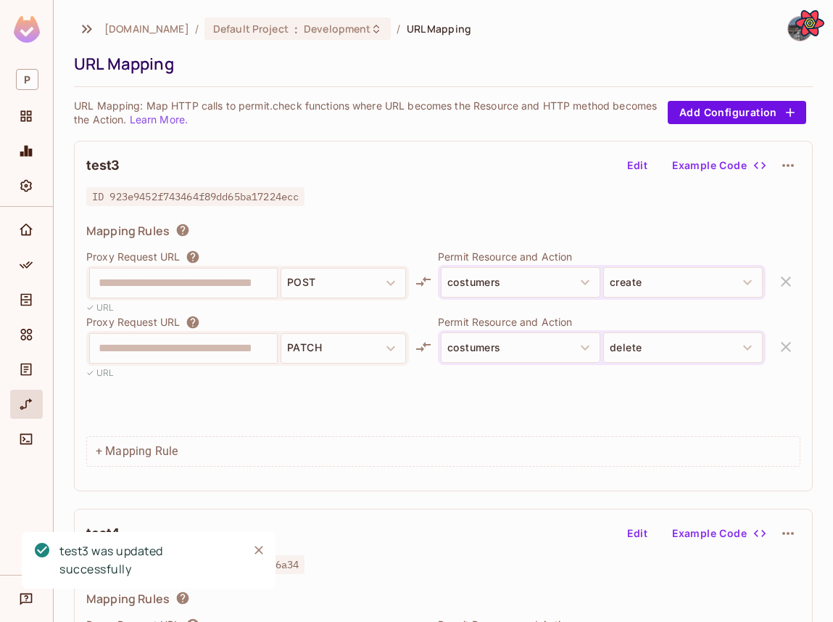
click at [631, 177] on div "Edit Example Code" at bounding box center [707, 165] width 186 height 25
click at [632, 168] on button "Edit" at bounding box center [637, 165] width 46 height 23
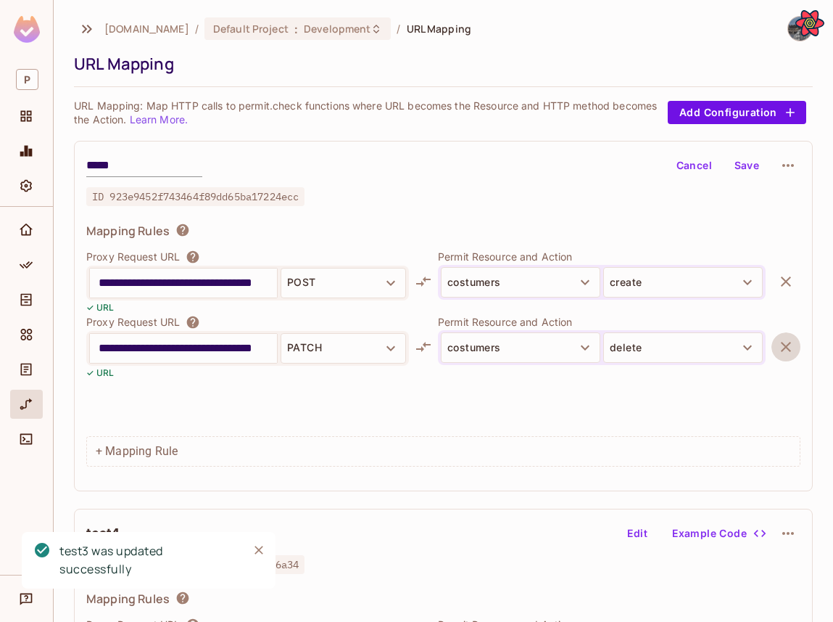
click at [777, 343] on icon "button" at bounding box center [785, 346] width 17 height 17
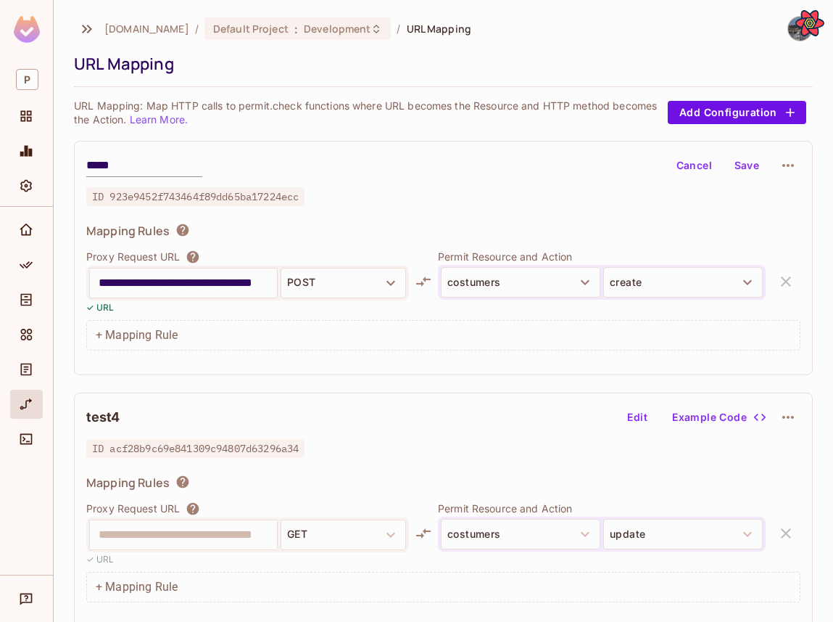
click at [748, 170] on button "Save" at bounding box center [747, 165] width 46 height 23
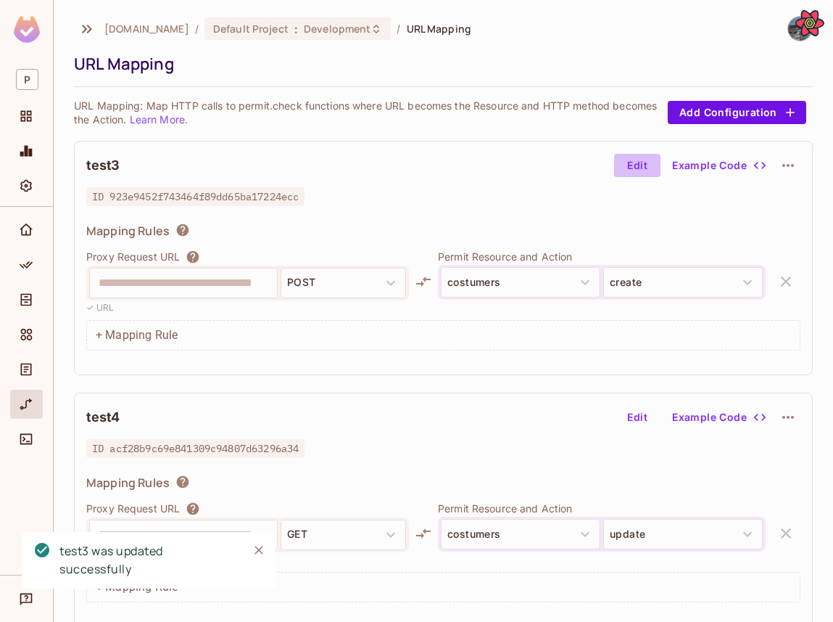
click at [630, 176] on button "Edit" at bounding box center [637, 165] width 46 height 23
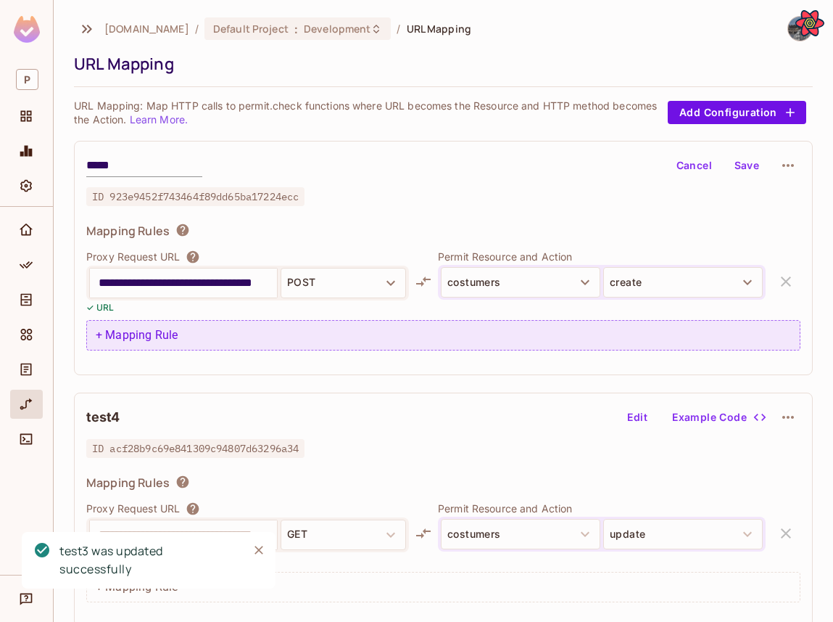
click at [202, 322] on div "+ Mapping Rule" at bounding box center [443, 335] width 714 height 30
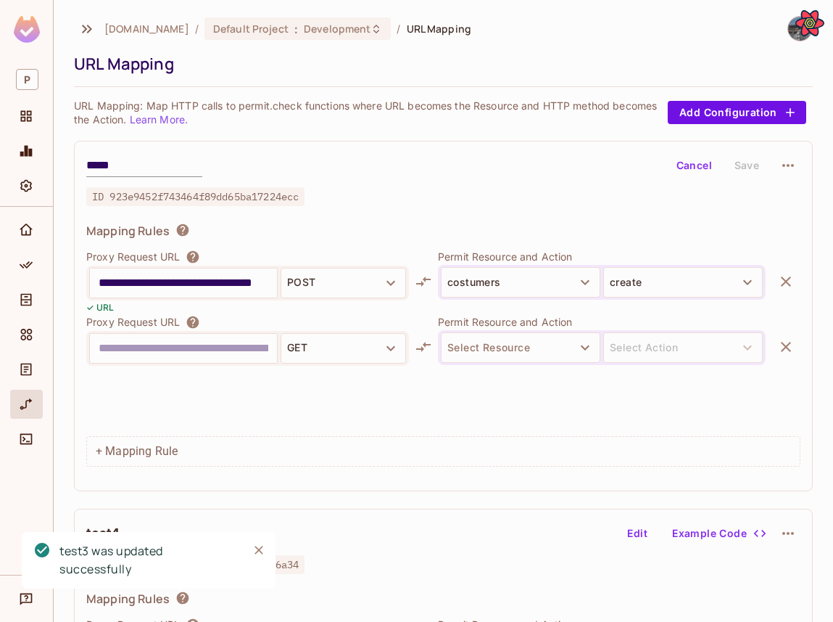
click at [144, 355] on input "text" at bounding box center [184, 348] width 170 height 23
click at [299, 366] on div "✓ URL" at bounding box center [247, 373] width 323 height 14
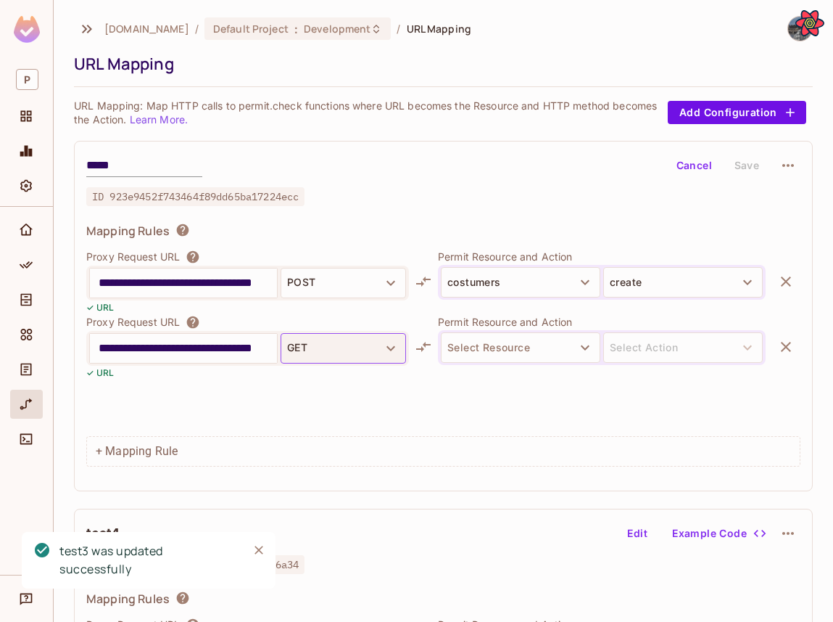
click at [299, 355] on button "GET" at bounding box center [343, 348] width 125 height 30
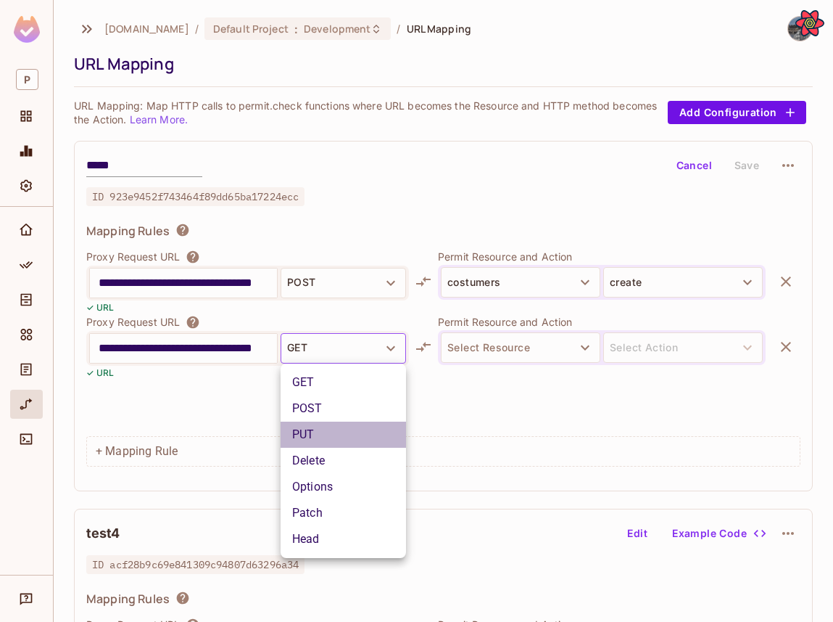
click at [363, 439] on li "PUT" at bounding box center [343, 434] width 125 height 26
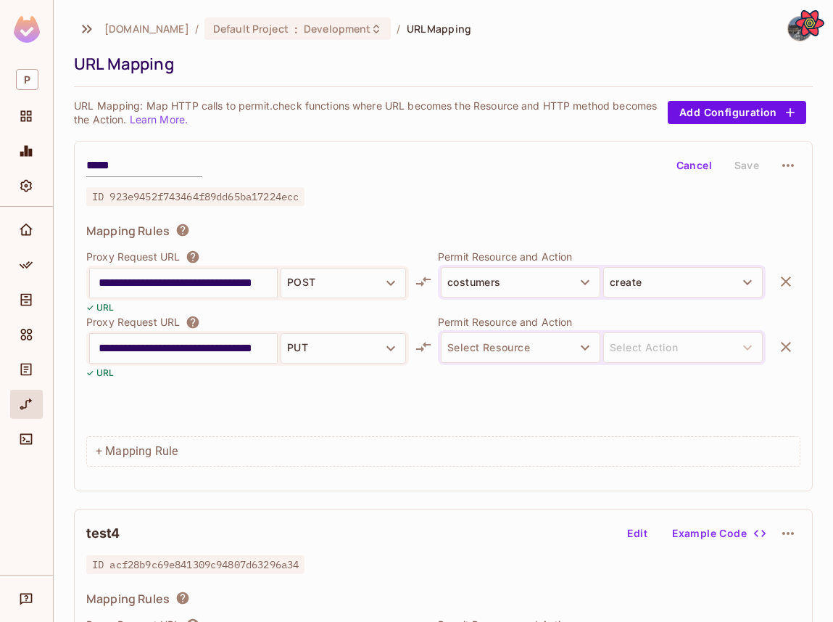
click at [173, 347] on input "**********" at bounding box center [184, 348] width 170 height 23
type input "**********"
click at [469, 343] on button "Select Resource" at bounding box center [521, 347] width 160 height 30
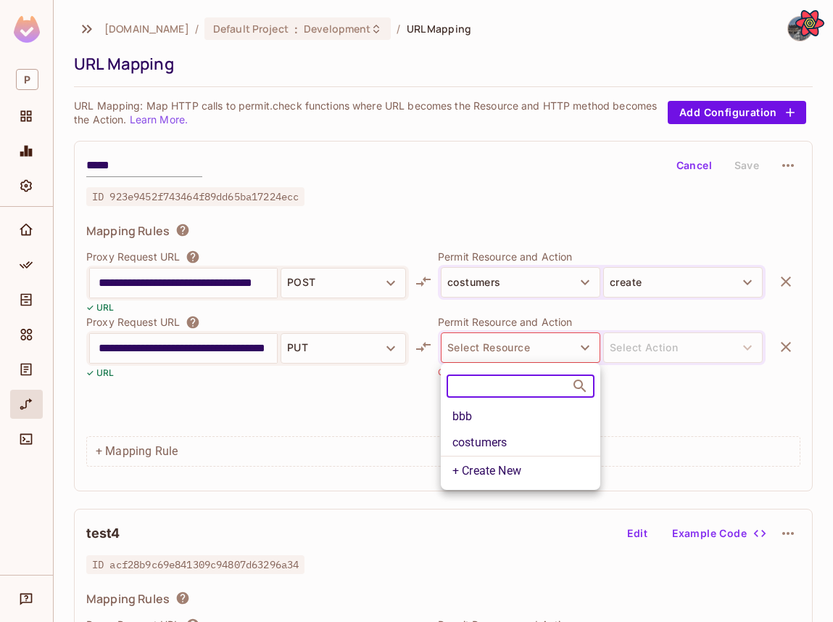
click at [482, 414] on li "bbb" at bounding box center [521, 416] width 160 height 26
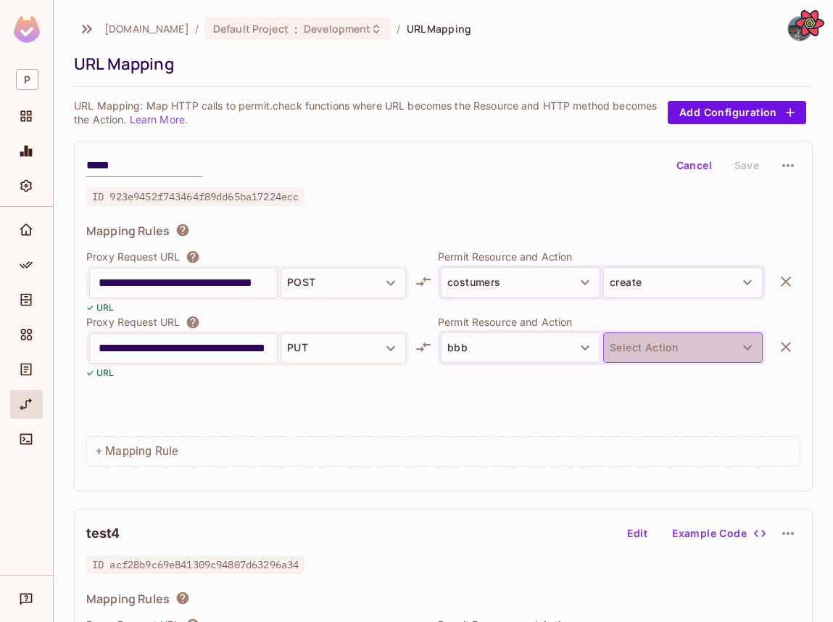
click at [645, 343] on button "Select Action" at bounding box center [683, 347] width 160 height 30
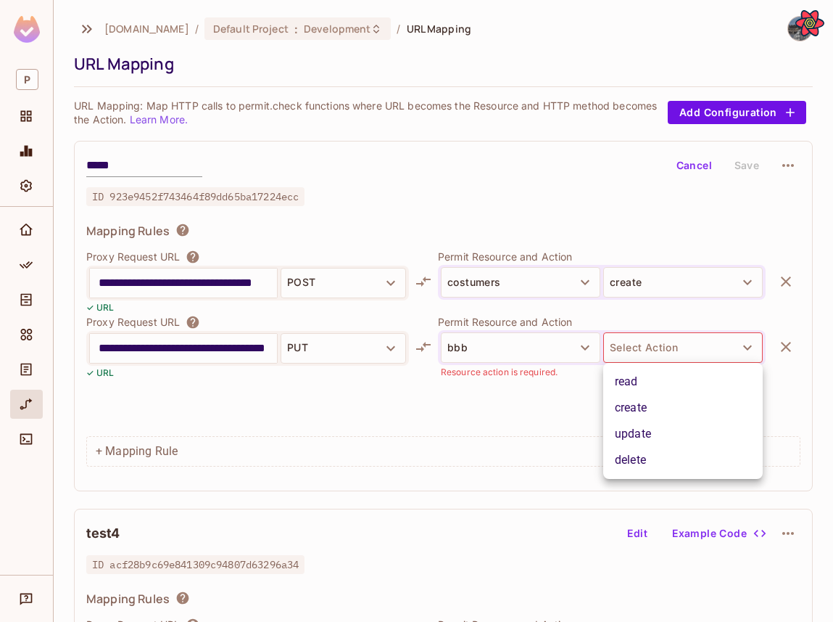
click at [630, 420] on li "create" at bounding box center [683, 408] width 160 height 26
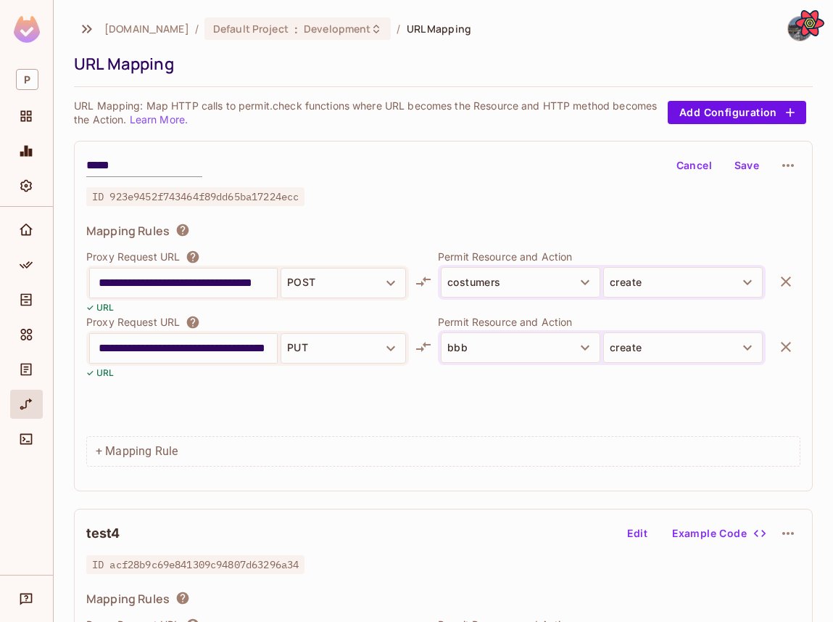
click at [748, 157] on button "Save" at bounding box center [747, 165] width 46 height 23
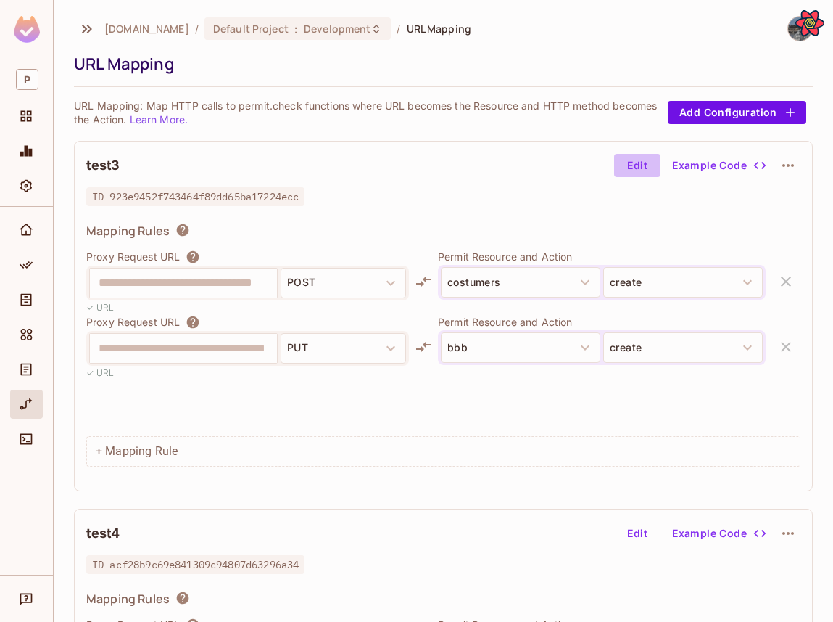
click at [628, 157] on button "Edit" at bounding box center [637, 165] width 46 height 23
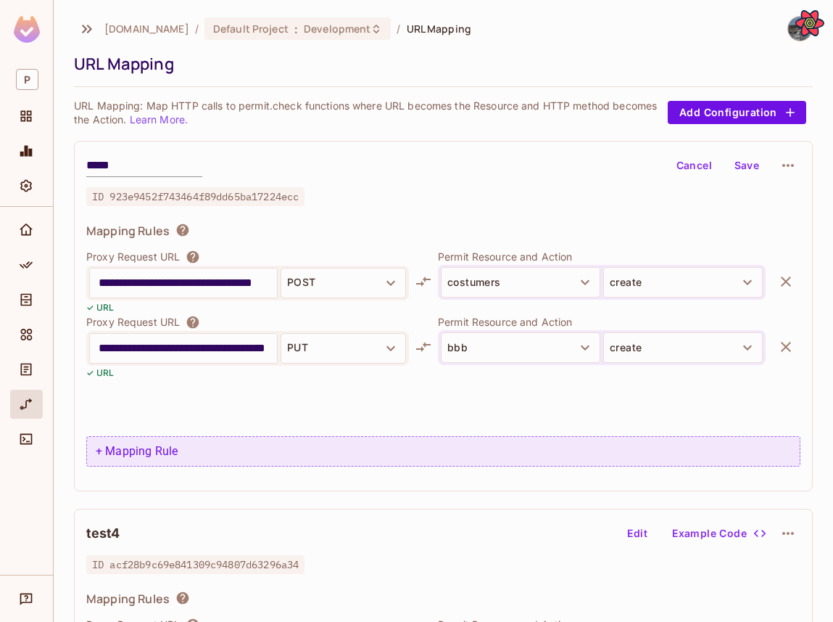
click at [161, 451] on div "+ Mapping Rule" at bounding box center [443, 451] width 714 height 30
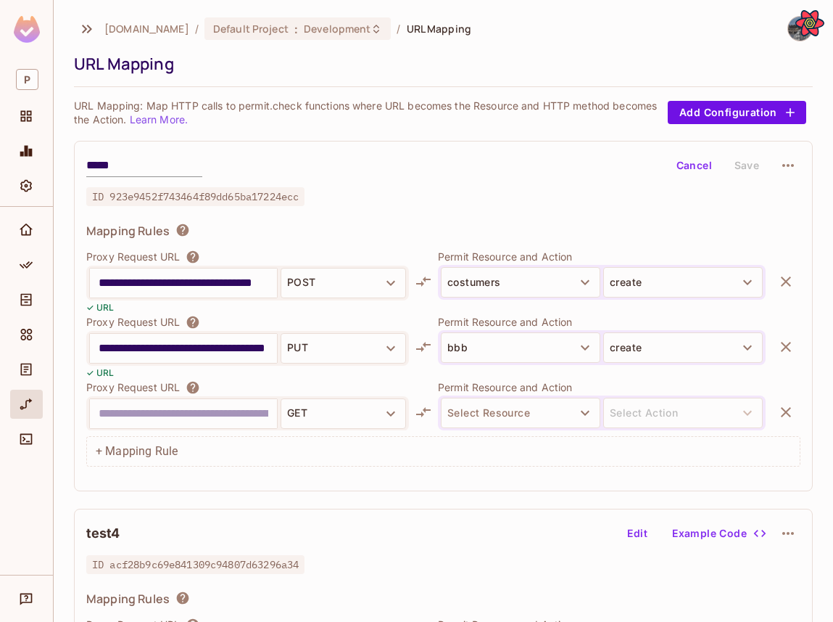
click at [173, 417] on input "text" at bounding box center [184, 413] width 170 height 23
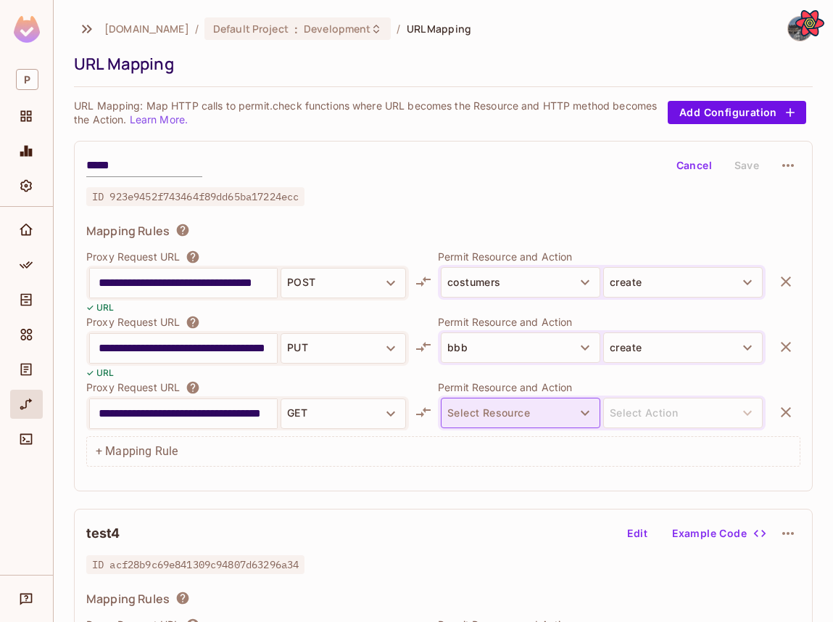
type input "**********"
click at [570, 408] on button "Select Resource" at bounding box center [521, 412] width 160 height 30
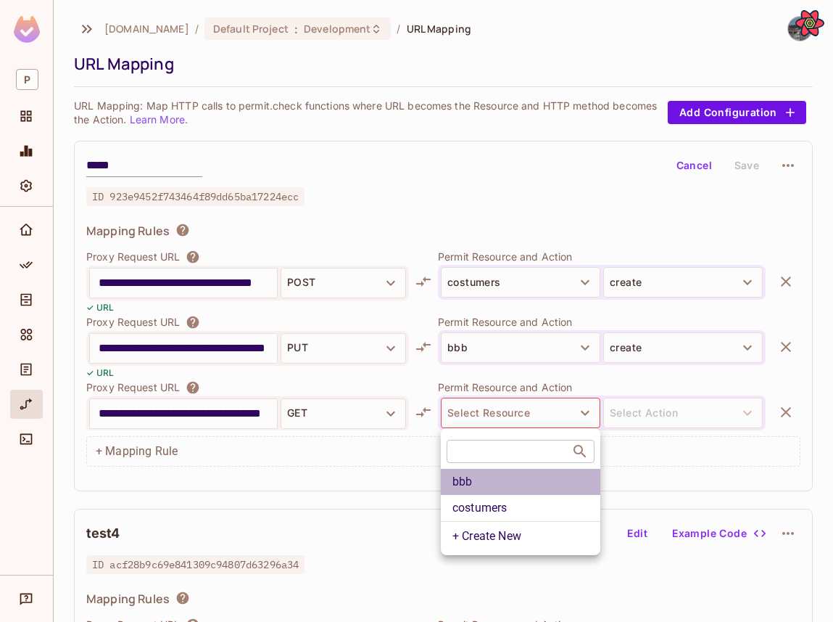
click at [519, 482] on li "bbb" at bounding box center [521, 482] width 160 height 26
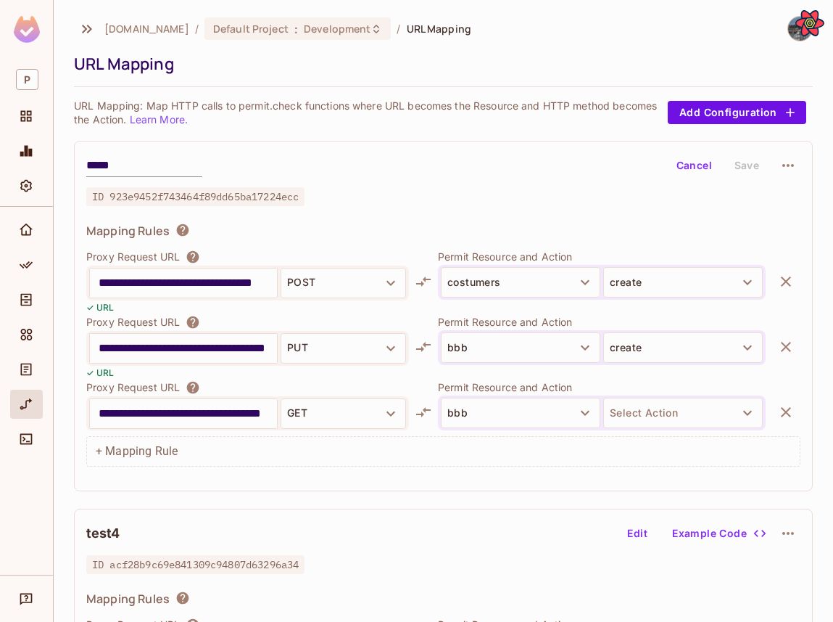
click at [675, 392] on p "Permit Resource and Action" at bounding box center [602, 387] width 328 height 14
click at [673, 398] on button "Select Action" at bounding box center [683, 412] width 160 height 30
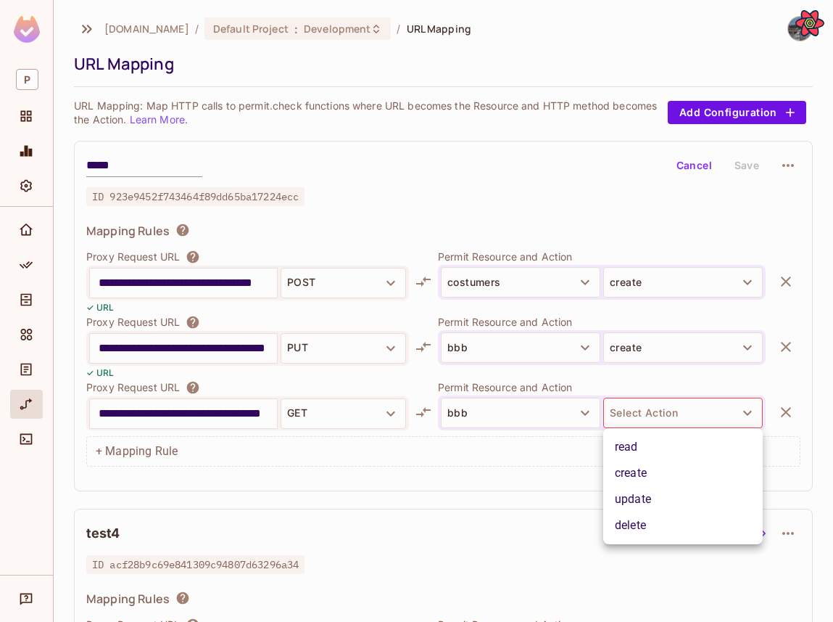
click at [664, 445] on li "read" at bounding box center [683, 447] width 160 height 26
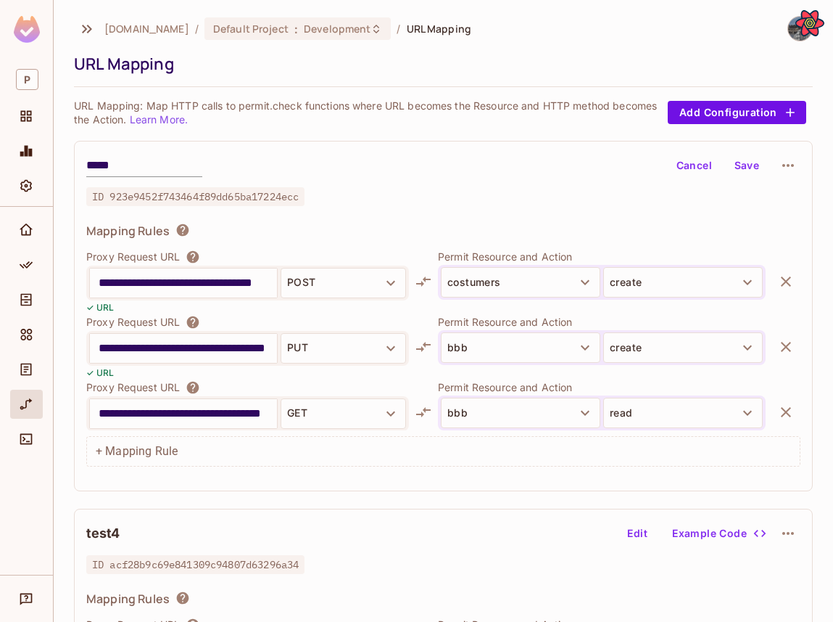
click at [744, 163] on button "Save" at bounding box center [747, 165] width 46 height 23
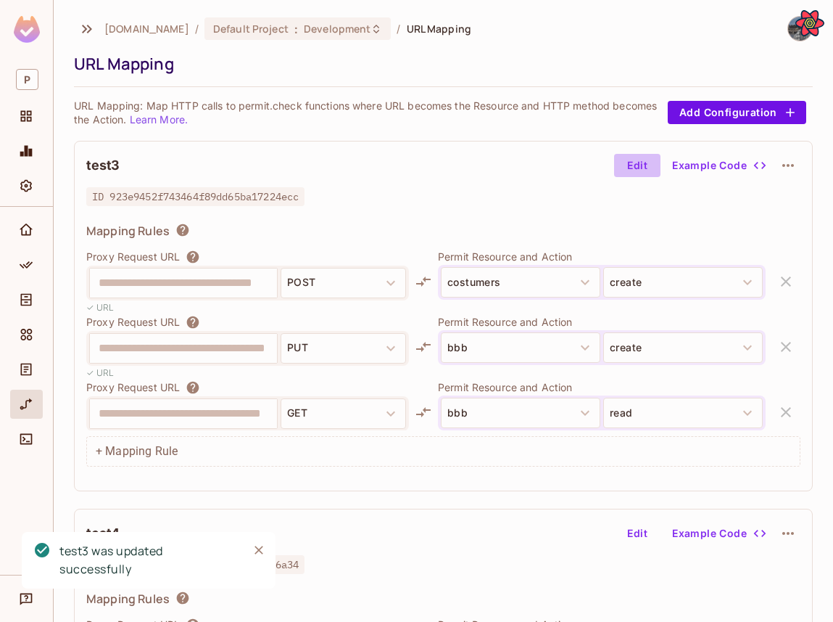
click at [639, 173] on button "Edit" at bounding box center [637, 165] width 46 height 23
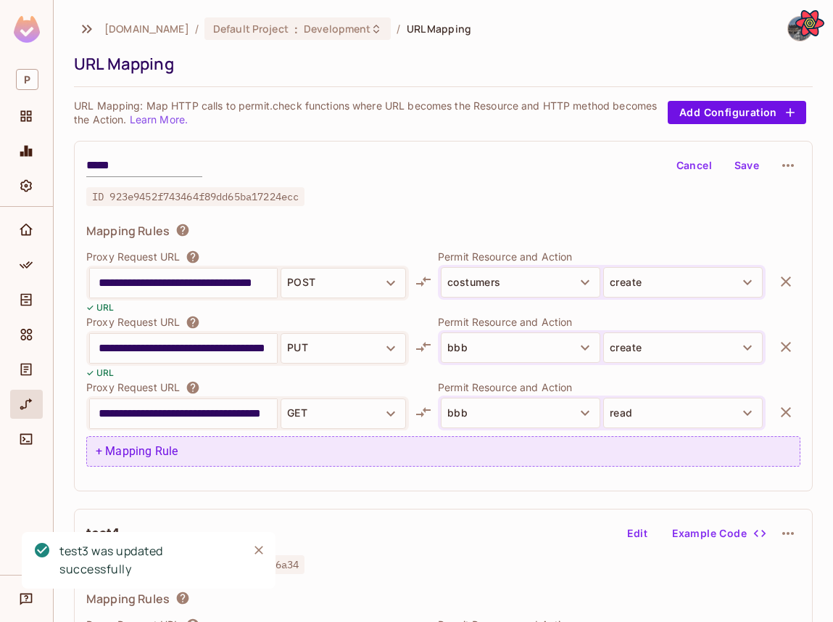
click at [237, 454] on div "+ Mapping Rule" at bounding box center [443, 451] width 714 height 30
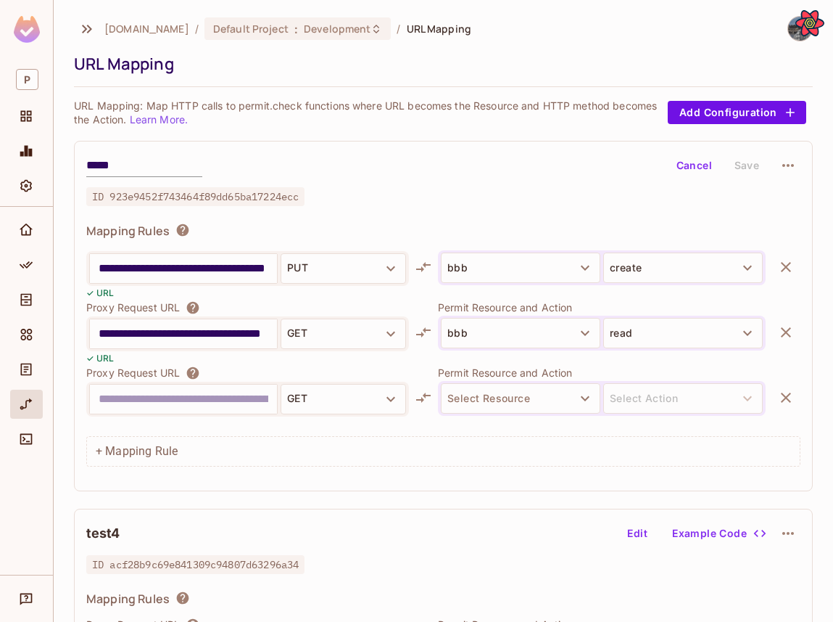
click at [218, 392] on input "text" at bounding box center [184, 398] width 170 height 23
click at [213, 403] on input "text" at bounding box center [184, 398] width 170 height 23
click at [241, 326] on input "**********" at bounding box center [184, 333] width 170 height 23
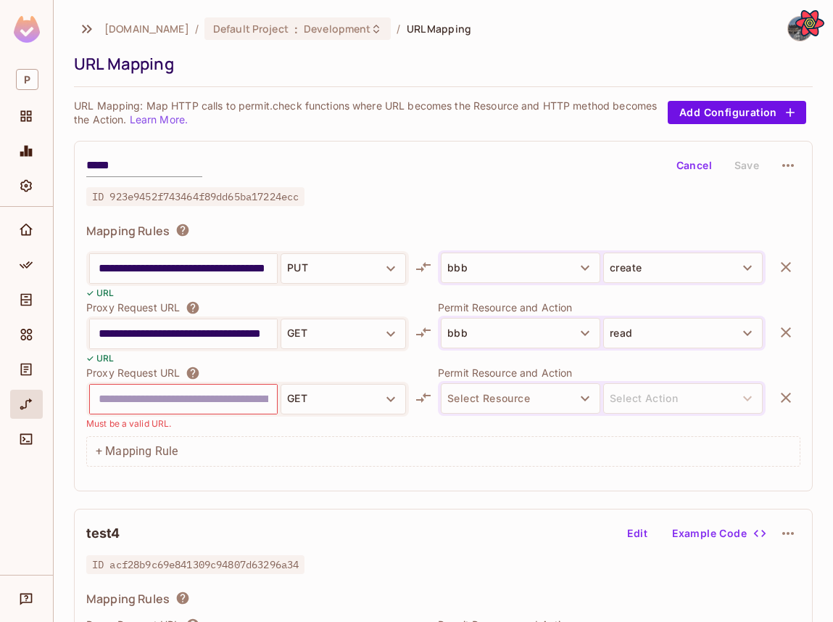
click at [247, 416] on div "Must be a valid URL." at bounding box center [247, 423] width 323 height 14
click at [247, 411] on div at bounding box center [183, 398] width 187 height 29
paste input "**********"
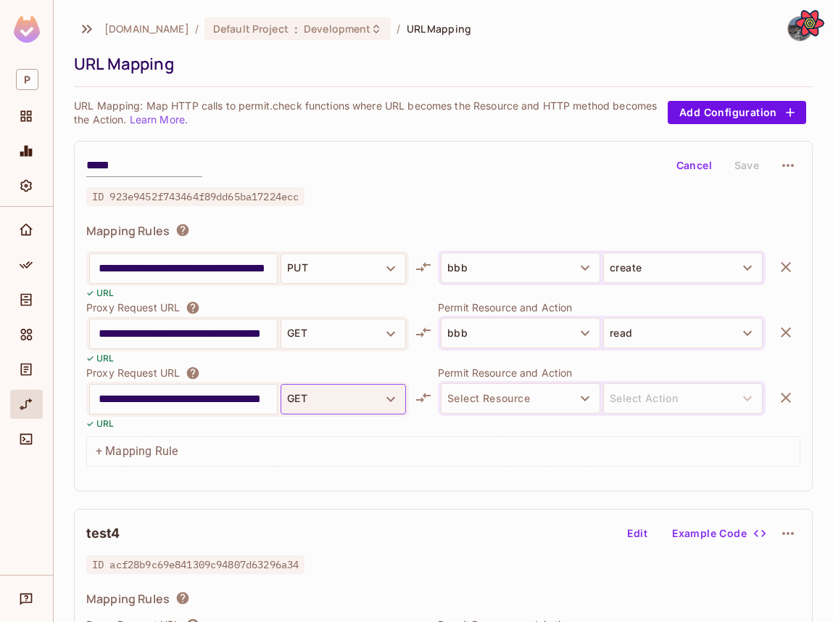
type input "**********"
click at [311, 401] on button "GET" at bounding box center [343, 399] width 125 height 30
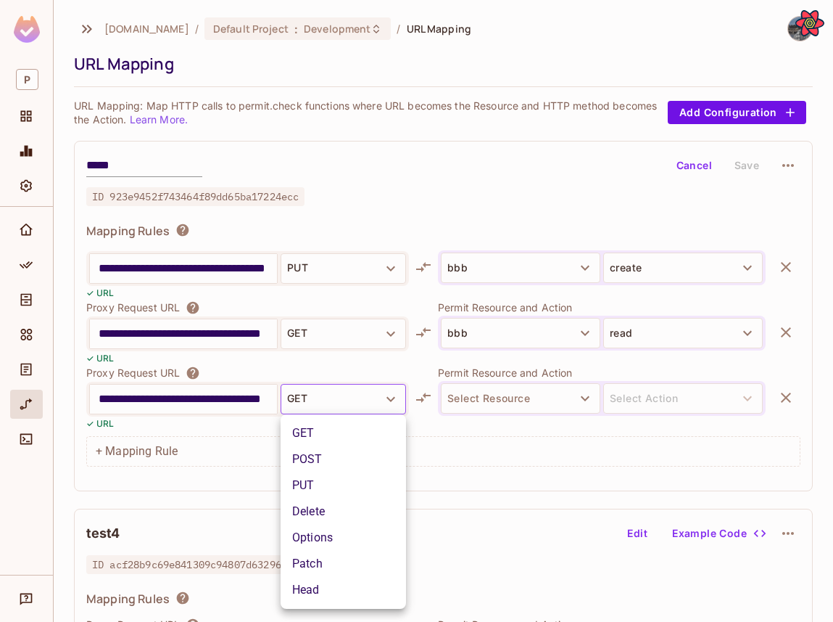
click at [326, 463] on li "POST" at bounding box center [343, 459] width 125 height 26
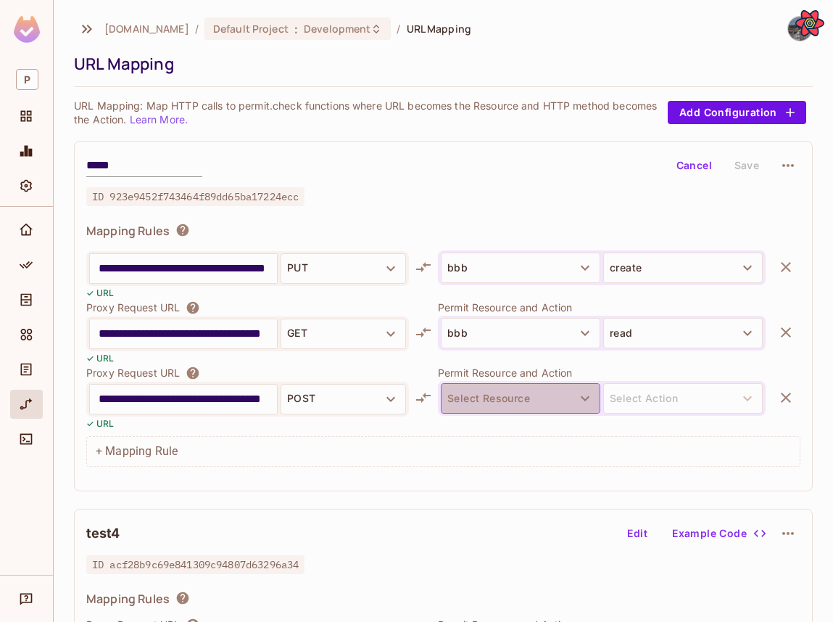
click at [495, 402] on button "Select Resource" at bounding box center [521, 398] width 160 height 30
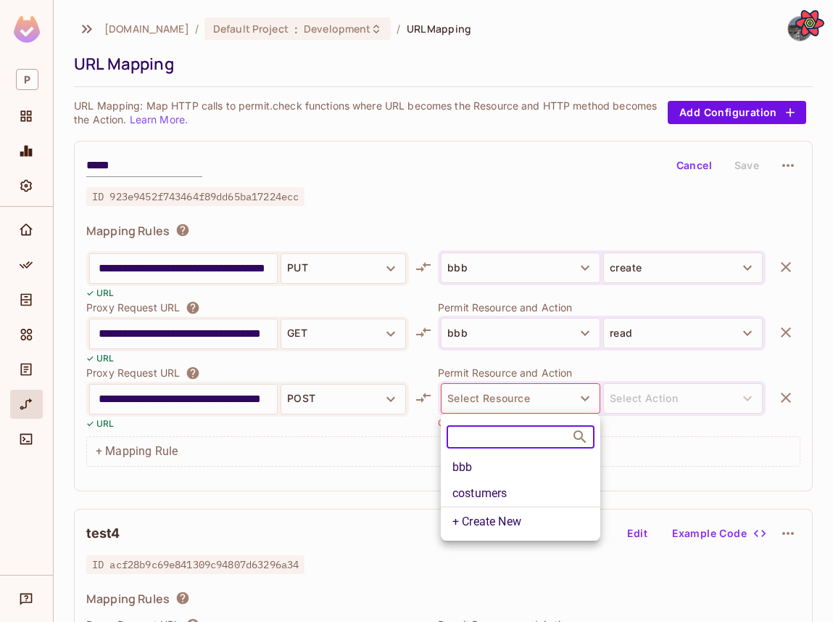
click at [491, 467] on li "bbb" at bounding box center [521, 467] width 160 height 26
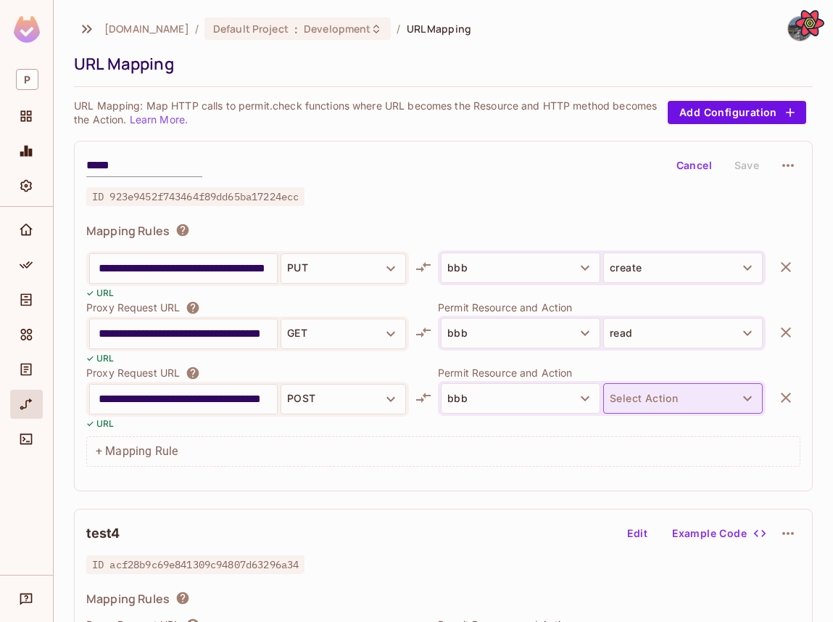
click at [619, 405] on button "Select Action" at bounding box center [683, 398] width 160 height 30
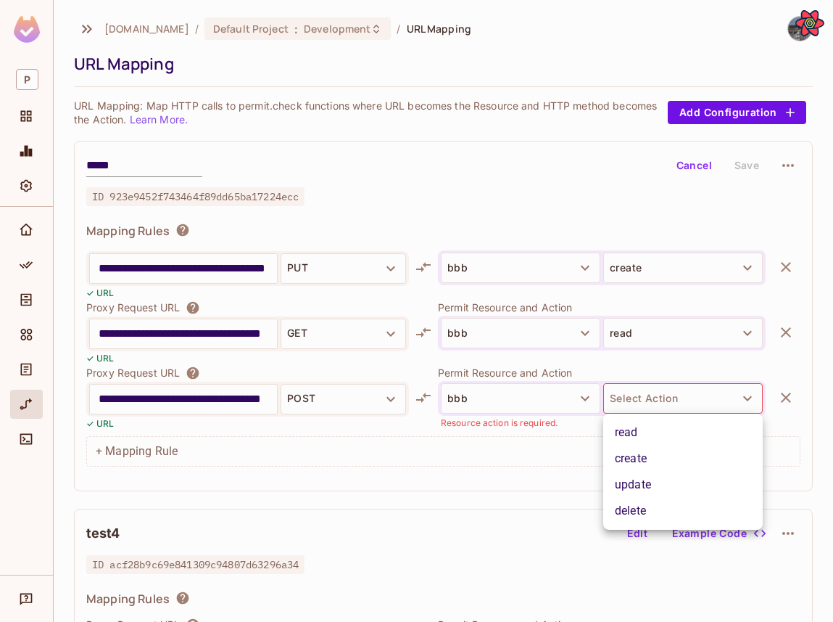
click at [635, 429] on li "read" at bounding box center [683, 432] width 160 height 26
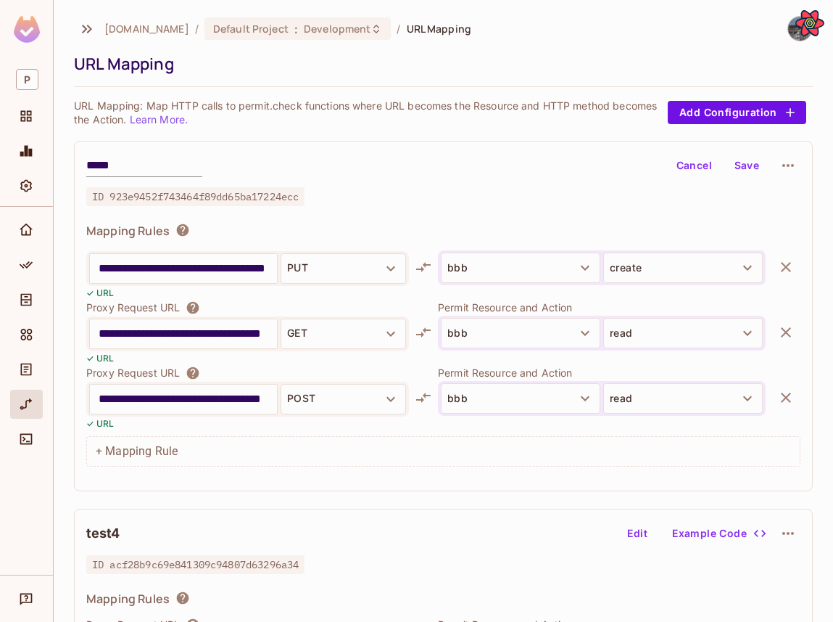
click at [741, 171] on button "Save" at bounding box center [747, 165] width 46 height 23
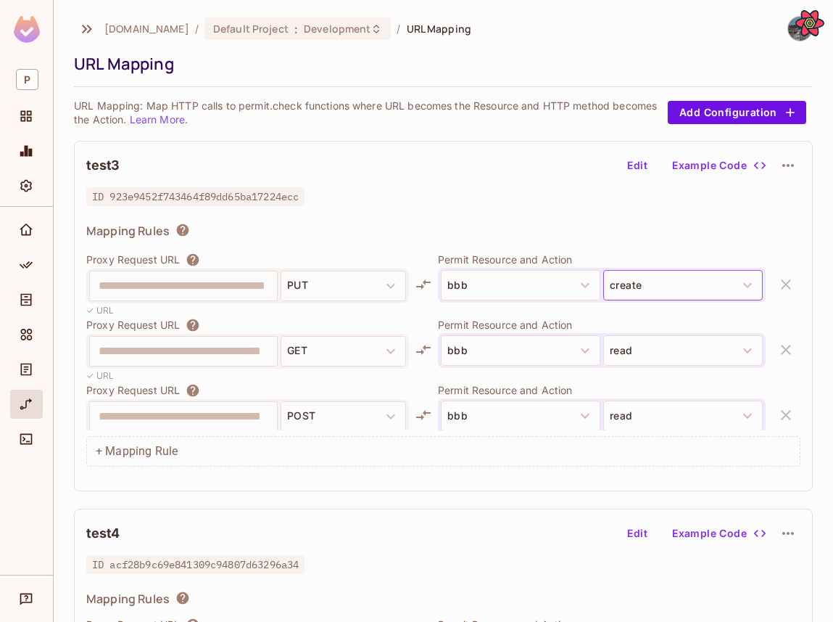
scroll to position [80, 0]
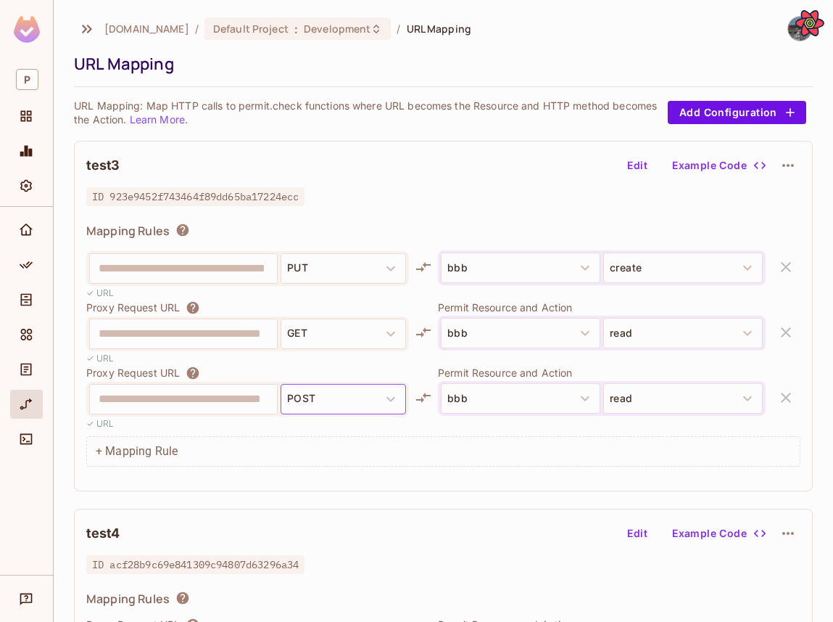
click at [351, 394] on button "POST" at bounding box center [343, 399] width 125 height 30
click at [633, 173] on button "Edit" at bounding box center [637, 165] width 46 height 23
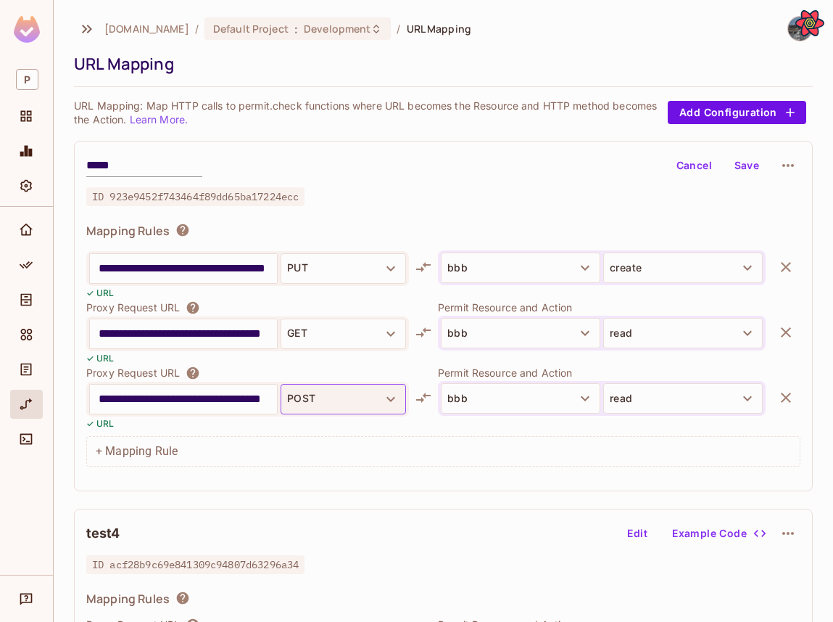
click at [335, 395] on button "POST" at bounding box center [343, 399] width 125 height 30
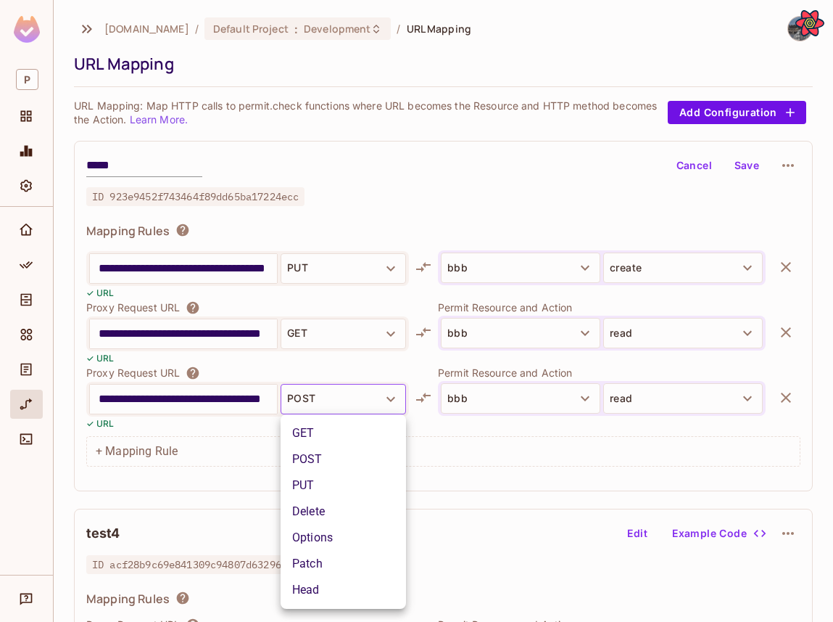
click at [340, 489] on li "PUT" at bounding box center [343, 485] width 125 height 26
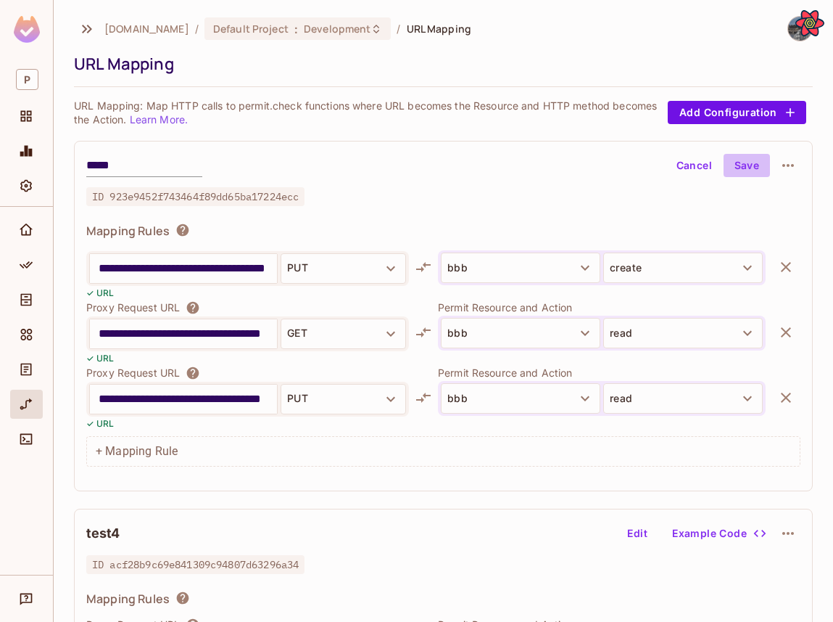
click at [745, 166] on button "Save" at bounding box center [747, 165] width 46 height 23
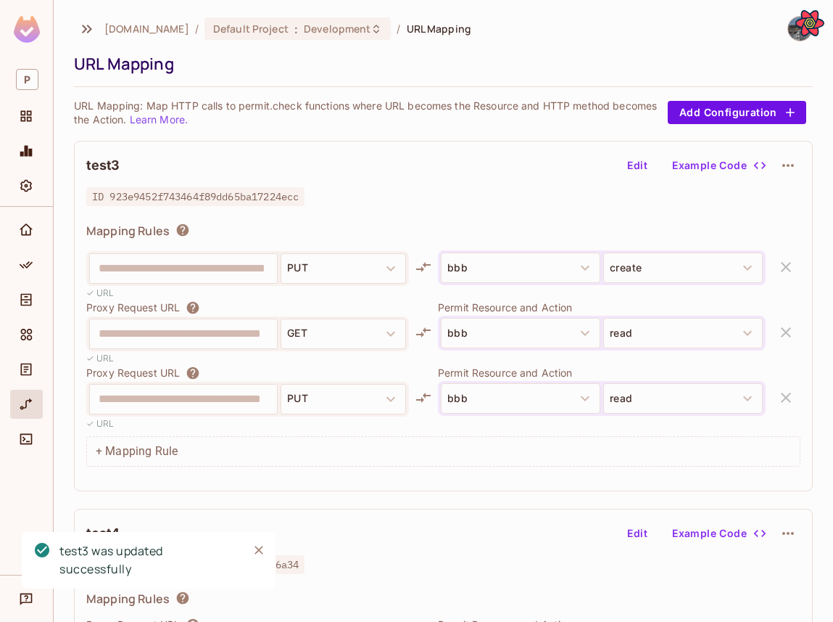
scroll to position [0, 34]
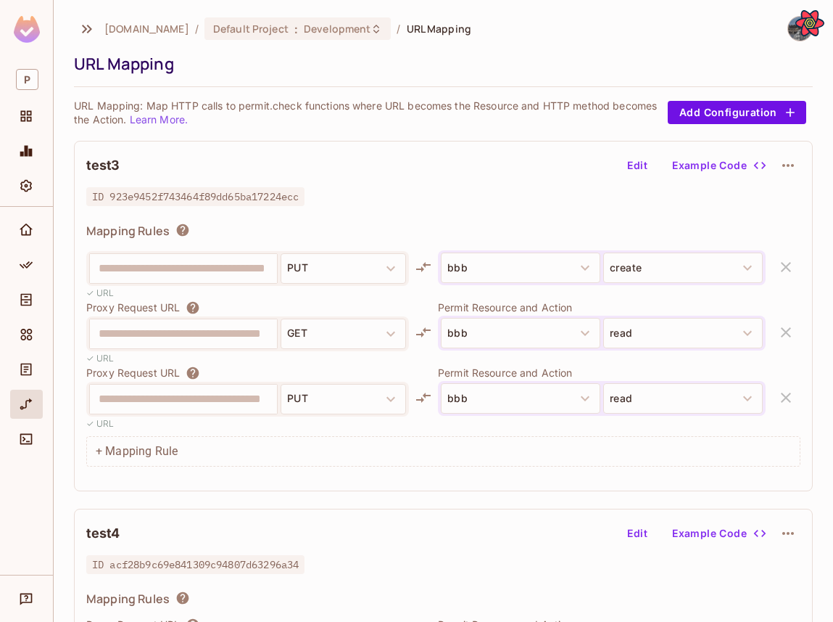
click at [631, 171] on button "Edit" at bounding box center [637, 165] width 46 height 23
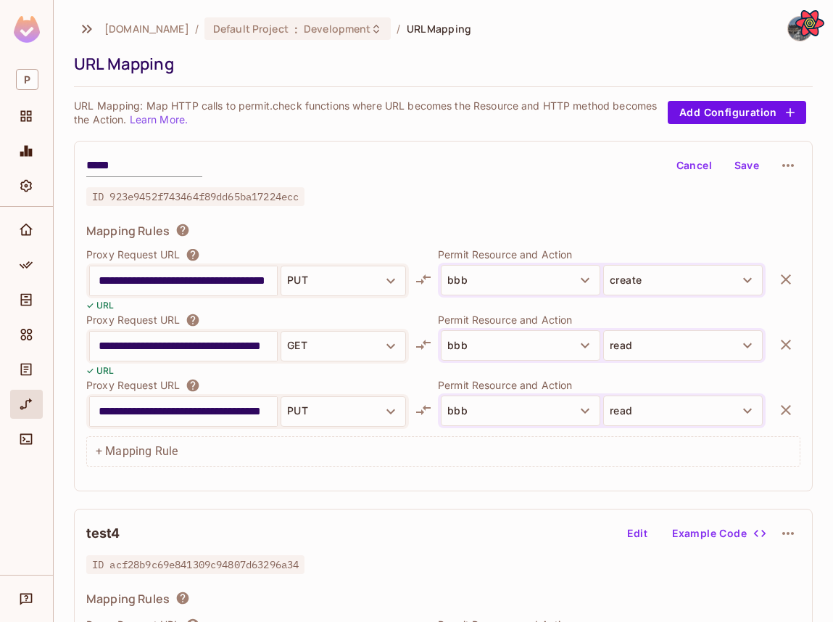
scroll to position [80, 0]
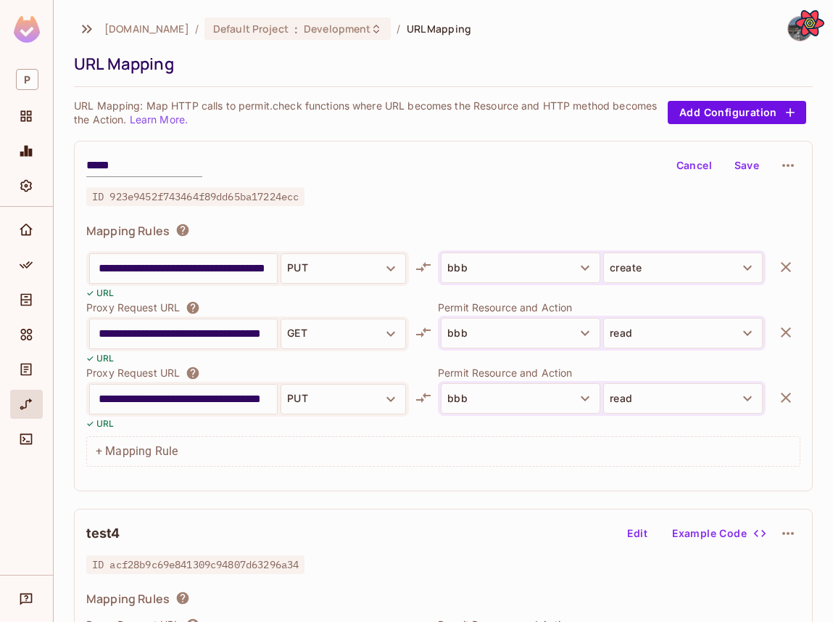
click at [508, 403] on button "bbb" at bounding box center [521, 398] width 160 height 30
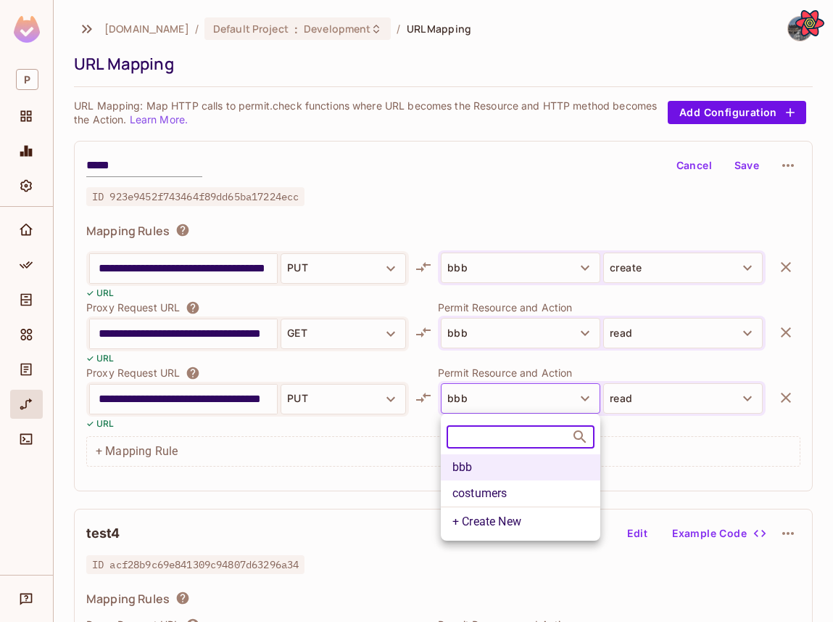
click at [476, 487] on li "costumers" at bounding box center [521, 493] width 160 height 26
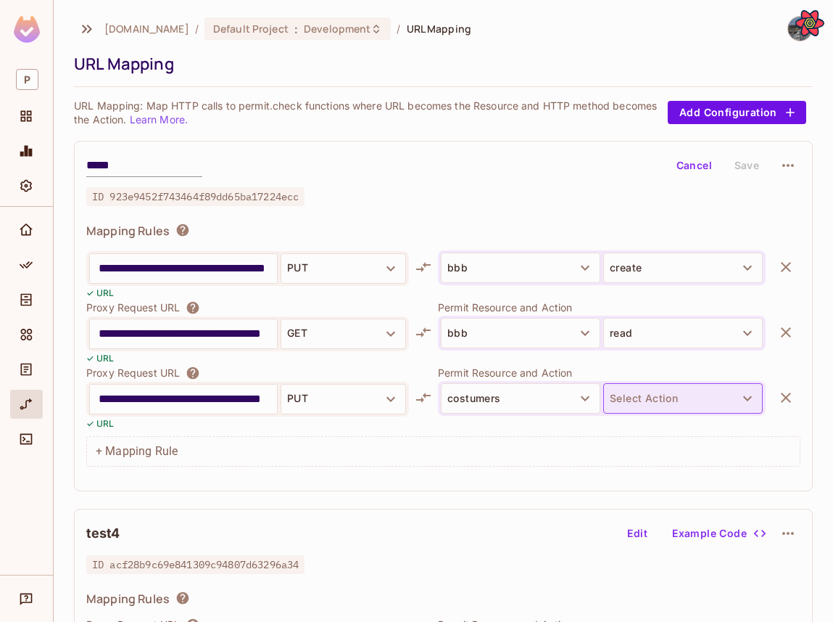
click at [674, 392] on button "Select Action" at bounding box center [683, 398] width 160 height 30
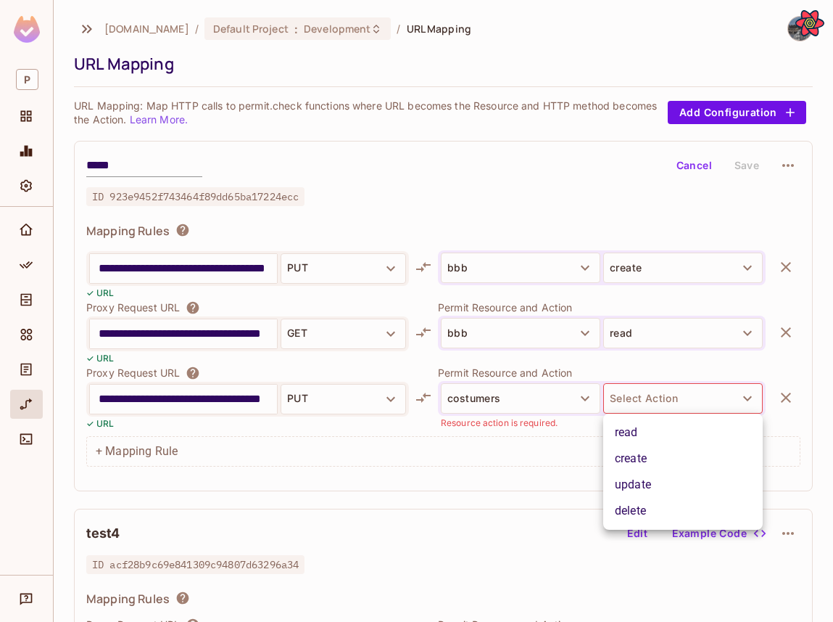
click at [670, 429] on li "read" at bounding box center [683, 432] width 160 height 26
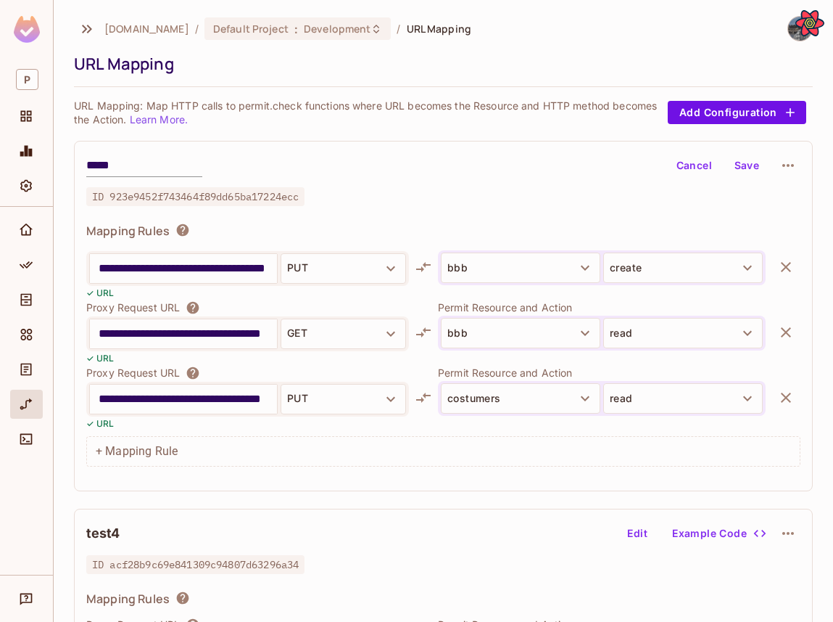
click at [748, 160] on button "Save" at bounding box center [747, 165] width 46 height 23
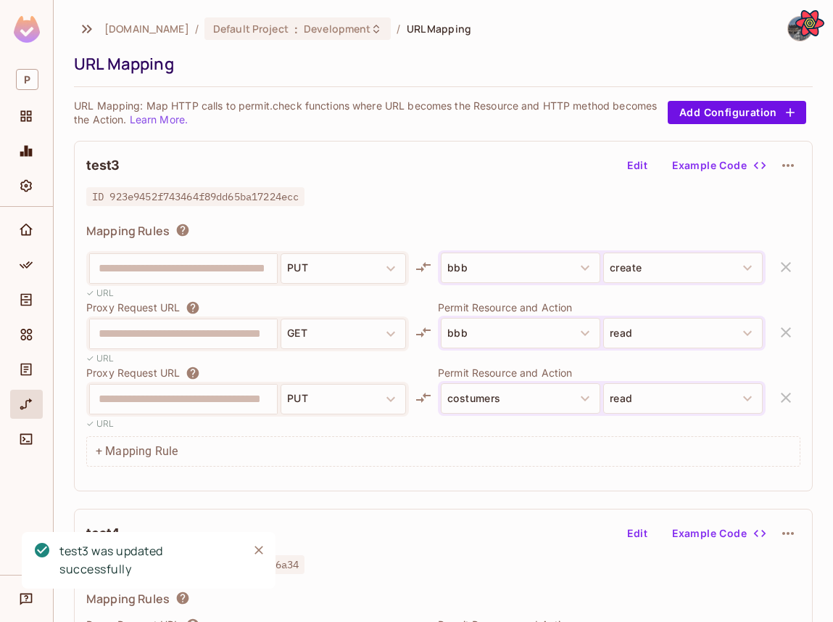
click at [645, 168] on button "Edit" at bounding box center [637, 165] width 46 height 23
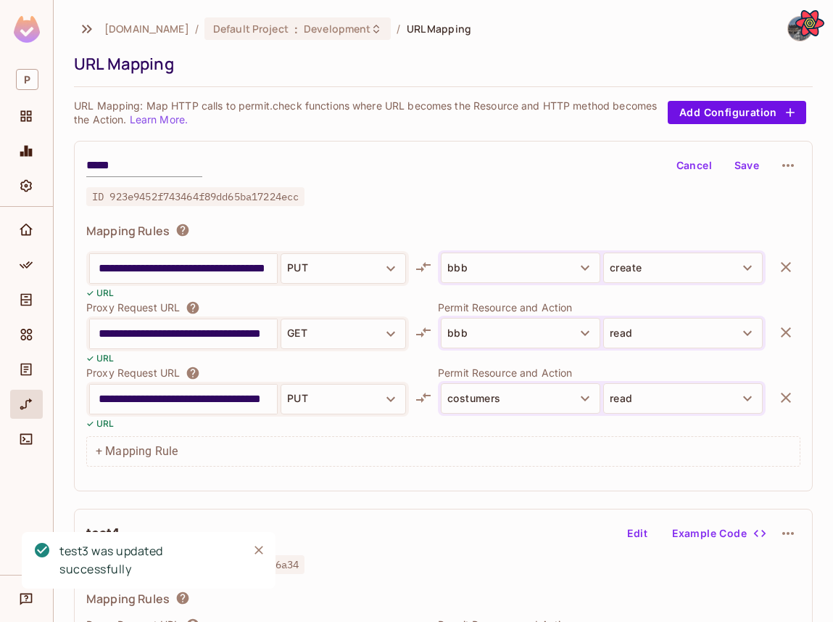
click at [786, 266] on icon "button" at bounding box center [786, 267] width 10 height 10
click at [788, 256] on button "button" at bounding box center [786, 266] width 29 height 29
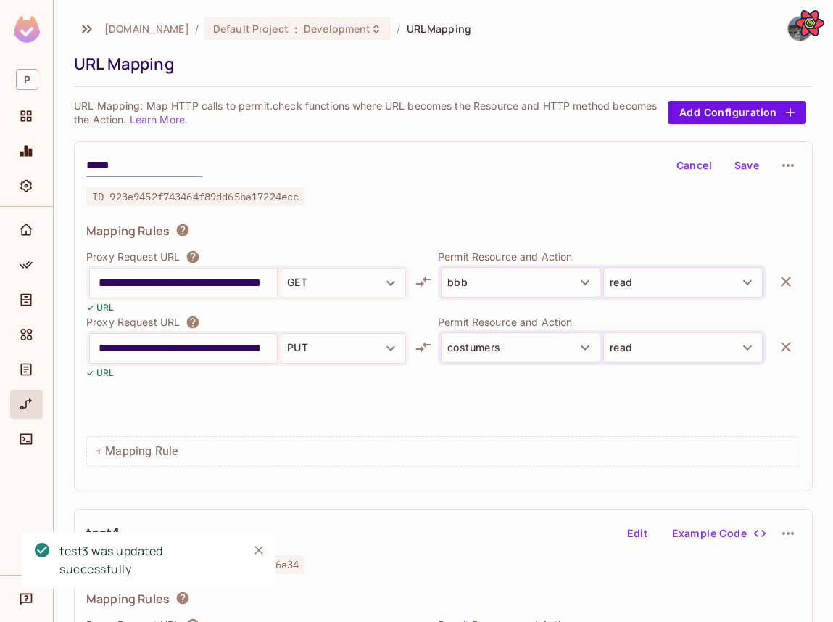
click at [740, 167] on button "Save" at bounding box center [747, 165] width 46 height 23
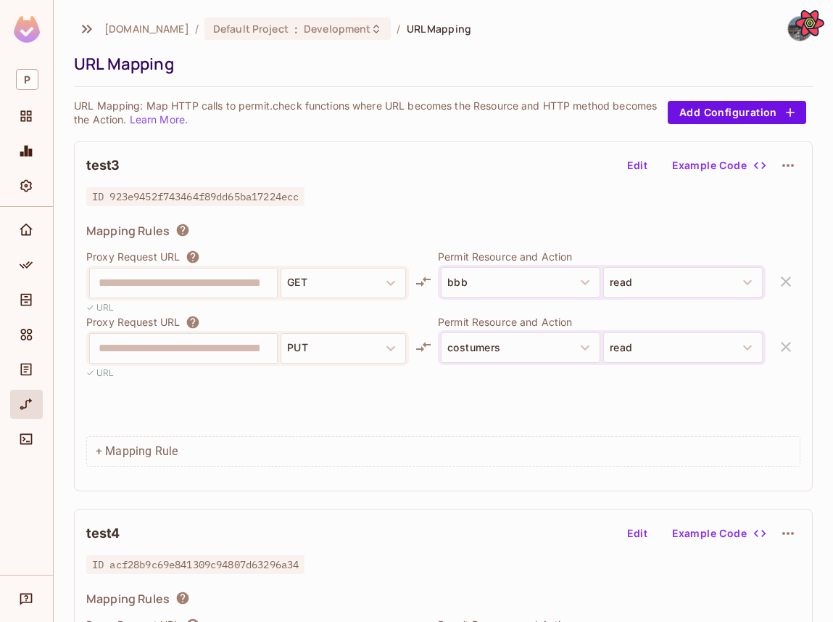
click at [677, 102] on button "Add Configuration" at bounding box center [737, 112] width 139 height 23
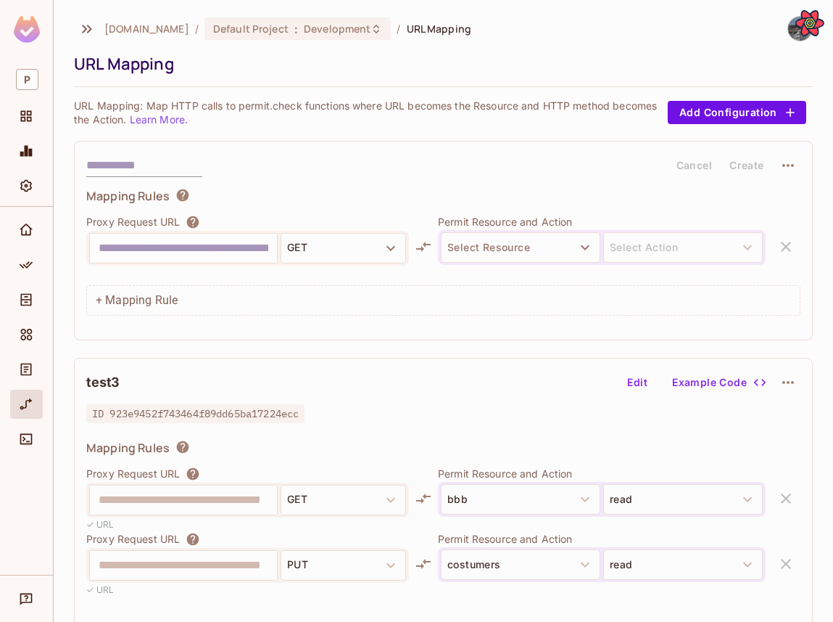
click at [255, 250] on input "text" at bounding box center [184, 247] width 170 height 23
type input "**********"
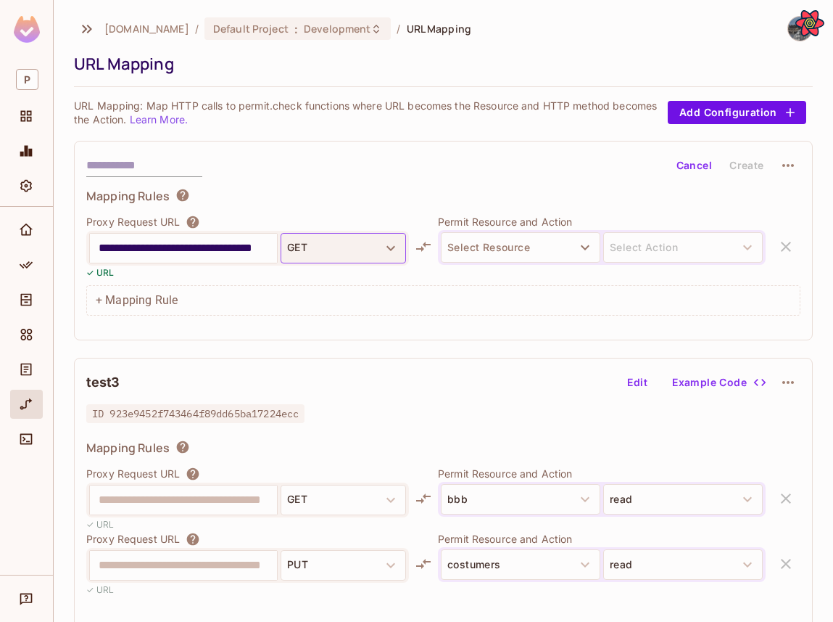
click at [321, 235] on button "GET" at bounding box center [343, 248] width 125 height 30
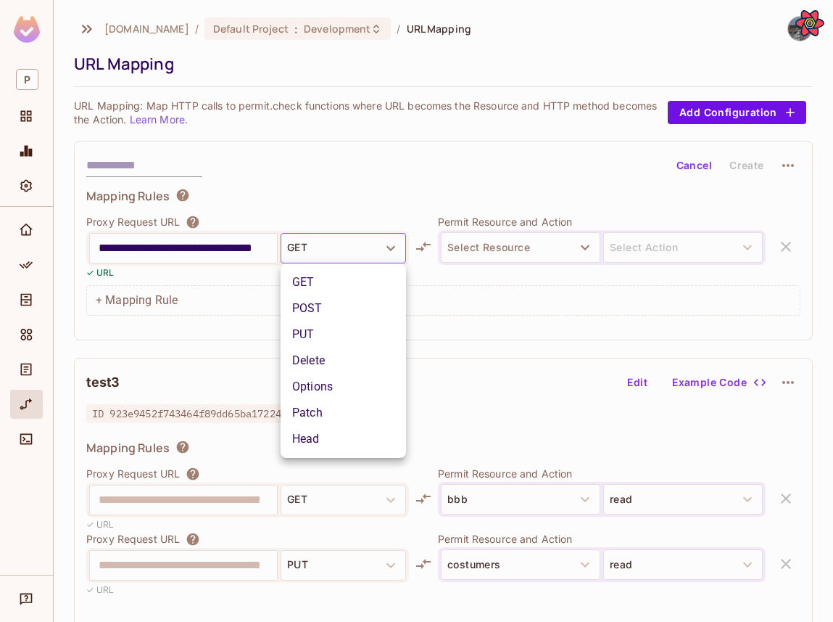
click at [337, 303] on li "POST" at bounding box center [343, 308] width 125 height 26
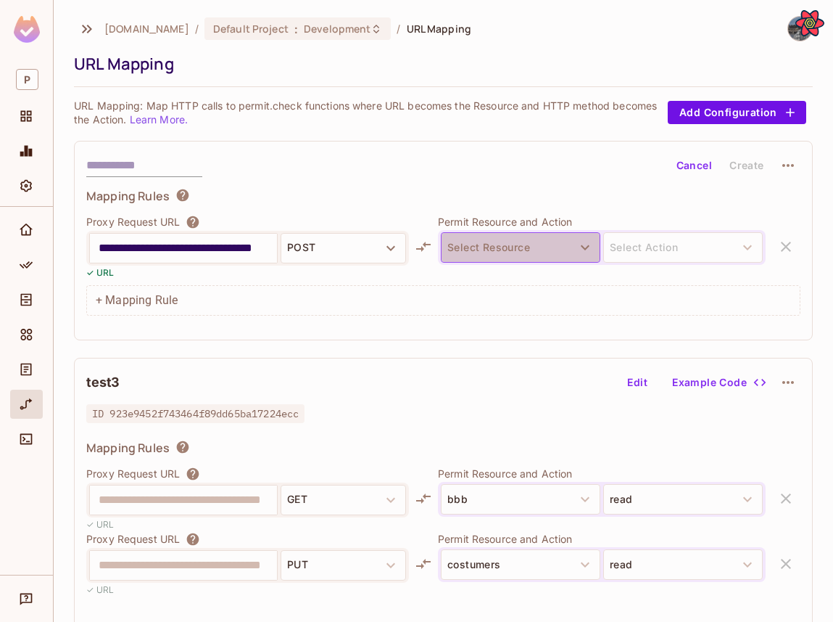
click at [502, 256] on button "Select Resource" at bounding box center [521, 247] width 160 height 30
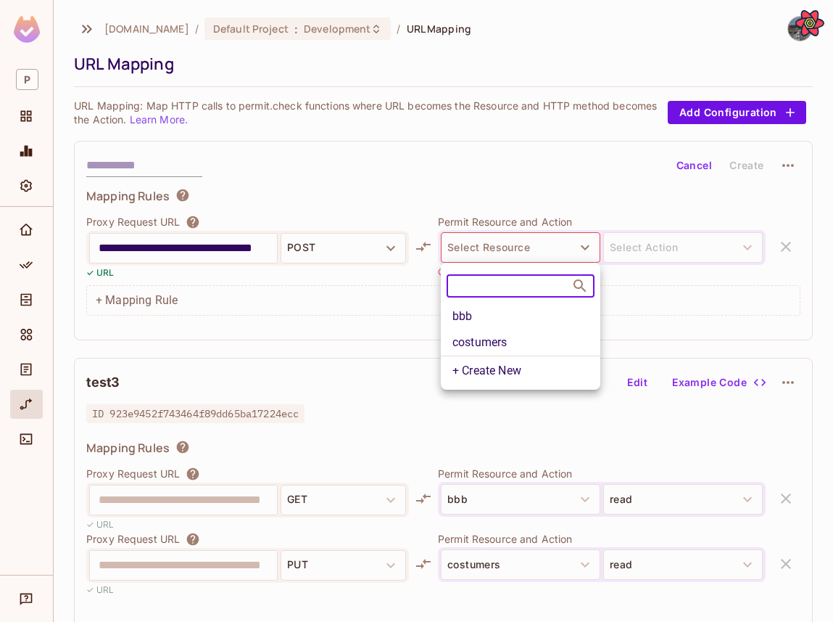
click at [503, 326] on li "bbb" at bounding box center [521, 316] width 160 height 26
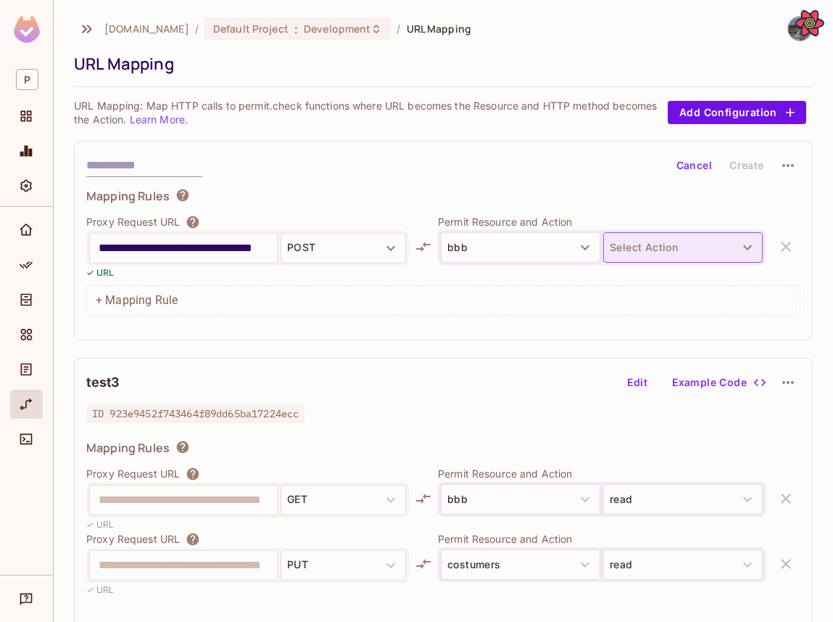
click at [659, 236] on button "Select Action" at bounding box center [683, 247] width 160 height 30
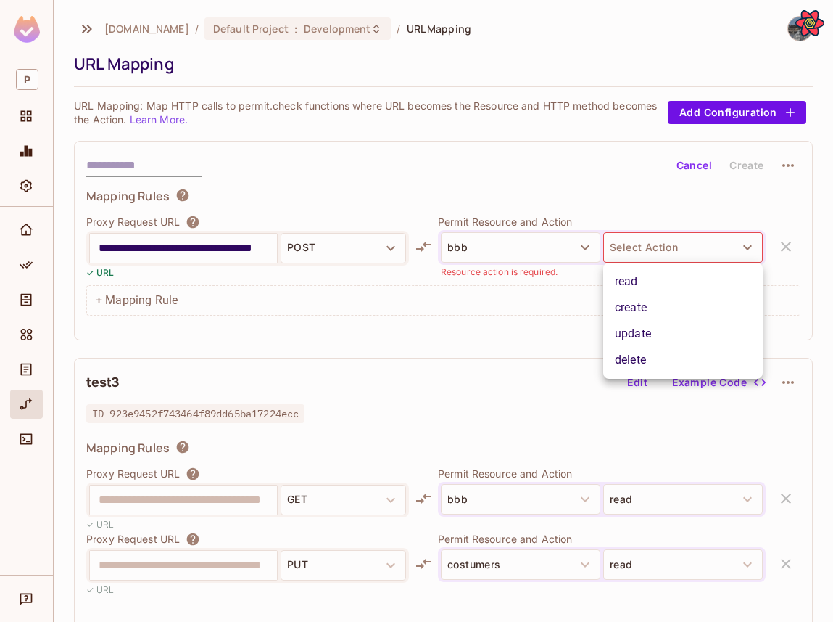
click at [650, 294] on li "read" at bounding box center [683, 281] width 160 height 26
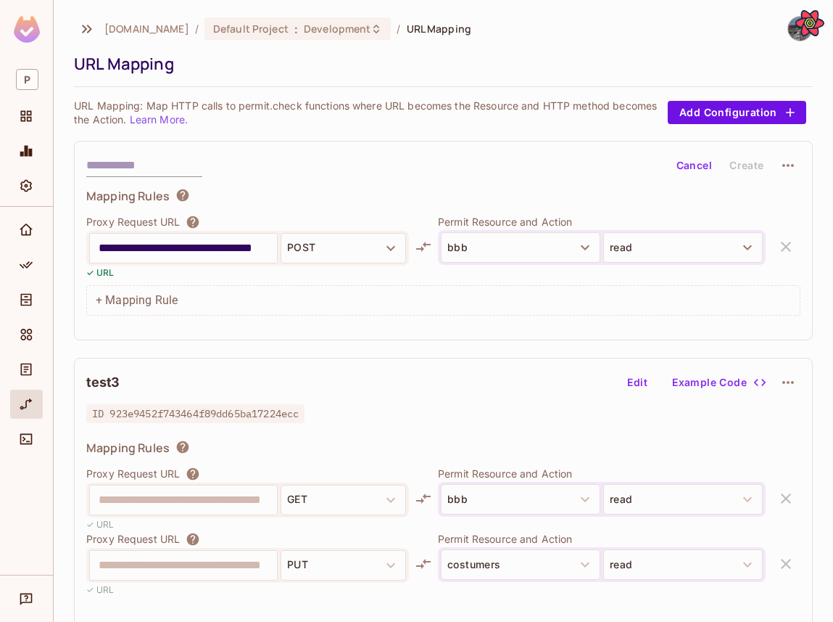
click at [197, 162] on input "text" at bounding box center [144, 165] width 116 height 23
type input "*******"
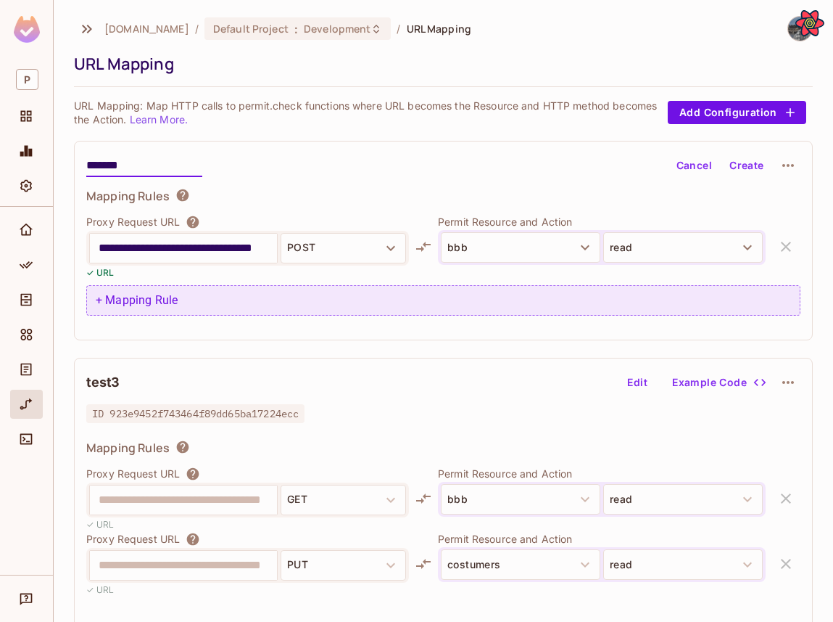
click at [136, 310] on div "+ Mapping Rule" at bounding box center [443, 300] width 714 height 30
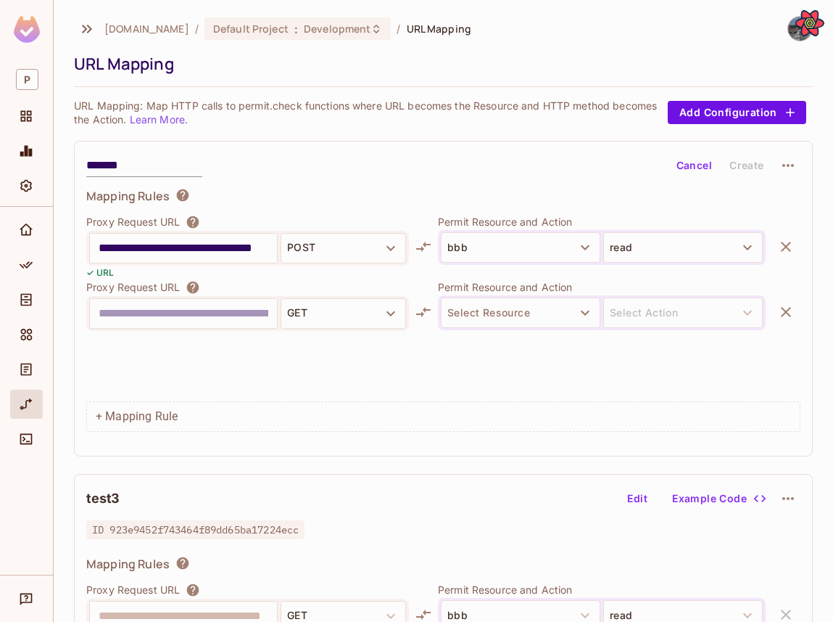
click at [136, 313] on input "text" at bounding box center [184, 313] width 170 height 23
click at [247, 313] on input "**********" at bounding box center [184, 313] width 170 height 23
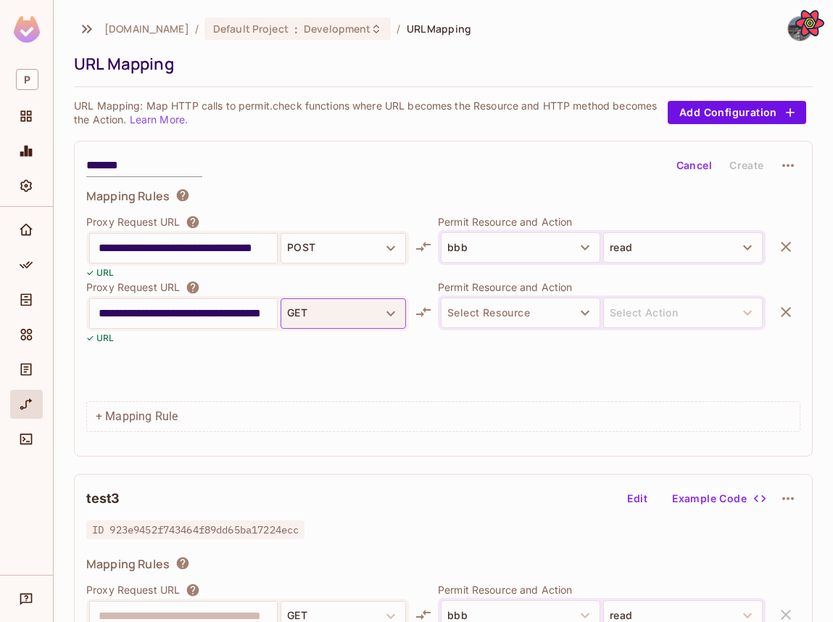
type input "**********"
click at [318, 315] on button "GET" at bounding box center [343, 313] width 125 height 30
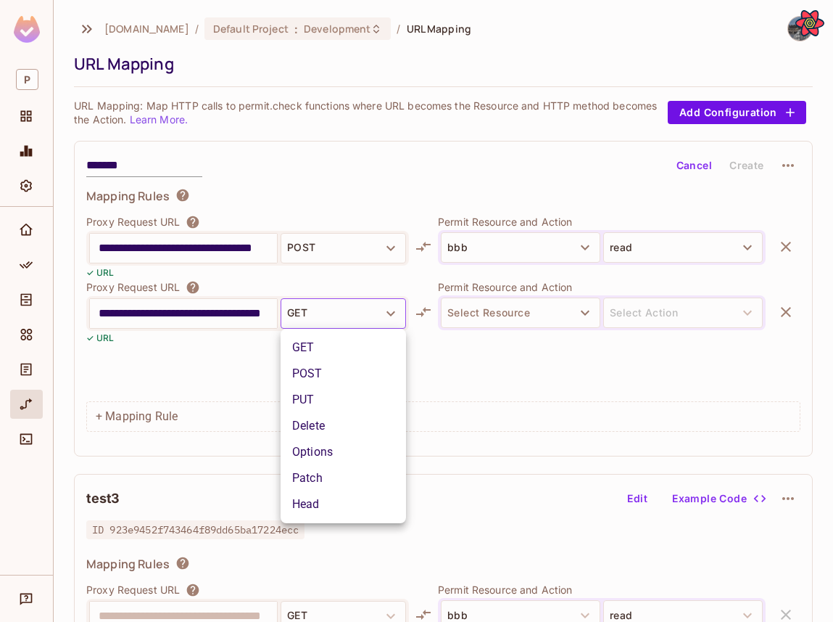
click at [572, 289] on div at bounding box center [416, 311] width 833 height 622
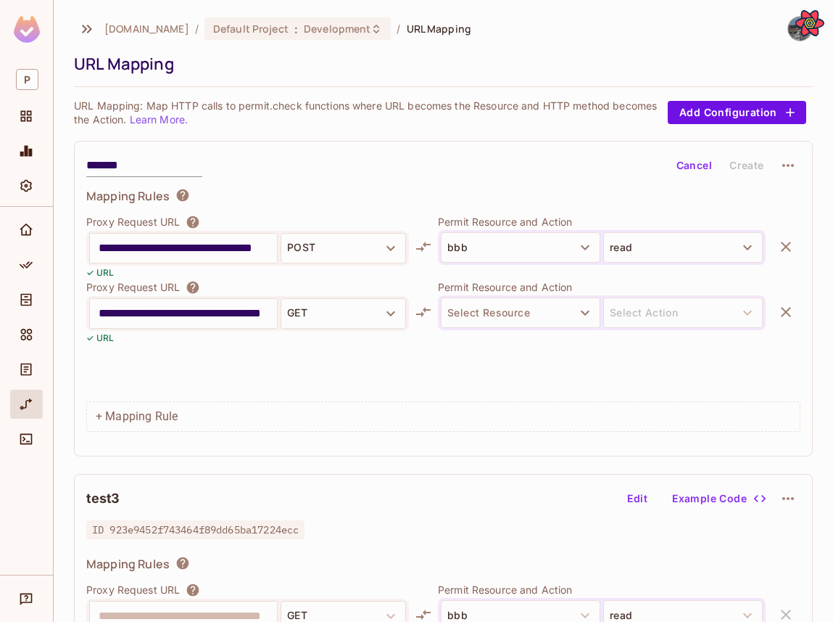
click at [558, 302] on body "**********" at bounding box center [416, 311] width 833 height 622
click at [558, 302] on button "Select Resource" at bounding box center [521, 312] width 160 height 30
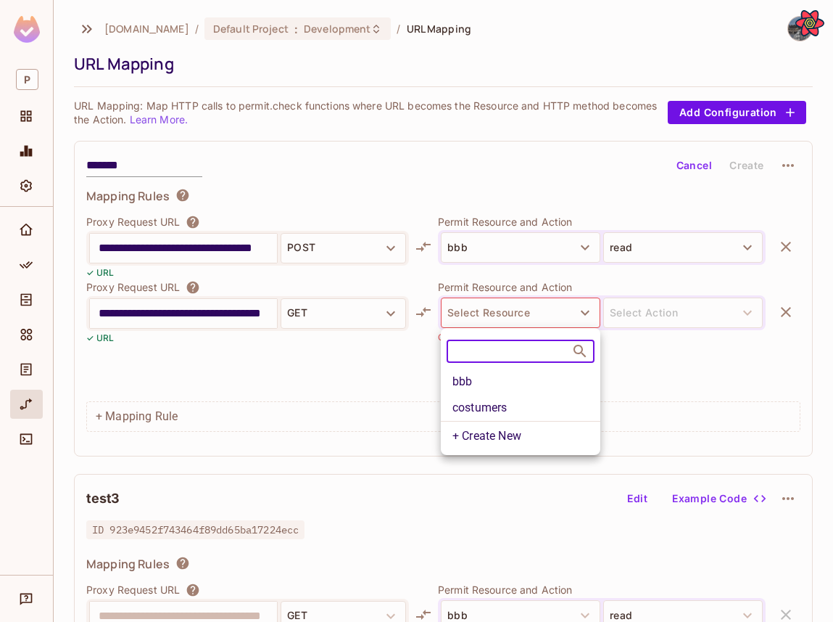
click at [528, 389] on li "bbb" at bounding box center [521, 381] width 160 height 26
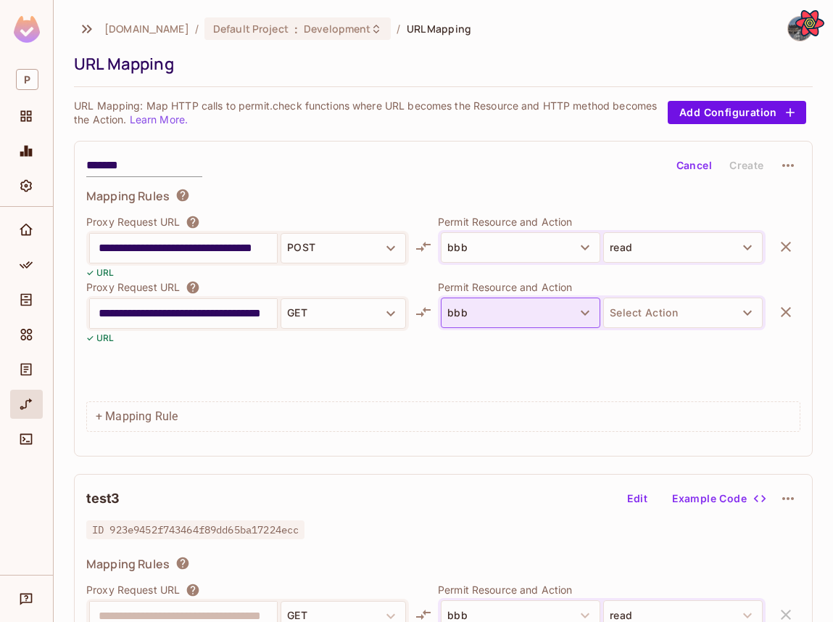
click at [540, 327] on button "bbb" at bounding box center [521, 312] width 160 height 30
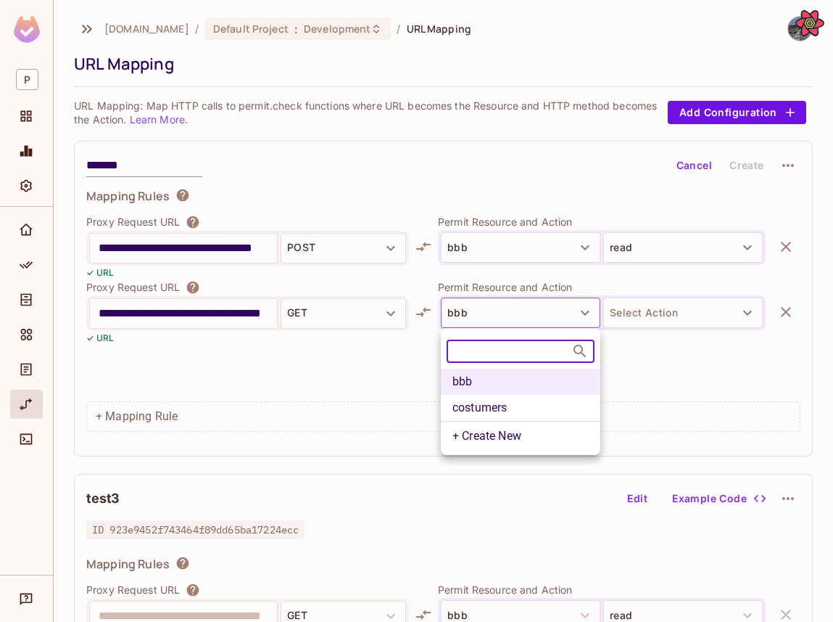
click at [510, 394] on div "bbb costumers + Create New" at bounding box center [521, 408] width 160 height 81
click at [632, 310] on div at bounding box center [416, 311] width 833 height 622
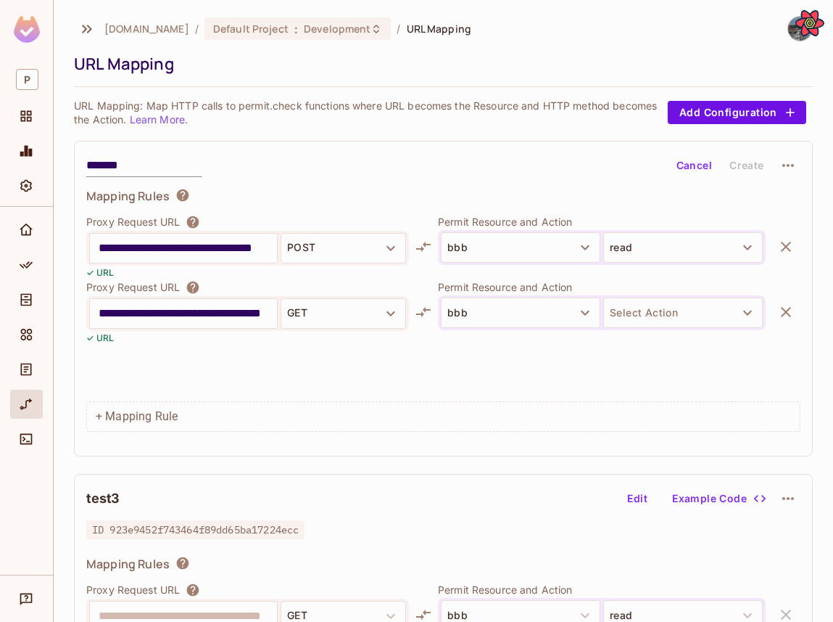
click at [632, 310] on button "Select Action" at bounding box center [683, 312] width 160 height 30
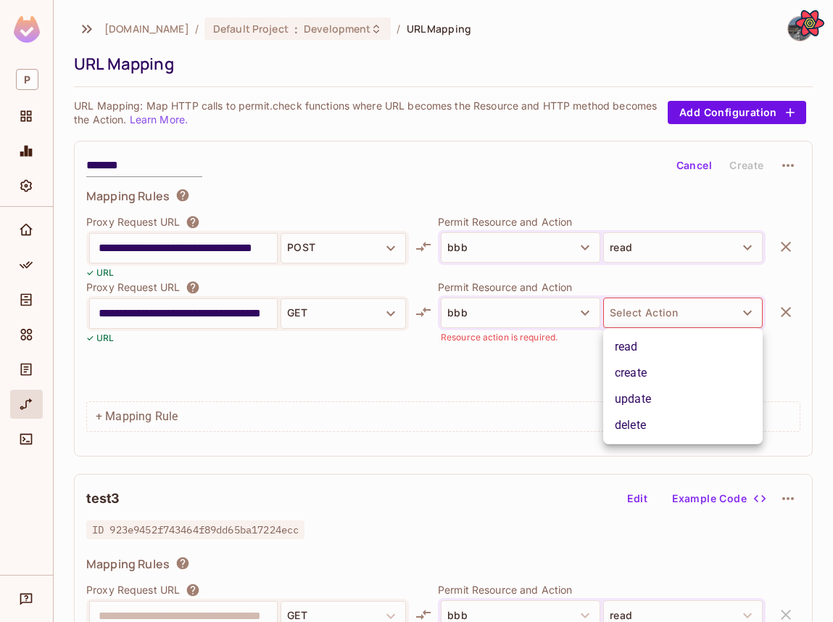
click at [648, 376] on li "create" at bounding box center [683, 373] width 160 height 26
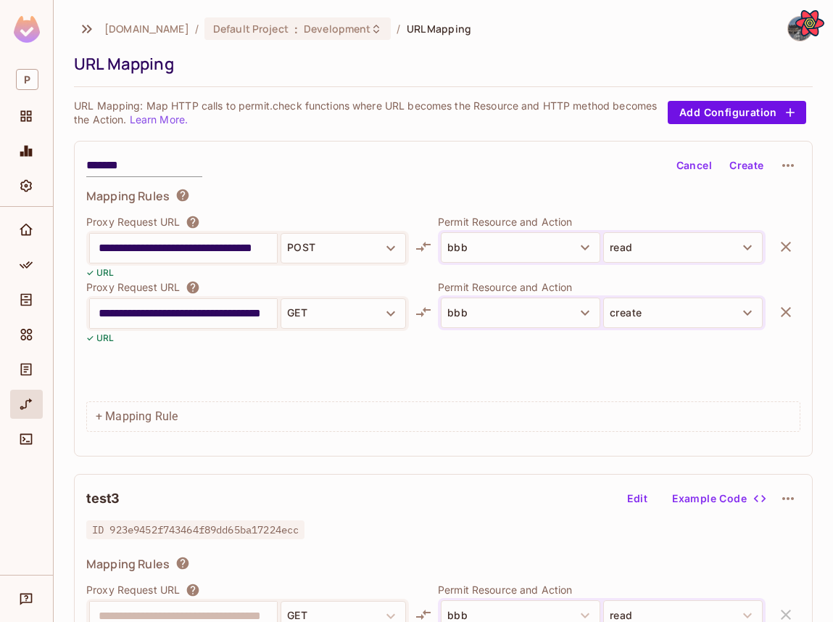
click at [746, 165] on button "Create" at bounding box center [747, 165] width 46 height 23
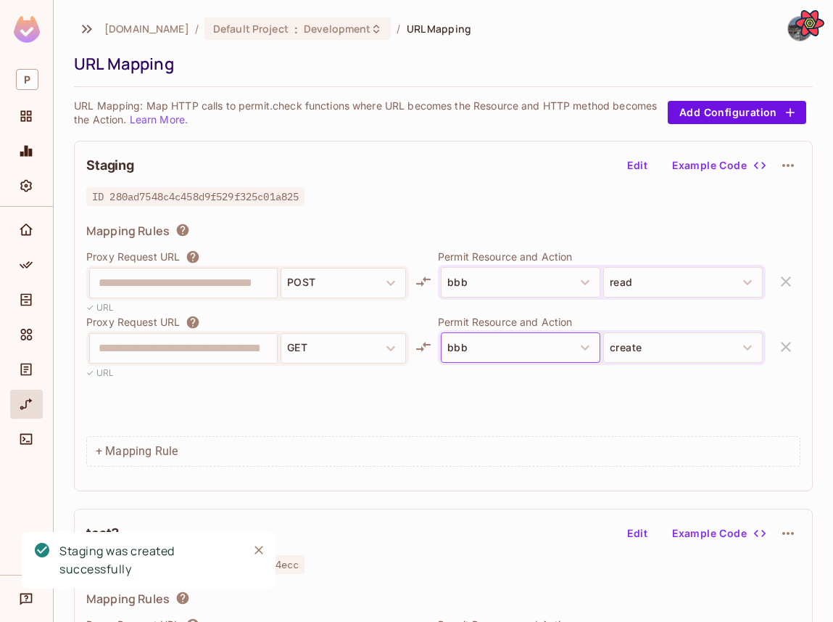
click at [556, 362] on button "bbb" at bounding box center [521, 347] width 160 height 30
click at [643, 154] on button "Edit" at bounding box center [637, 165] width 46 height 23
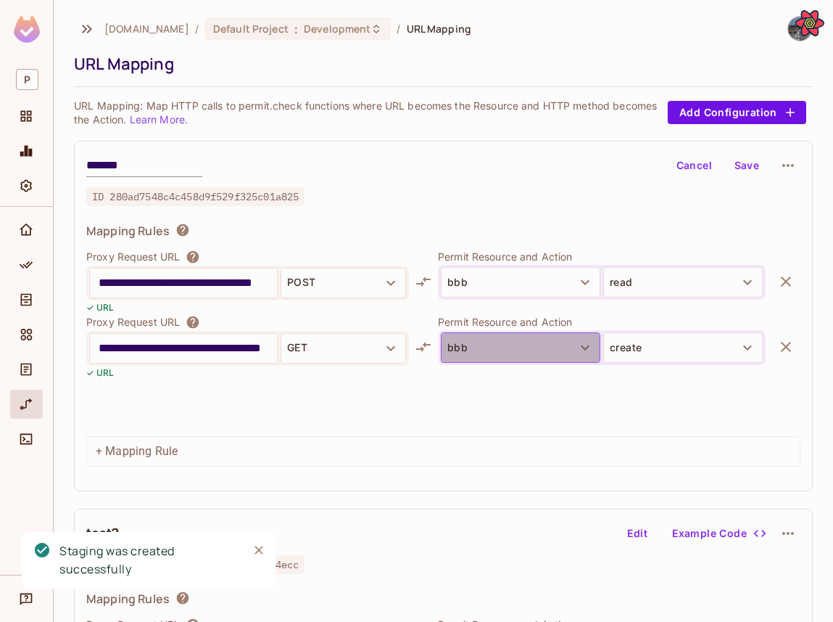
click at [535, 355] on button "bbb" at bounding box center [521, 347] width 160 height 30
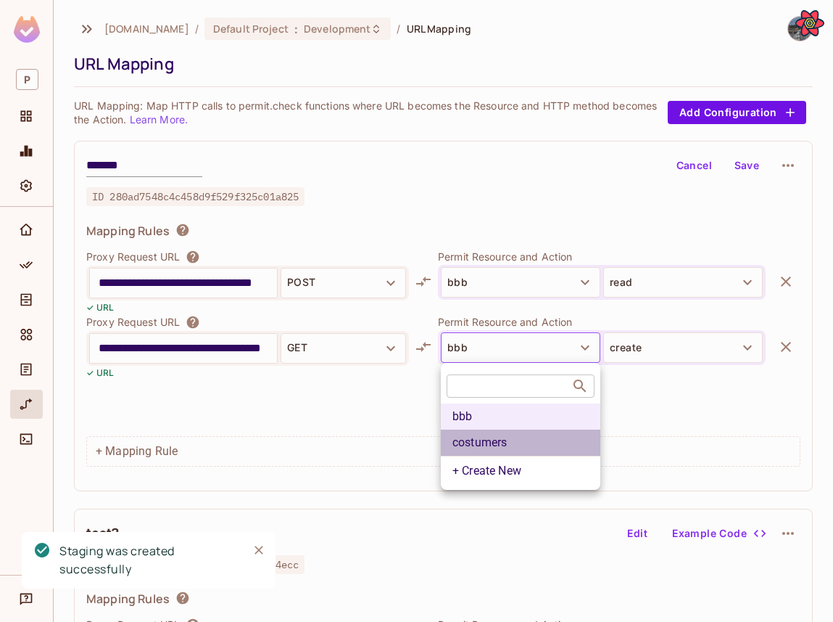
click at [513, 444] on li "costumers" at bounding box center [521, 442] width 160 height 26
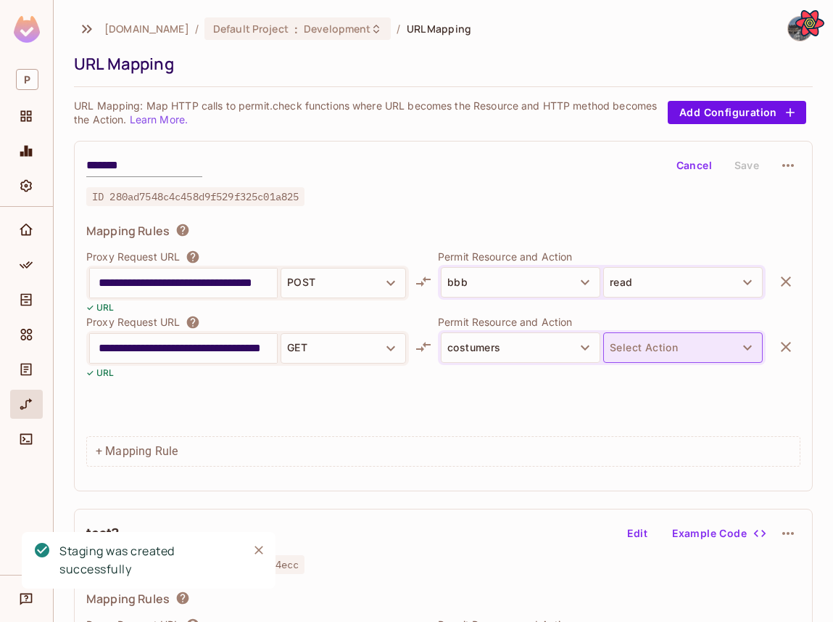
click at [622, 358] on button "Select Action" at bounding box center [683, 347] width 160 height 30
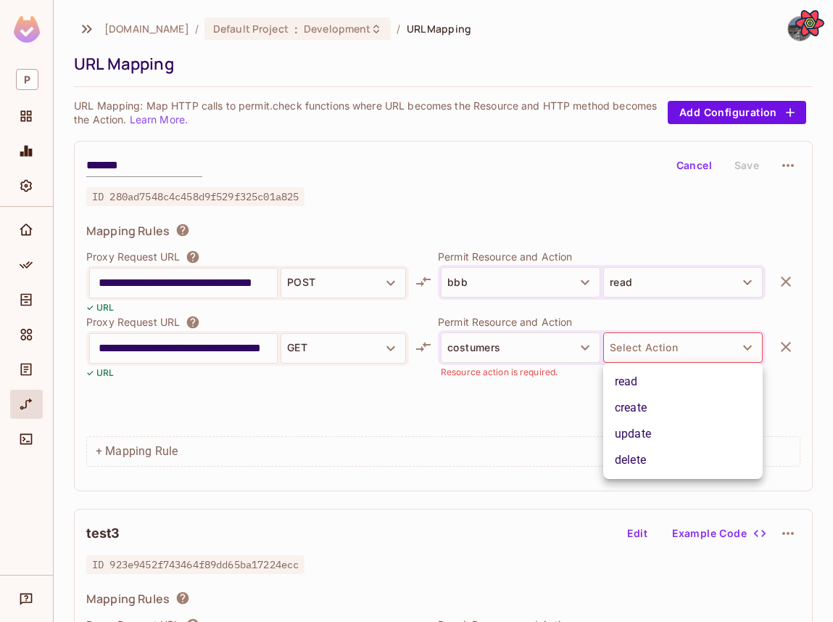
click at [632, 400] on li "create" at bounding box center [683, 408] width 160 height 26
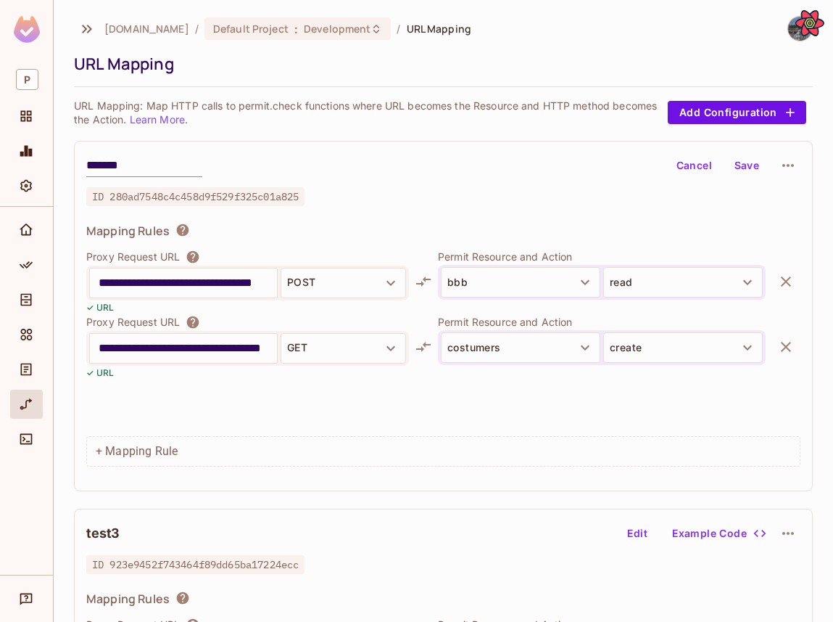
click at [746, 173] on button "Save" at bounding box center [747, 165] width 46 height 23
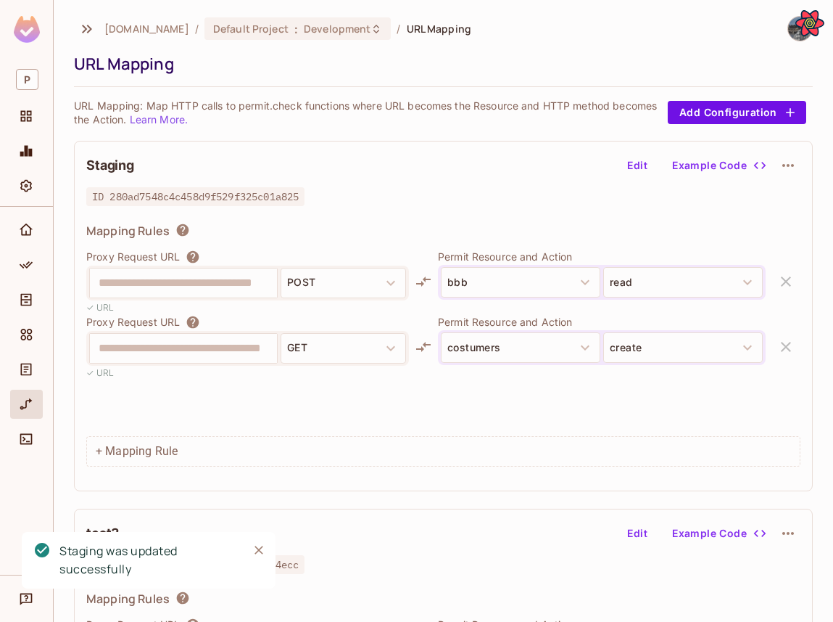
click at [746, 173] on button "Example Code" at bounding box center [718, 165] width 104 height 23
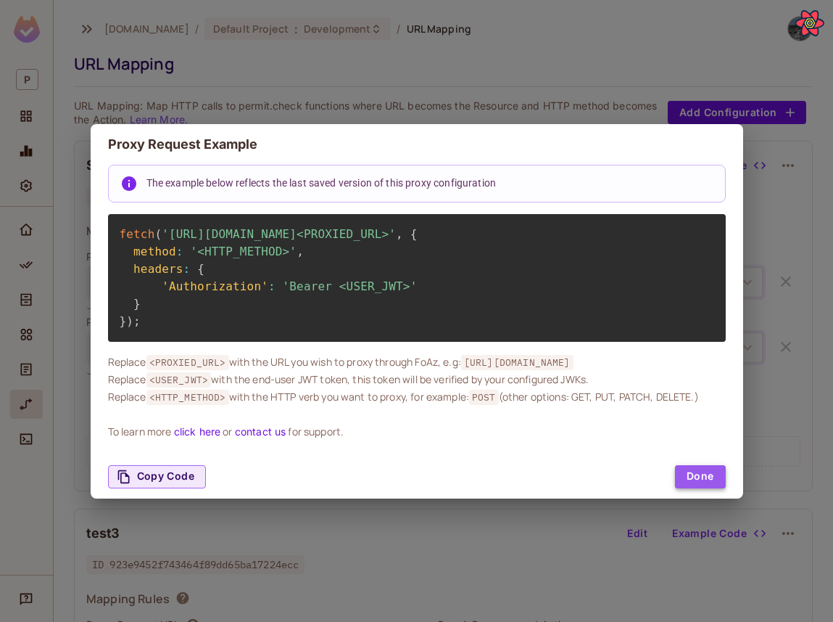
click at [695, 480] on button "Done" at bounding box center [700, 476] width 51 height 23
